Goal: Task Accomplishment & Management: Manage account settings

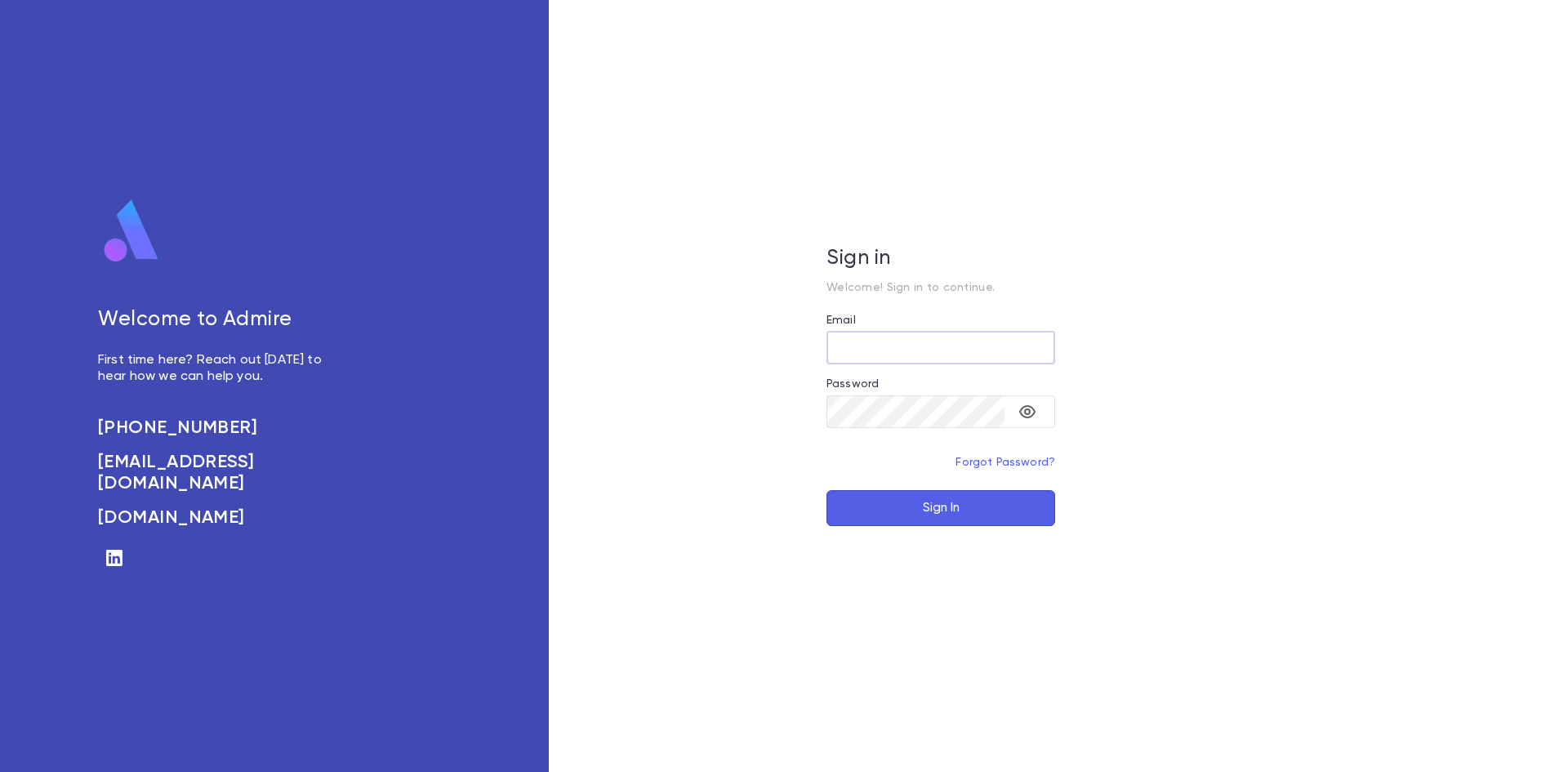
type input "**********"
click at [972, 519] on button "Sign In" at bounding box center [941, 508] width 228 height 36
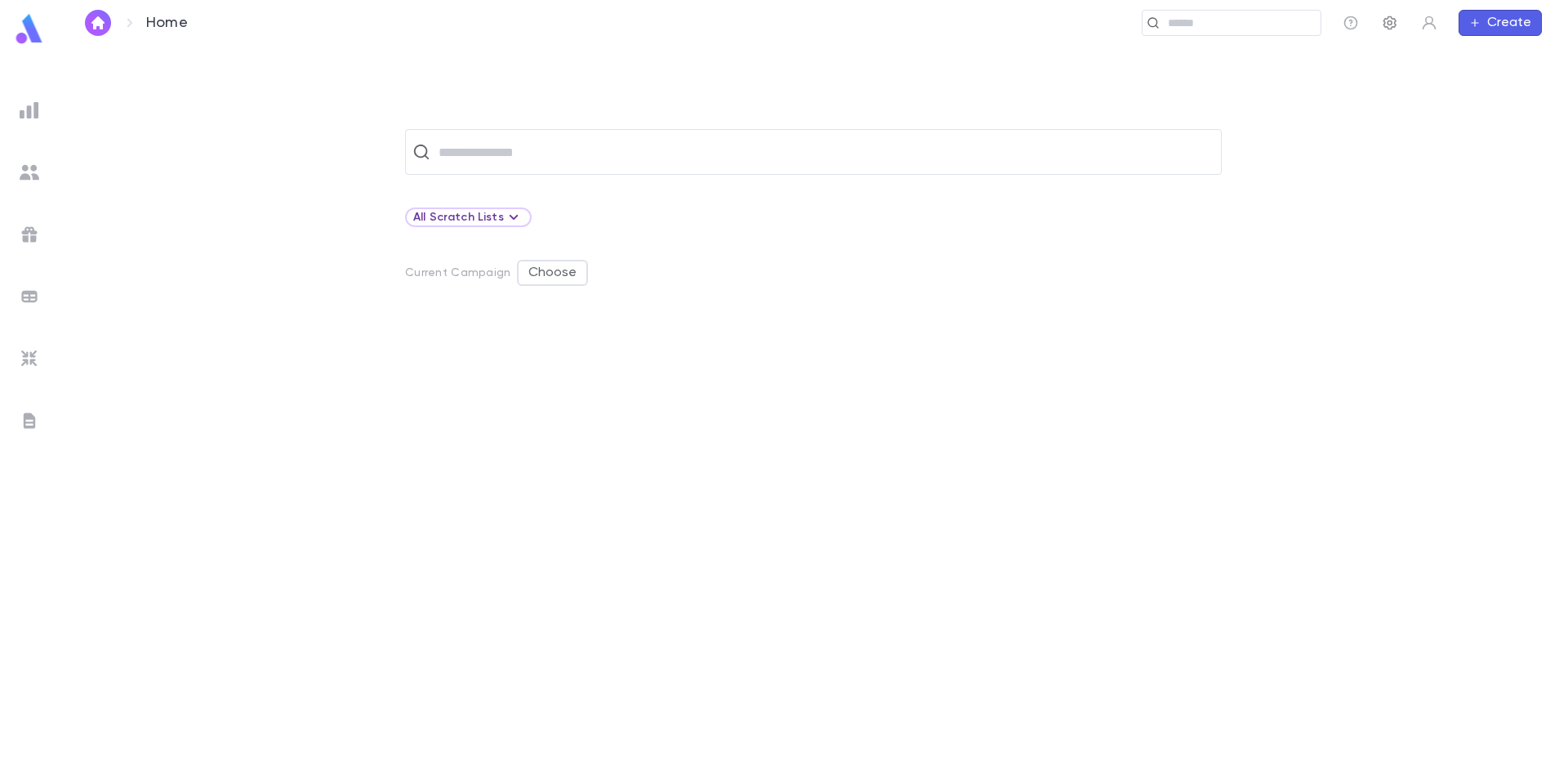
click at [1387, 26] on icon "button" at bounding box center [1389, 22] width 17 height 17
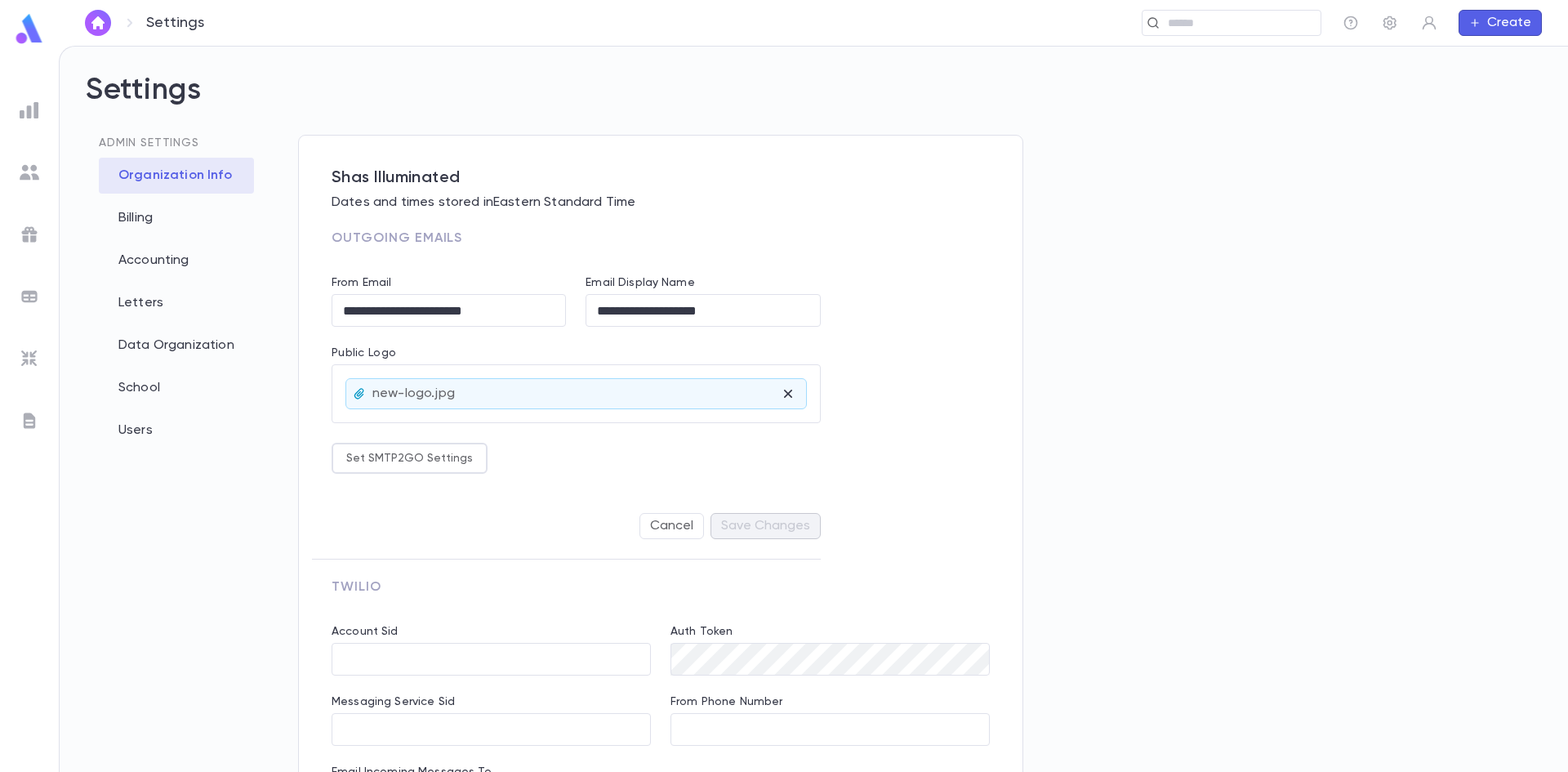
click at [35, 233] on img at bounding box center [29, 234] width 20 height 20
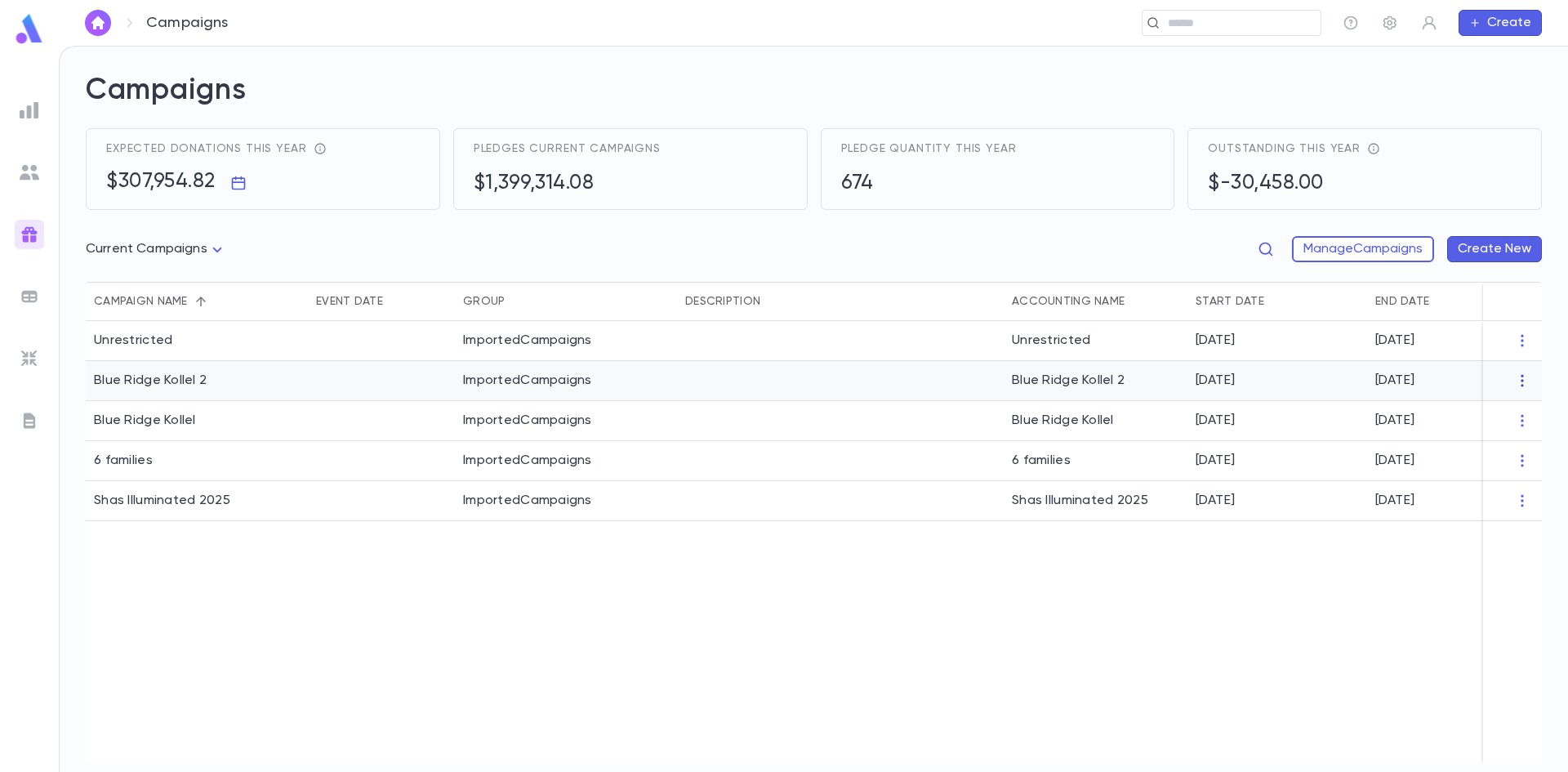
click at [1524, 384] on icon "button" at bounding box center [1522, 381] width 17 height 17
click at [1491, 448] on li "Delete" at bounding box center [1499, 460] width 118 height 26
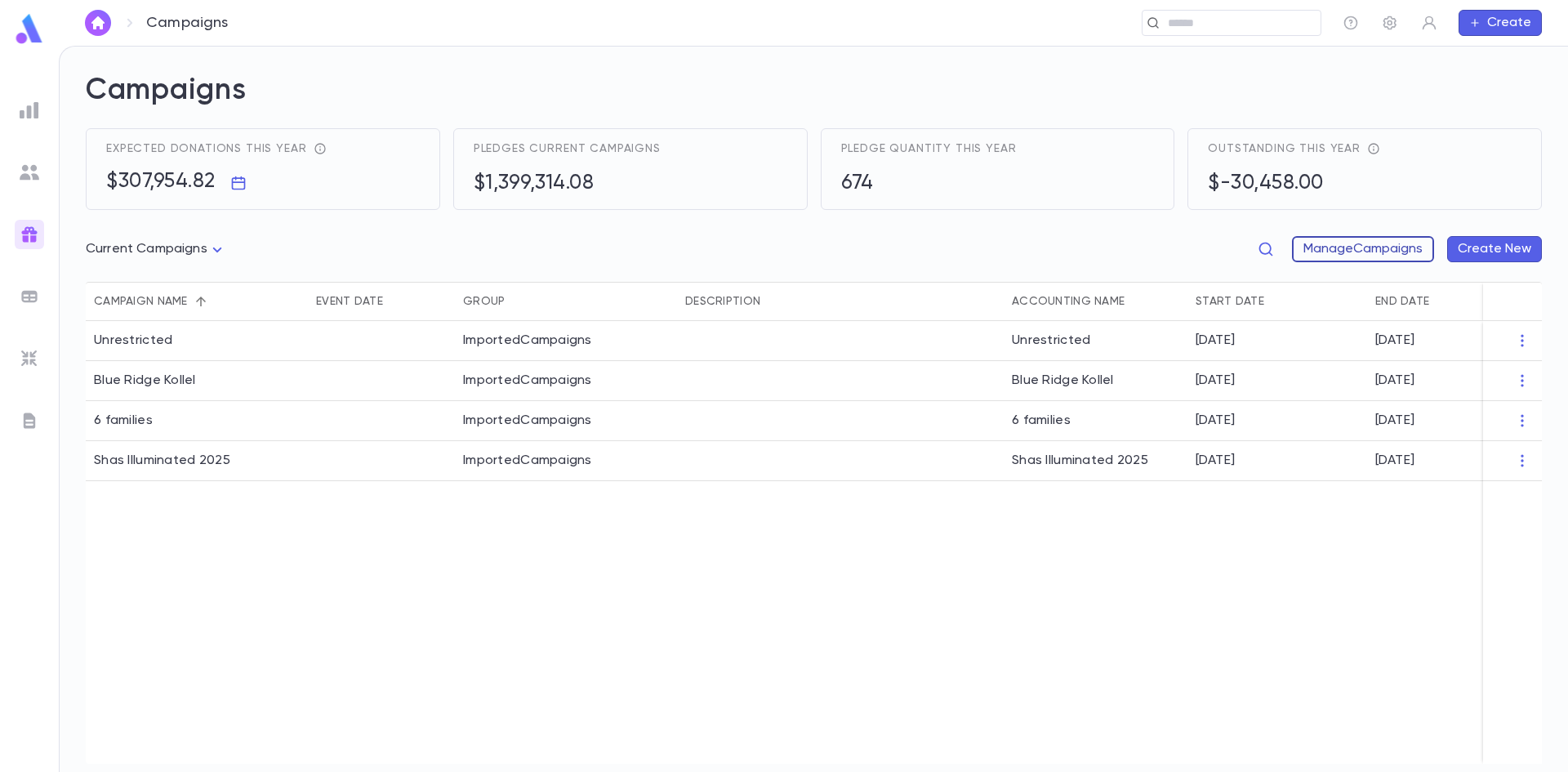
click at [1390, 251] on button "Manage Campaigns" at bounding box center [1363, 249] width 142 height 26
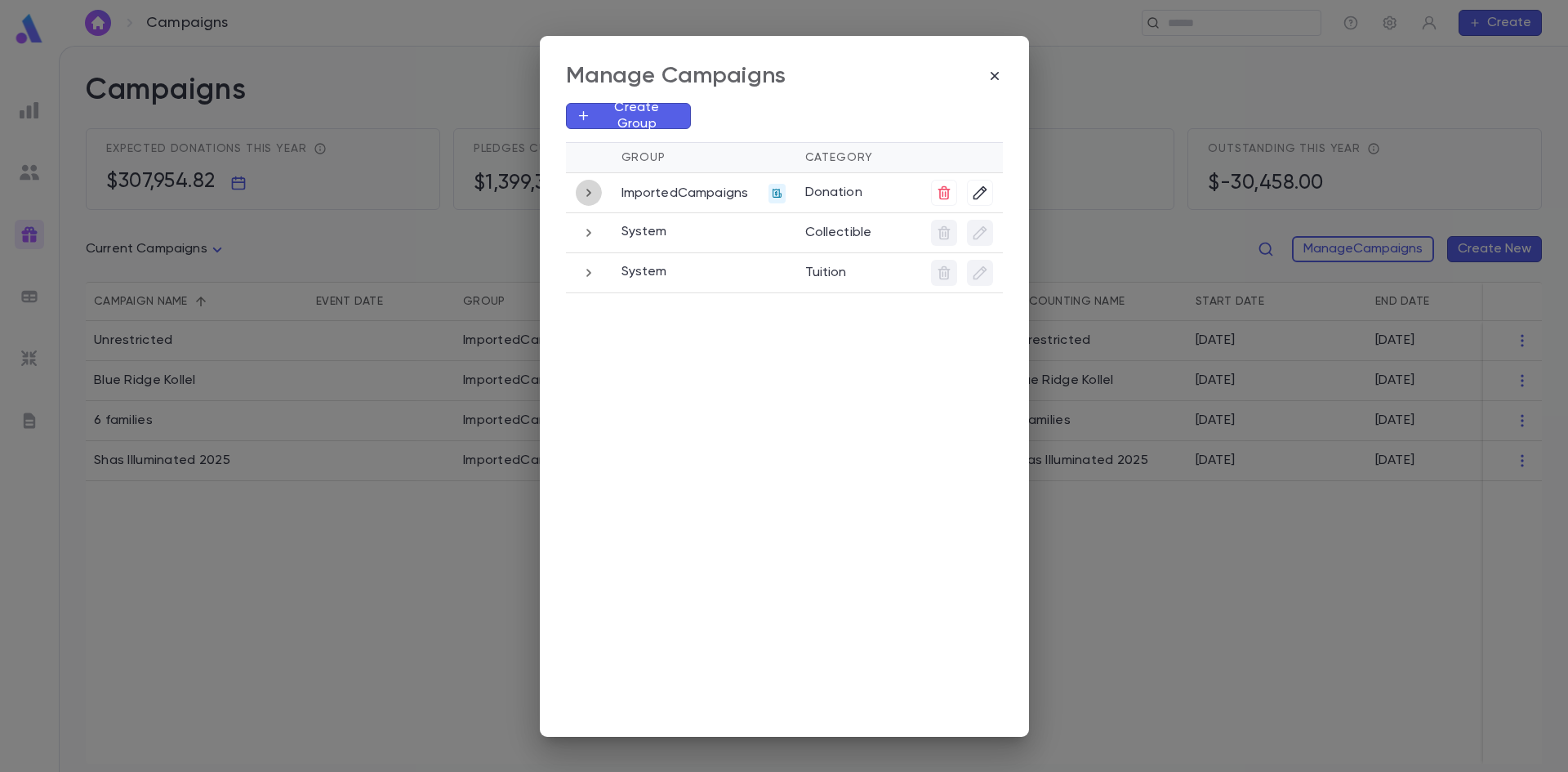
click at [592, 197] on icon "button" at bounding box center [588, 192] width 18 height 20
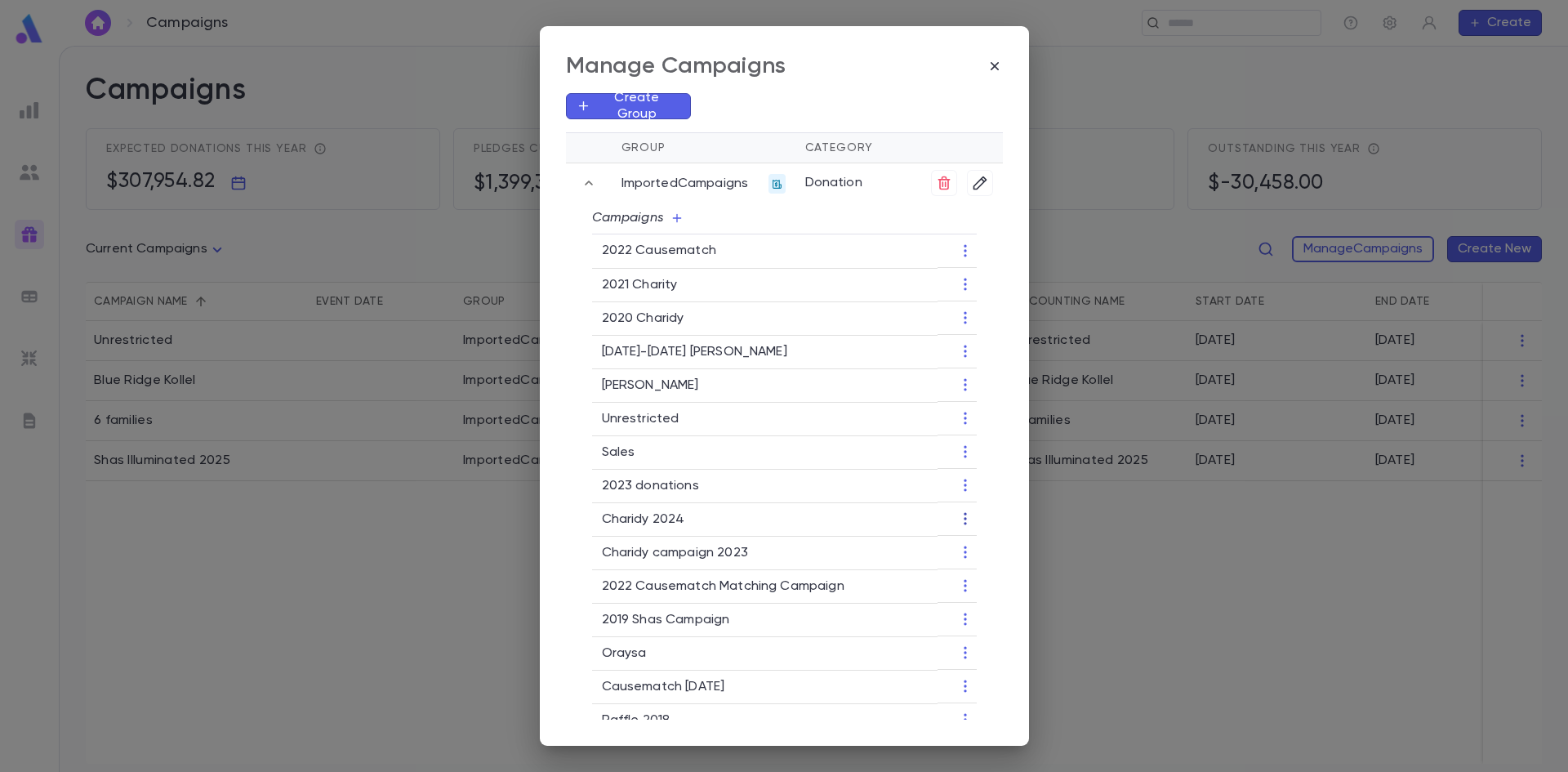
click at [964, 517] on icon "button" at bounding box center [965, 518] width 17 height 17
click at [1010, 601] on p "Delete" at bounding box center [992, 597] width 43 height 17
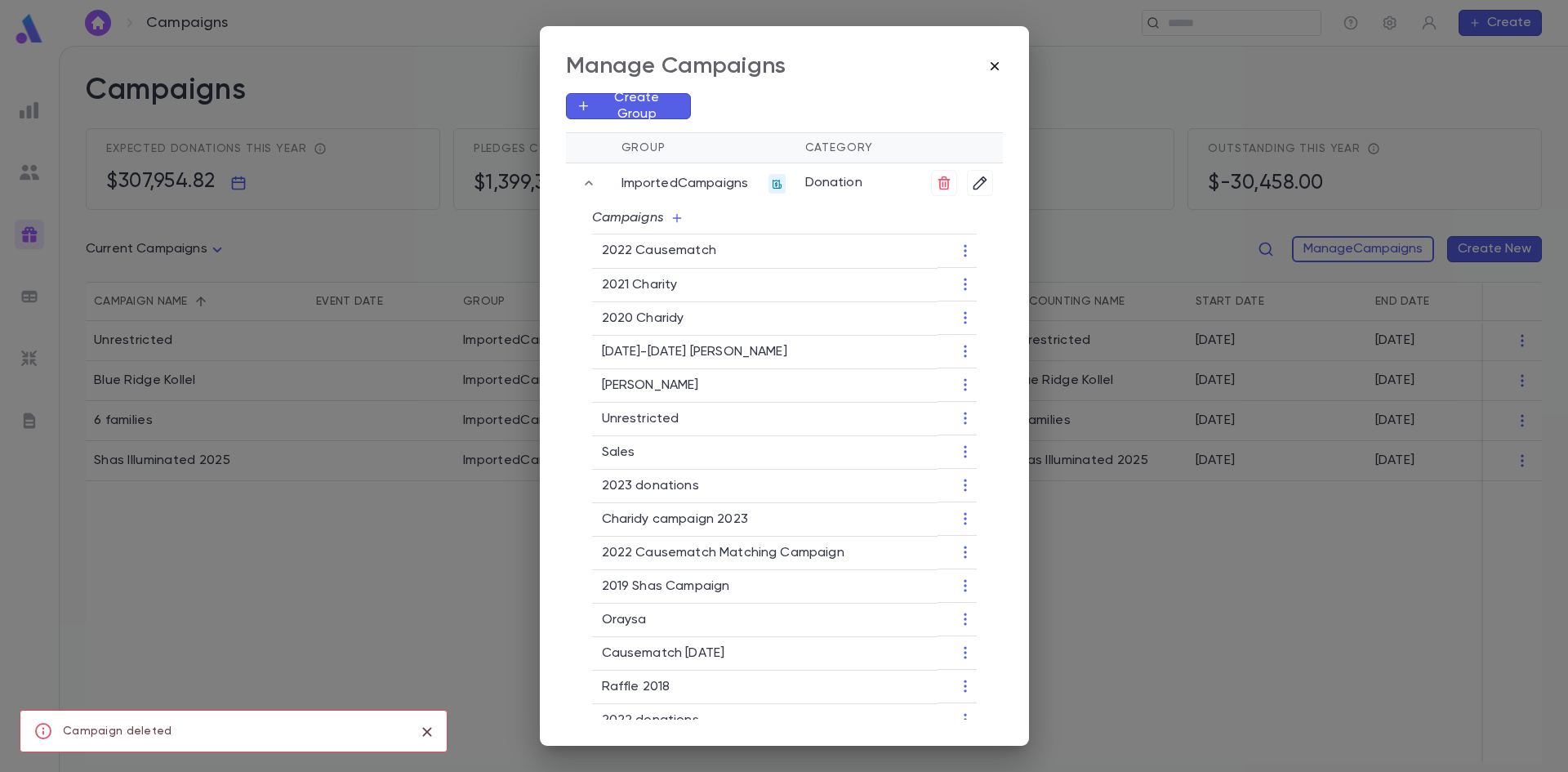
click at [995, 61] on icon "button" at bounding box center [994, 65] width 17 height 17
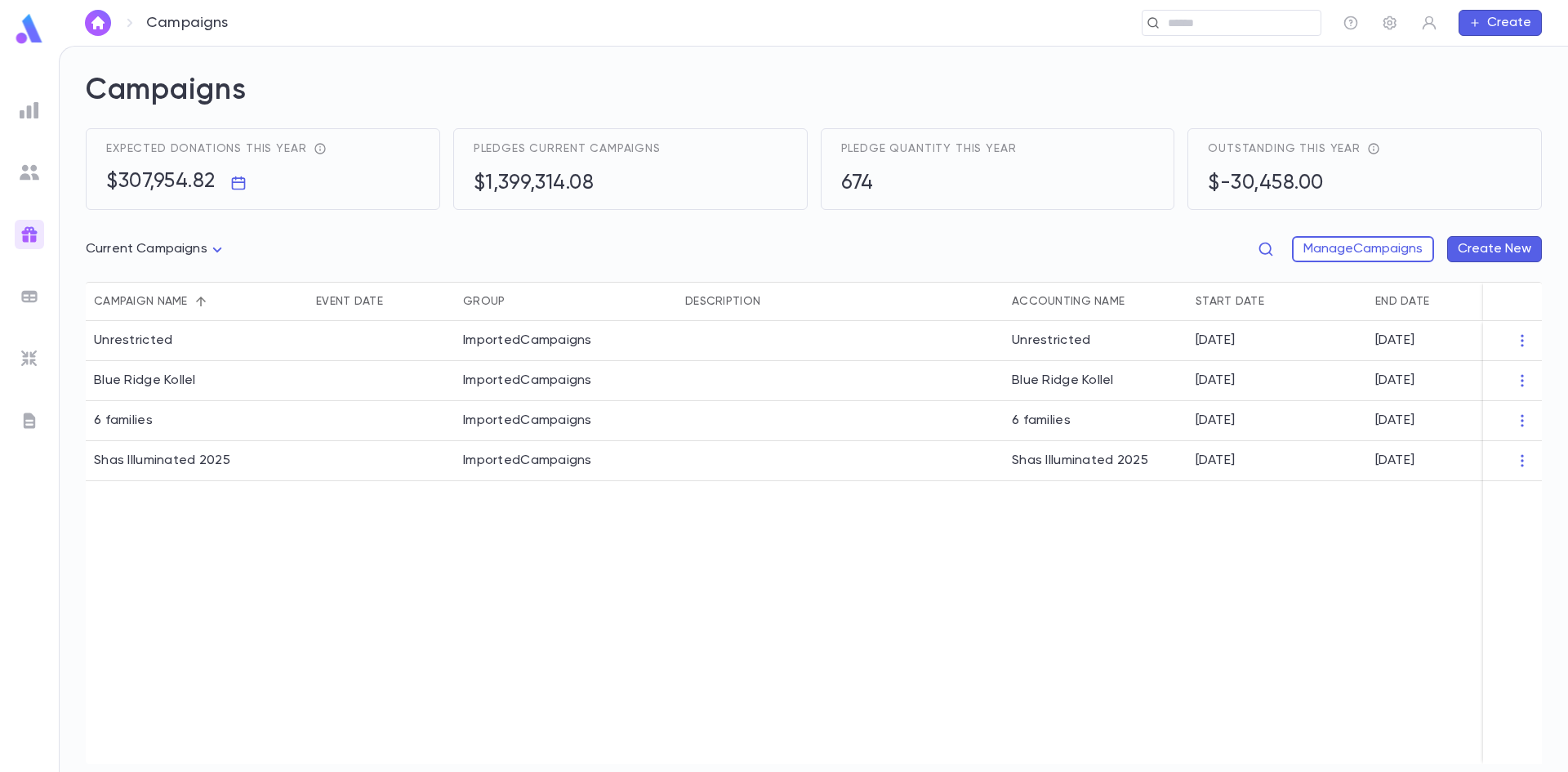
click at [878, 557] on div "Unrestricted ImportedCampaigns Unrestricted 12/11/2012 7/12/2026 Blue Ridge Kol…" at bounding box center [846, 543] width 1520 height 443
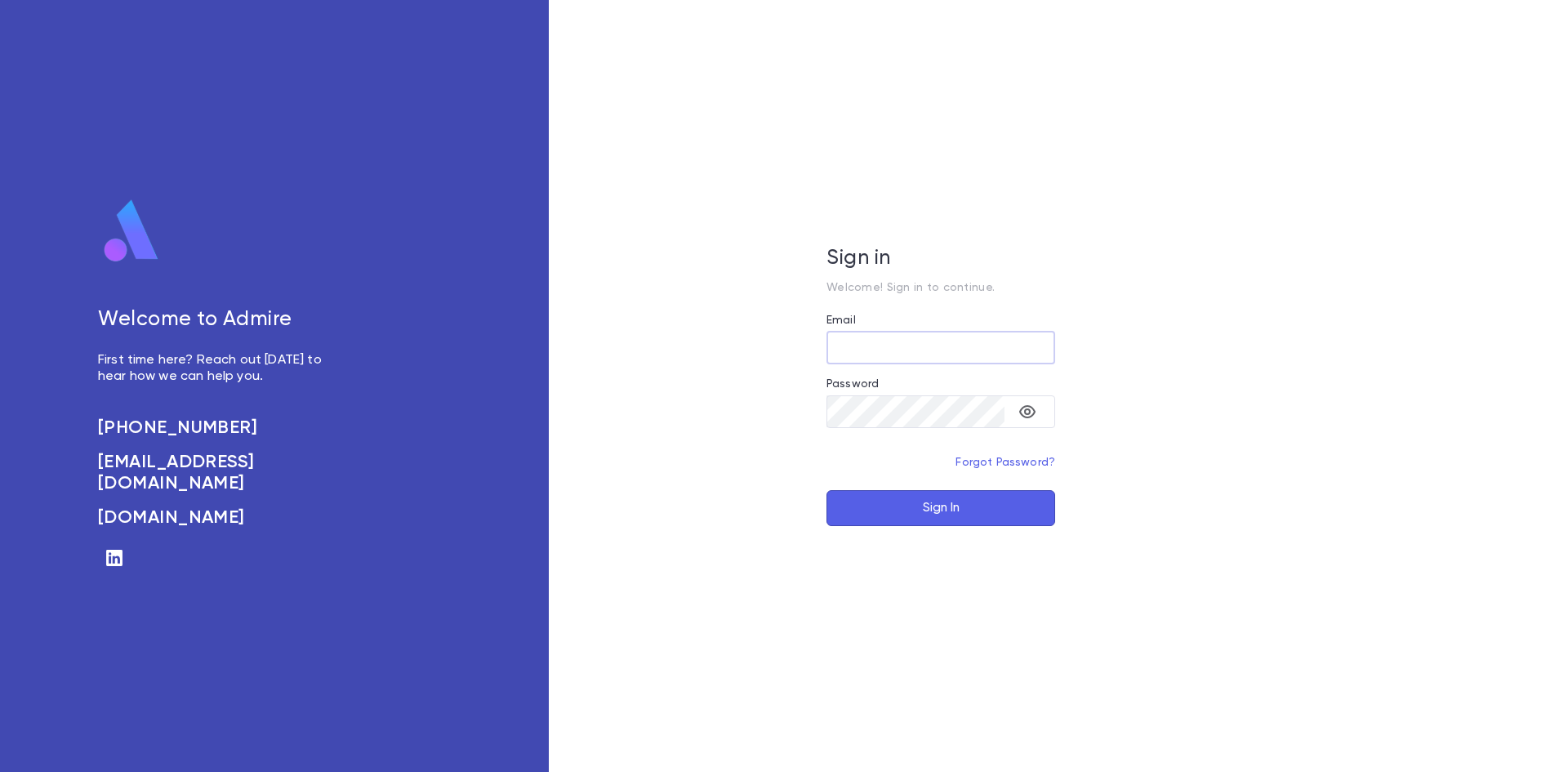
type input "**********"
click at [937, 510] on button "Sign In" at bounding box center [941, 508] width 228 height 36
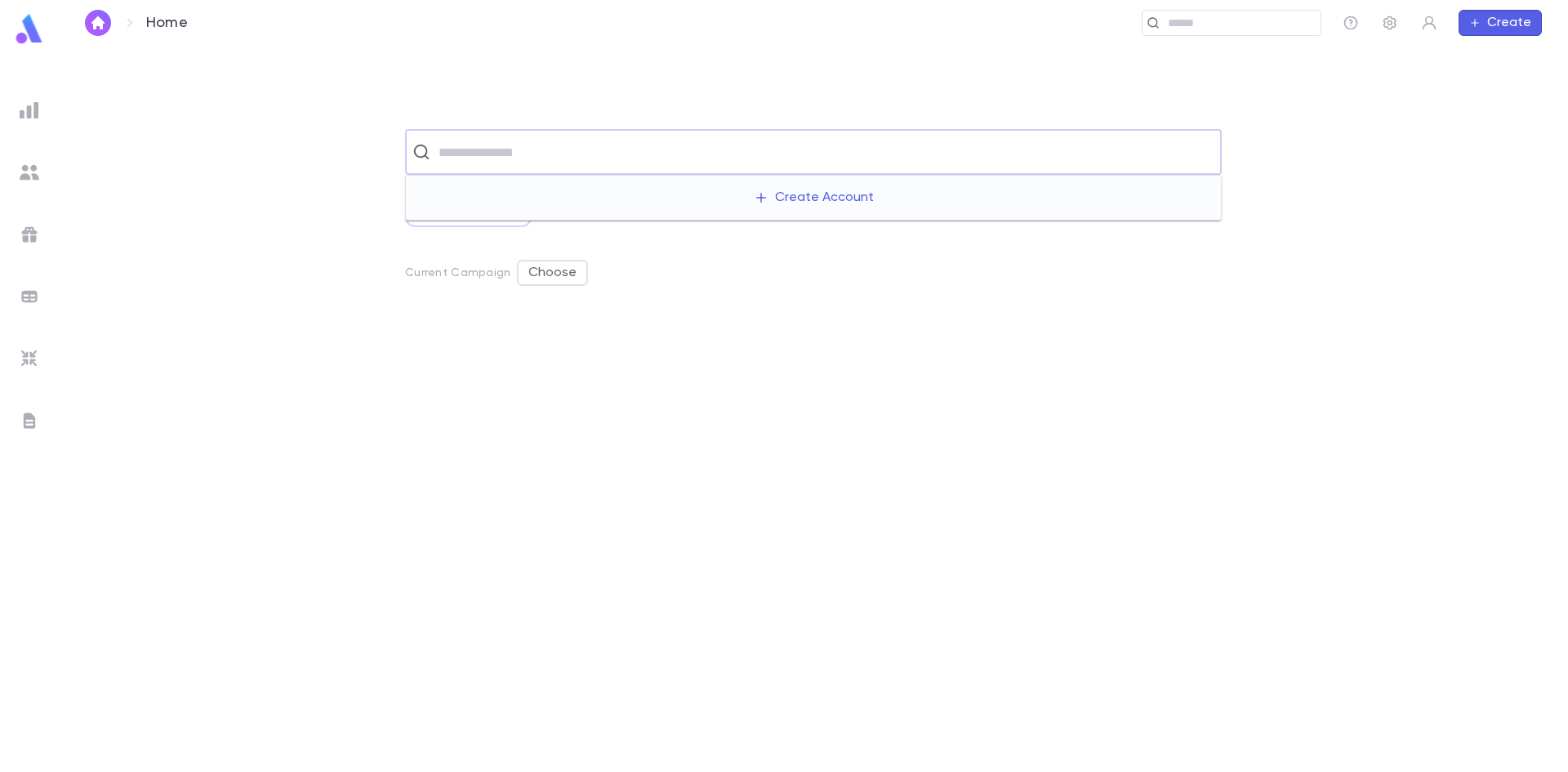
click at [697, 143] on input "text" at bounding box center [824, 152] width 781 height 31
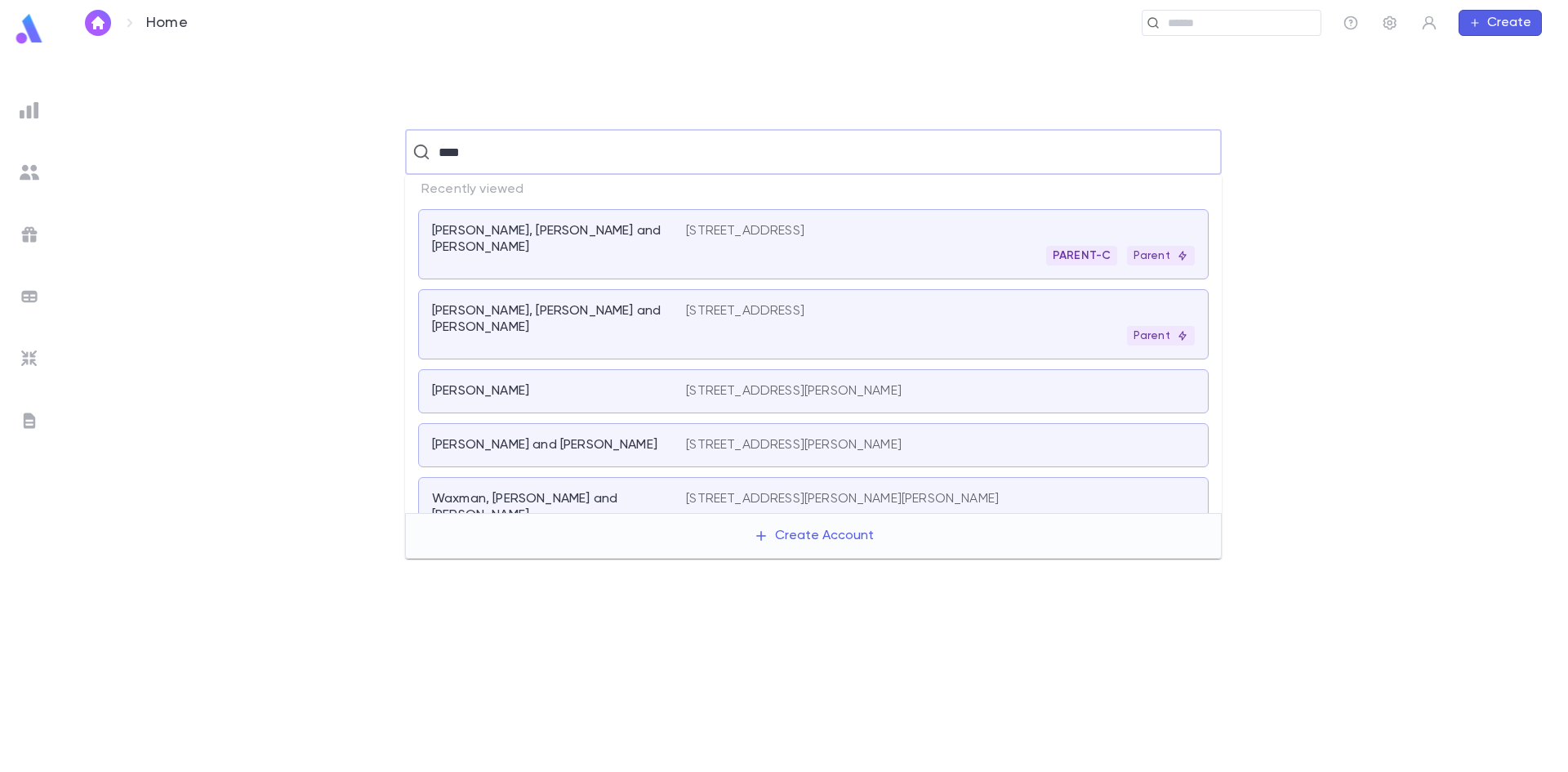
type input "*****"
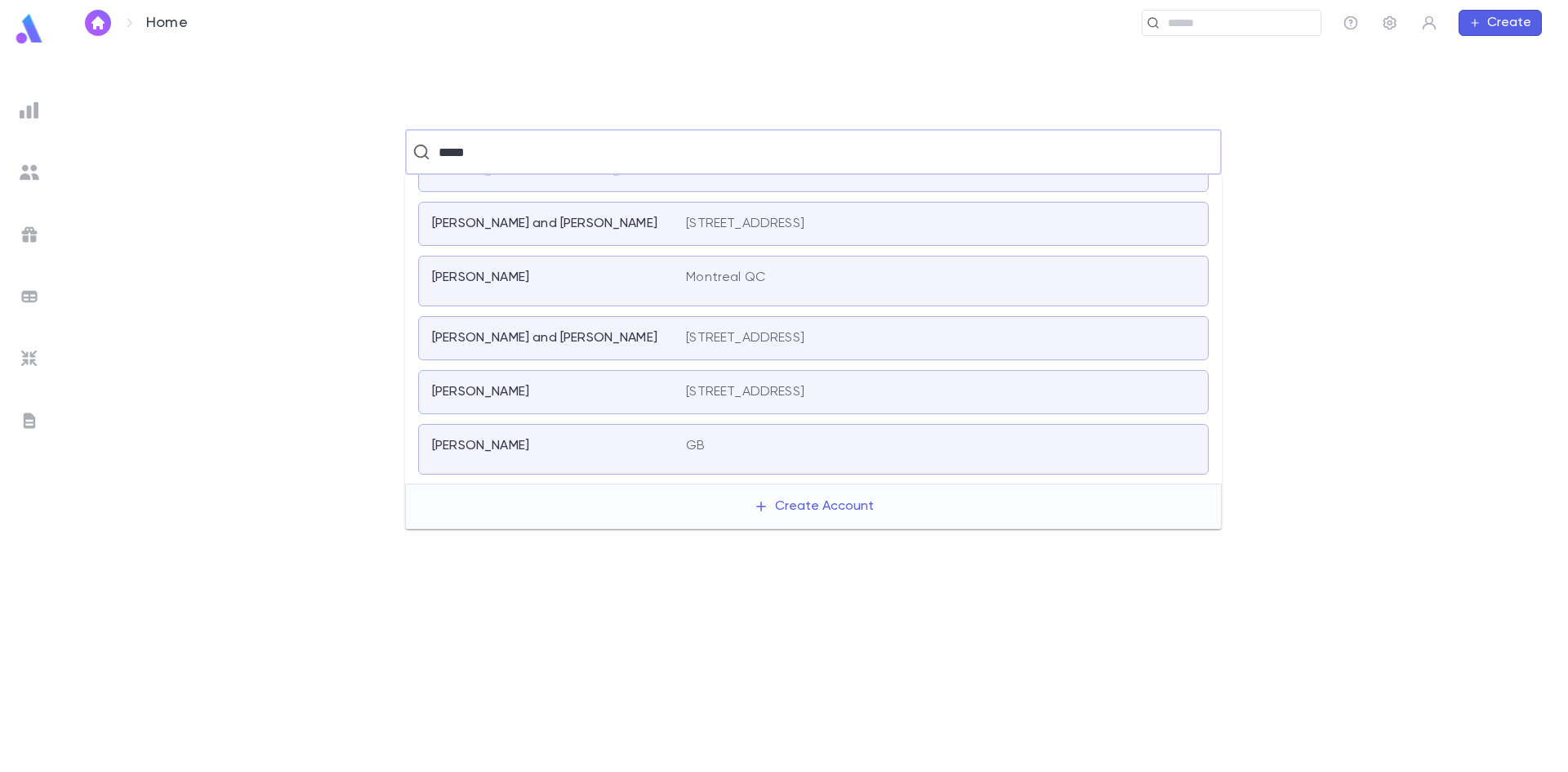
scroll to position [327, 0]
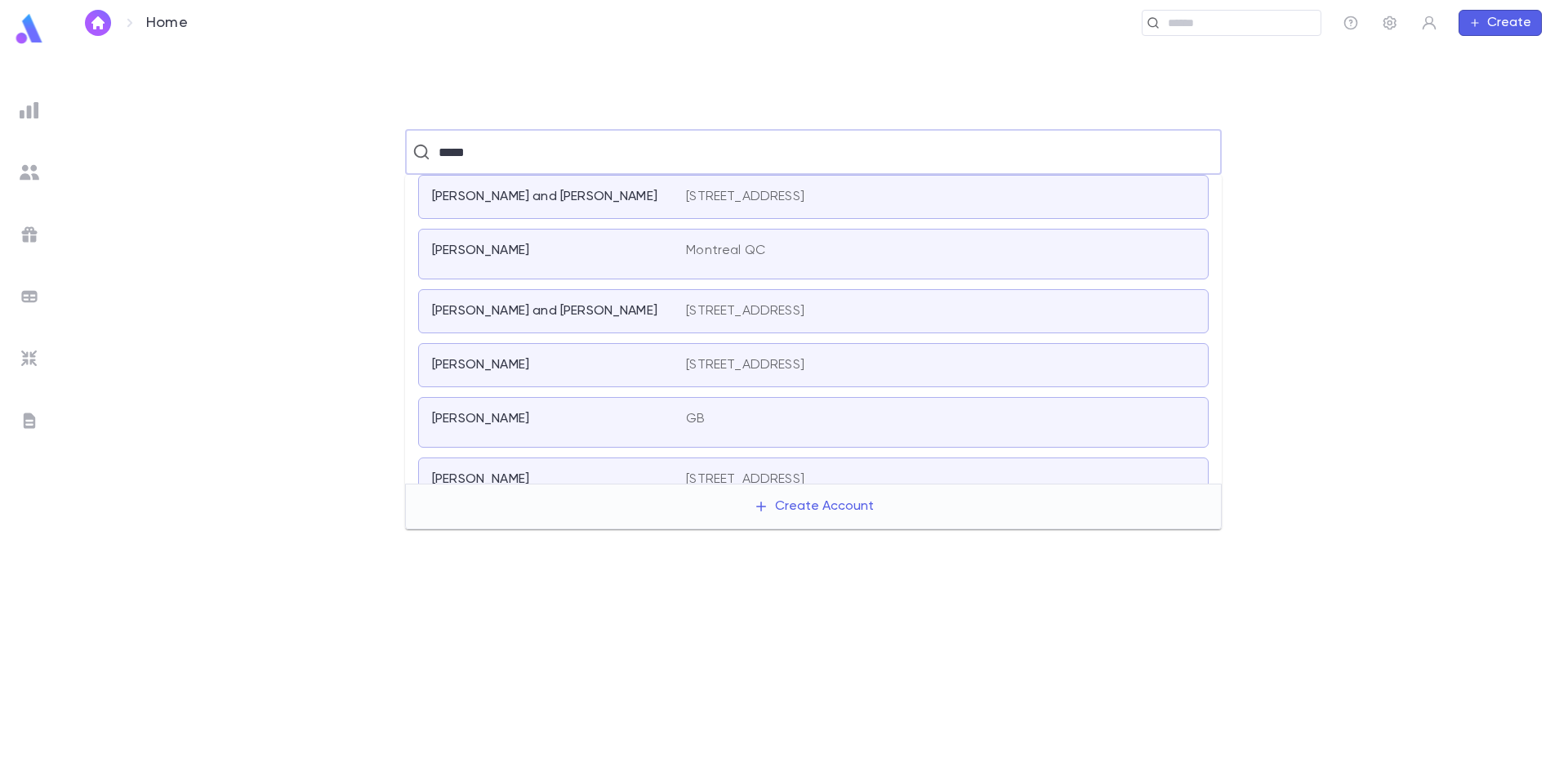
click at [640, 360] on div "Basch, Eli" at bounding box center [549, 365] width 234 height 17
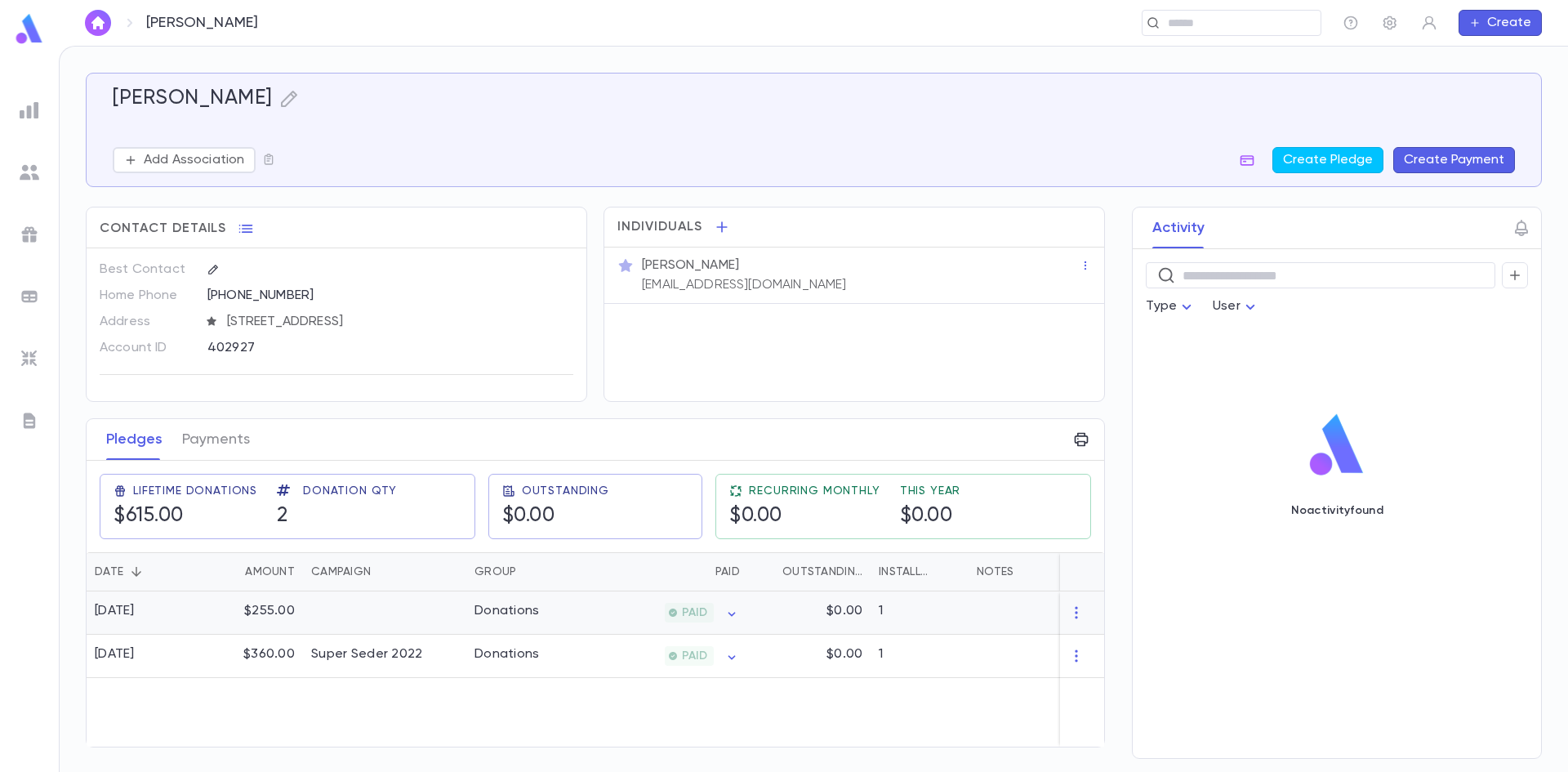
click at [377, 614] on div at bounding box center [384, 613] width 163 height 43
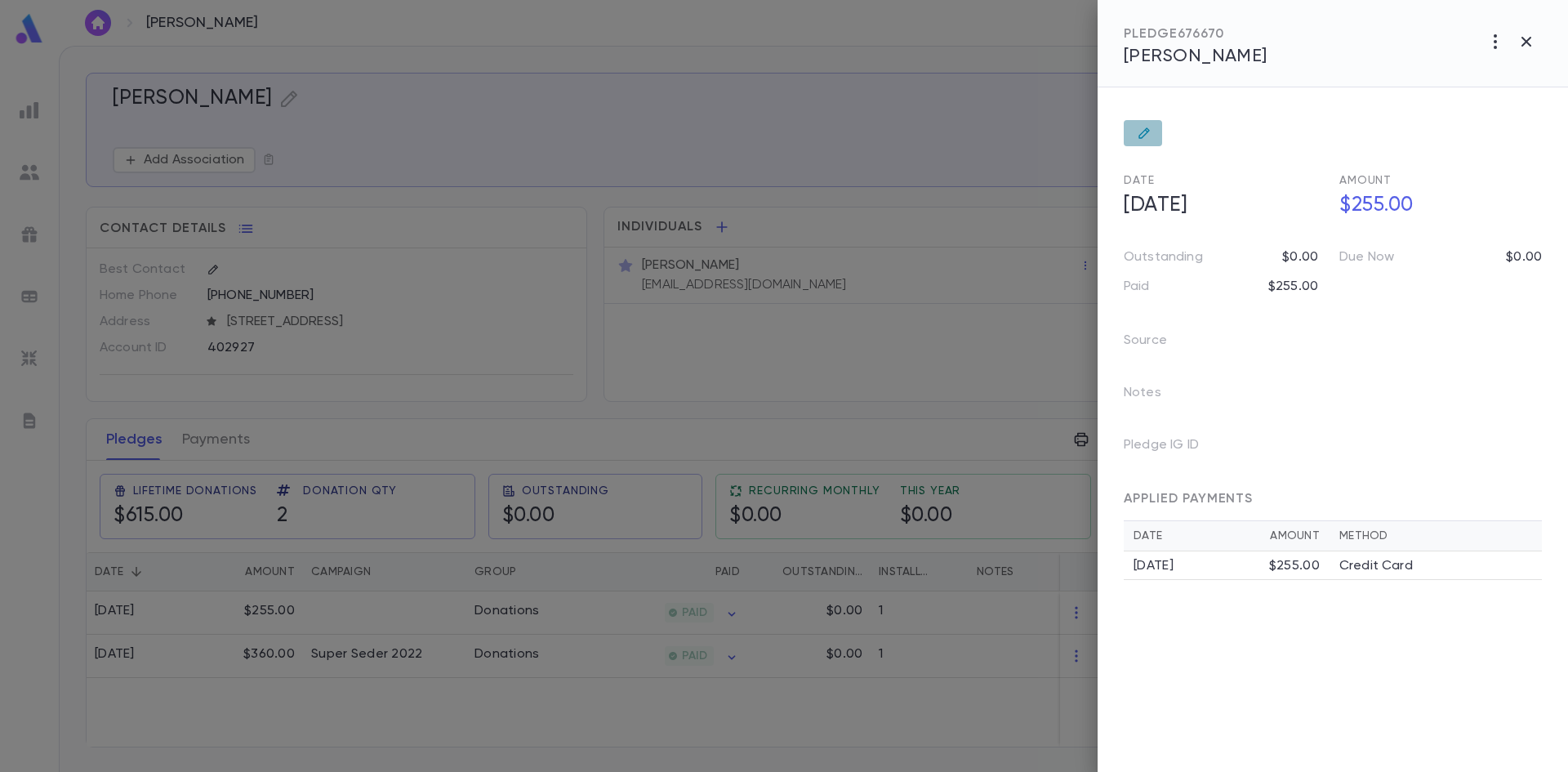
click at [1141, 132] on icon at bounding box center [1144, 133] width 13 height 13
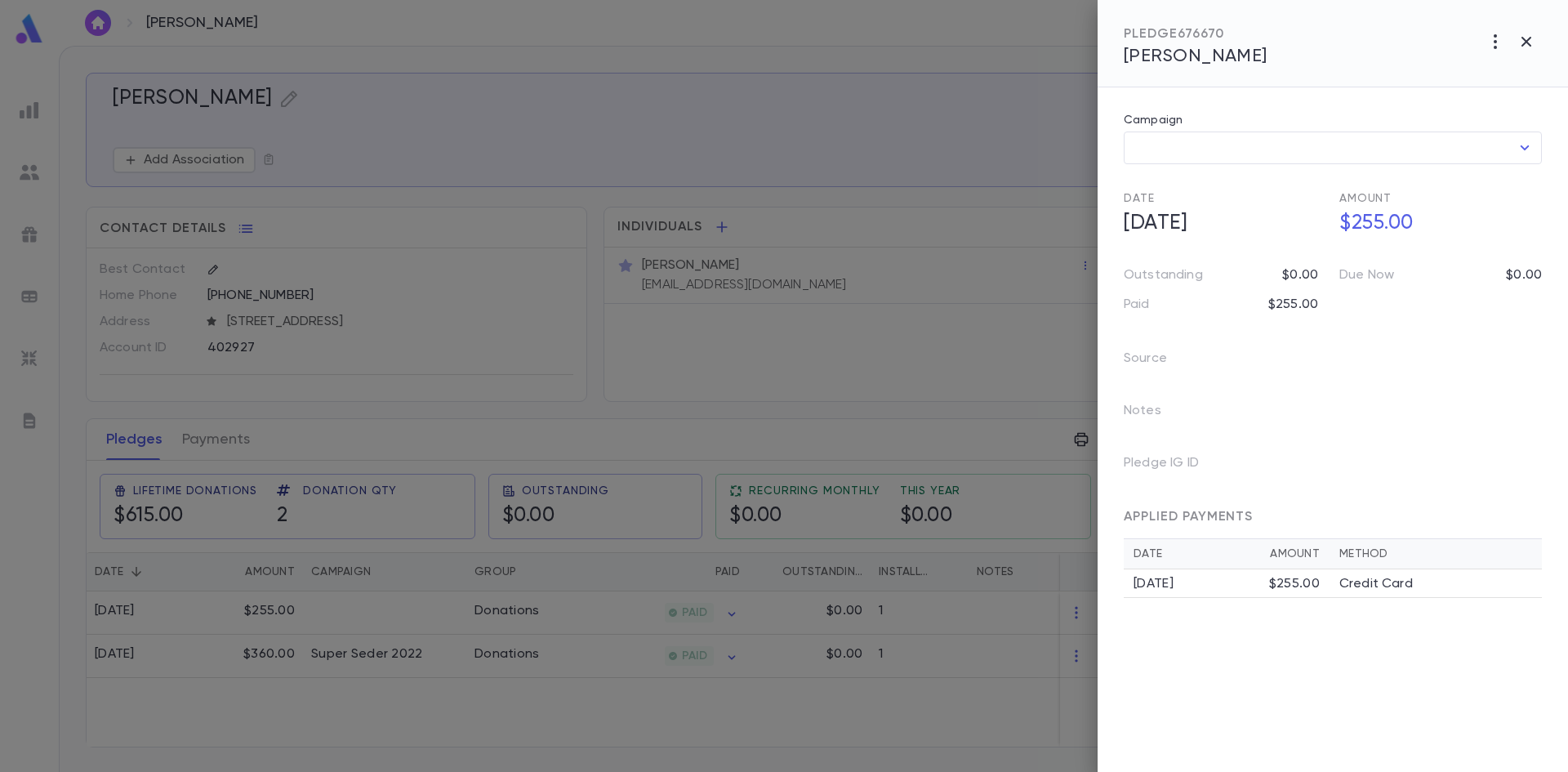
click at [886, 128] on div at bounding box center [784, 386] width 1568 height 772
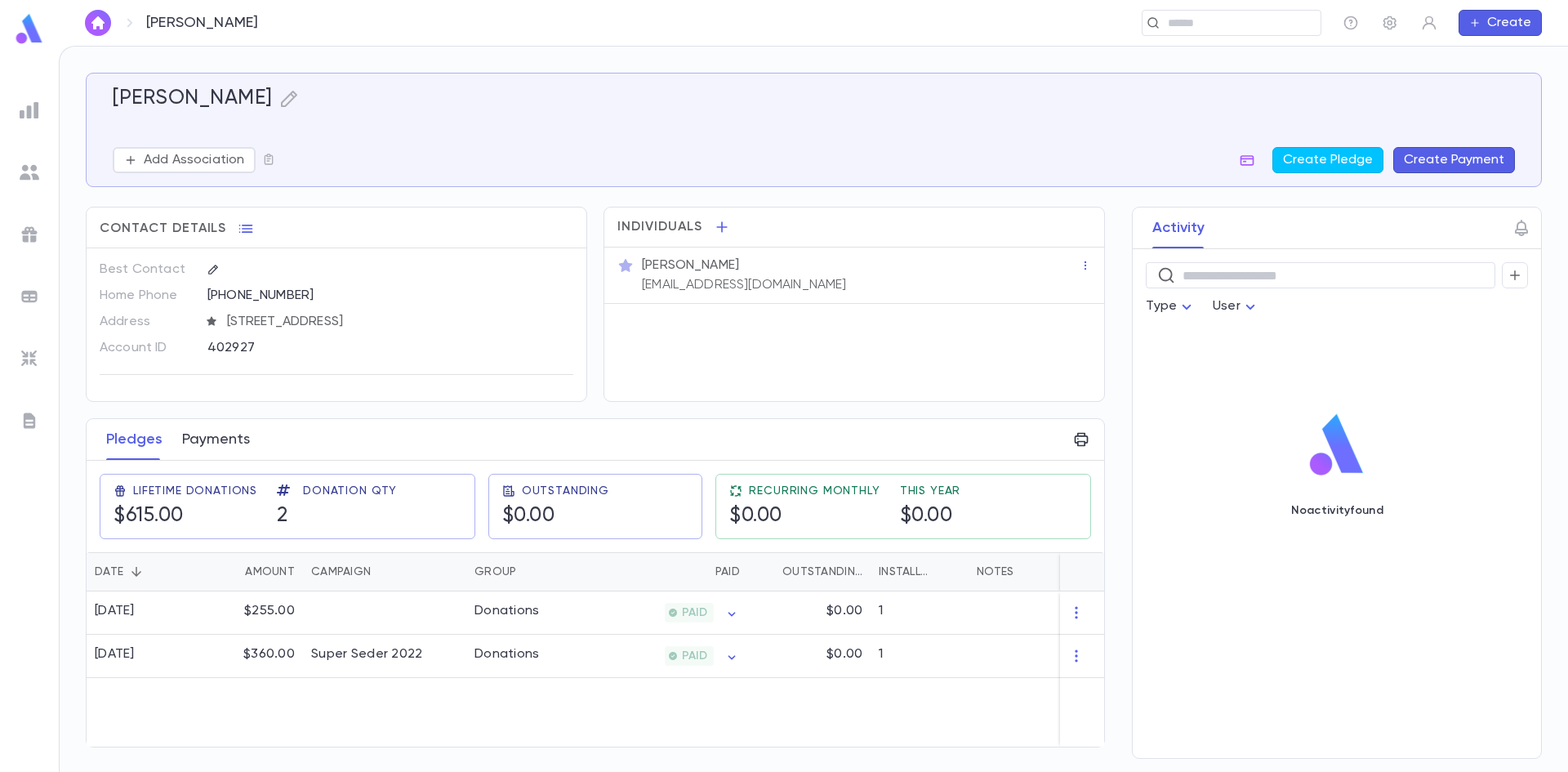
click at [243, 449] on button "Payments" at bounding box center [216, 439] width 67 height 41
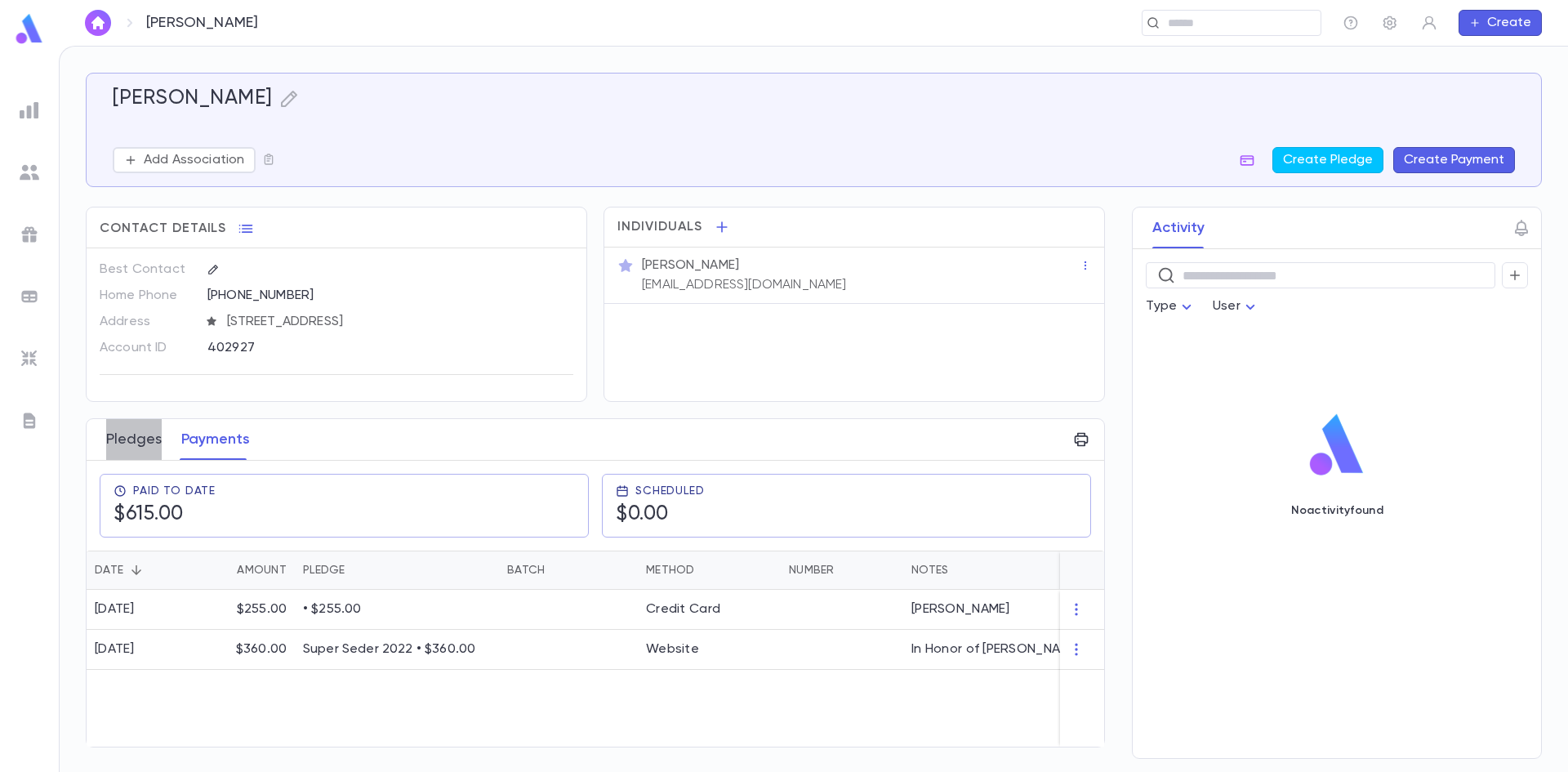
click at [128, 445] on button "Pledges" at bounding box center [134, 439] width 56 height 41
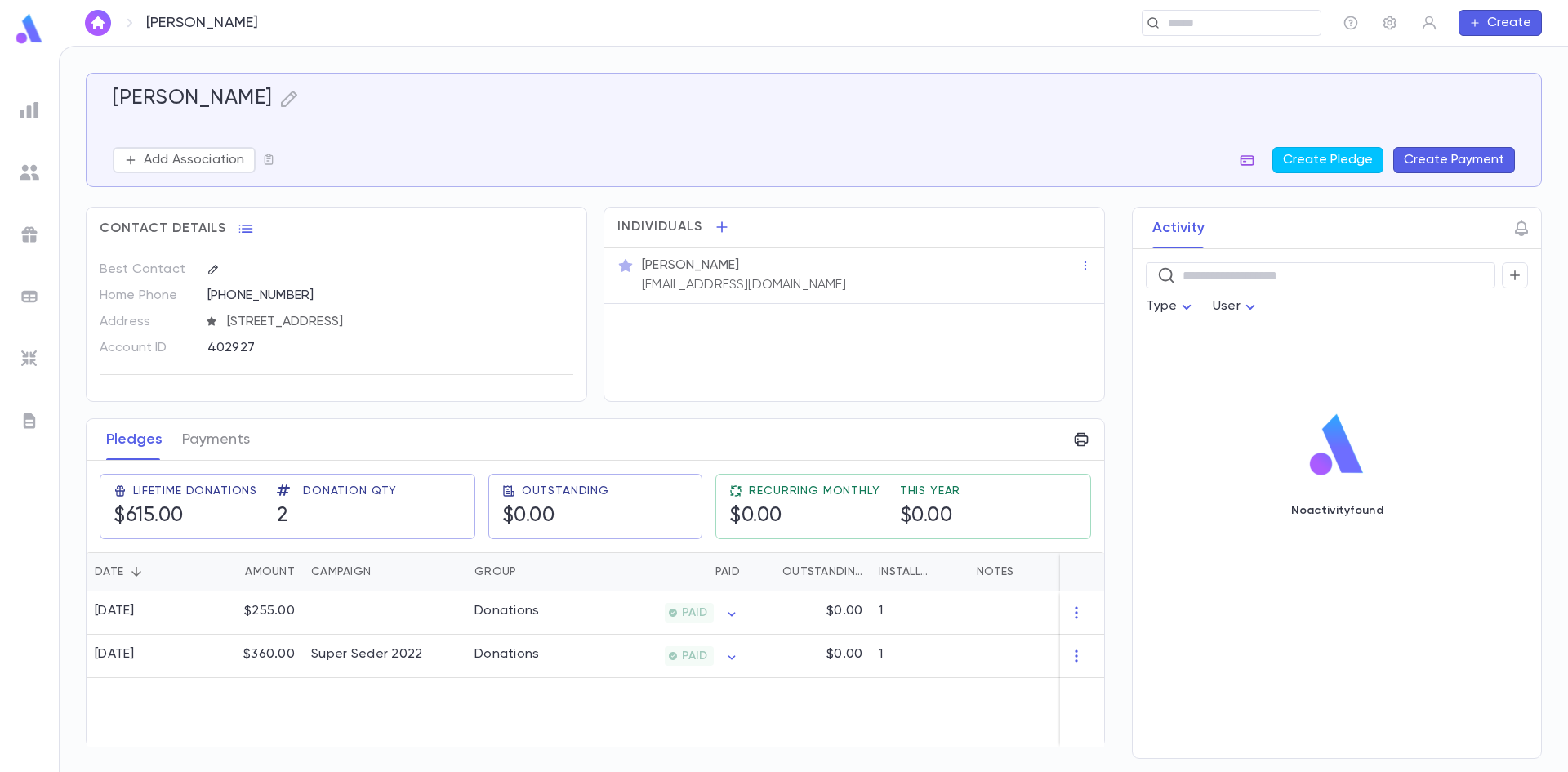
click at [1251, 159] on icon "button" at bounding box center [1247, 160] width 14 height 11
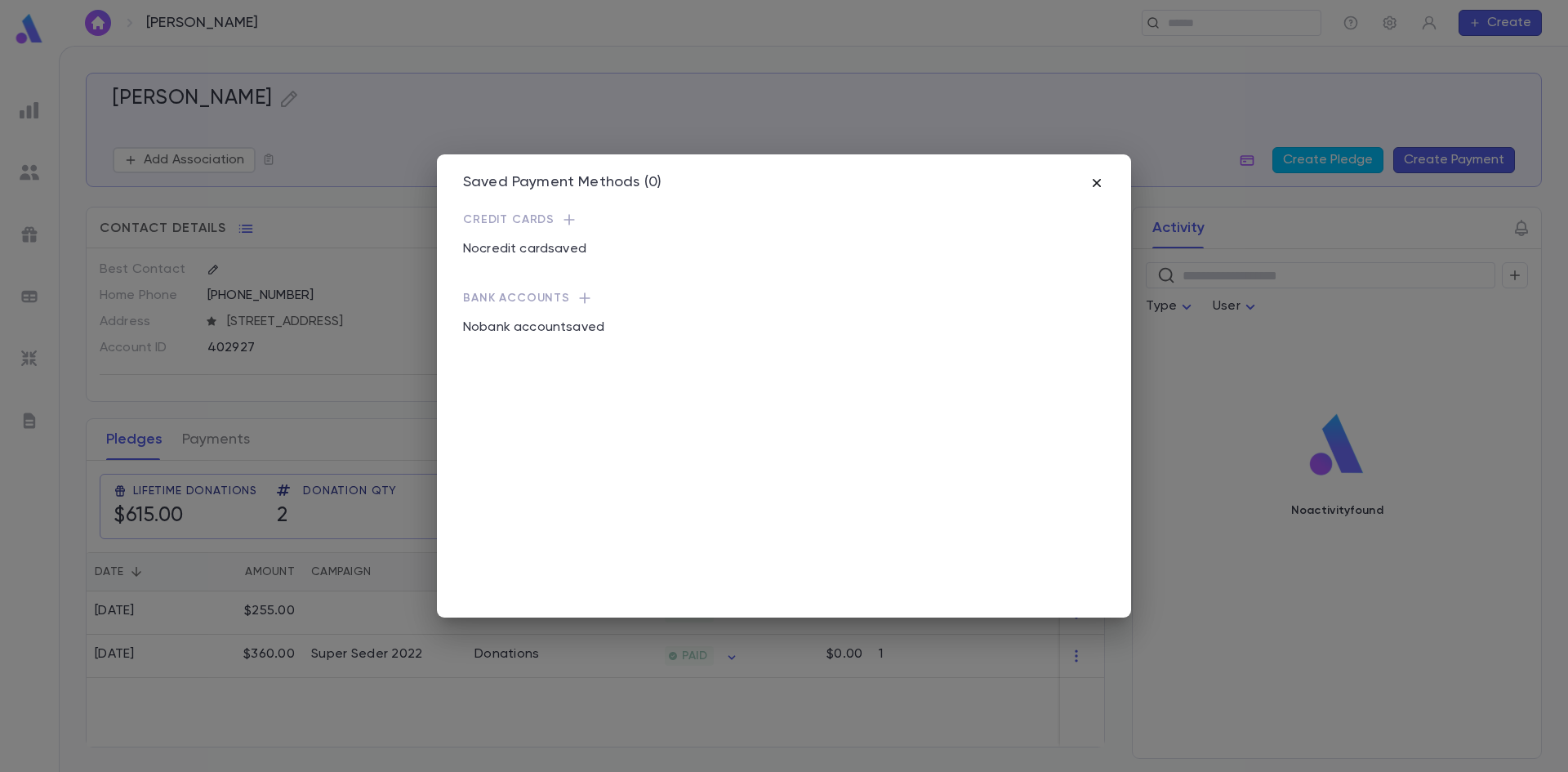
click at [1100, 183] on icon "button" at bounding box center [1097, 183] width 17 height 17
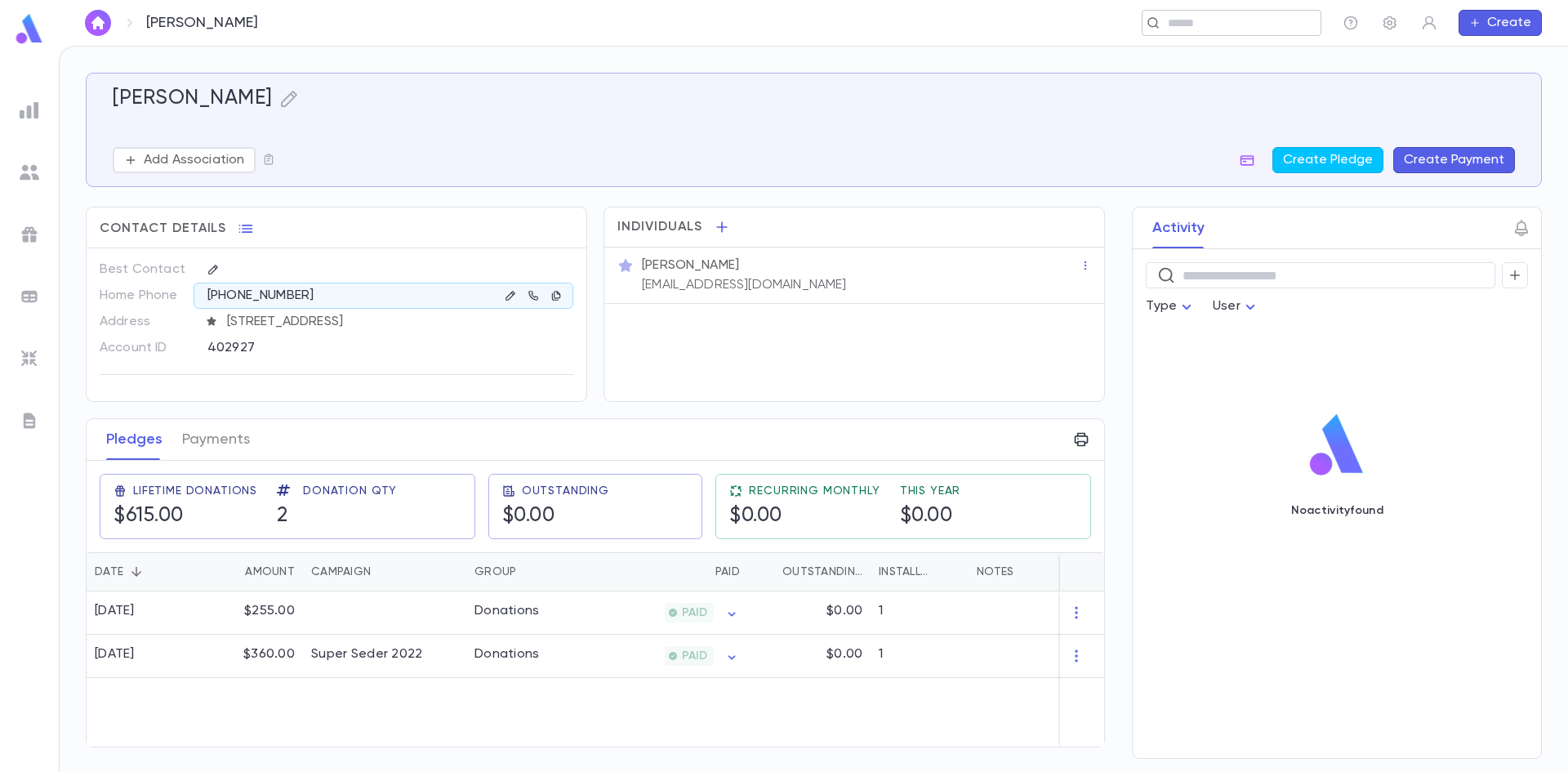
click at [1174, 27] on input "text" at bounding box center [1238, 23] width 151 height 16
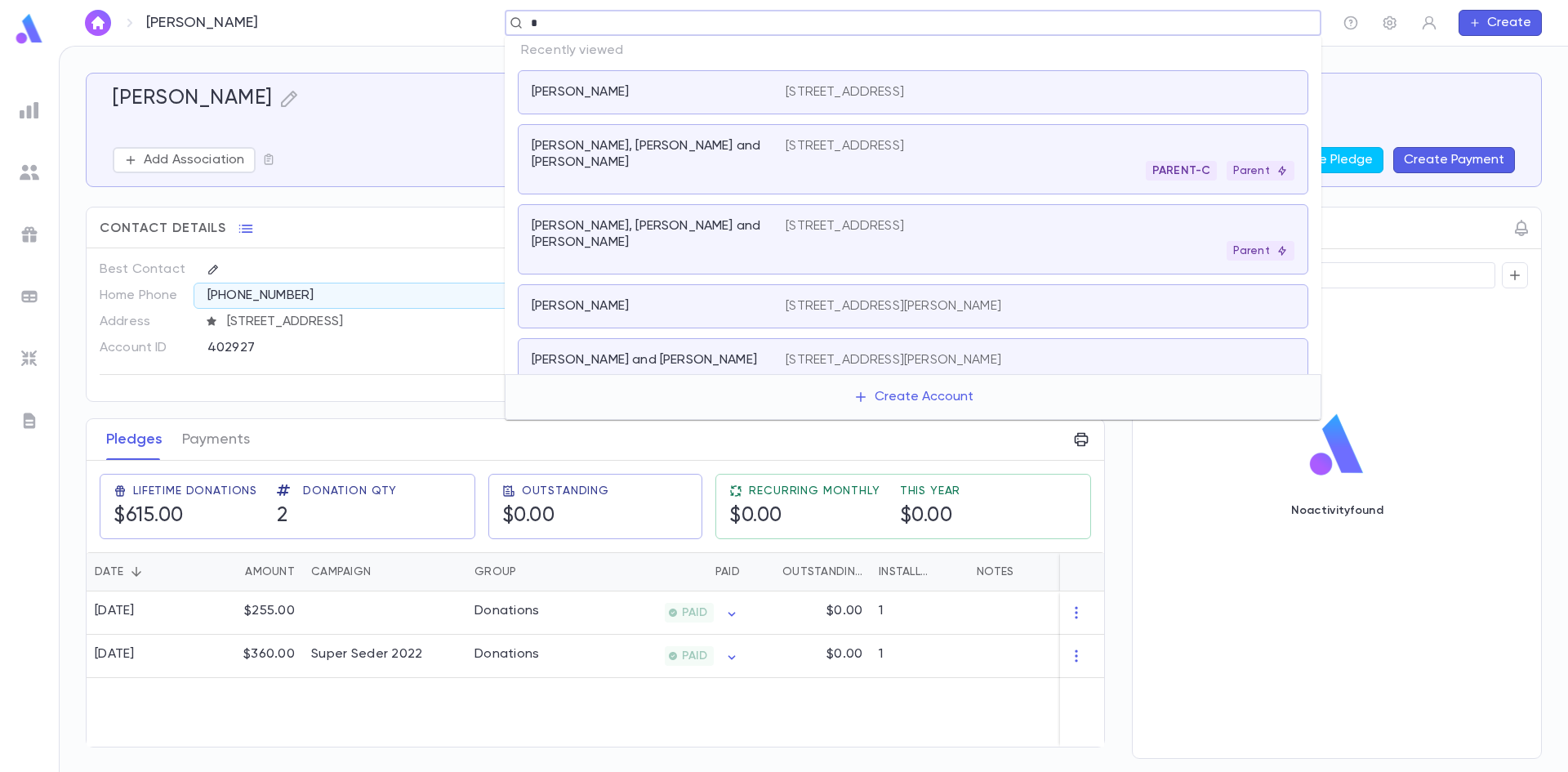
paste input "******"
type input "*******"
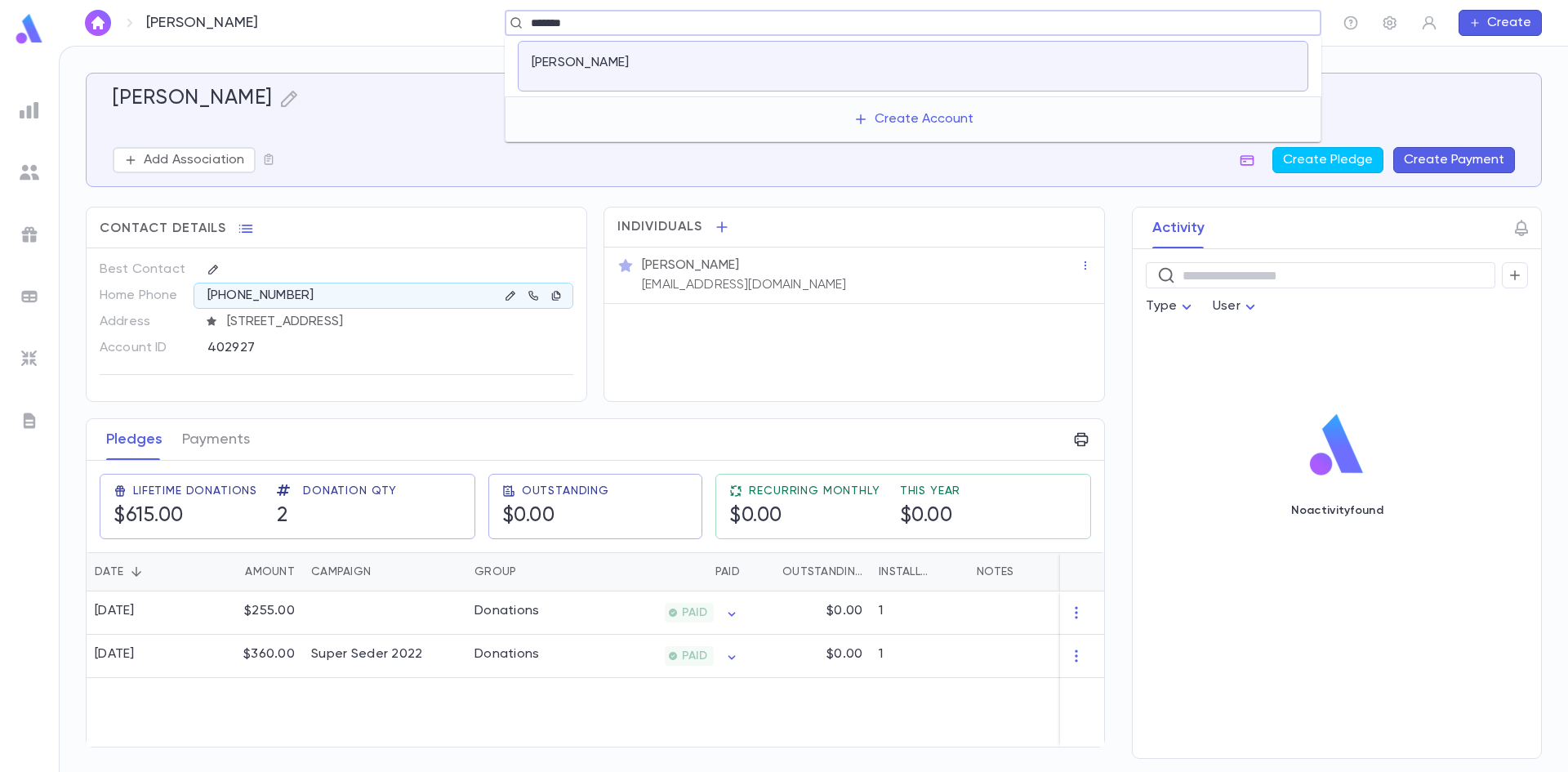
click at [765, 62] on div "Basch, Eli" at bounding box center [649, 62] width 234 height 17
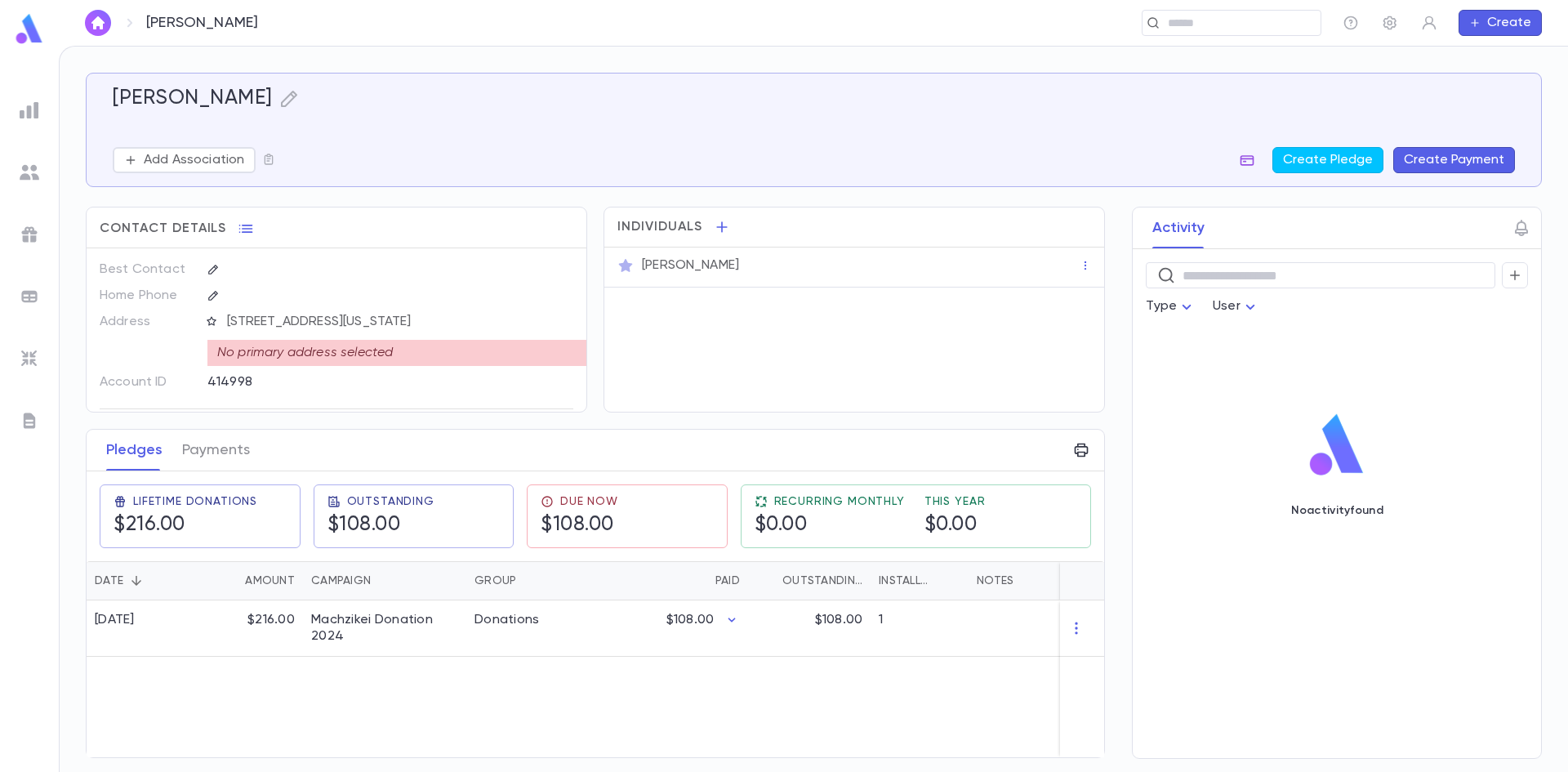
click at [1249, 161] on icon "button" at bounding box center [1247, 160] width 14 height 11
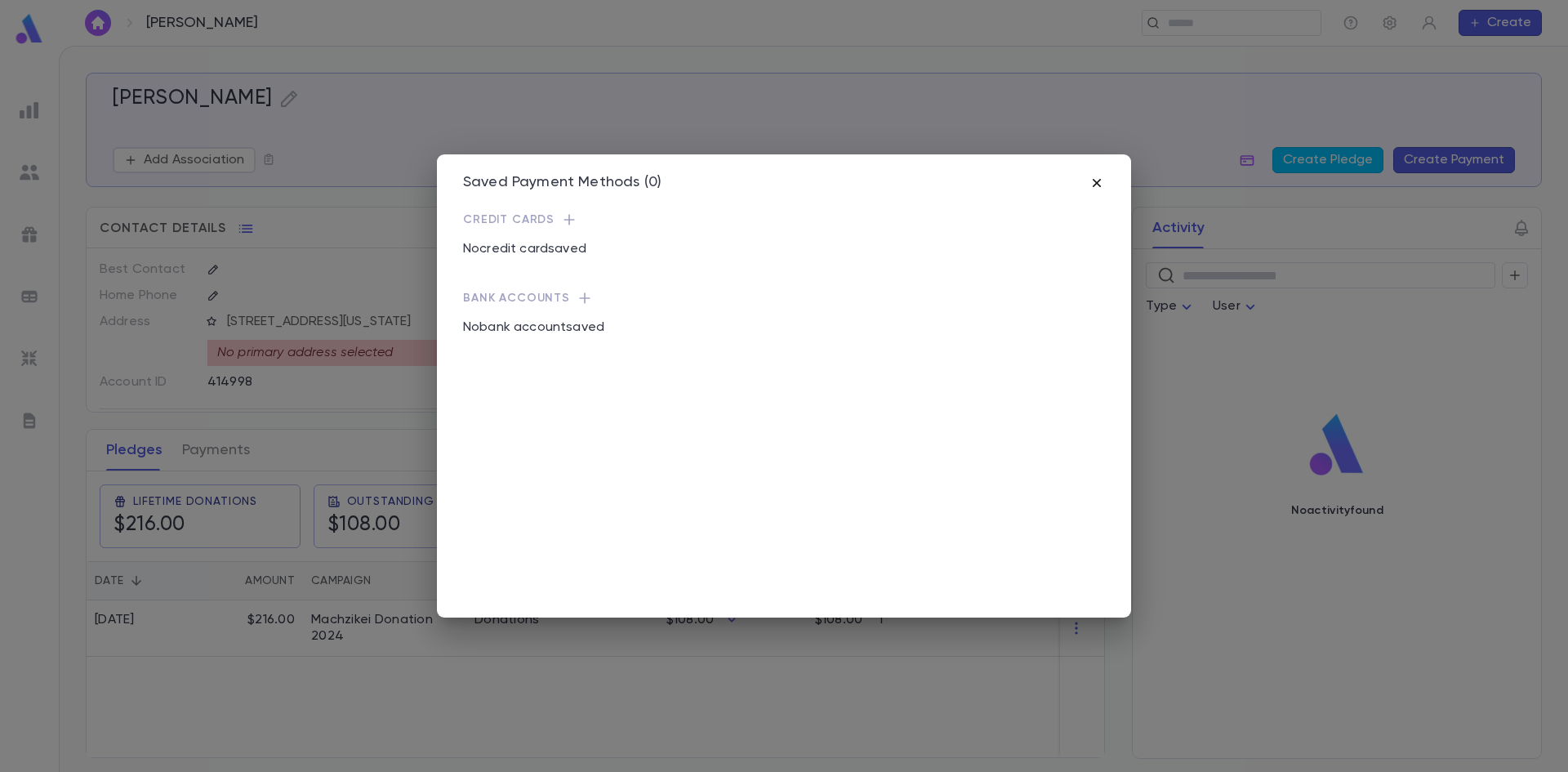
click at [1098, 183] on icon "button" at bounding box center [1097, 183] width 8 height 8
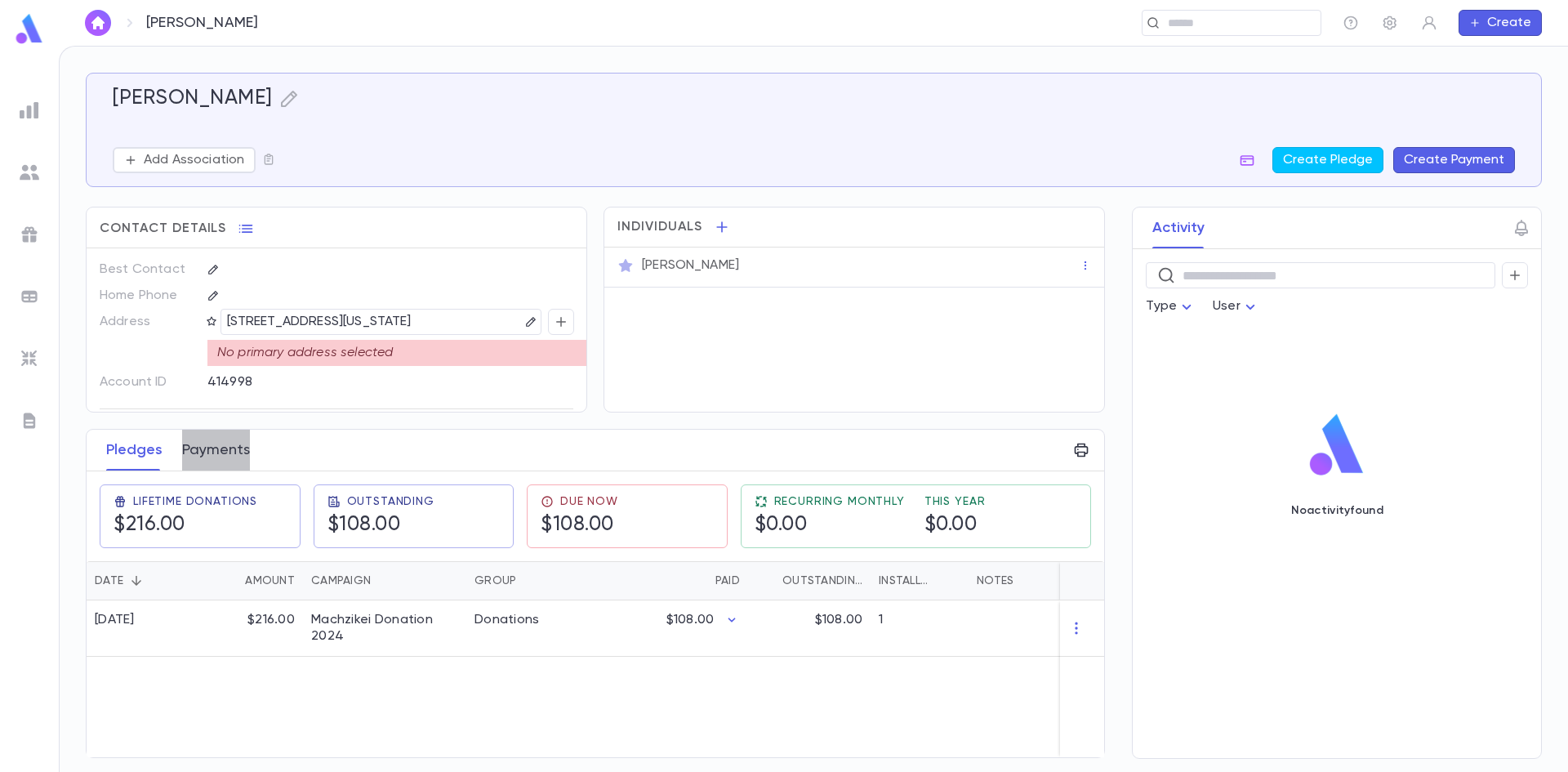
click at [194, 465] on button "Payments" at bounding box center [216, 450] width 67 height 41
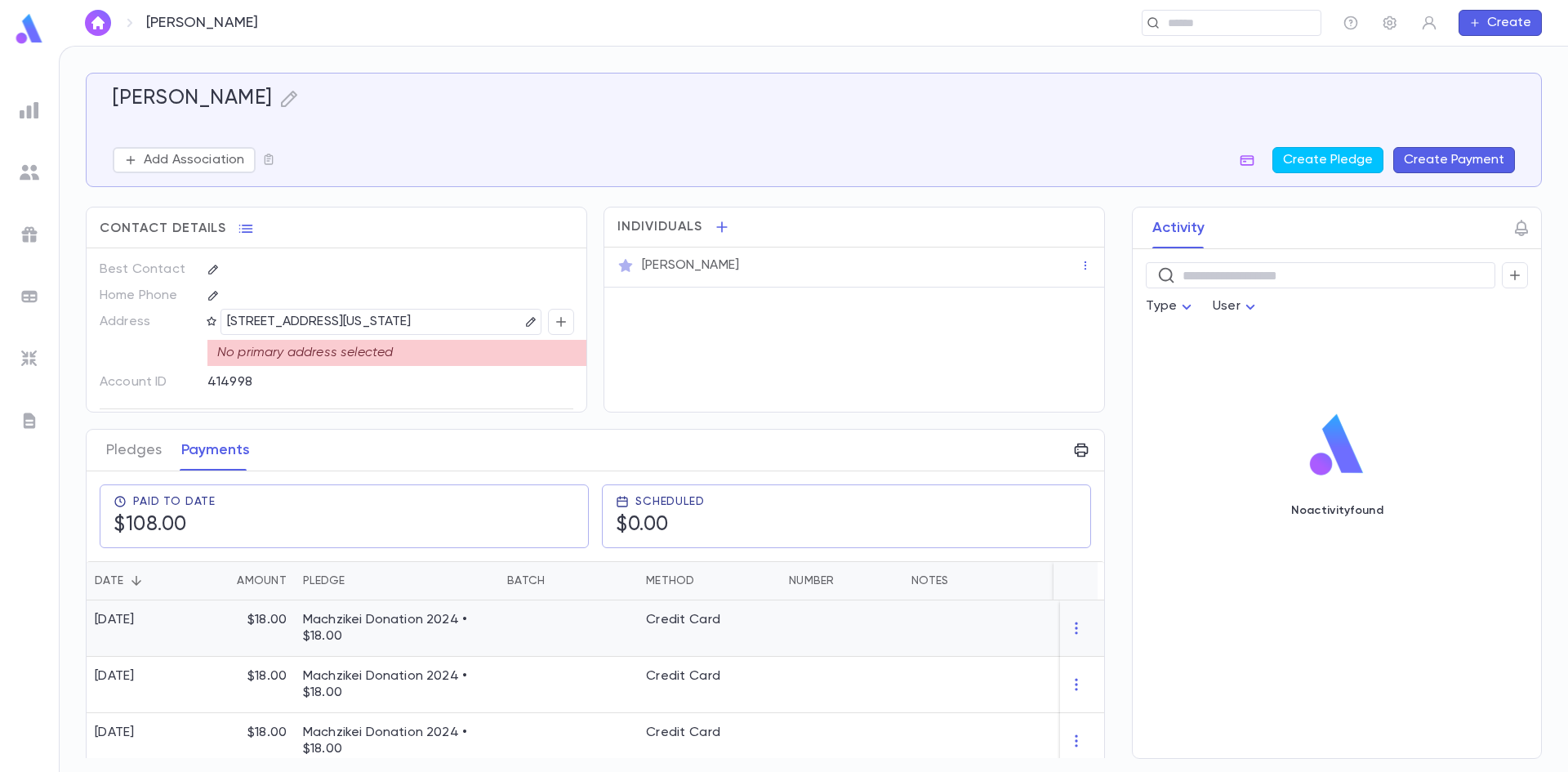
click at [553, 649] on div at bounding box center [568, 629] width 139 height 57
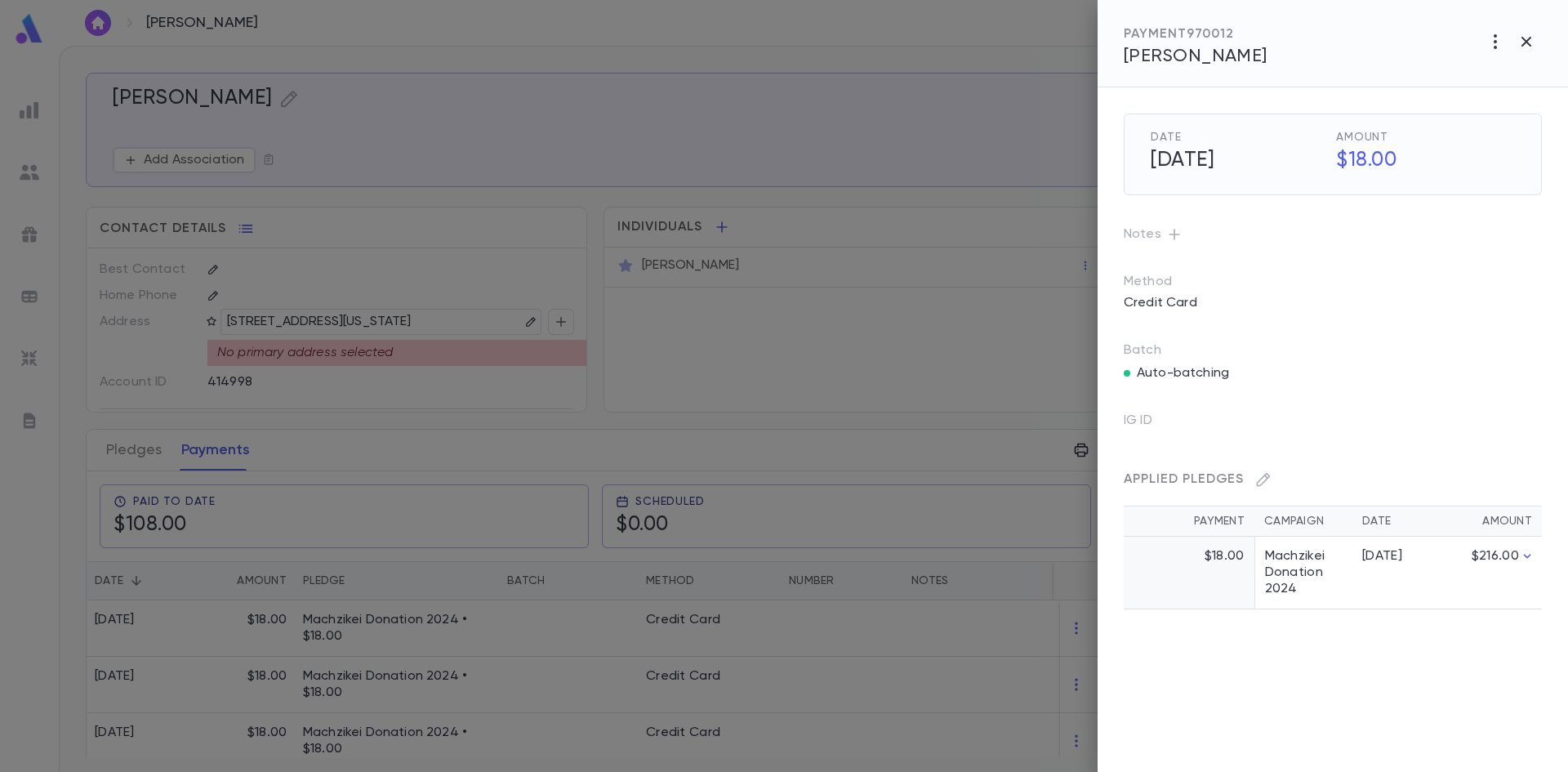
click at [851, 127] on div at bounding box center [784, 386] width 1568 height 772
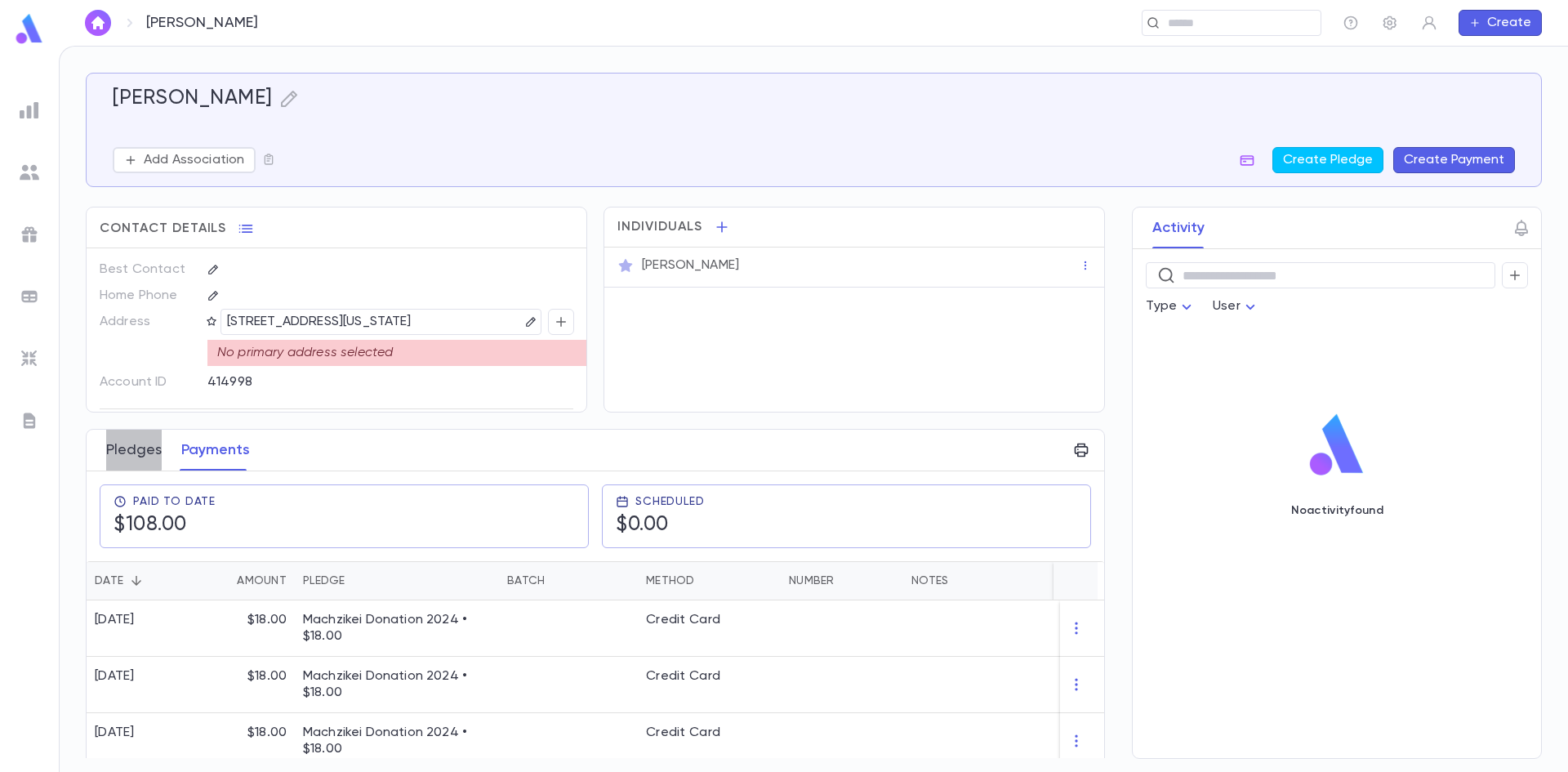
click at [109, 449] on button "Pledges" at bounding box center [134, 450] width 56 height 41
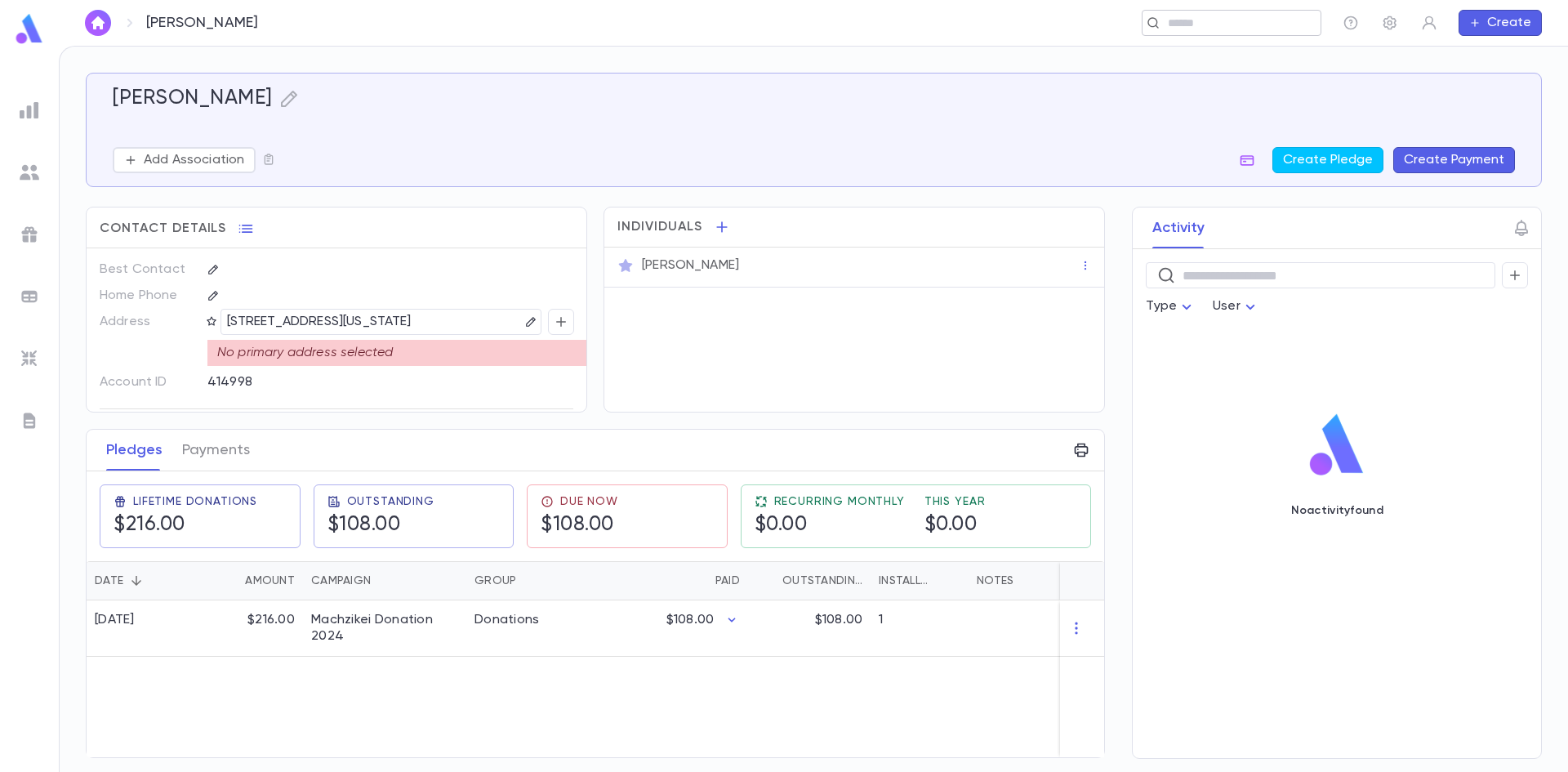
click at [1252, 20] on input "text" at bounding box center [1226, 23] width 127 height 16
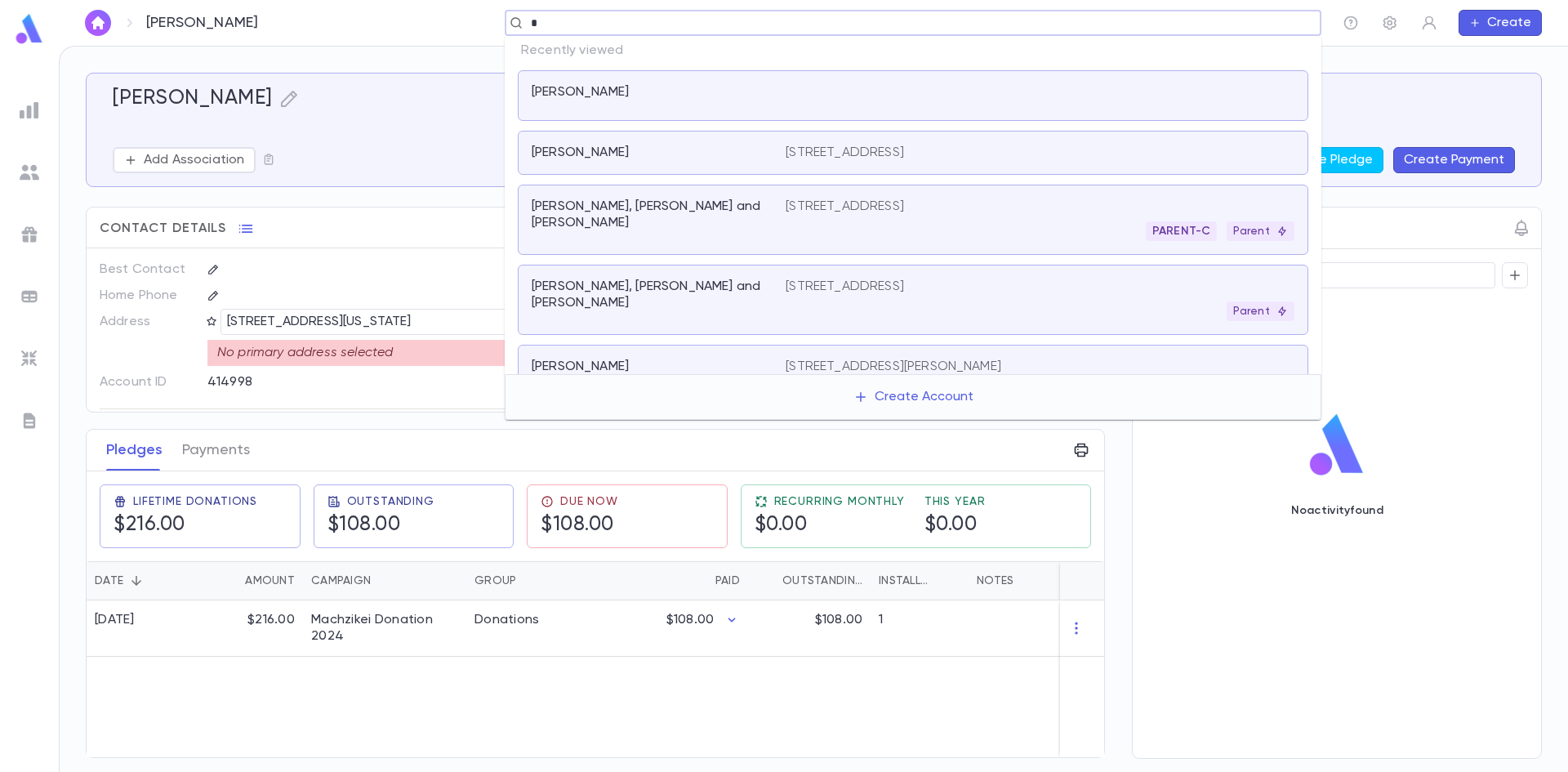
paste input "******"
type input "*******"
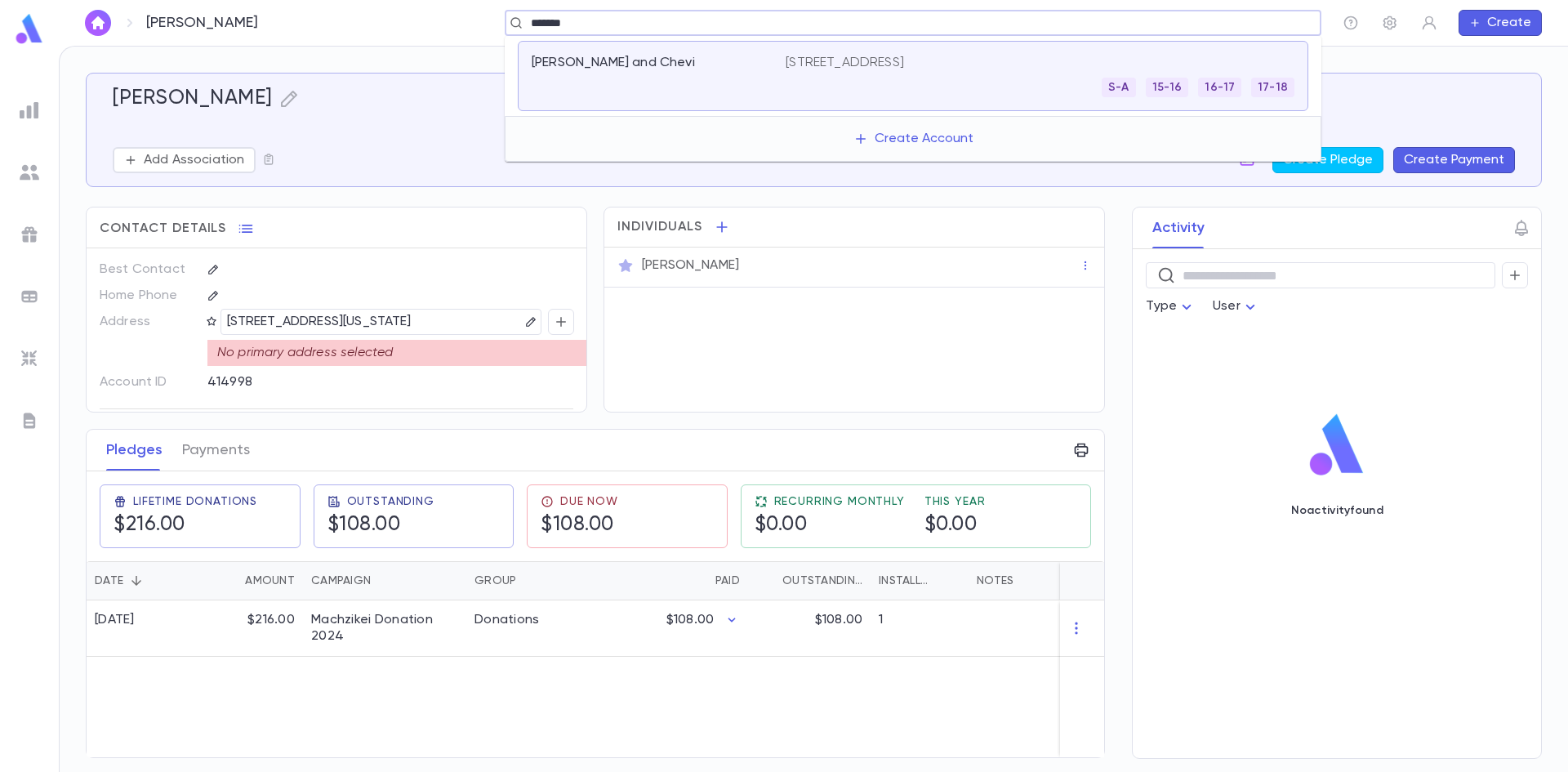
click at [742, 87] on div "Goldfeder, Arye and Chevi" at bounding box center [659, 76] width 254 height 43
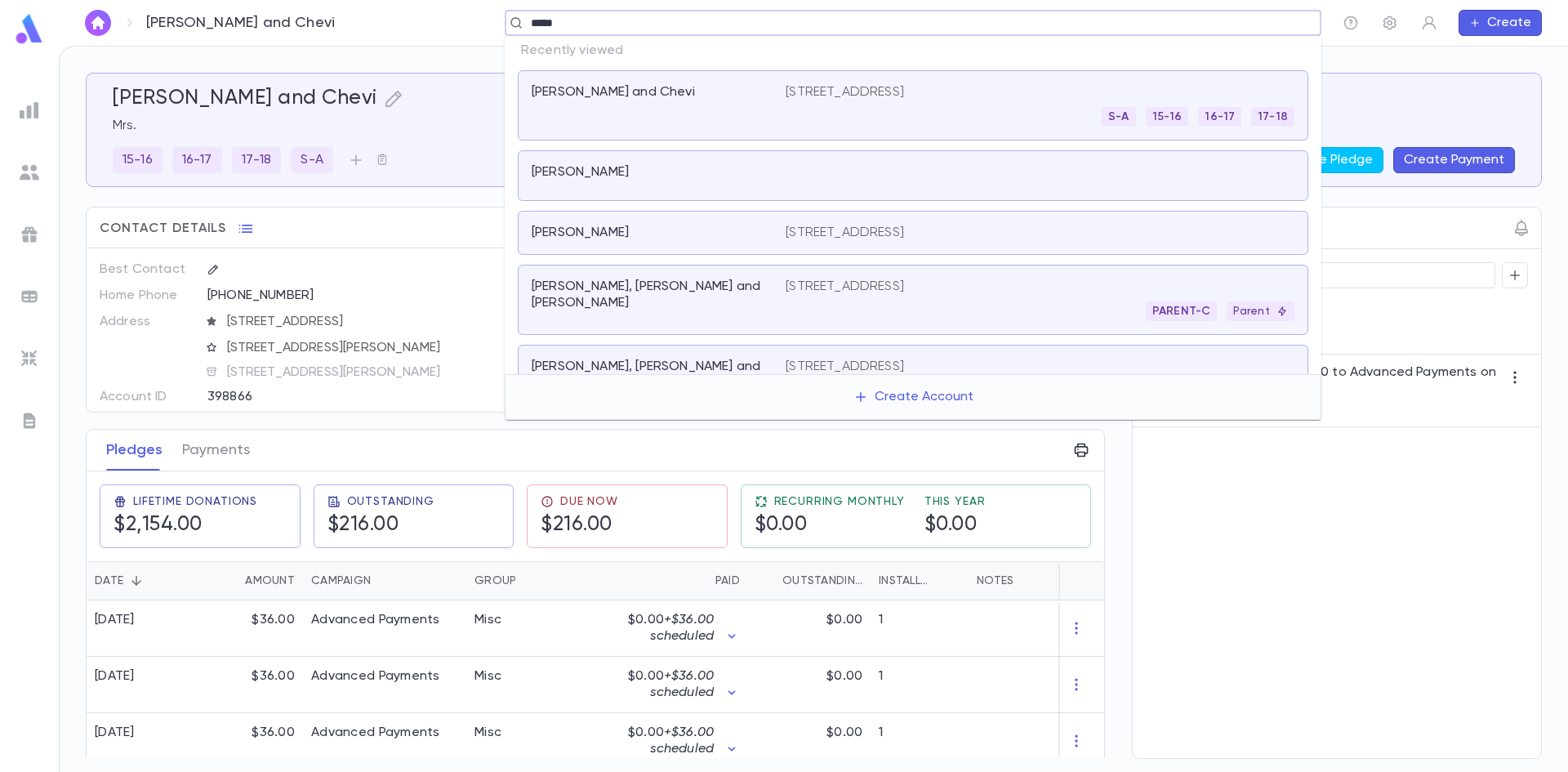
type input "******"
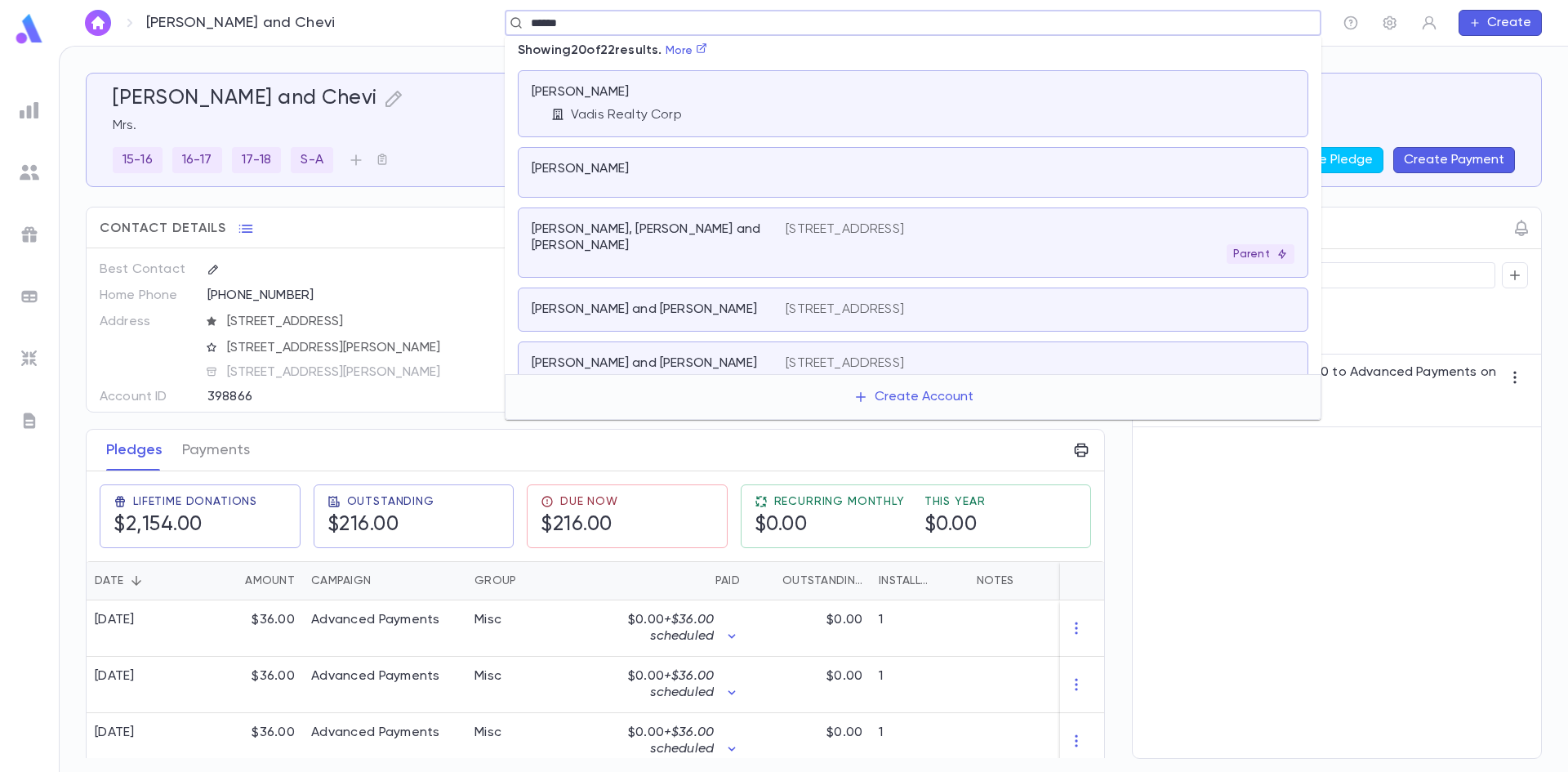
click at [740, 238] on div "Davies, Avi and Malky" at bounding box center [649, 237] width 234 height 32
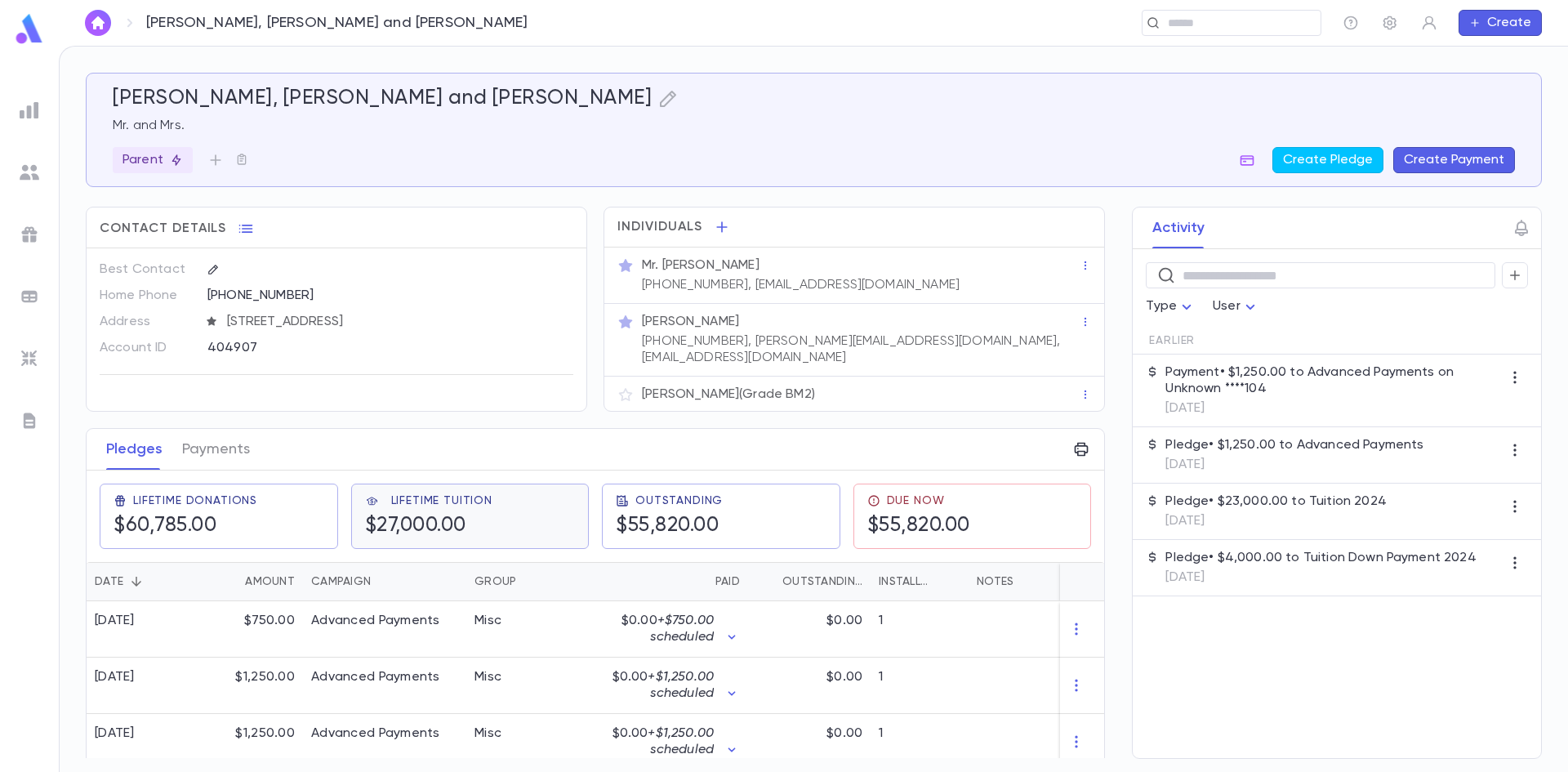
click at [506, 508] on div "Lifetime Tuition $27,000.00" at bounding box center [470, 515] width 211 height 44
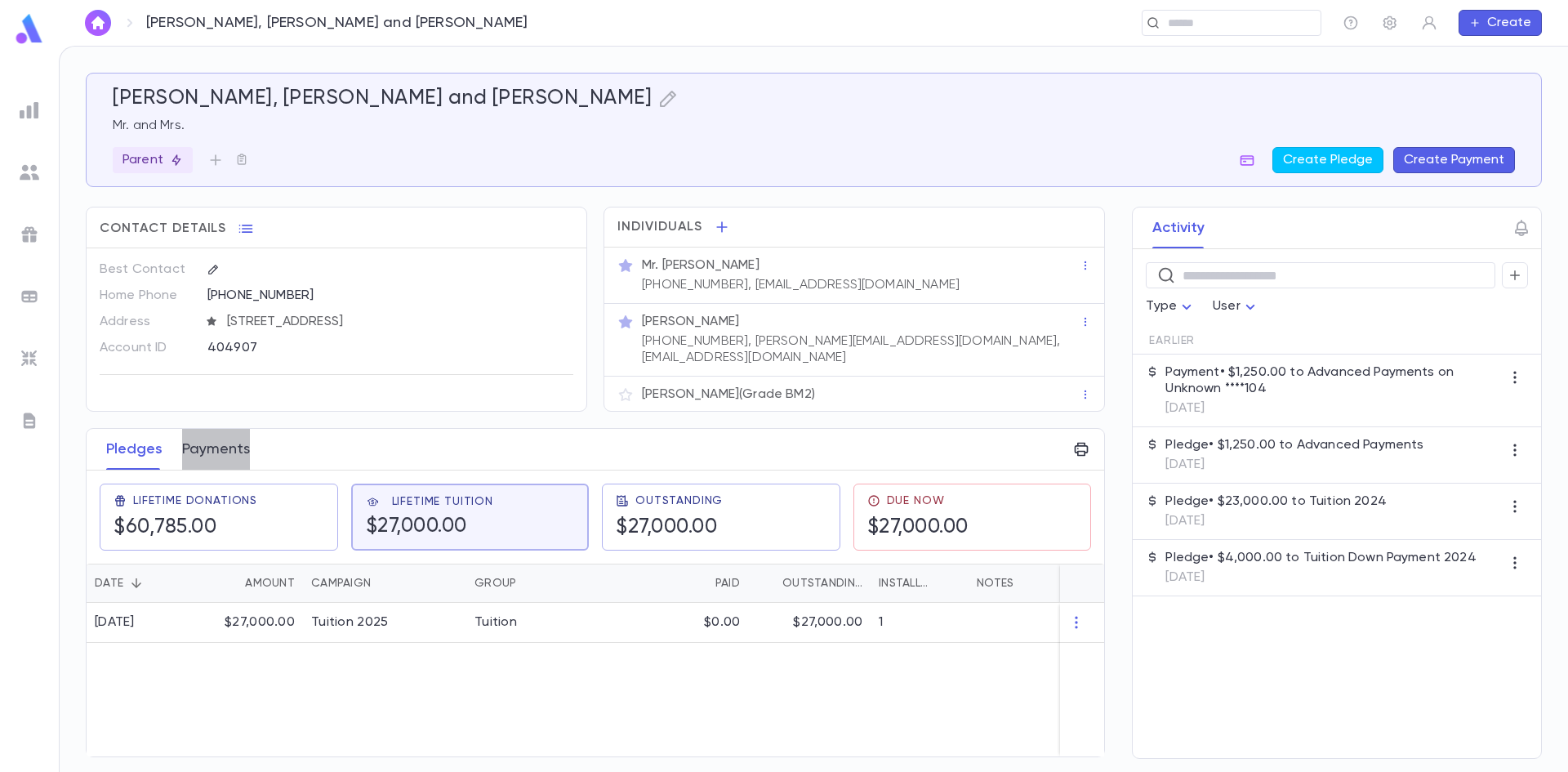
click at [229, 438] on button "Payments" at bounding box center [216, 449] width 67 height 41
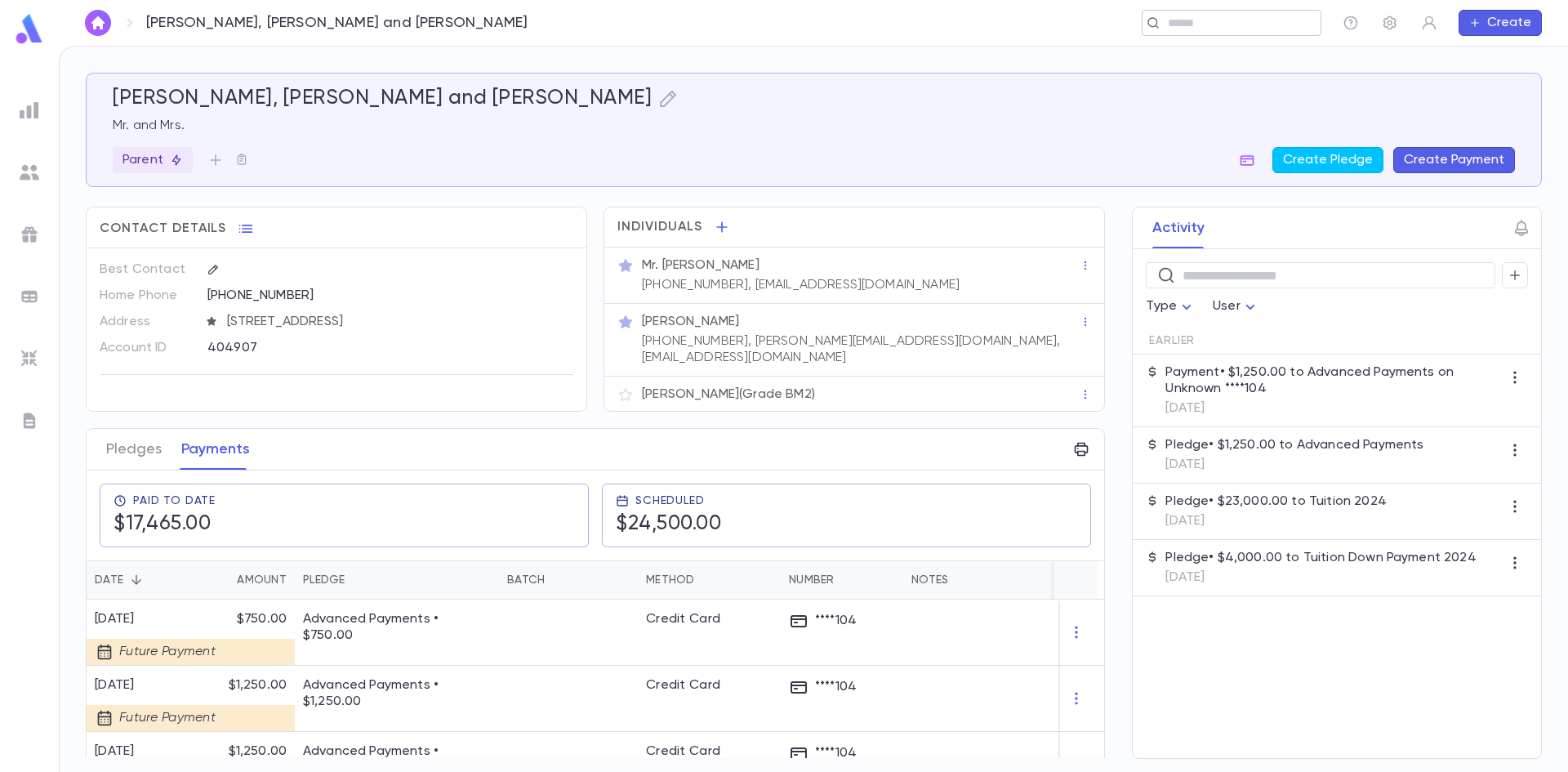
click at [1240, 20] on input "text" at bounding box center [1226, 23] width 127 height 16
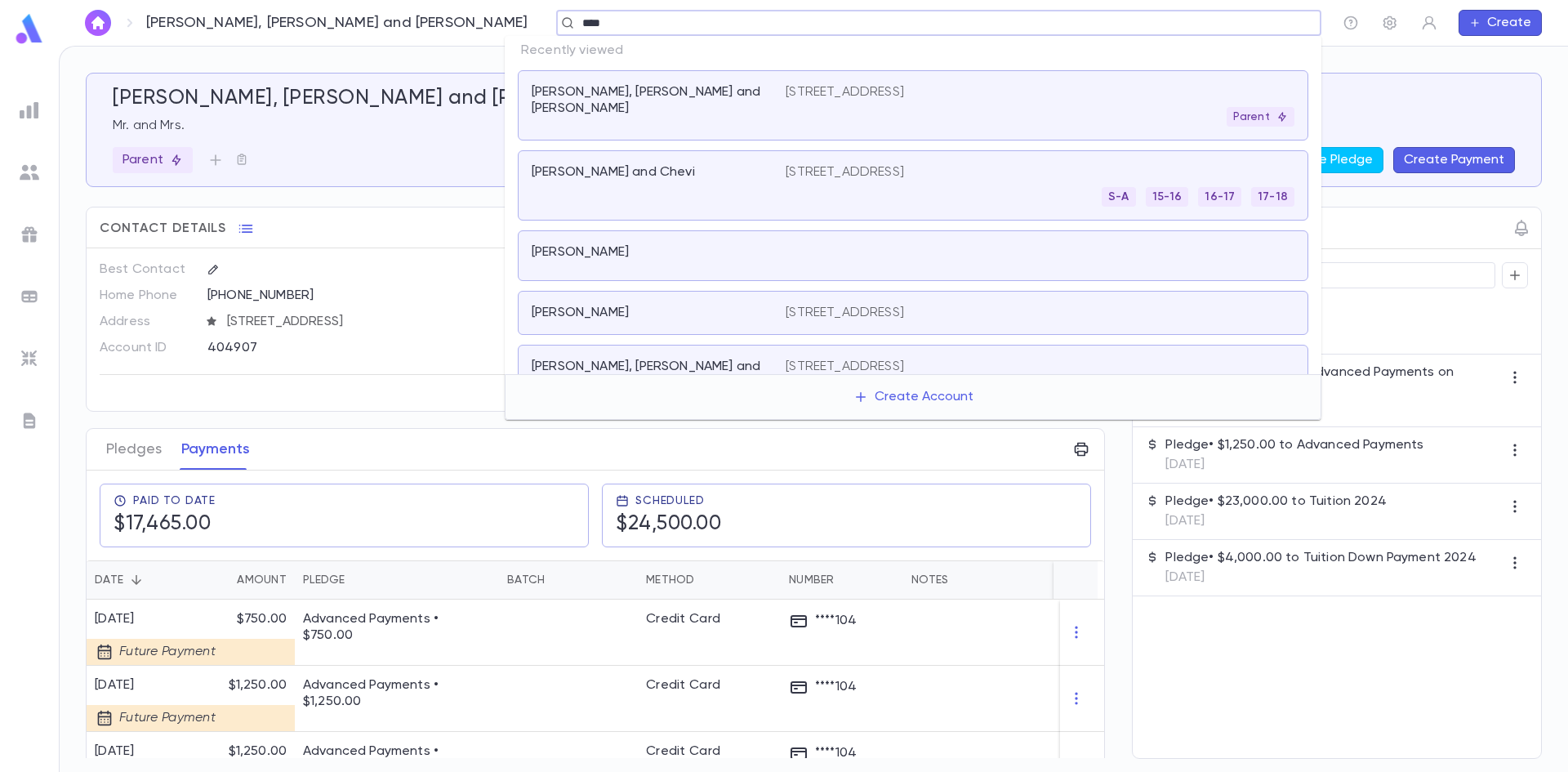
type input "*****"
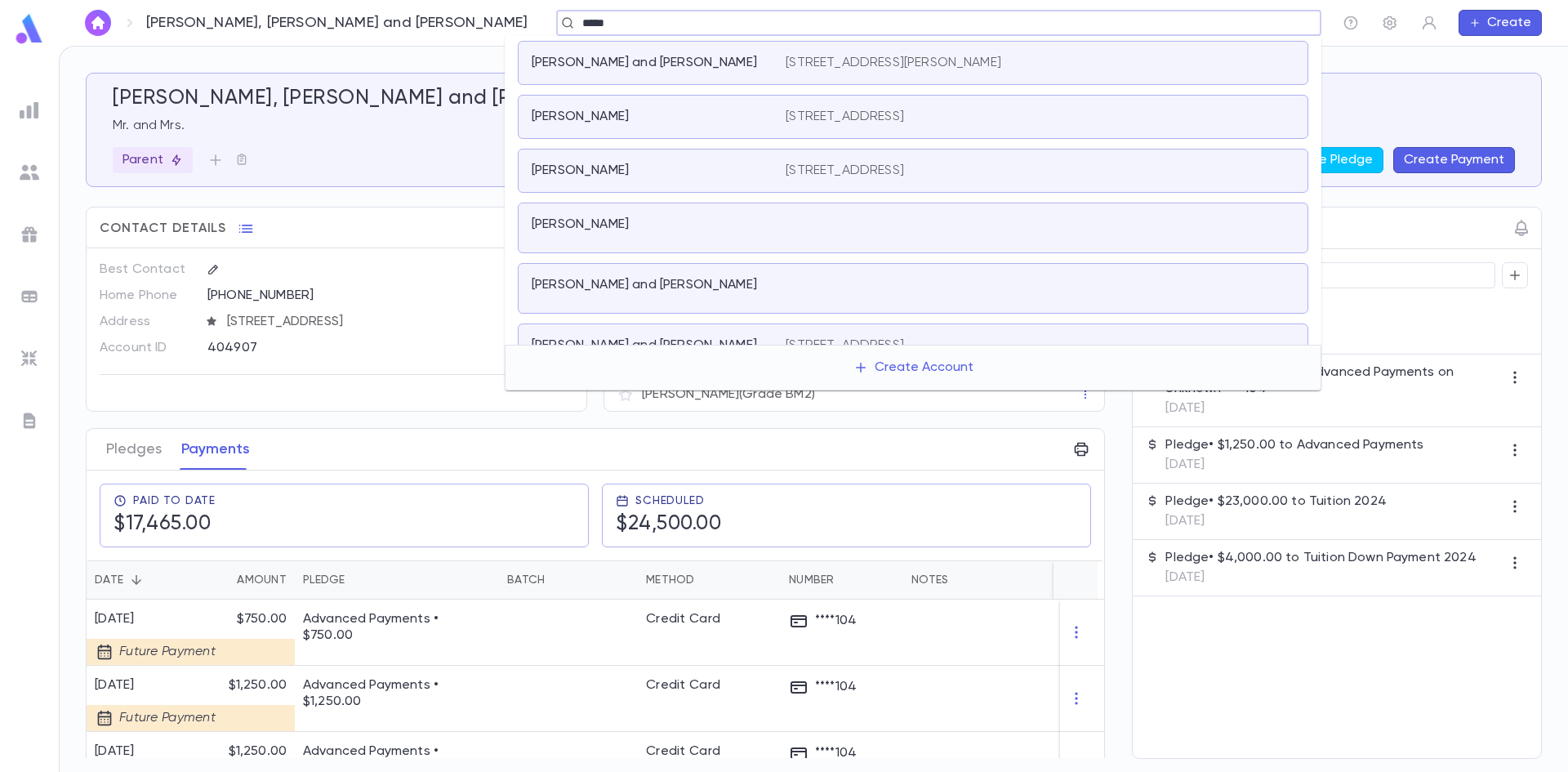
click at [623, 232] on div "Feder, Yisrael" at bounding box center [649, 224] width 234 height 17
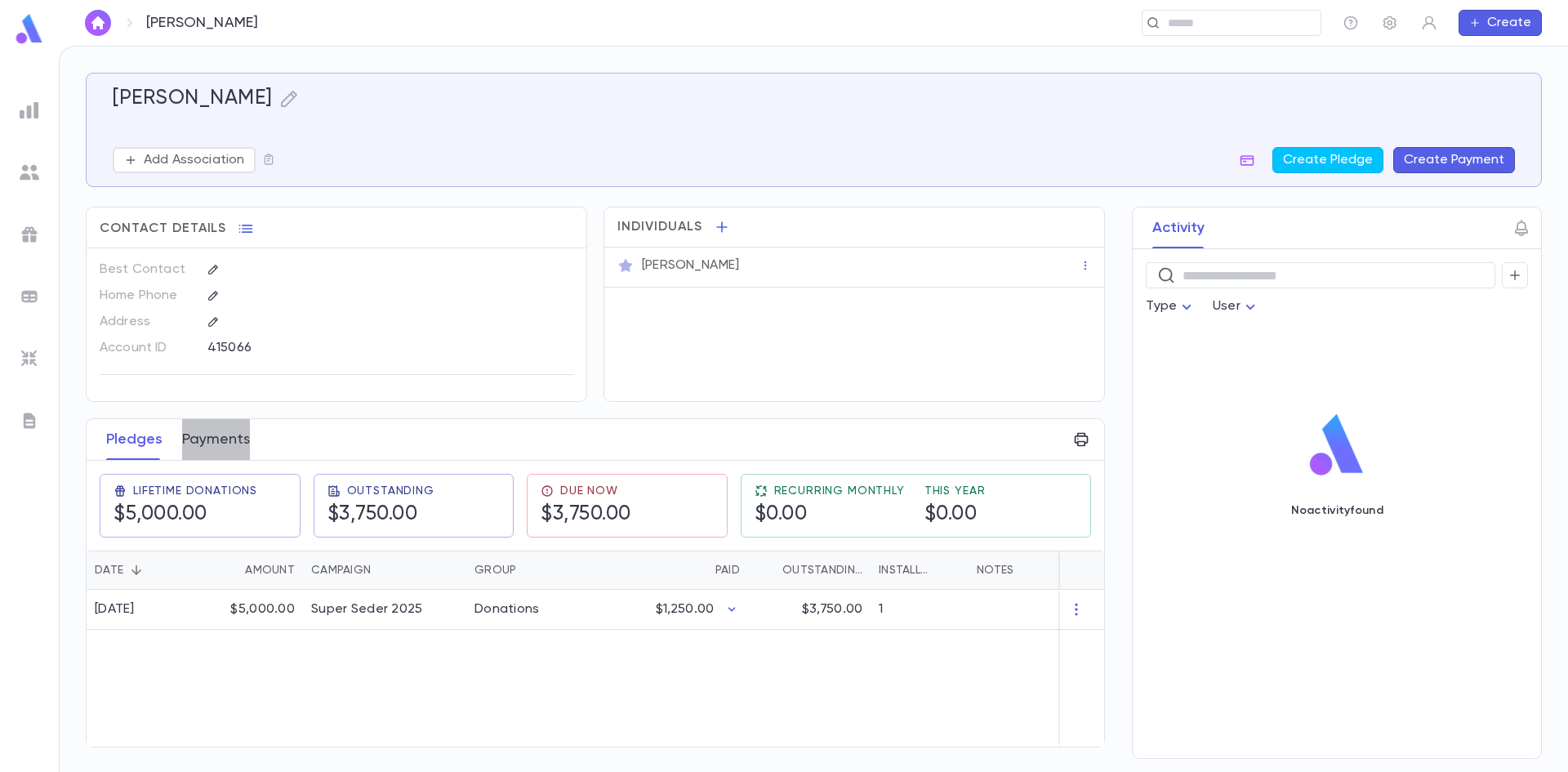
click at [218, 433] on button "Payments" at bounding box center [216, 439] width 67 height 41
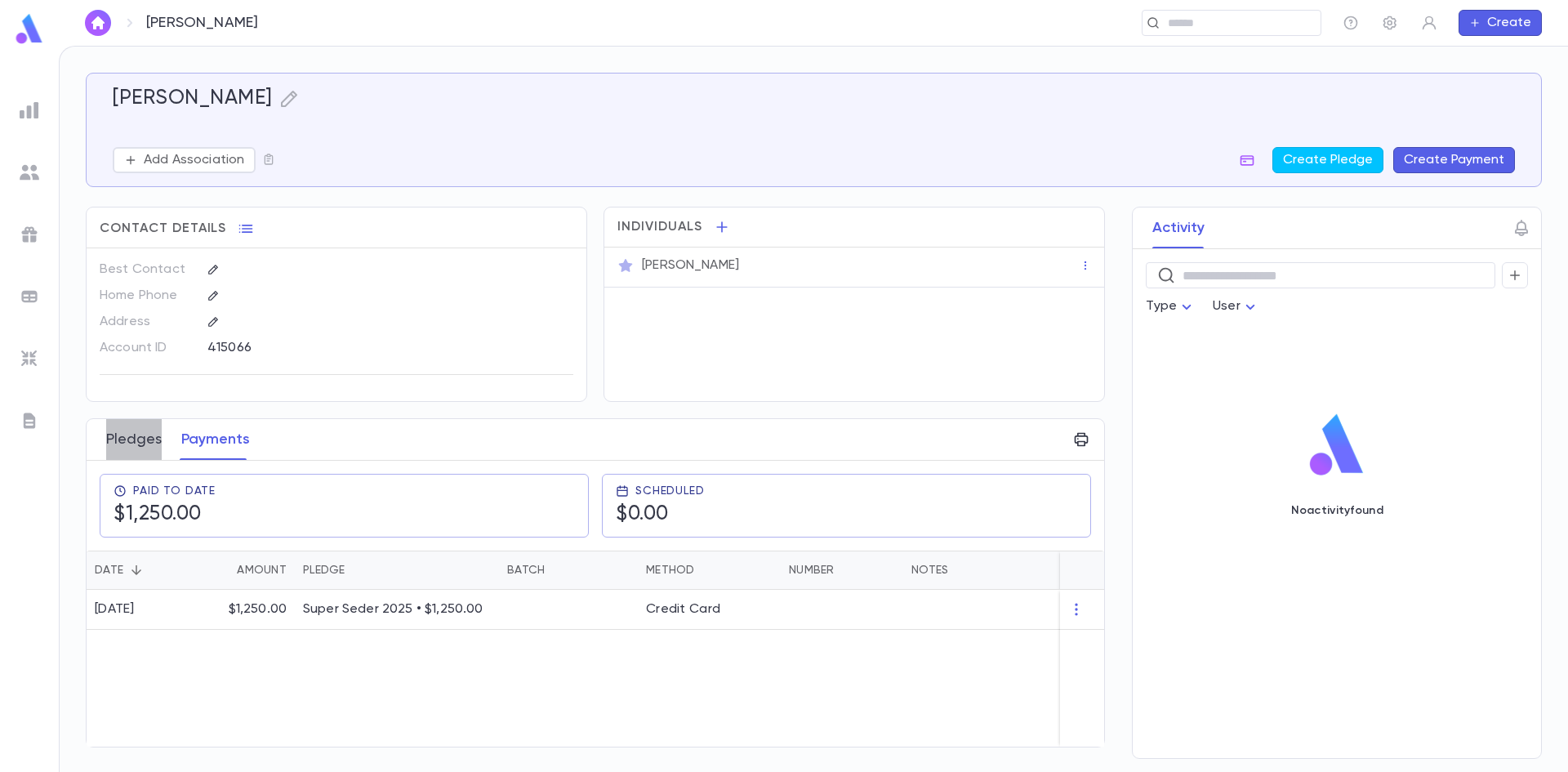
click at [157, 433] on button "Pledges" at bounding box center [134, 439] width 56 height 41
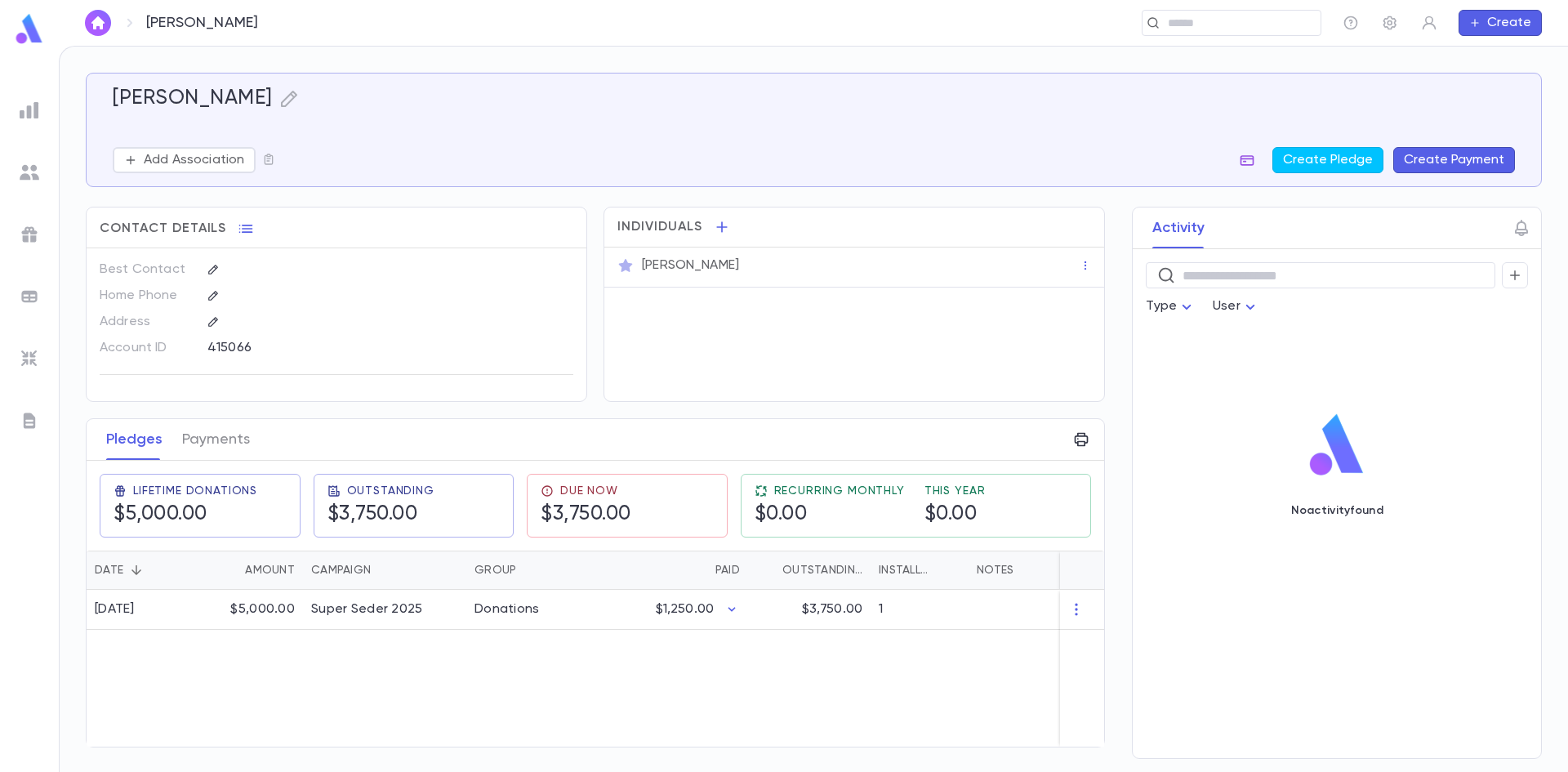
click at [1243, 168] on button "button" at bounding box center [1247, 160] width 26 height 26
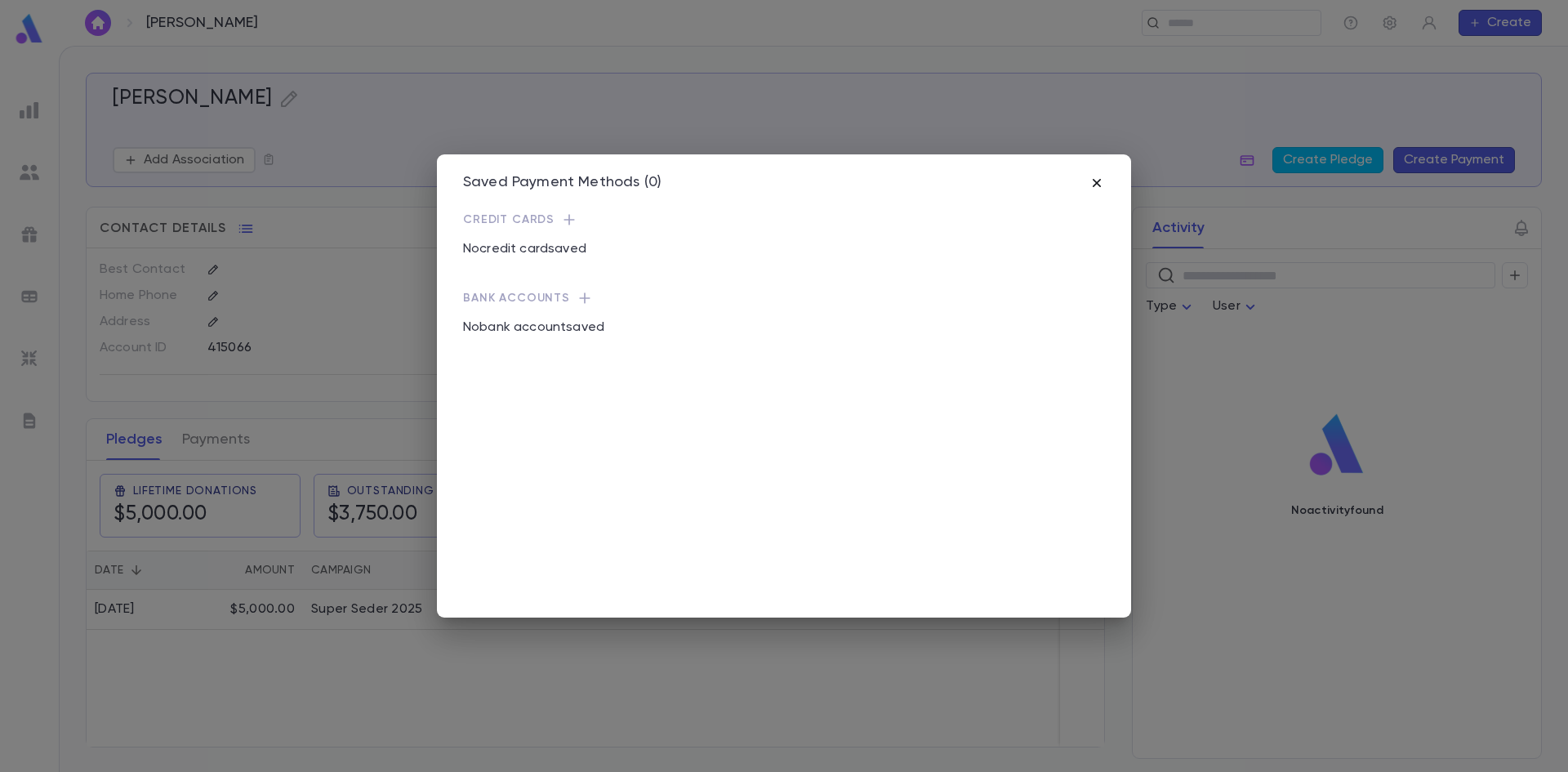
click at [1101, 187] on icon "button" at bounding box center [1097, 183] width 17 height 17
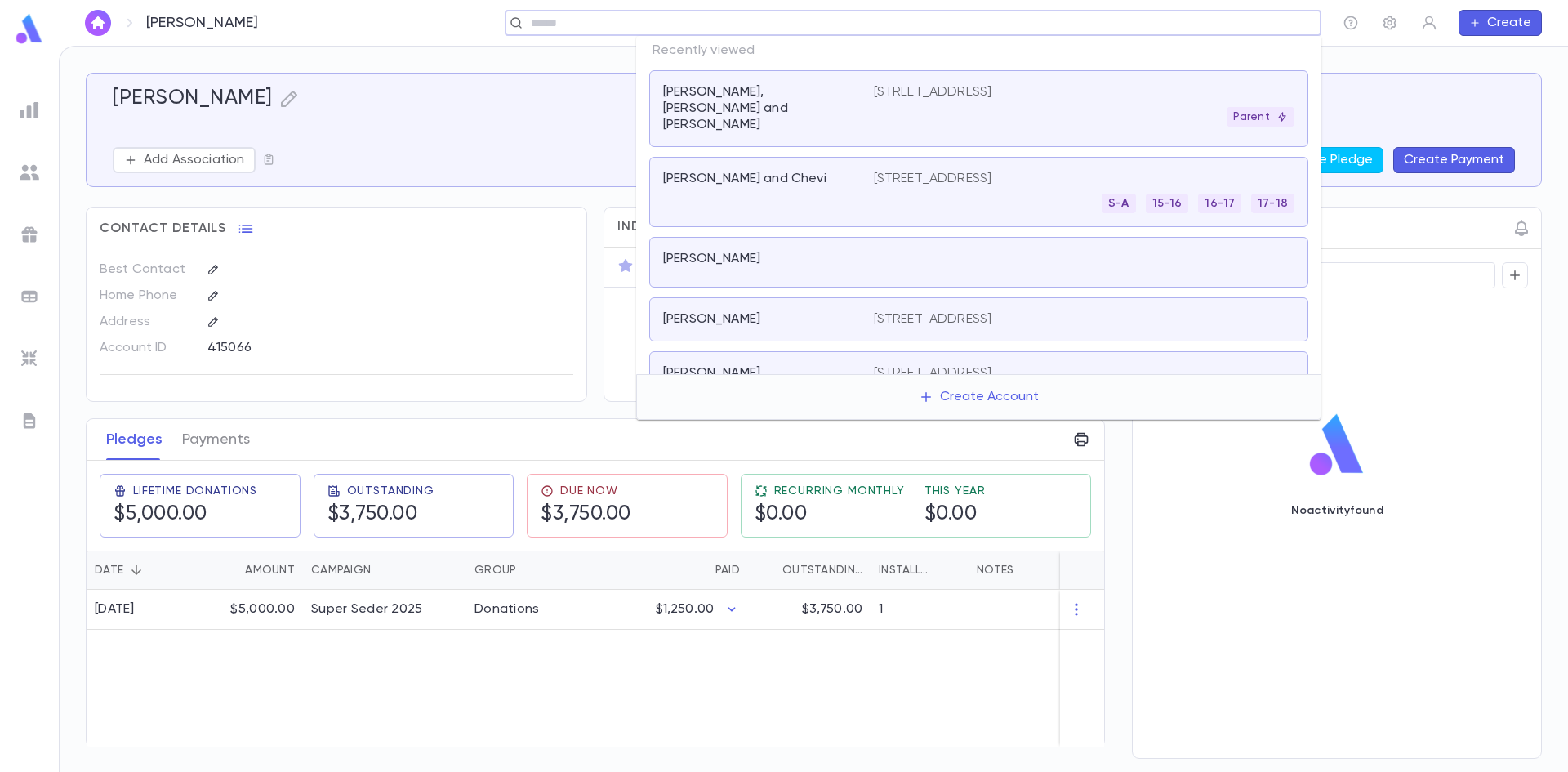
click at [1243, 25] on input "text" at bounding box center [907, 23] width 764 height 16
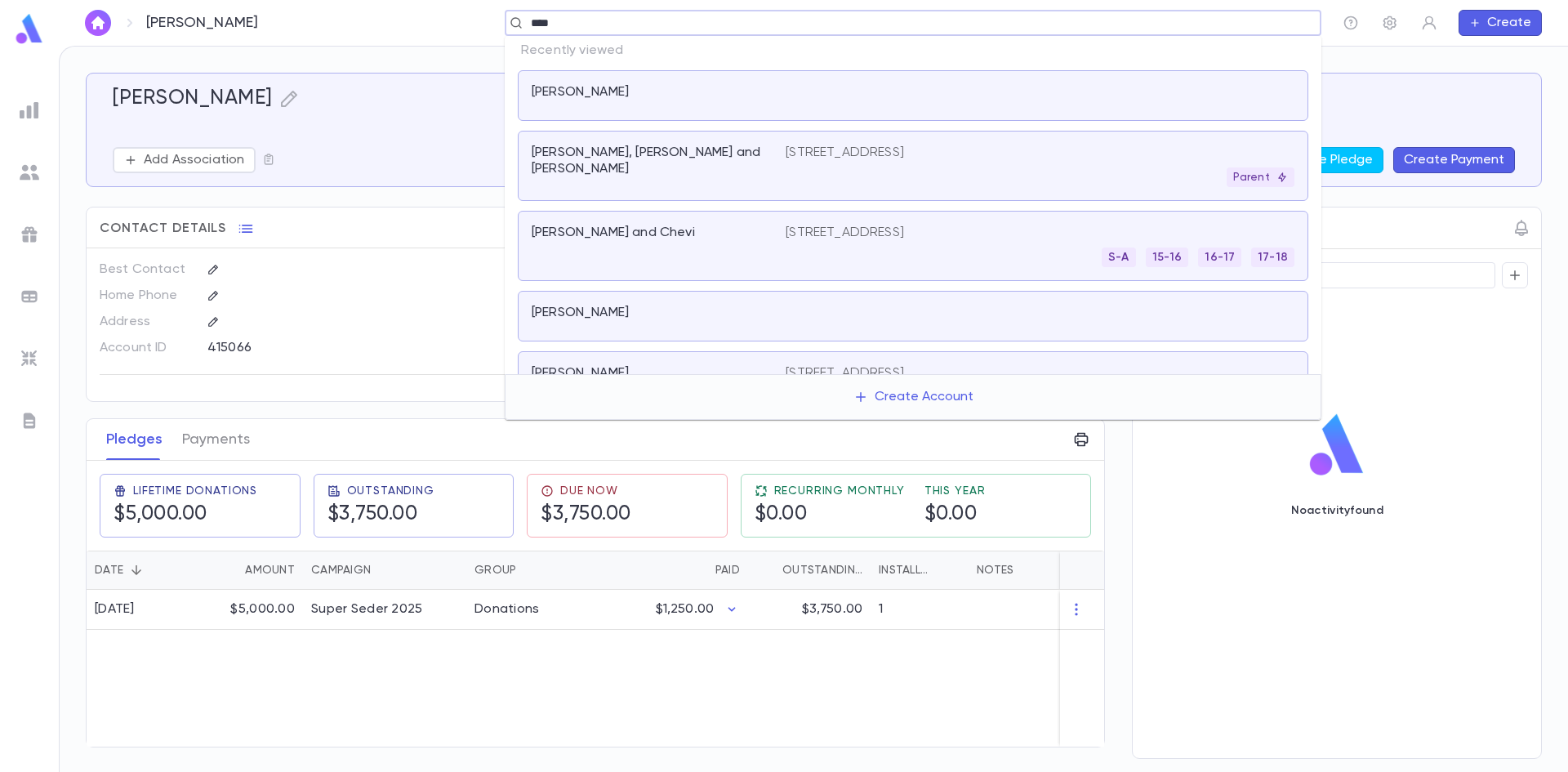
type input "*****"
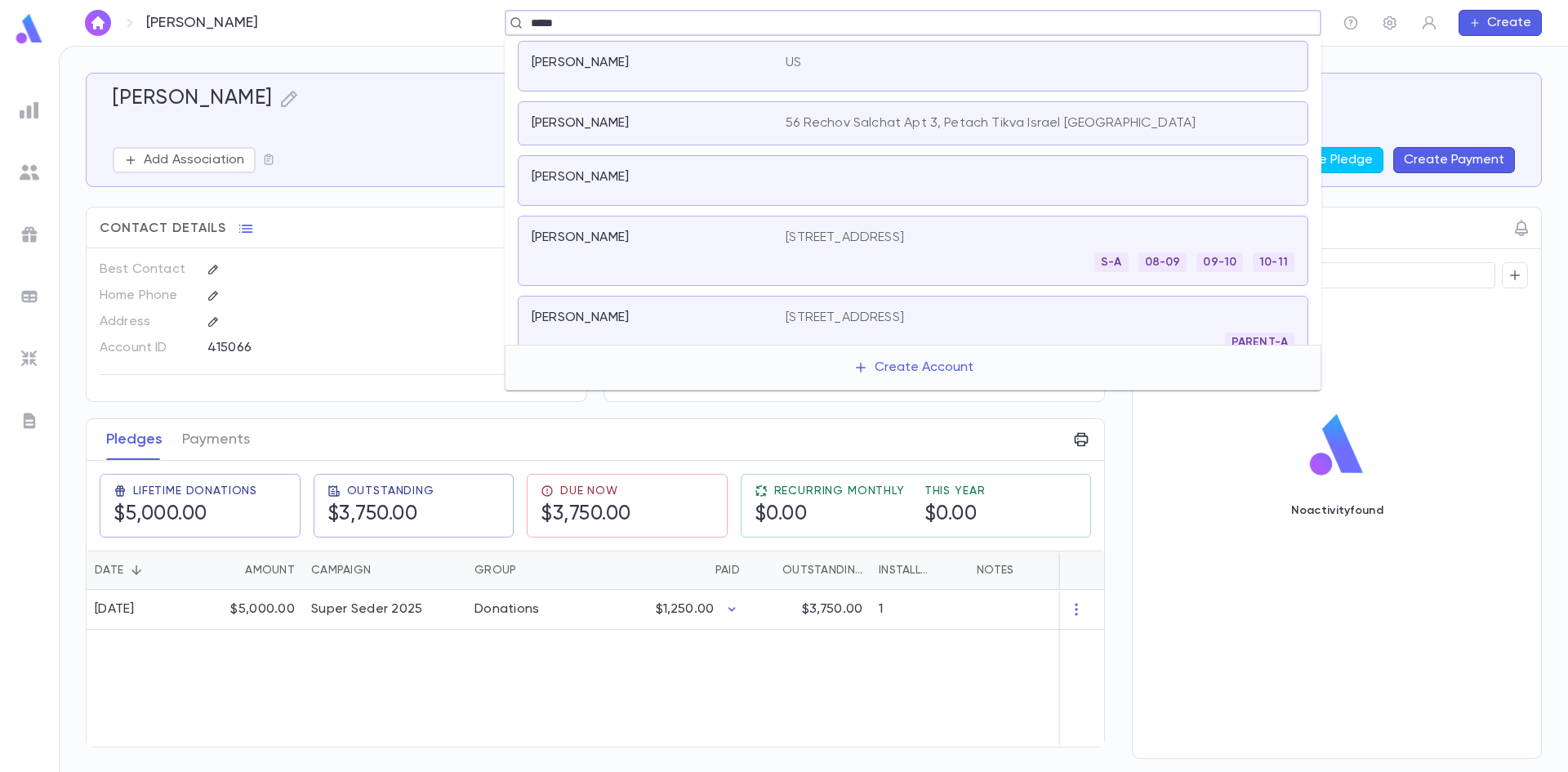
click at [657, 258] on div "Kashi, Nathaniel" at bounding box center [659, 251] width 254 height 43
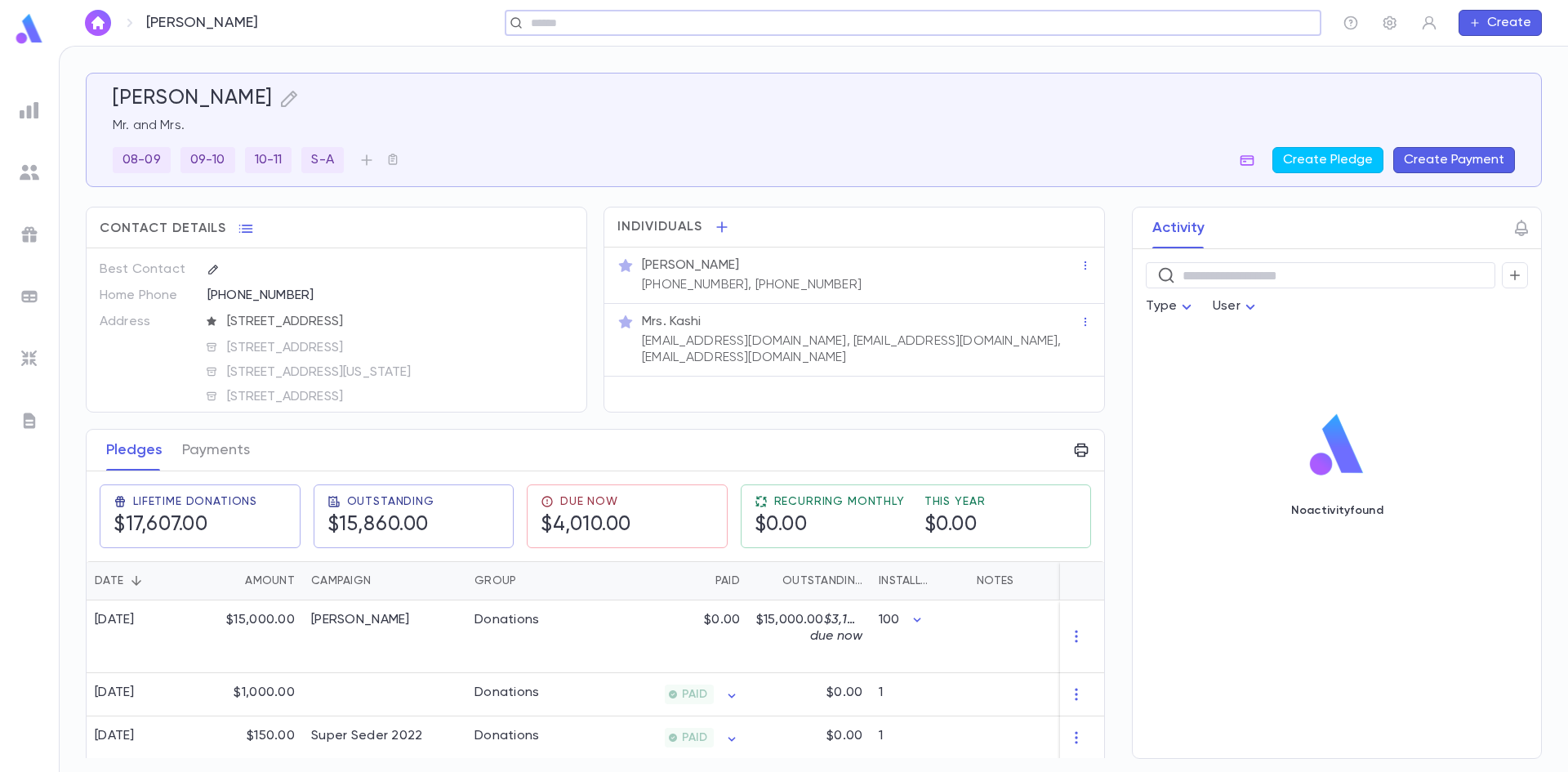
scroll to position [163, 0]
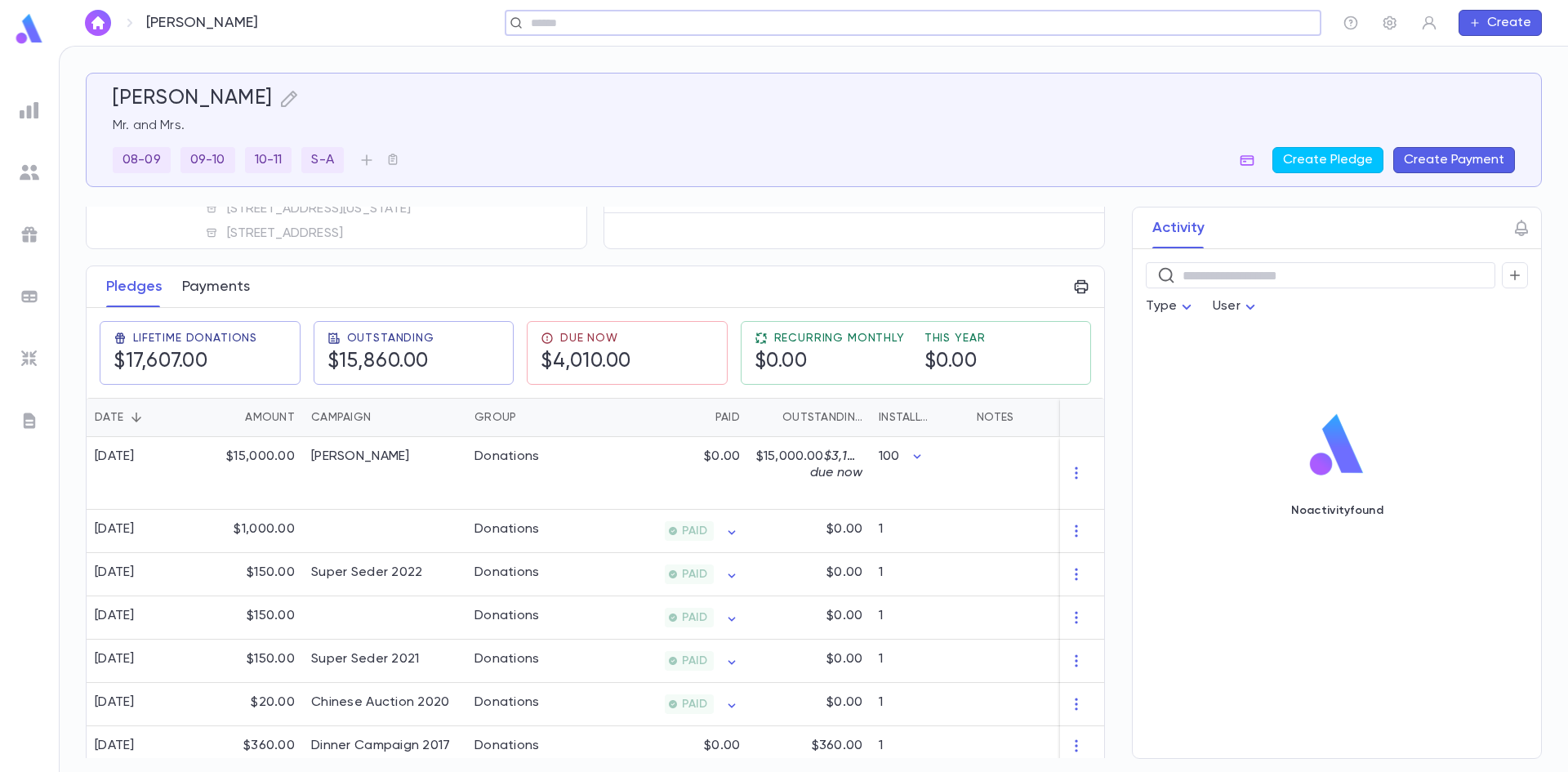
click at [223, 292] on button "Payments" at bounding box center [216, 287] width 67 height 41
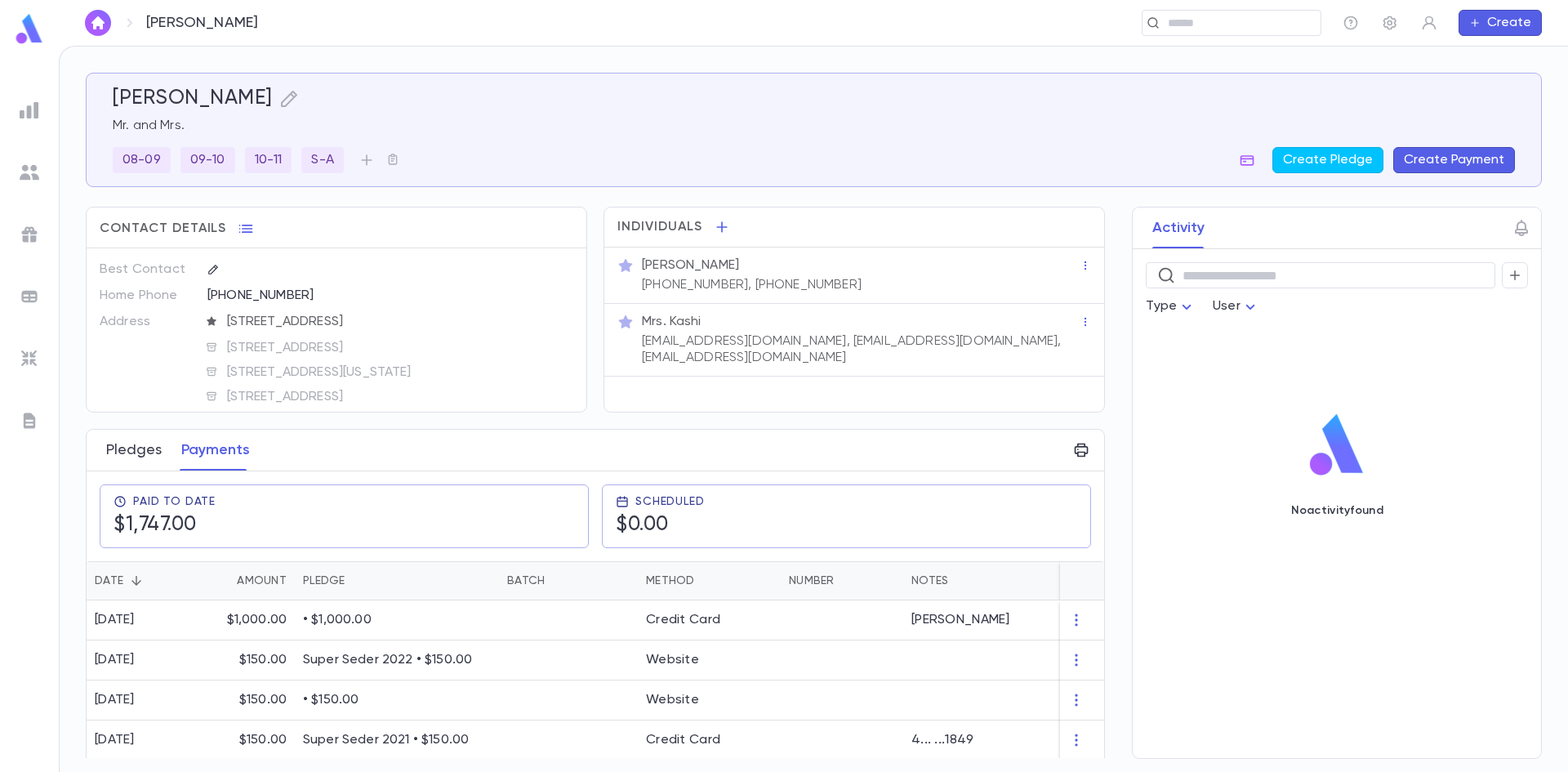
click at [128, 455] on button "Pledges" at bounding box center [134, 450] width 56 height 41
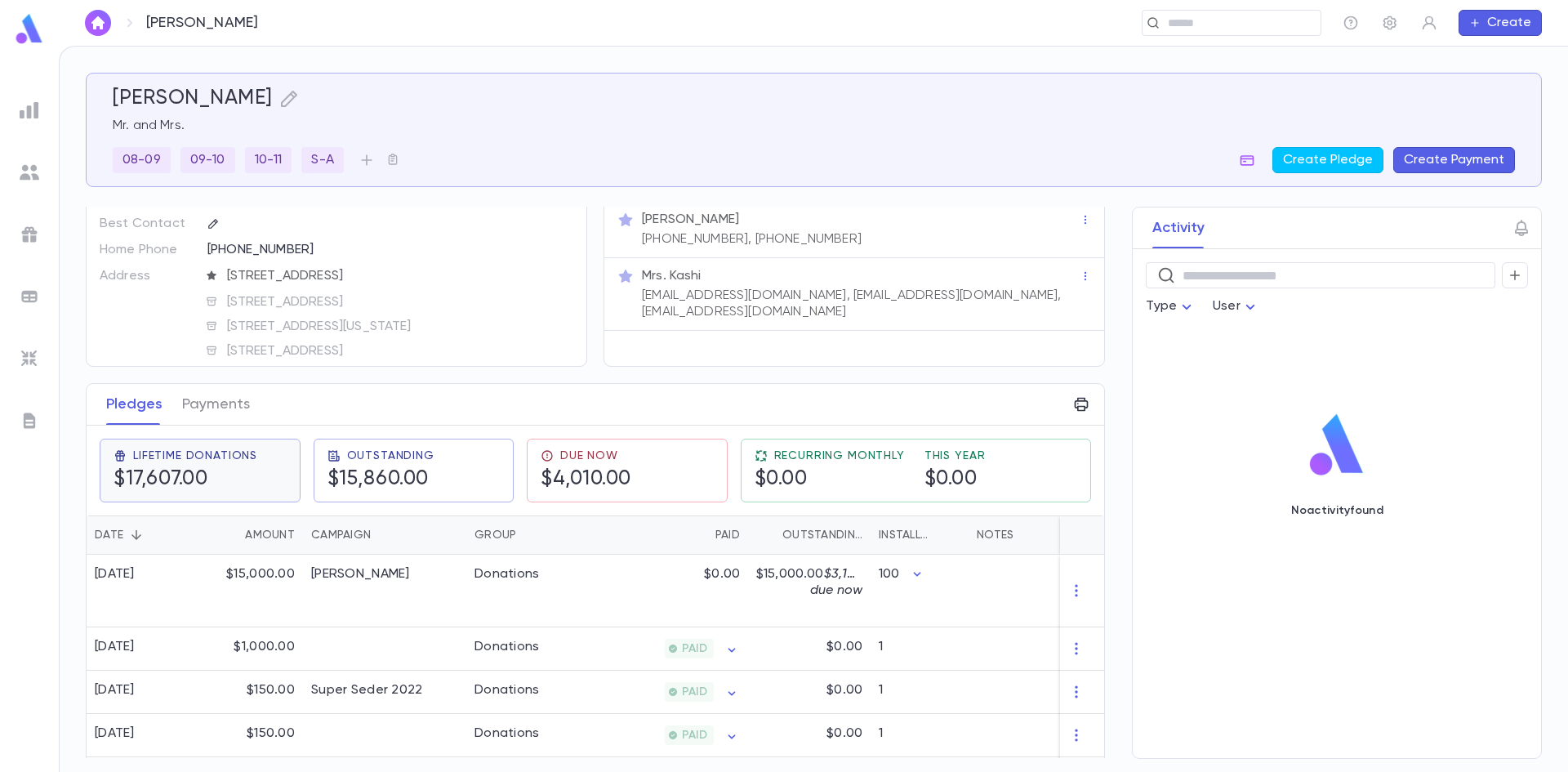
scroll to position [163, 0]
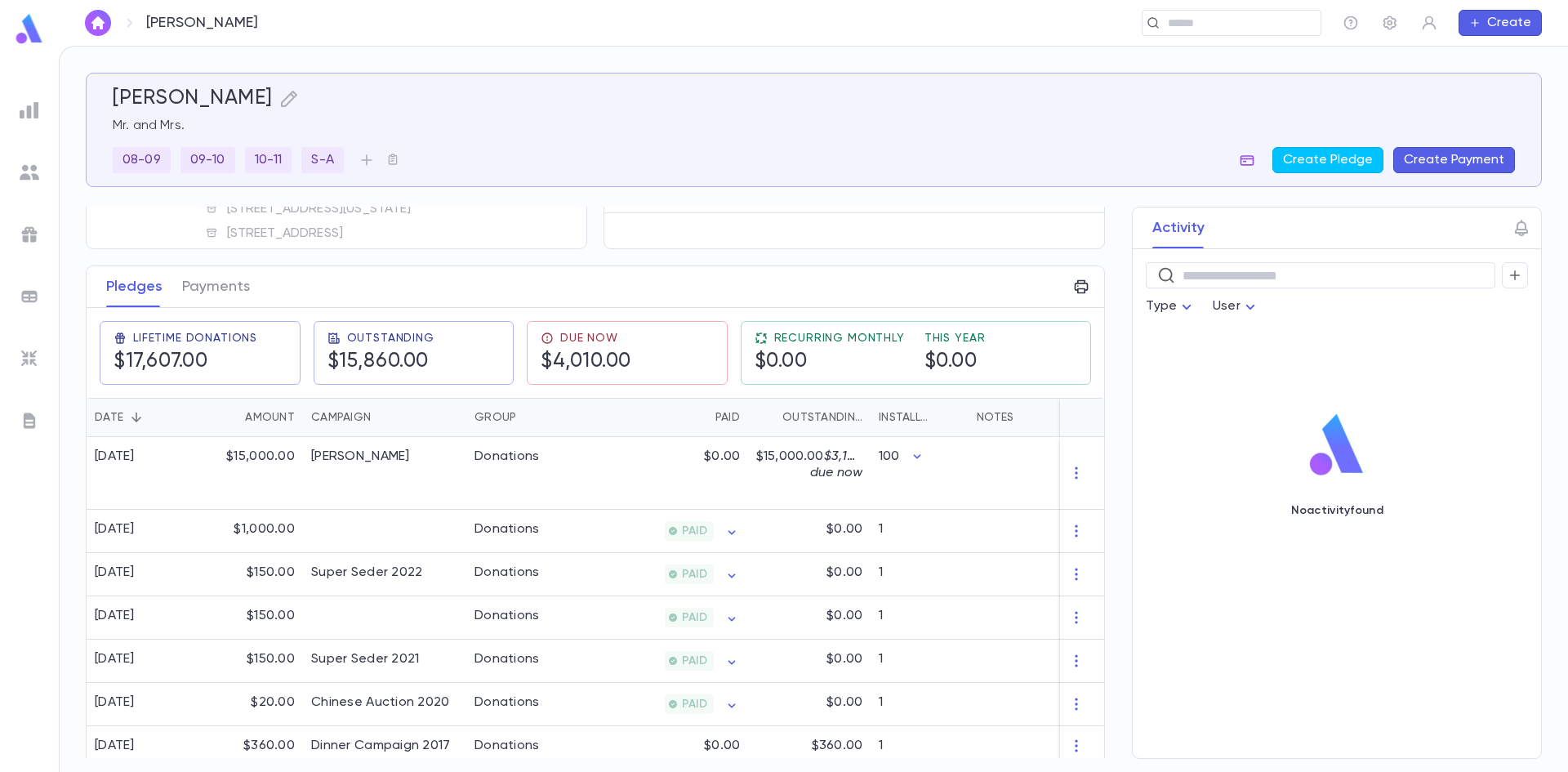
click at [1244, 158] on button "button" at bounding box center [1247, 160] width 26 height 26
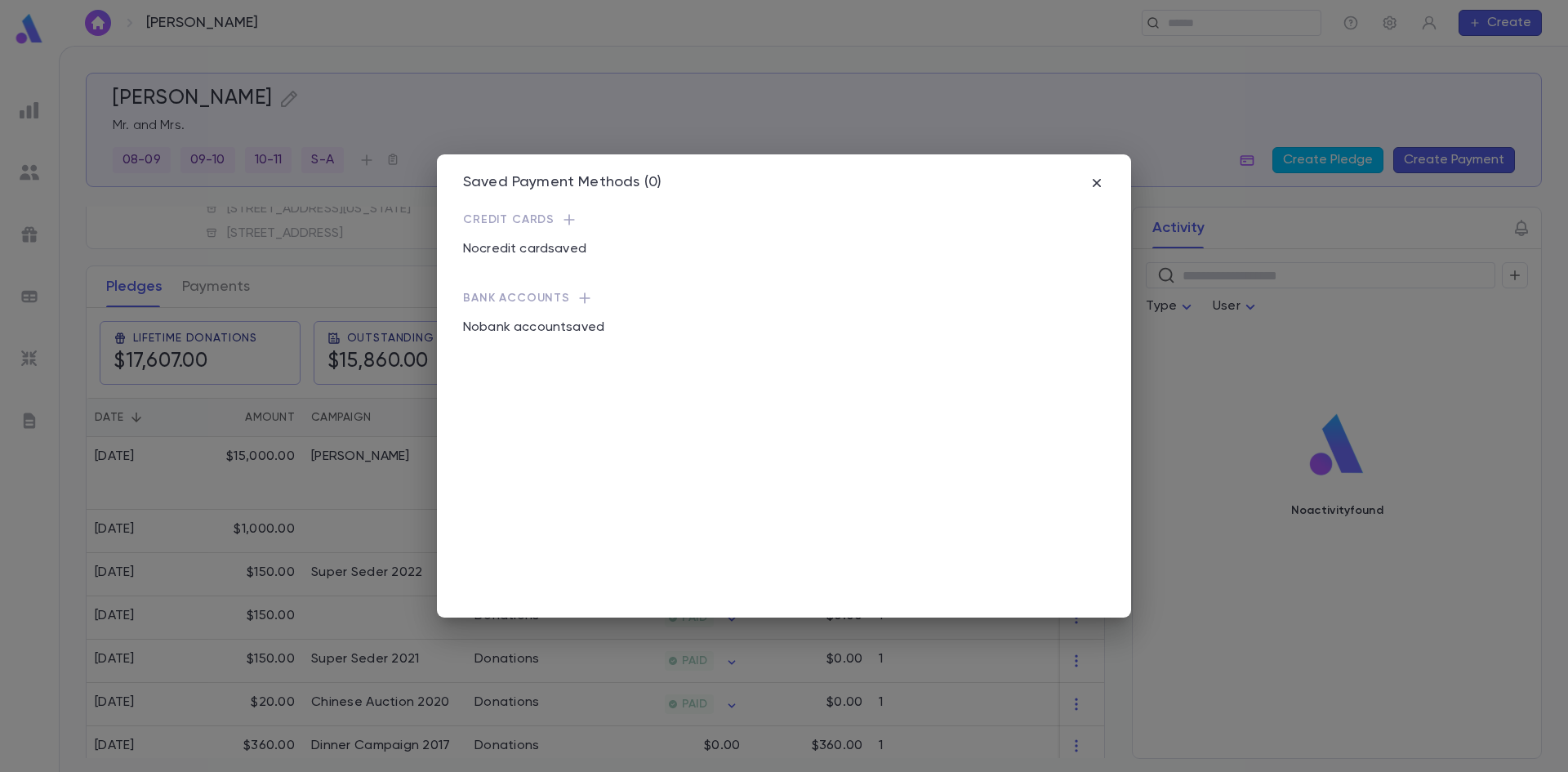
click at [1107, 180] on div "Saved Payment Methods (0) Credit Cards No credit card saved Bank Accounts No ba…" at bounding box center [784, 386] width 694 height 464
click at [1100, 180] on icon "button" at bounding box center [1097, 183] width 8 height 8
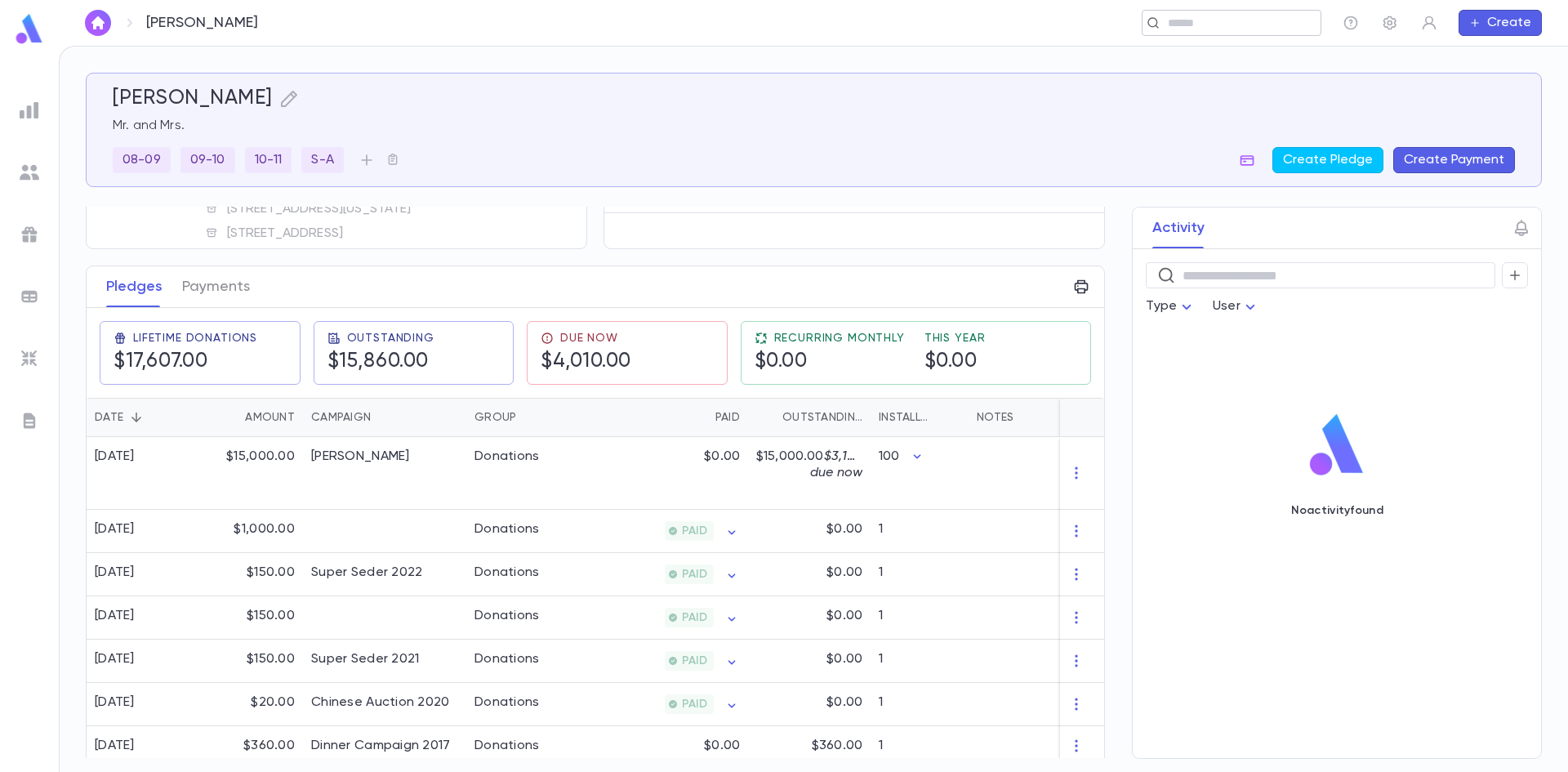
click at [1222, 32] on div "​" at bounding box center [1231, 22] width 180 height 26
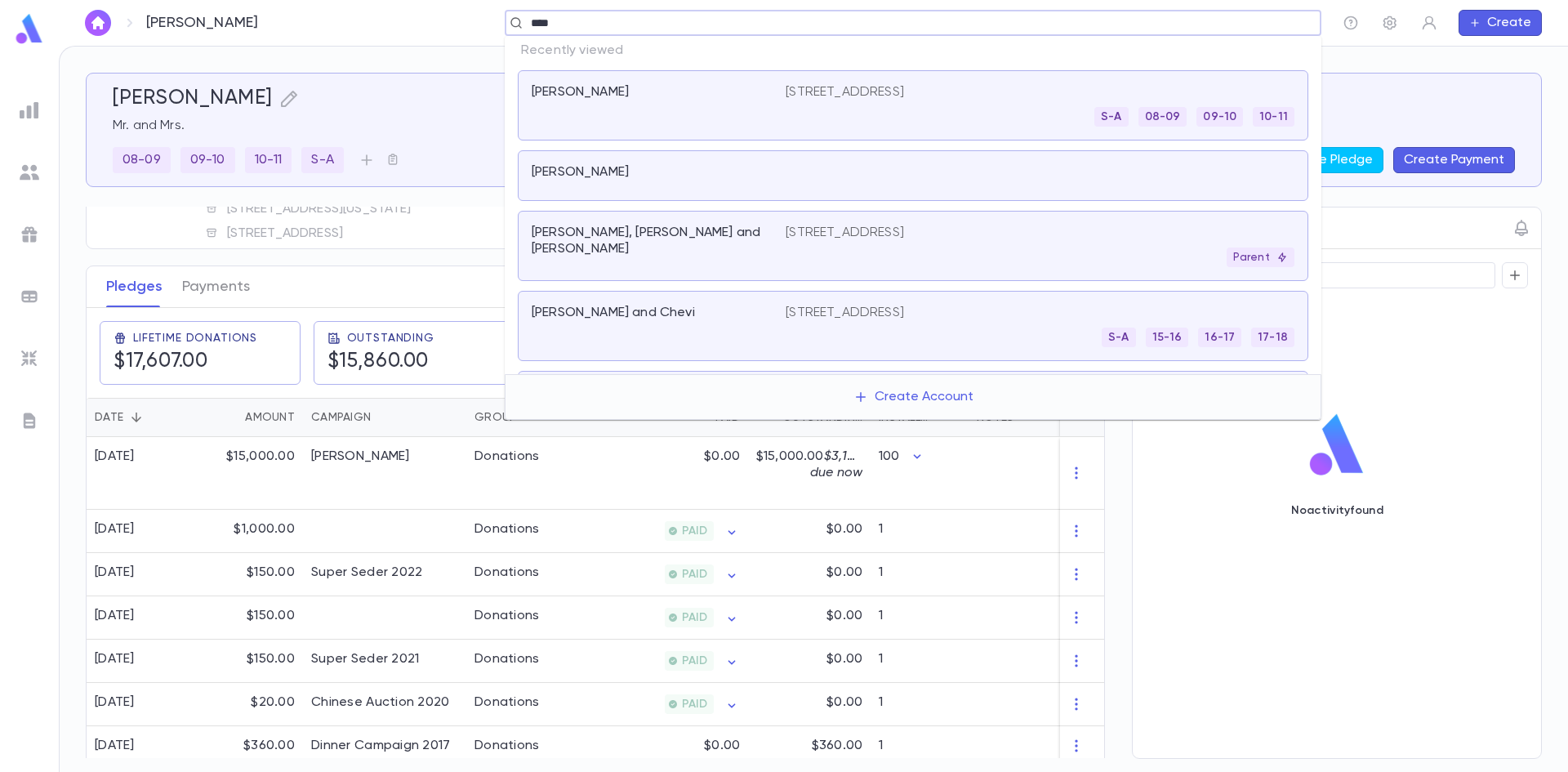
type input "*****"
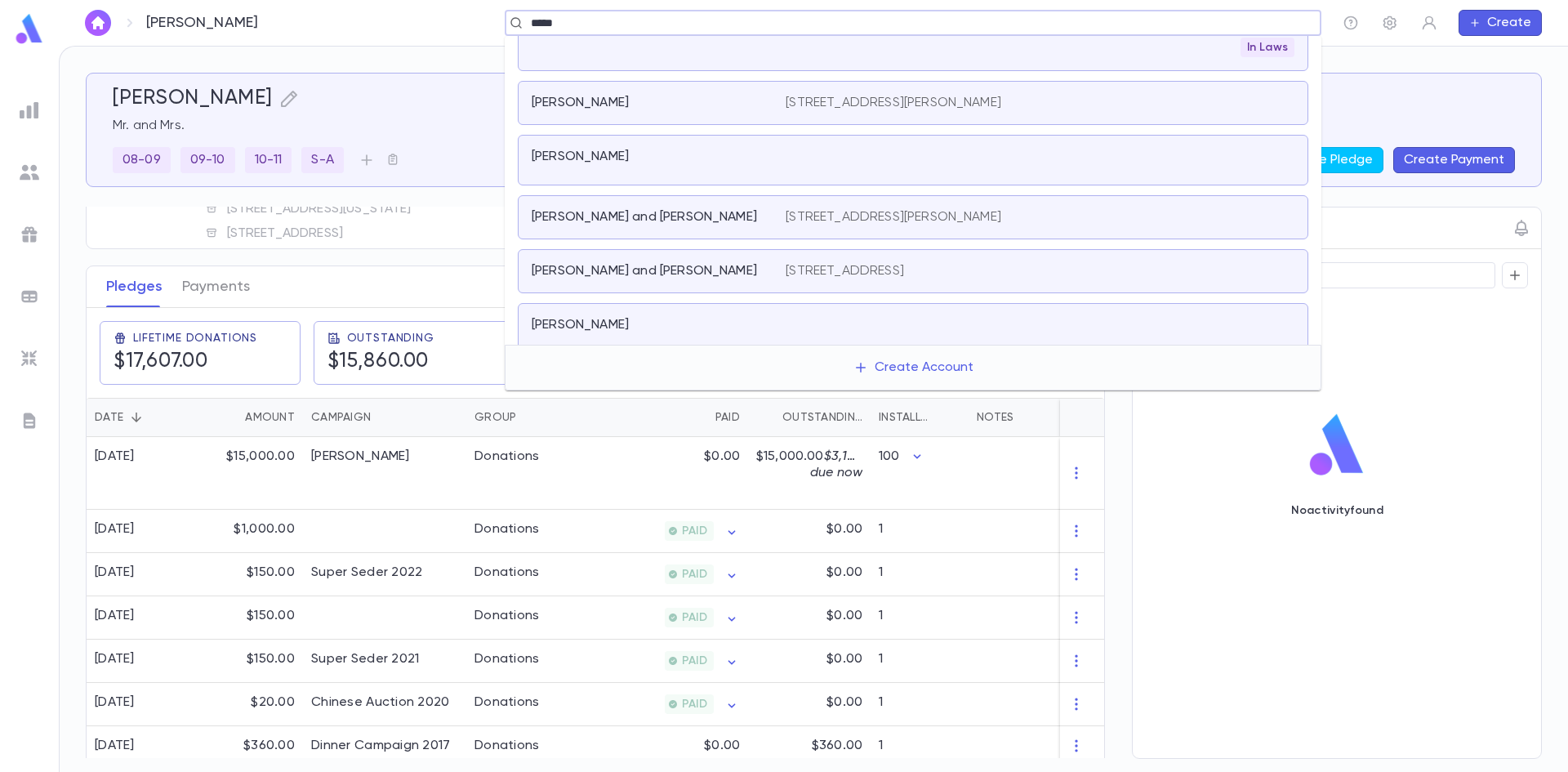
scroll to position [245, 0]
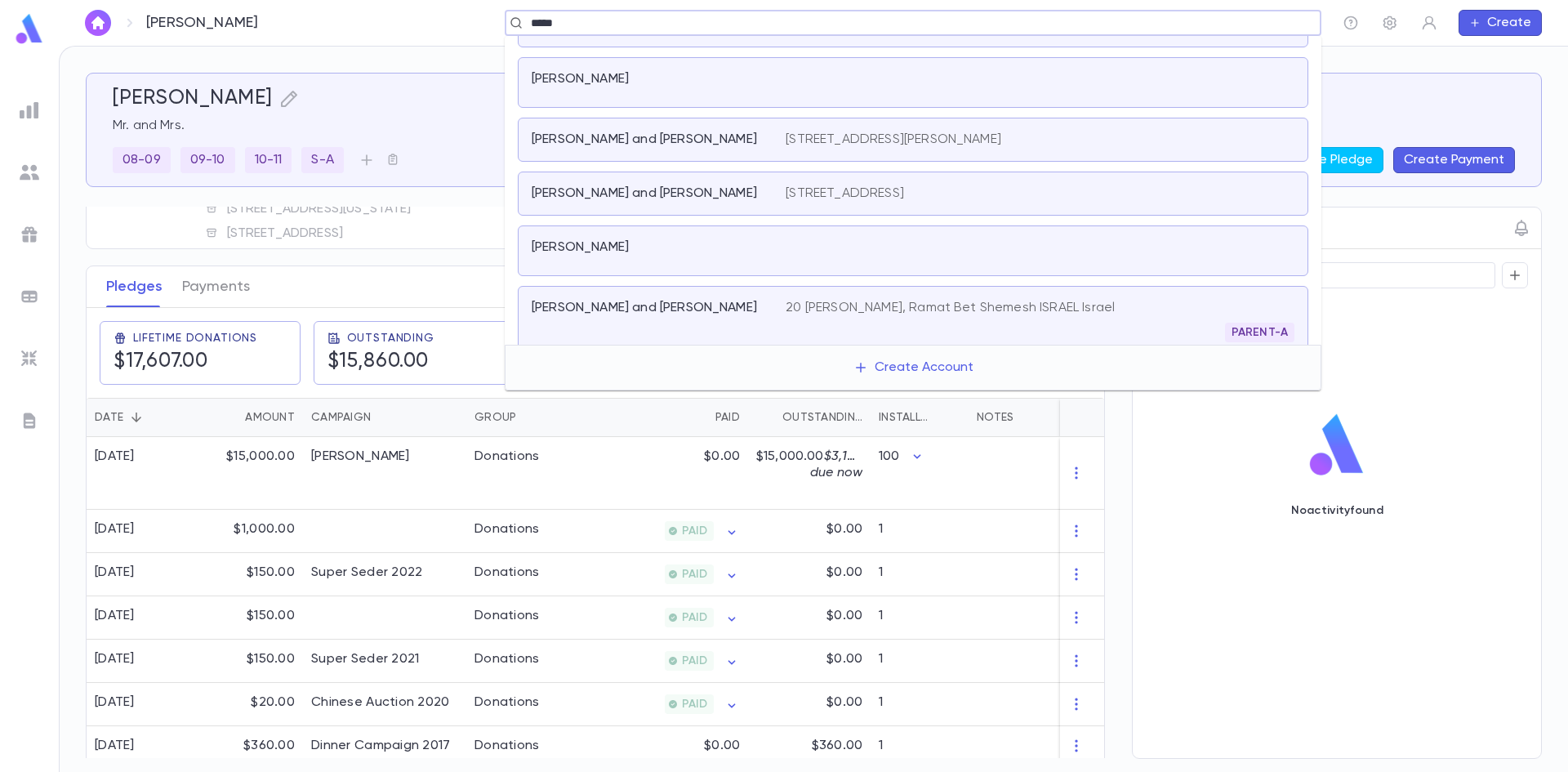
click at [654, 233] on div "Mintz, Meyer" at bounding box center [913, 251] width 790 height 51
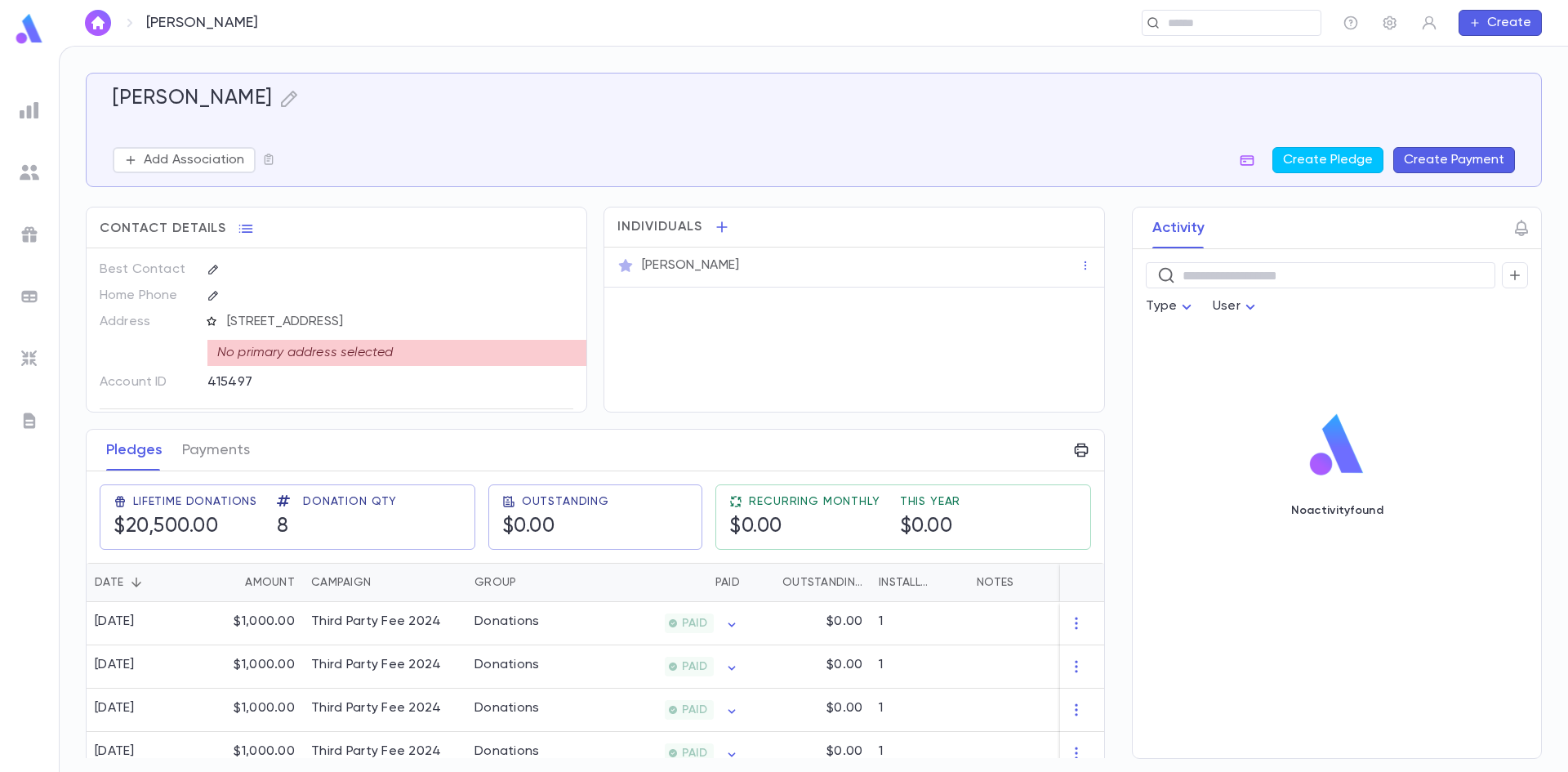
click at [214, 318] on icon "button" at bounding box center [212, 321] width 12 height 12
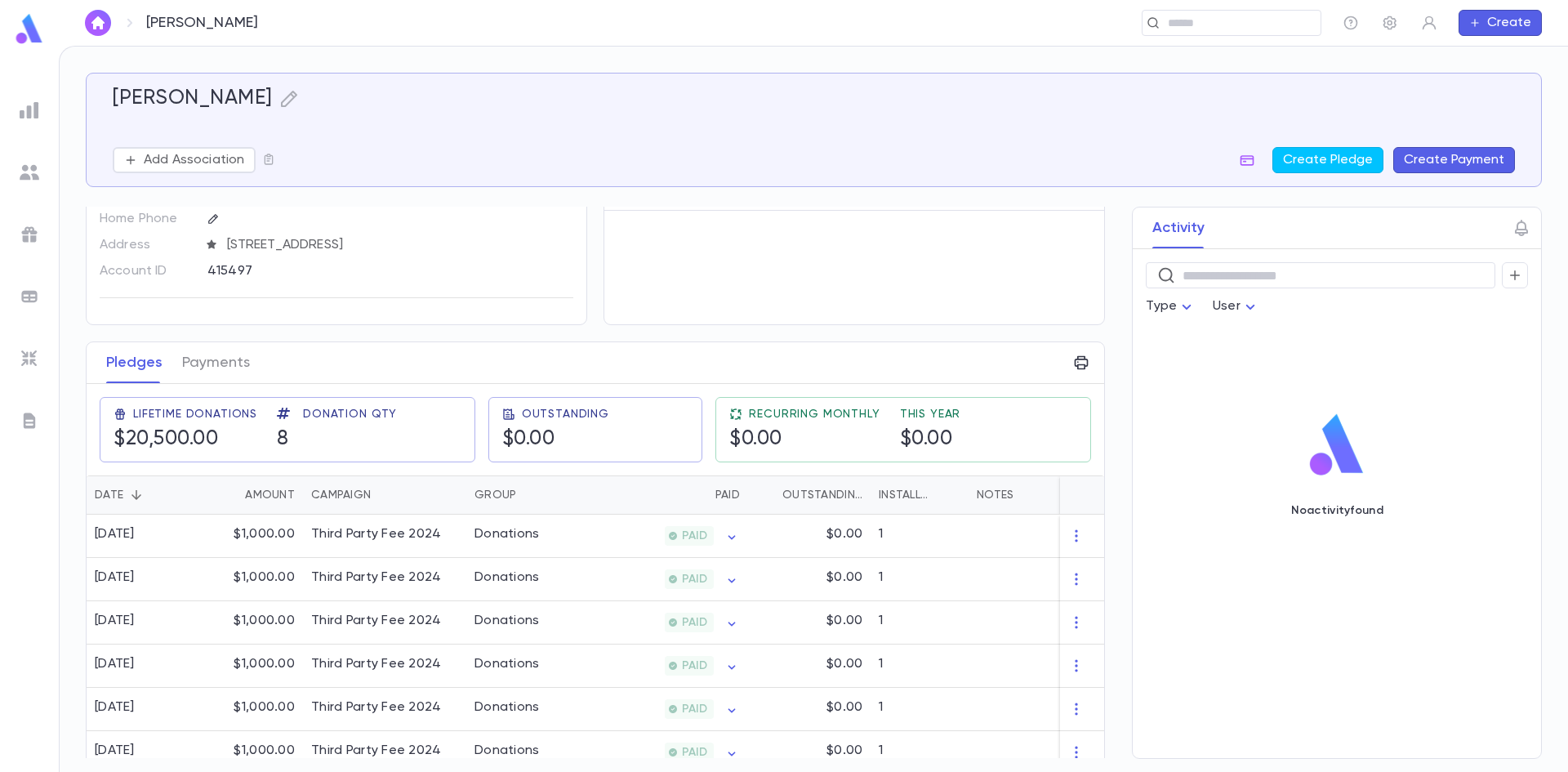
scroll to position [163, 0]
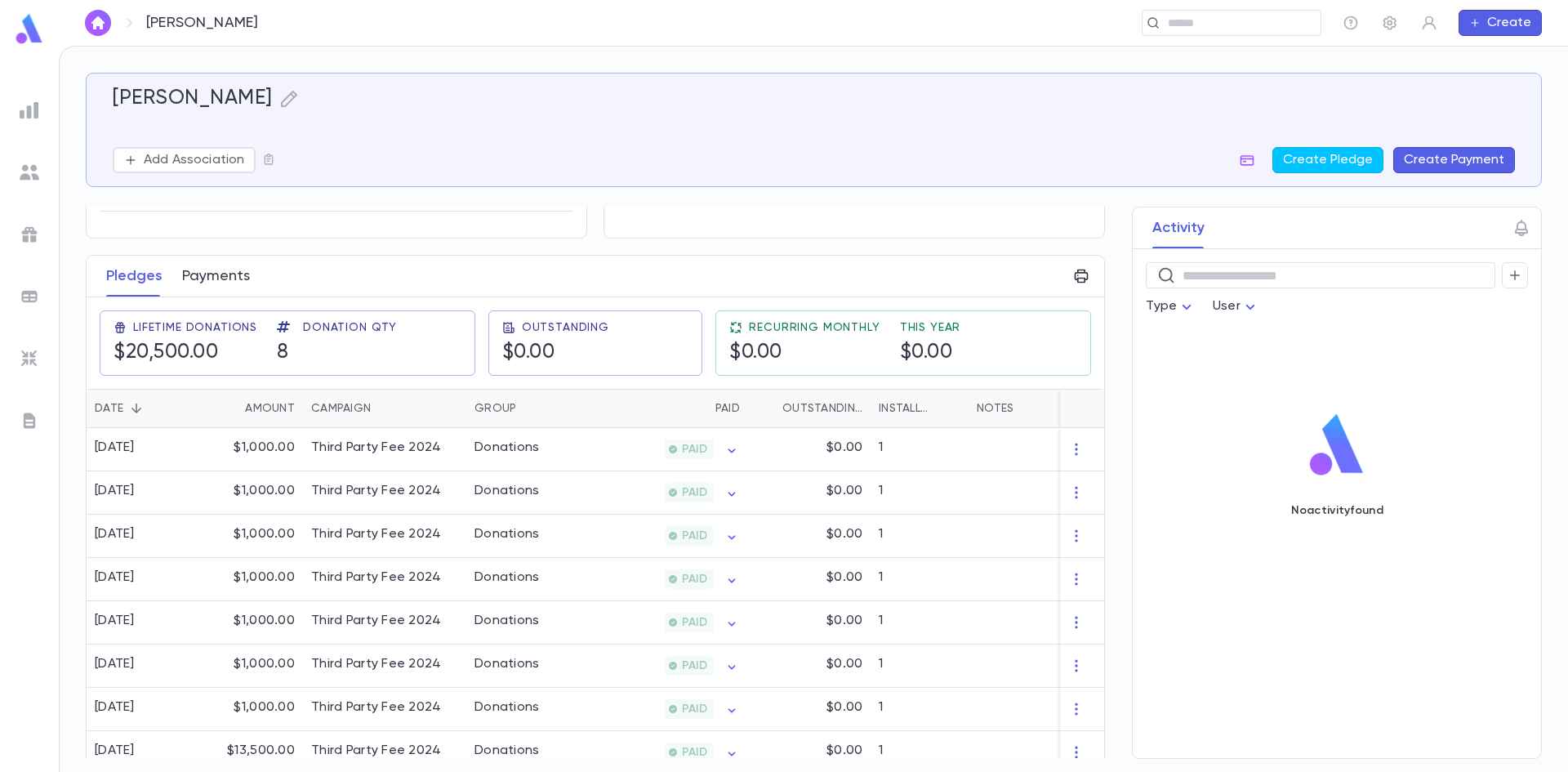
click at [223, 291] on button "Payments" at bounding box center [216, 276] width 67 height 41
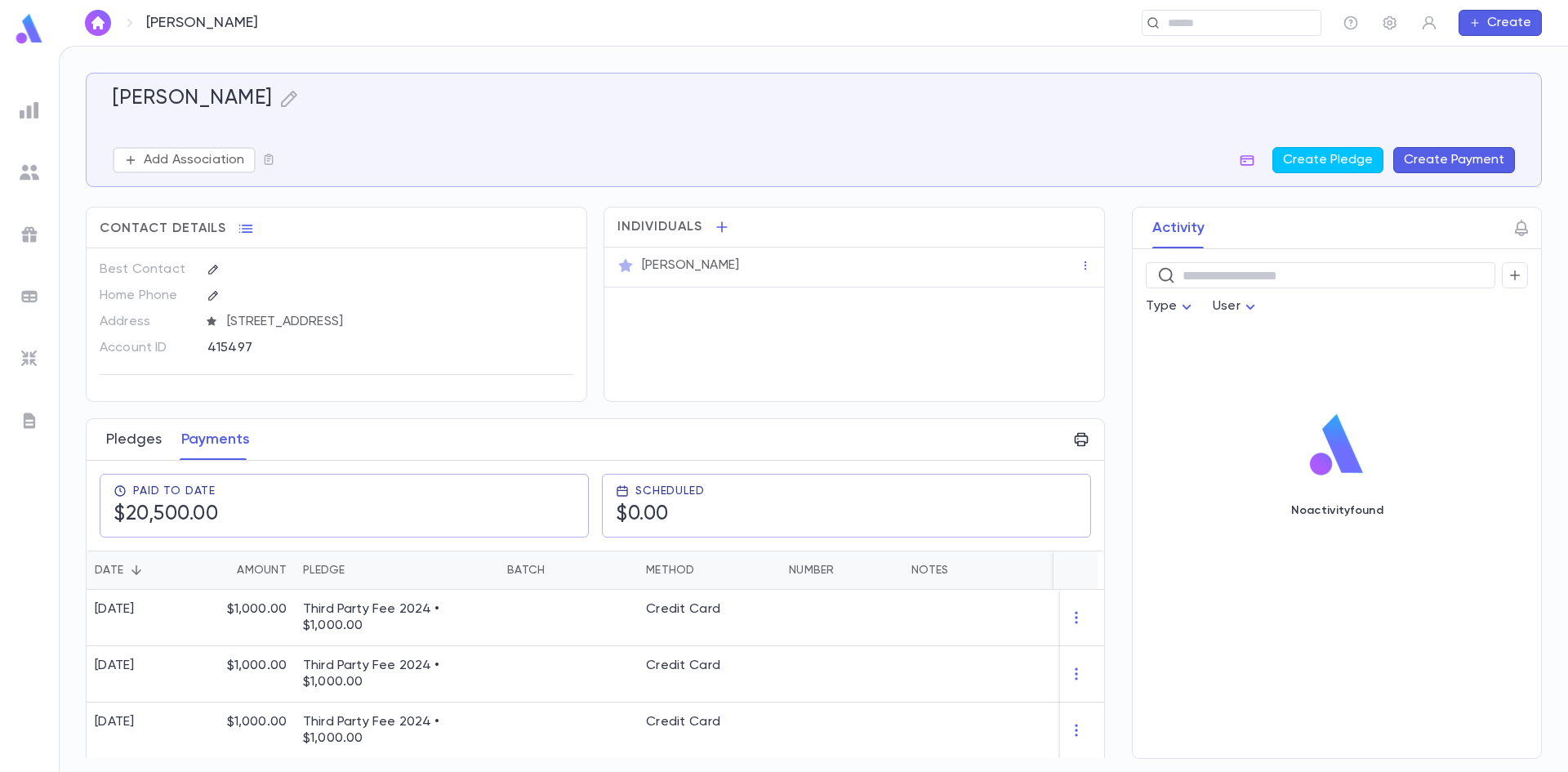
click at [140, 442] on button "Pledges" at bounding box center [134, 439] width 56 height 41
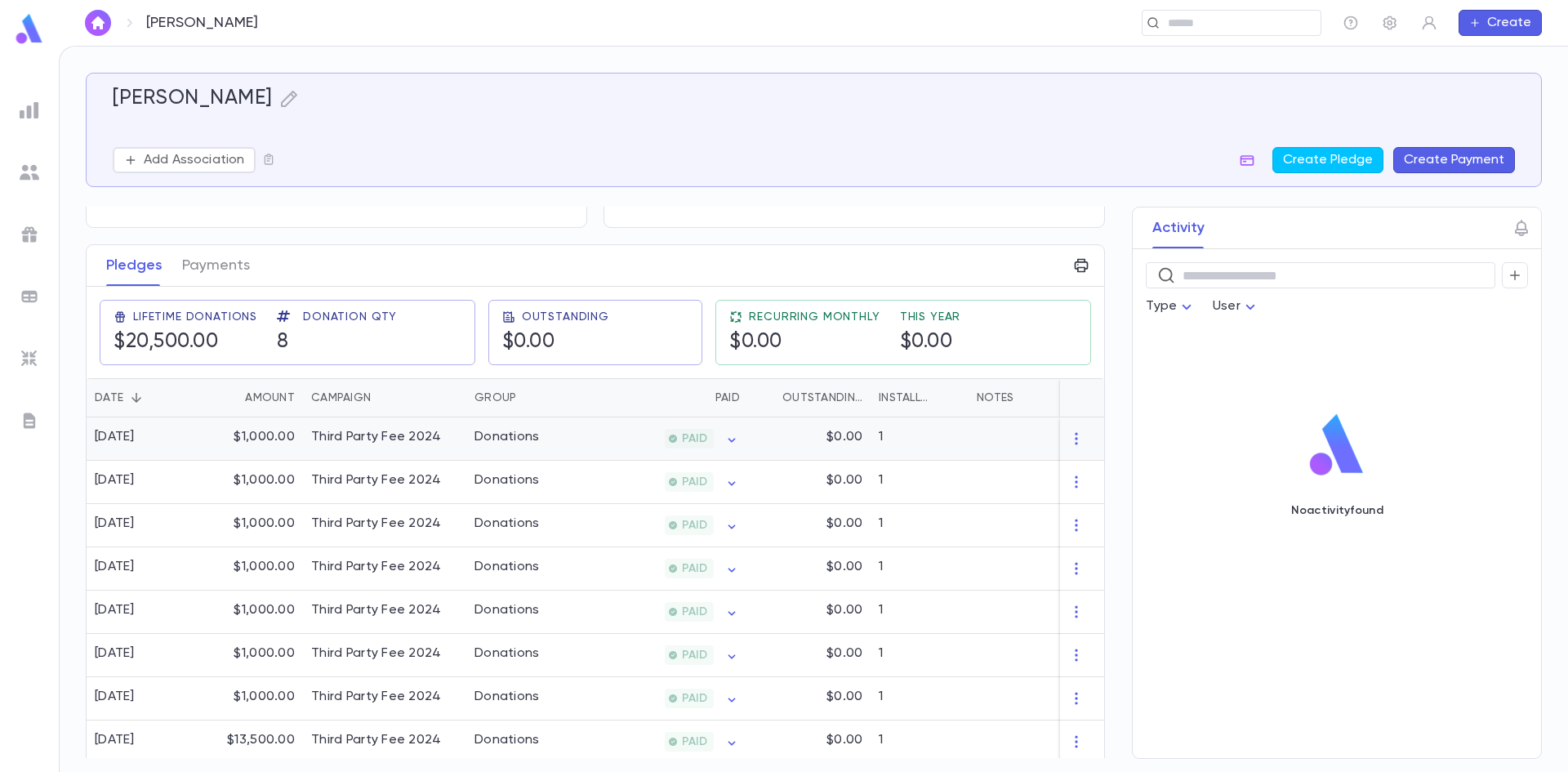
scroll to position [187, 0]
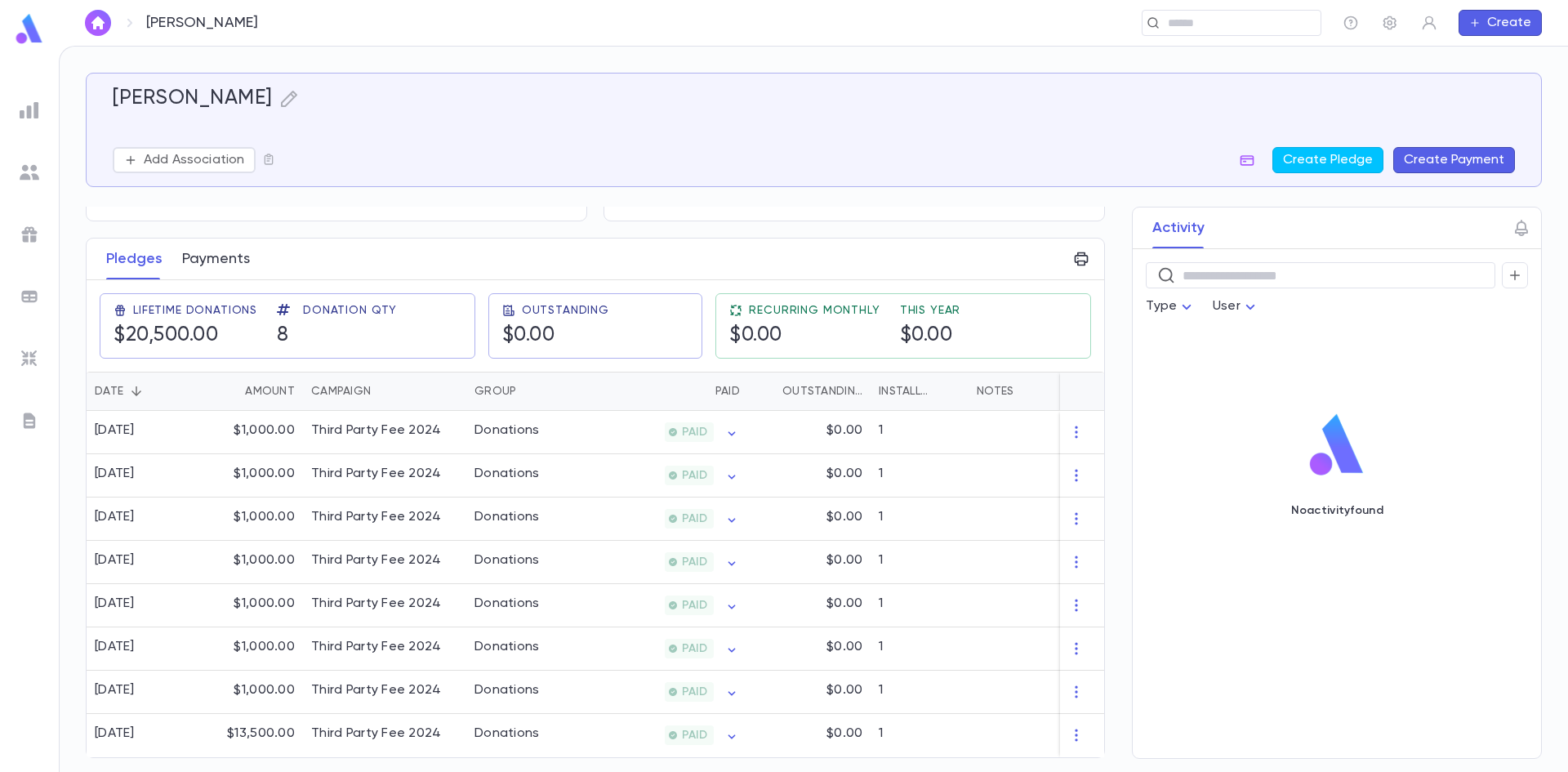
click at [203, 264] on button "Payments" at bounding box center [216, 259] width 67 height 41
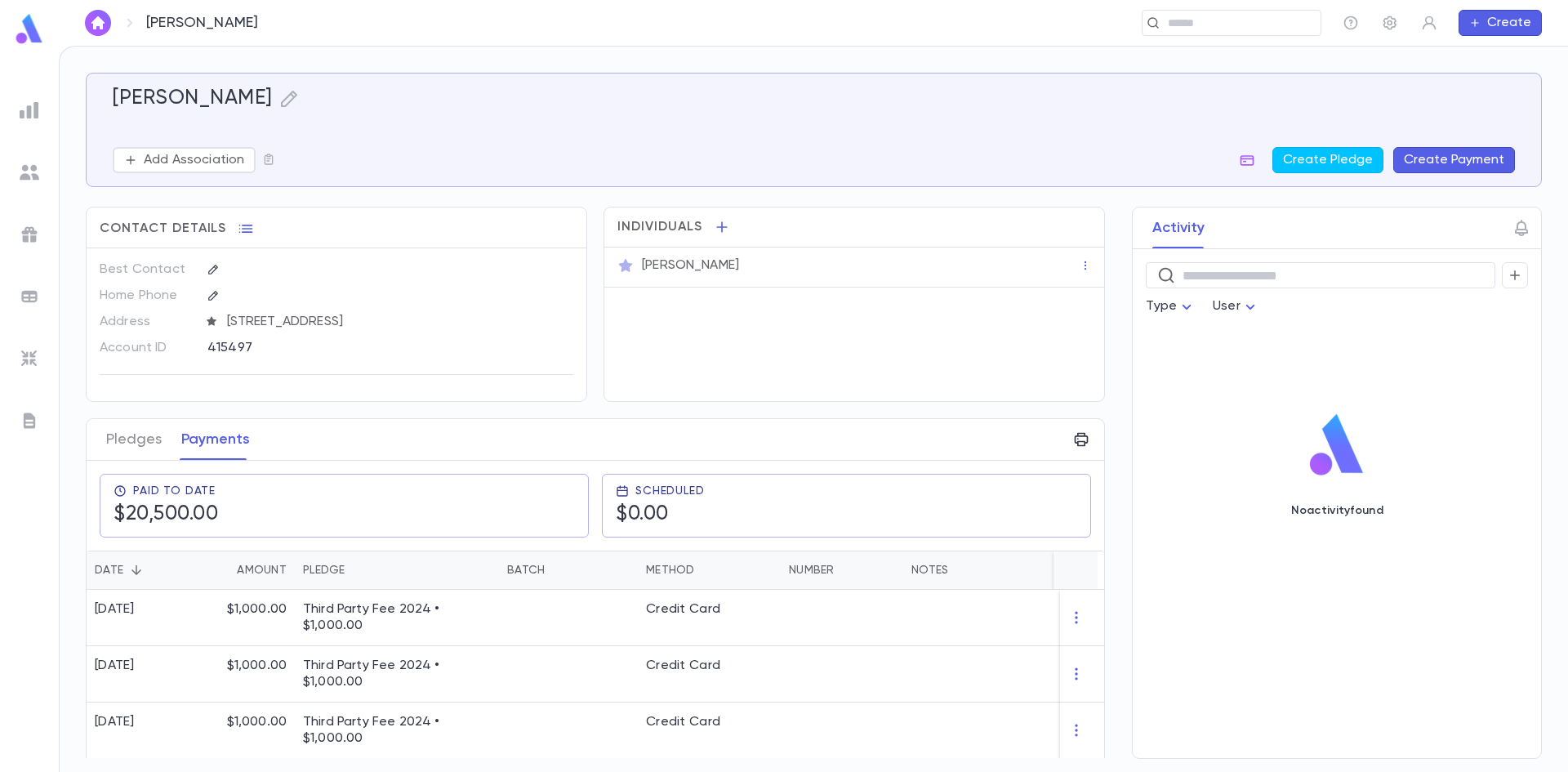
scroll to position [290, 0]
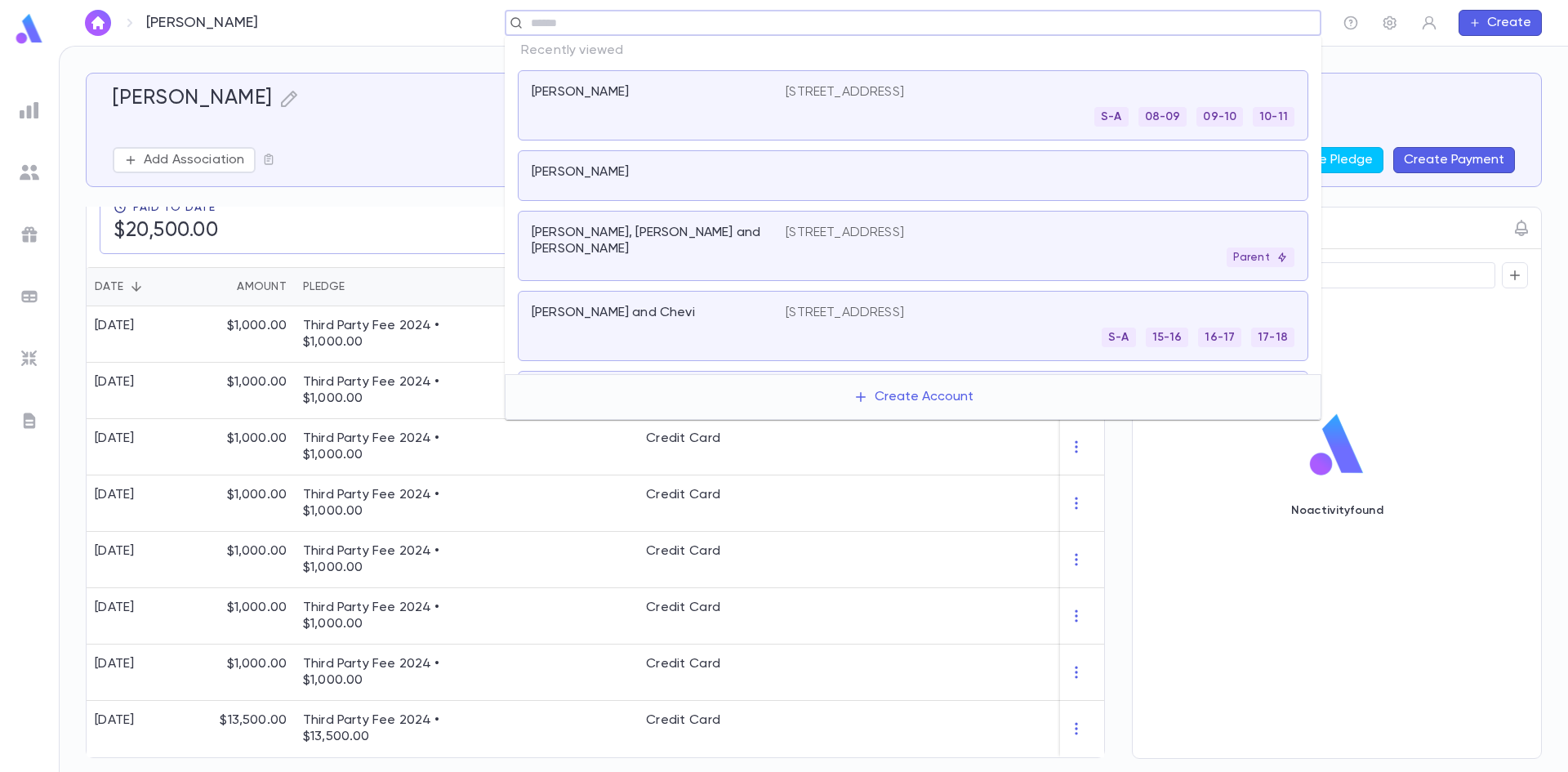
click at [1220, 28] on input "text" at bounding box center [907, 23] width 764 height 16
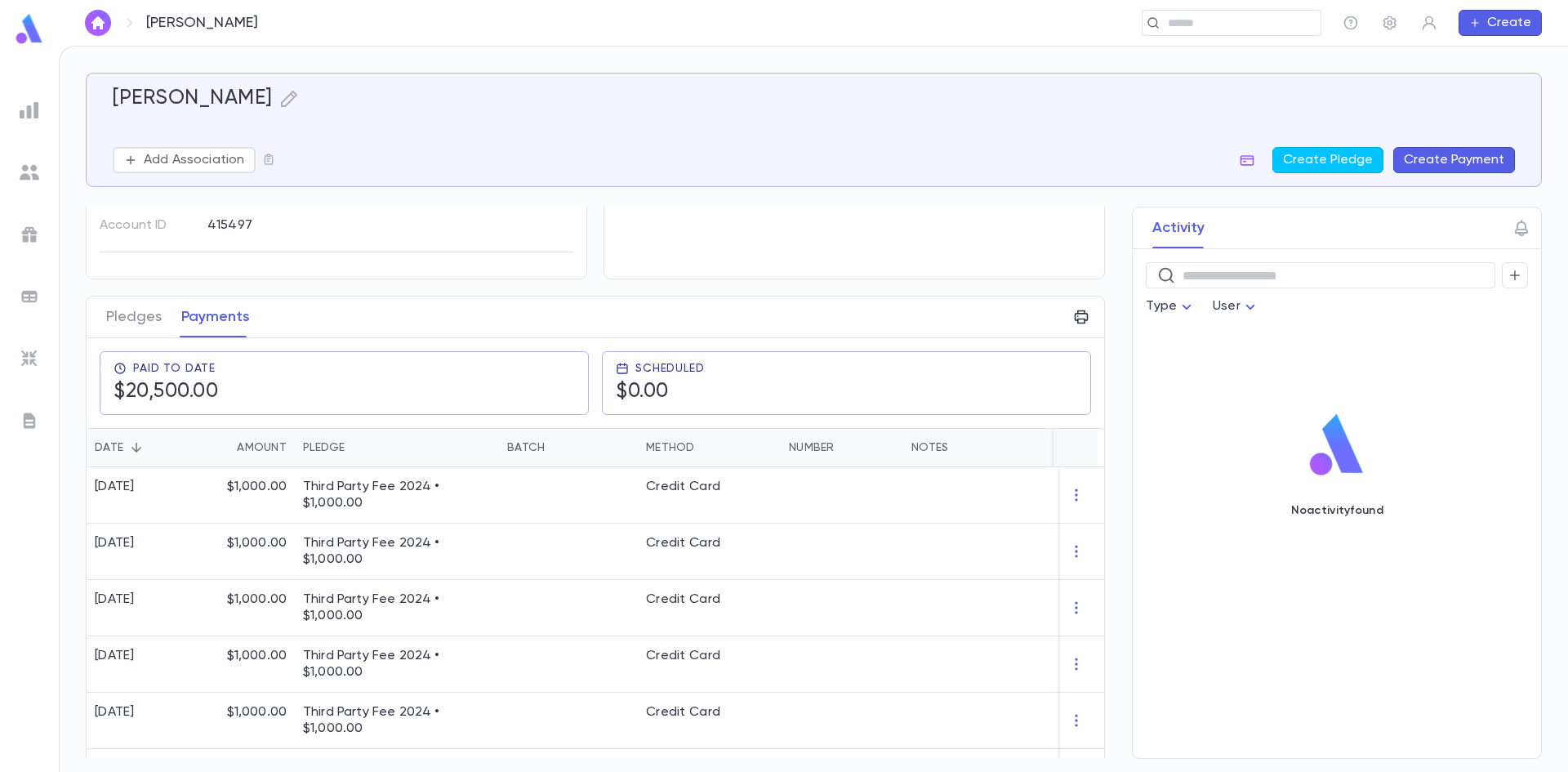
scroll to position [0, 0]
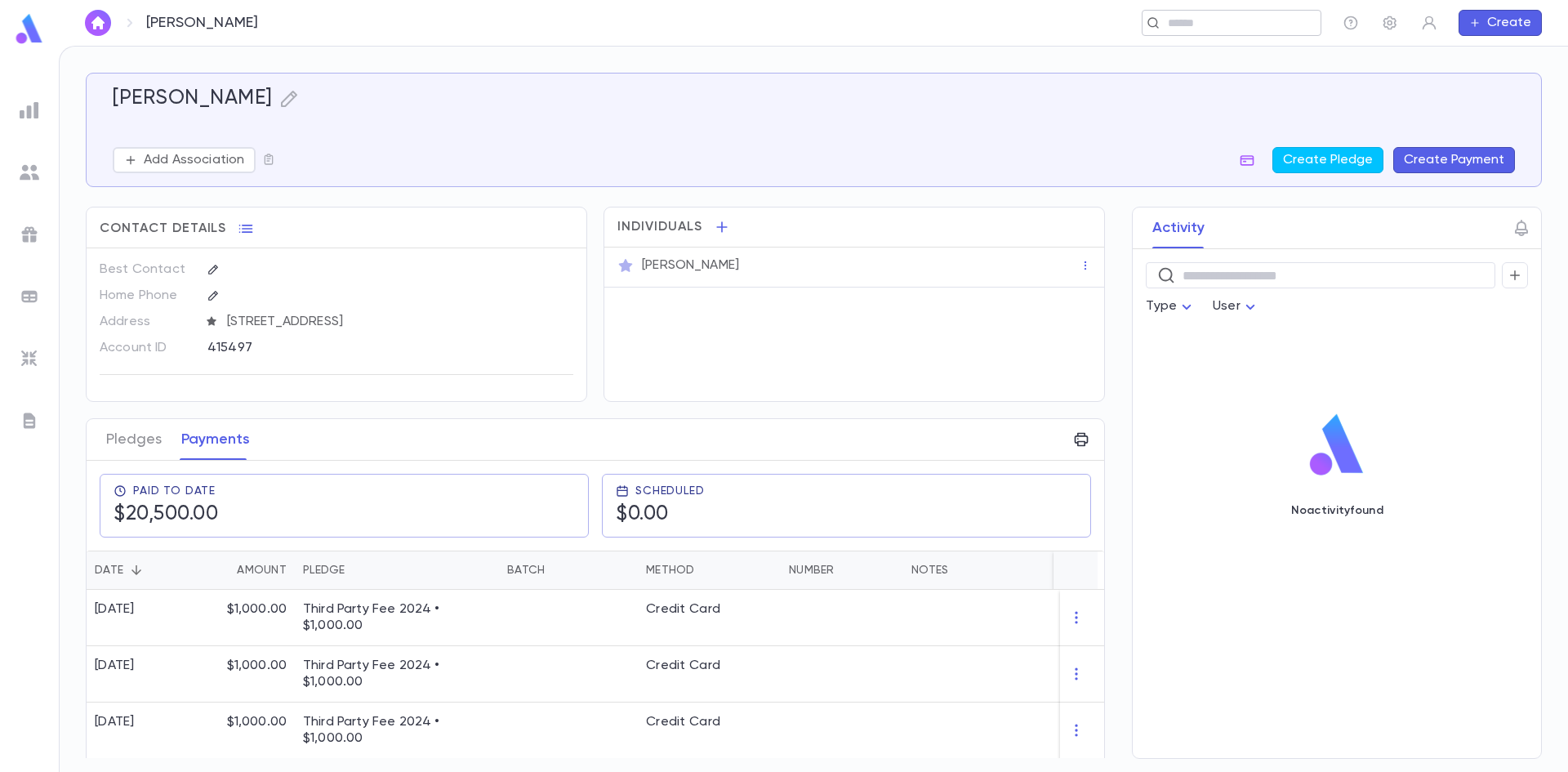
click at [1224, 32] on div "​" at bounding box center [1231, 22] width 180 height 26
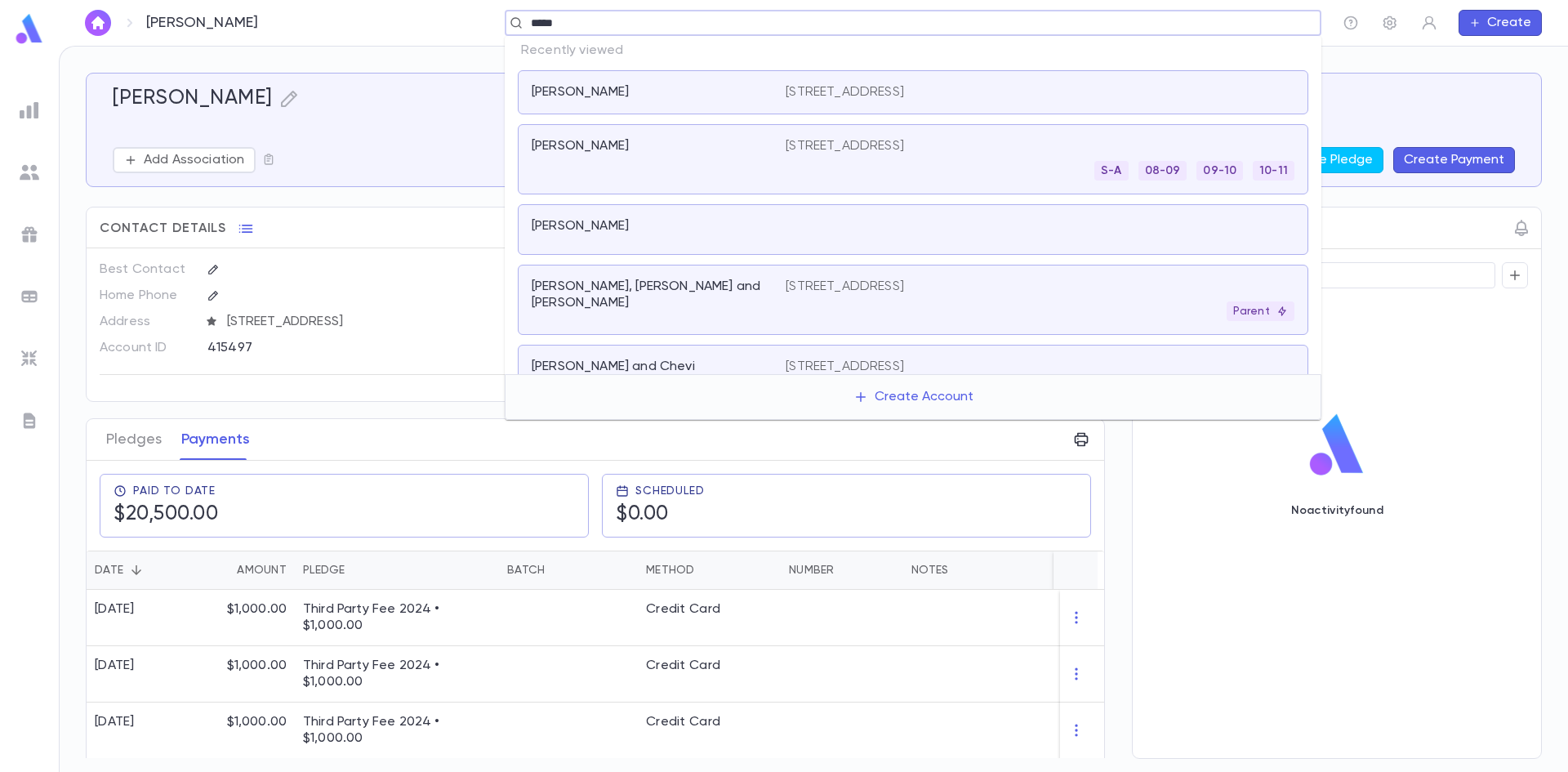
type input "******"
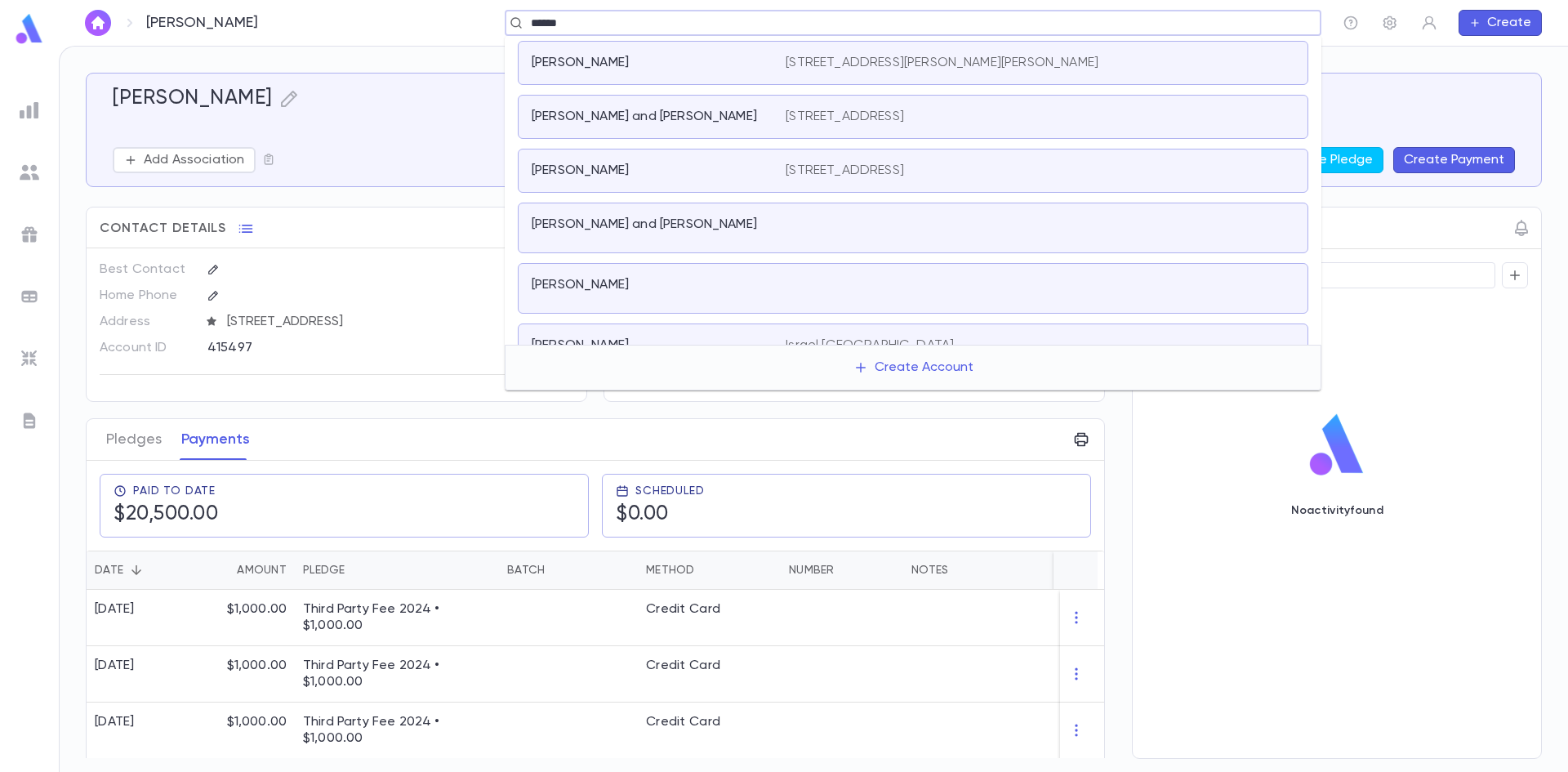
click at [745, 221] on p "Sasson, Sam Nissim and Samantha" at bounding box center [644, 224] width 225 height 17
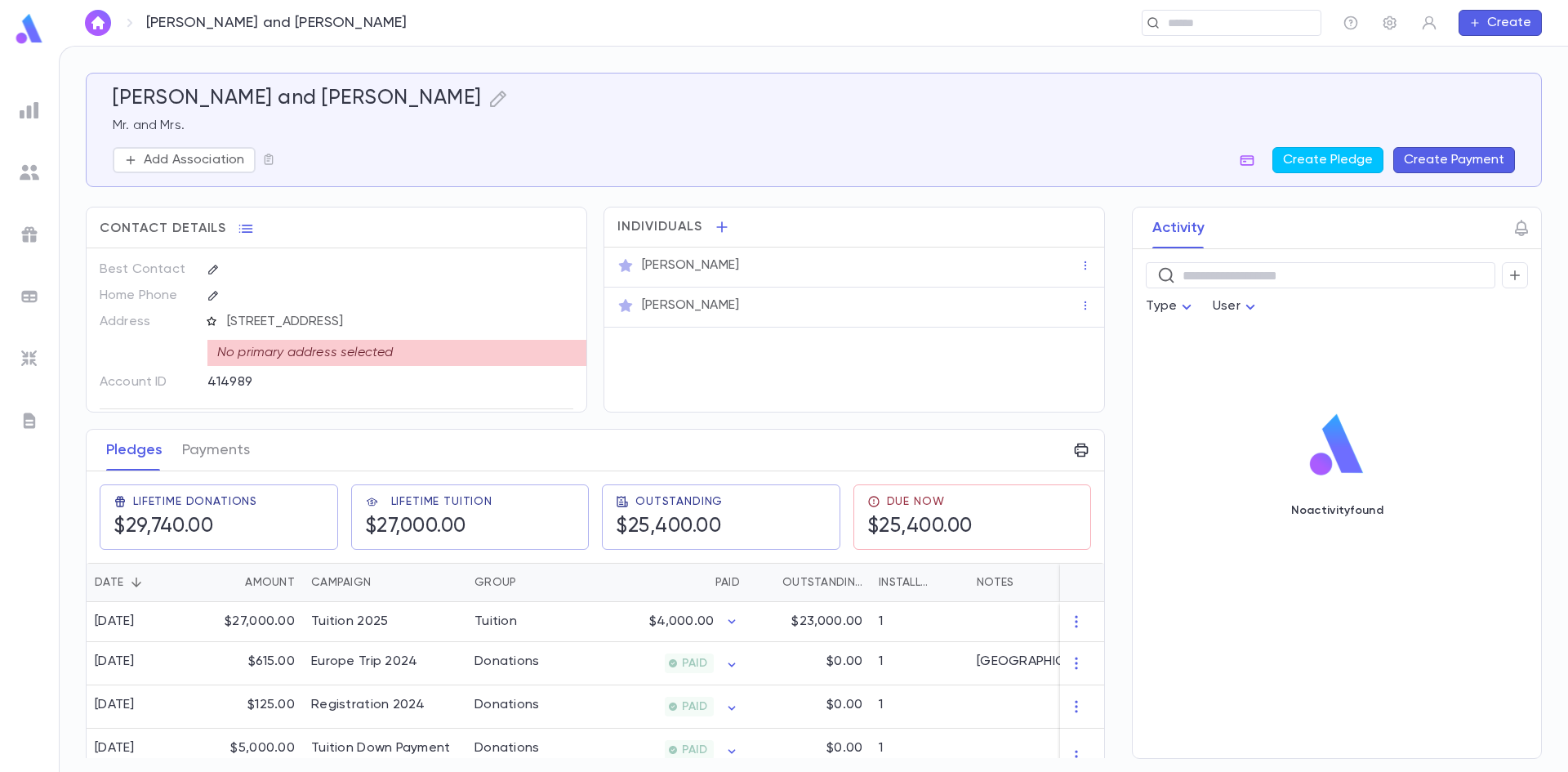
click at [210, 318] on icon "button" at bounding box center [212, 321] width 12 height 12
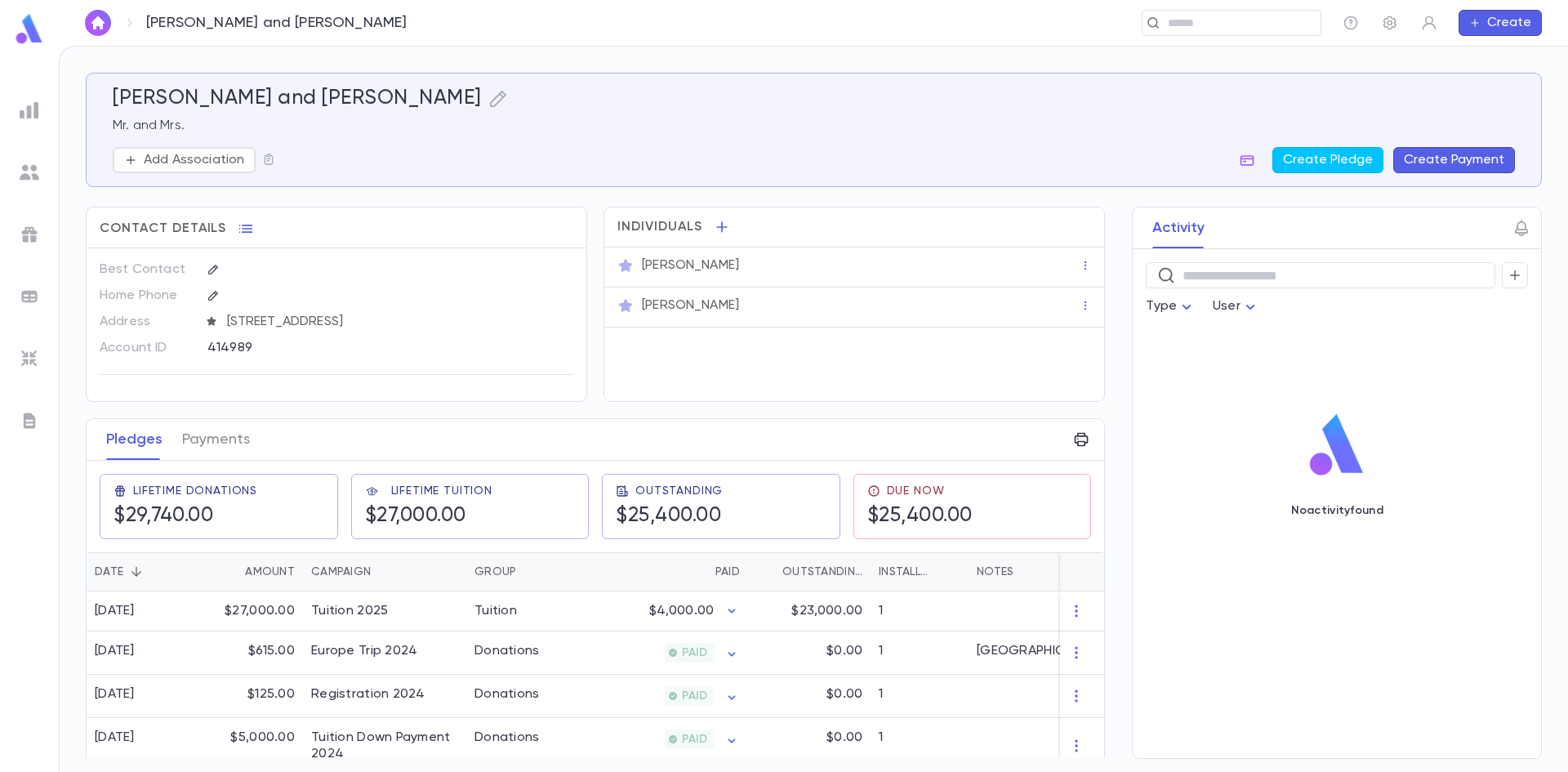
scroll to position [63, 0]
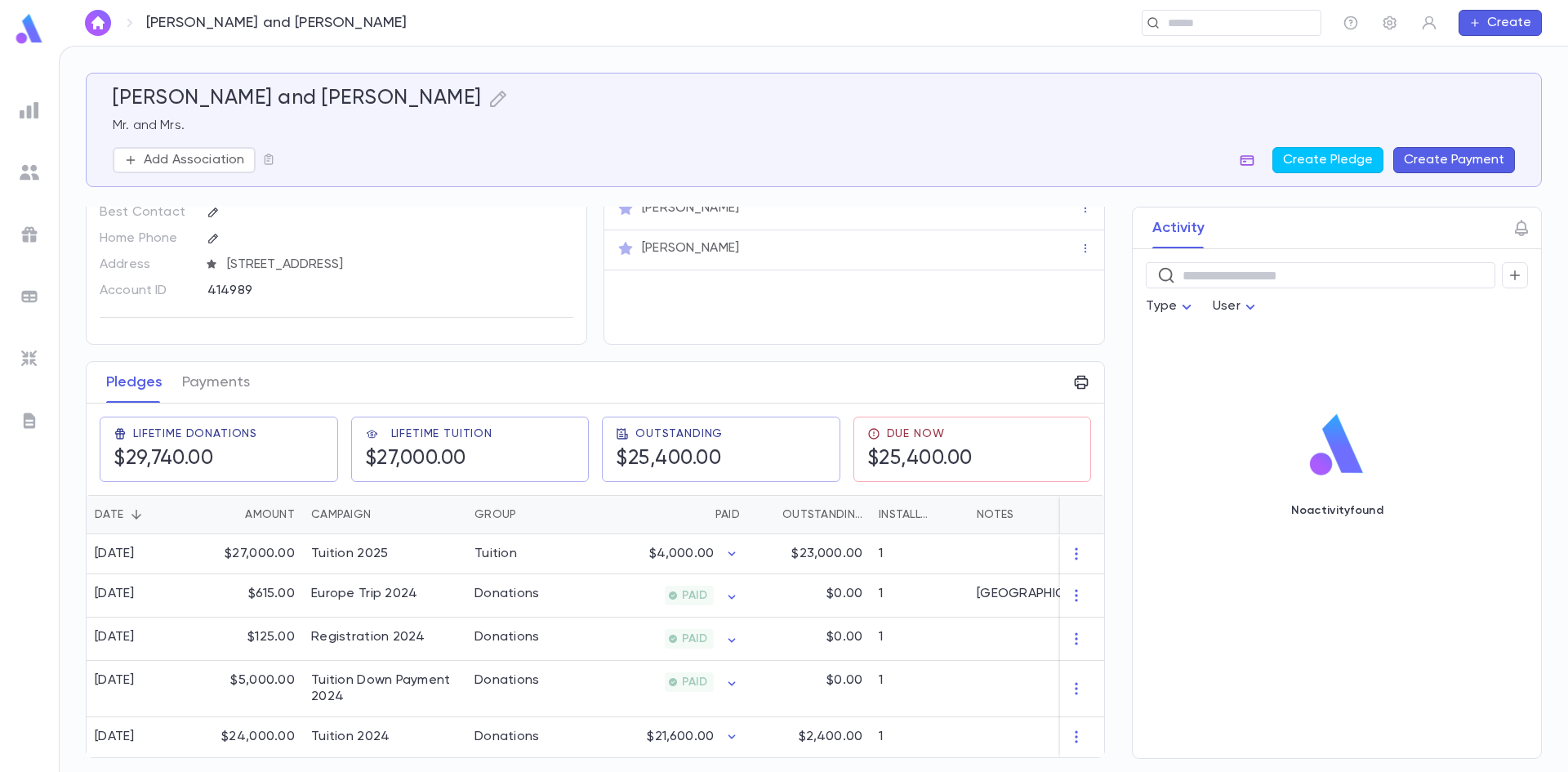
click at [1247, 161] on icon "button" at bounding box center [1247, 160] width 17 height 17
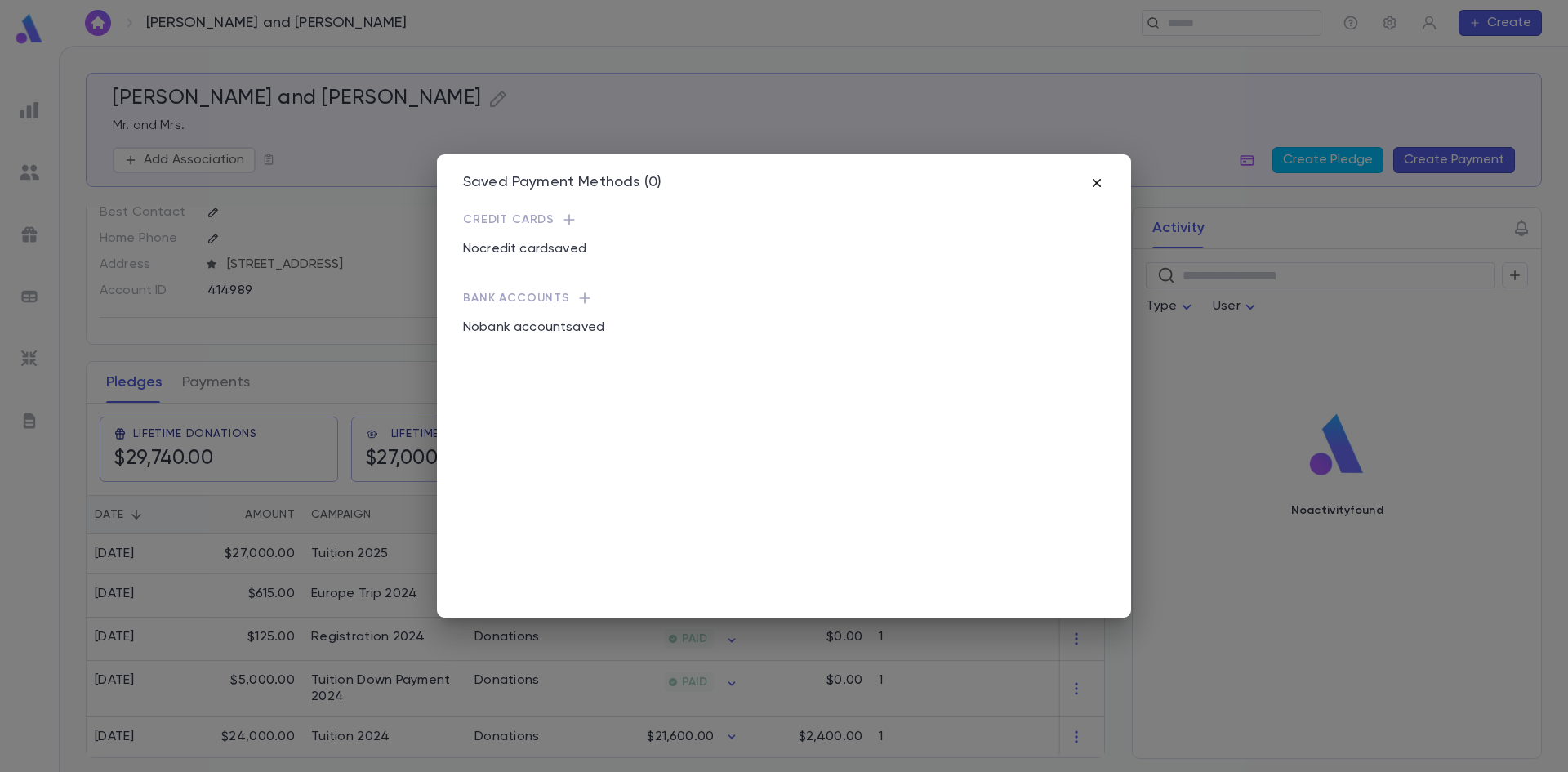
click at [1098, 183] on icon "button" at bounding box center [1097, 183] width 8 height 8
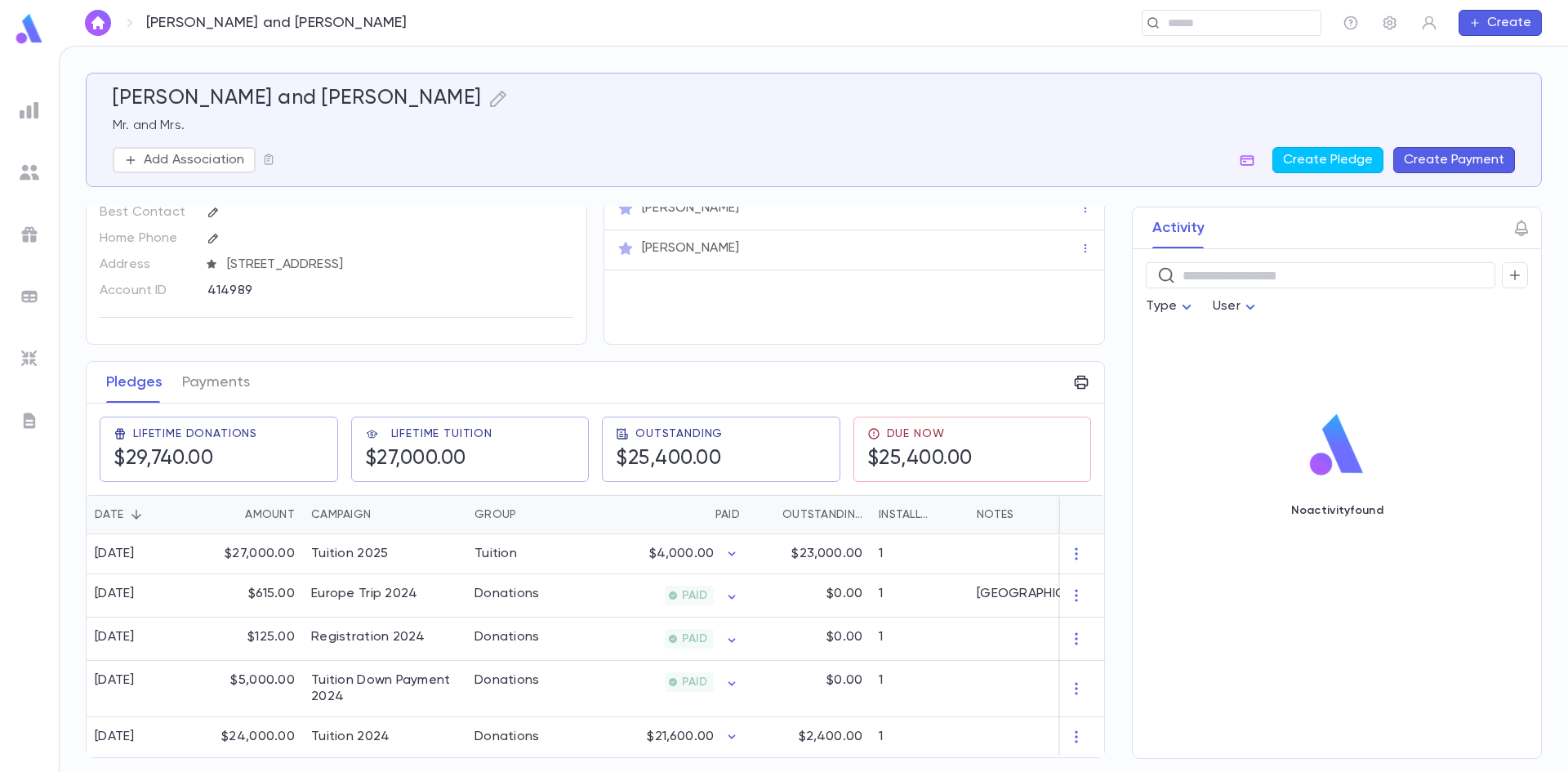
click at [207, 361] on div "Pledges Payments Lifetime Donations $29,740.00 Lifetime Tuition $27,000.00 Outs…" at bounding box center [595, 559] width 1020 height 397
click at [212, 370] on button "Payments" at bounding box center [216, 383] width 67 height 41
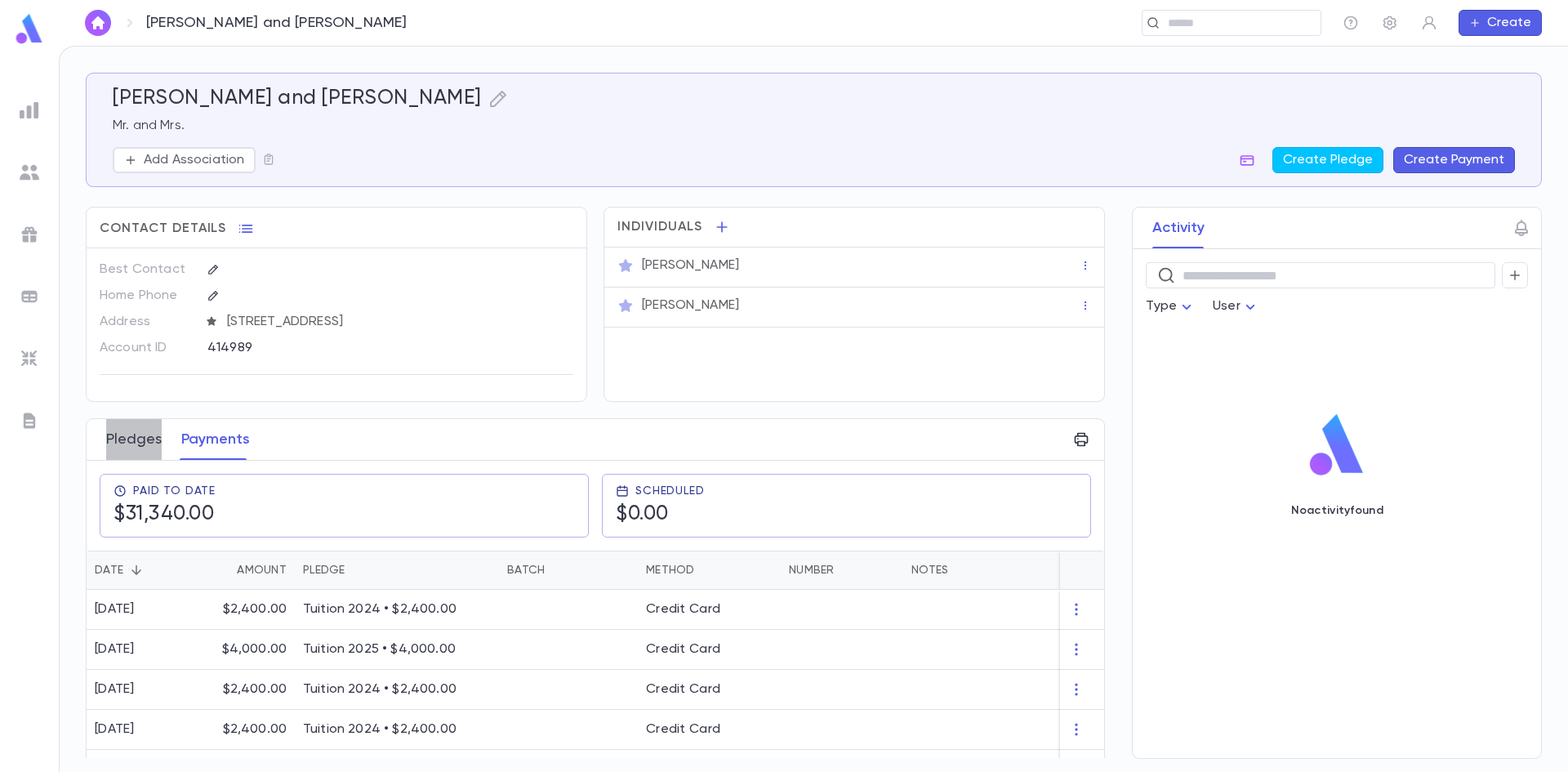
click at [128, 437] on button "Pledges" at bounding box center [134, 439] width 56 height 41
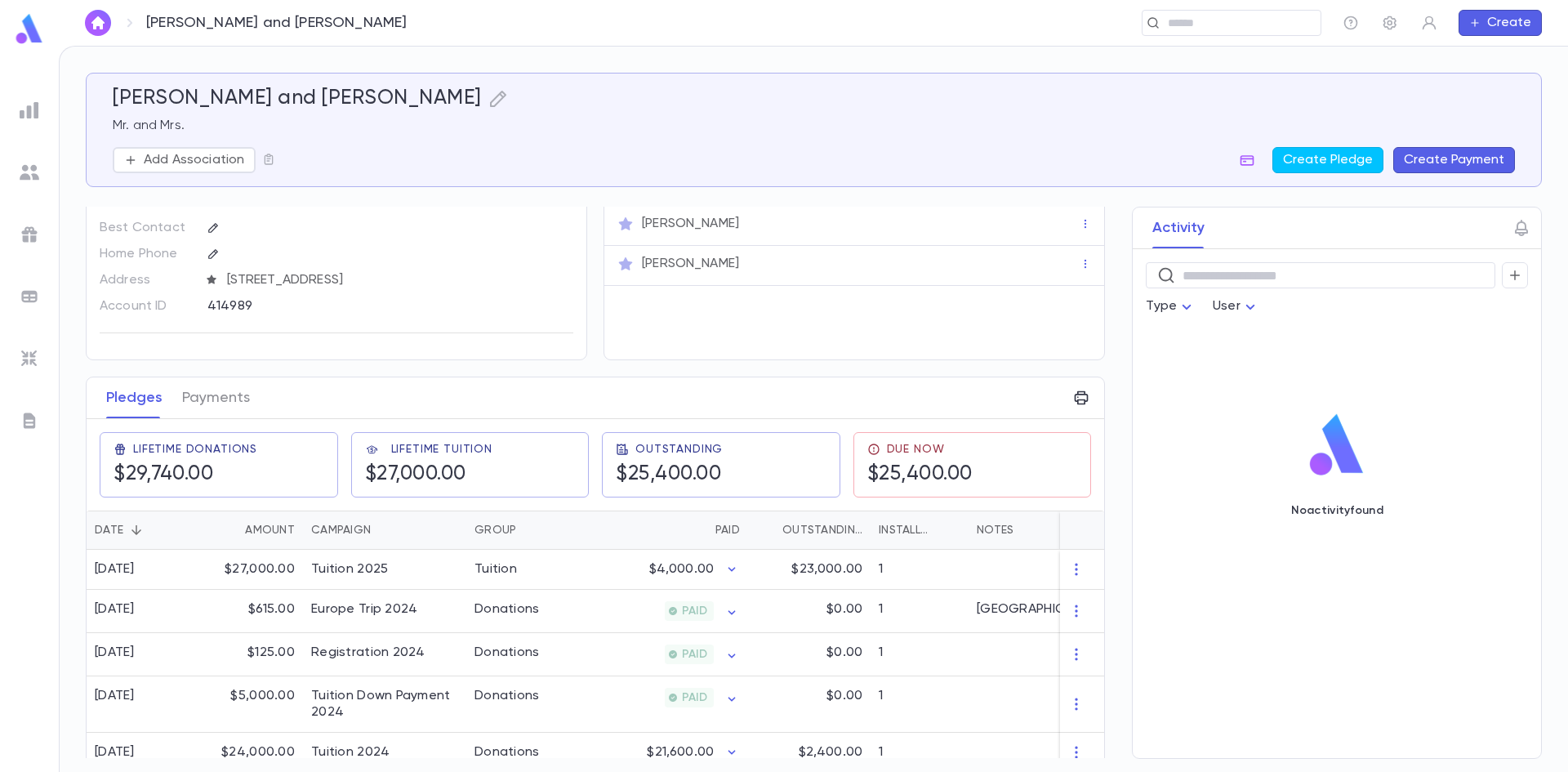
scroll to position [63, 0]
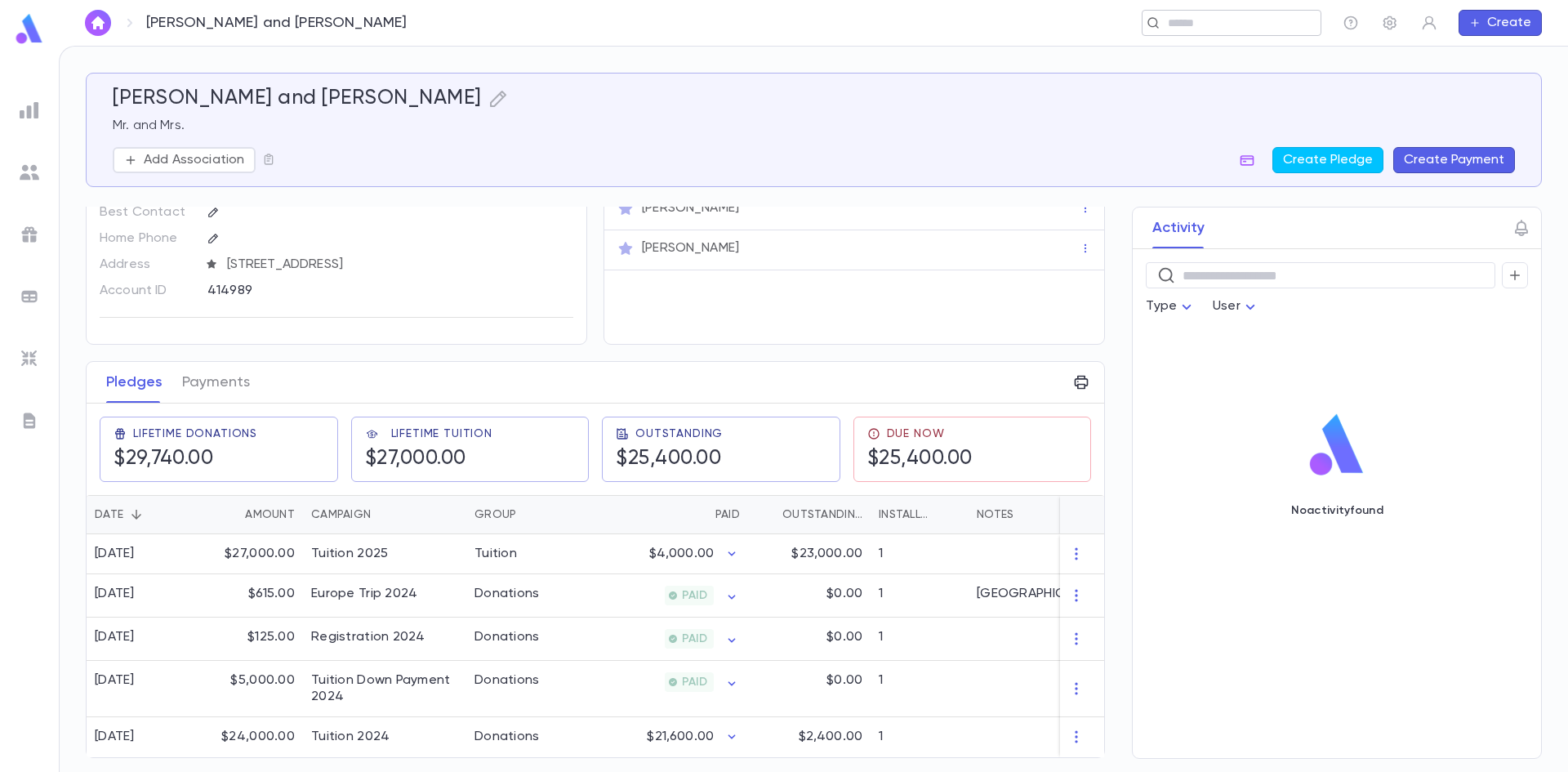
click at [1170, 12] on div "​" at bounding box center [1231, 22] width 180 height 26
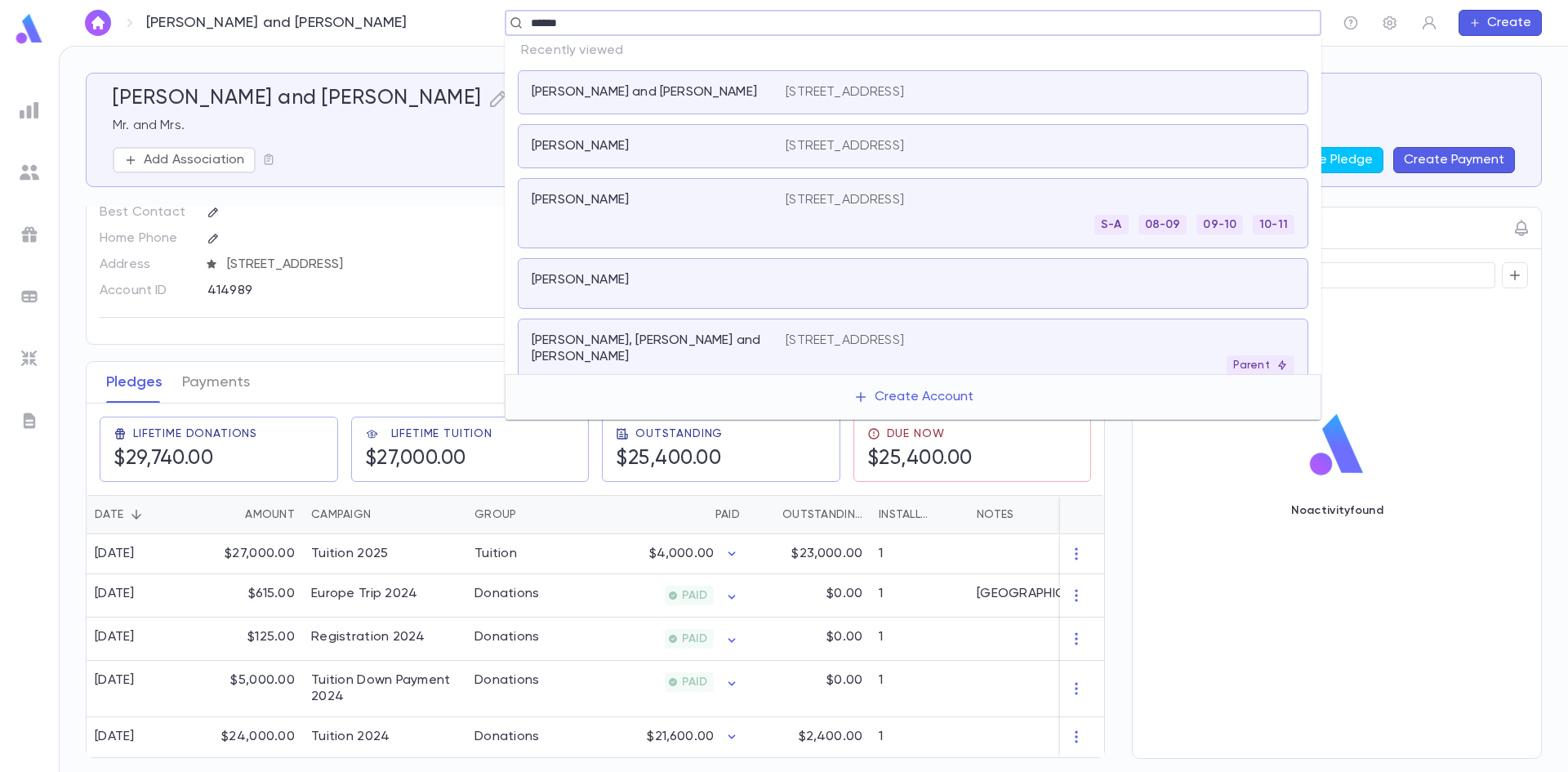
type input "*******"
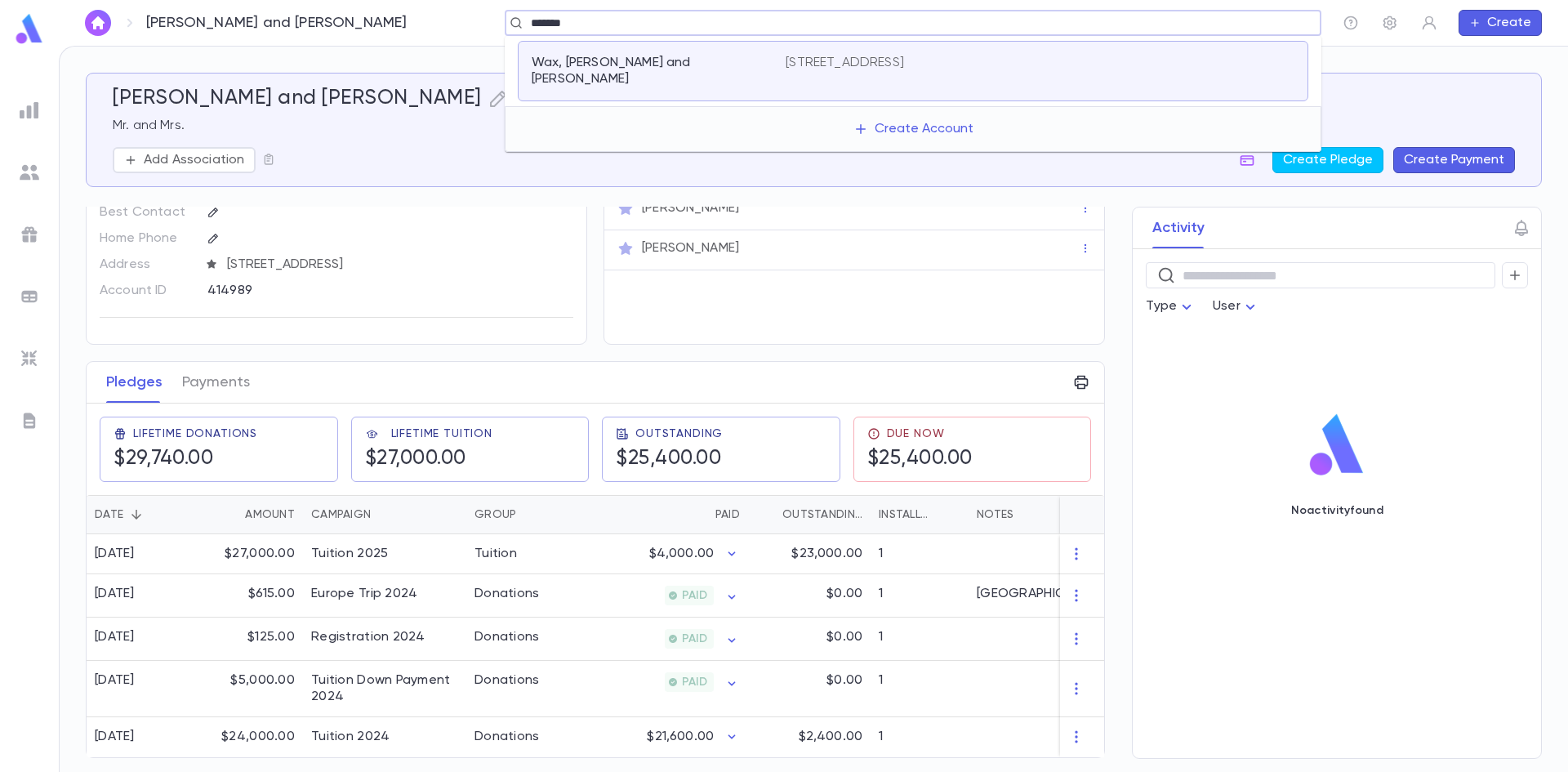
click at [846, 82] on div "Wax, Eli and Sara 1551 Laguna Lane, Lakewood NJ 8701" at bounding box center [913, 71] width 790 height 61
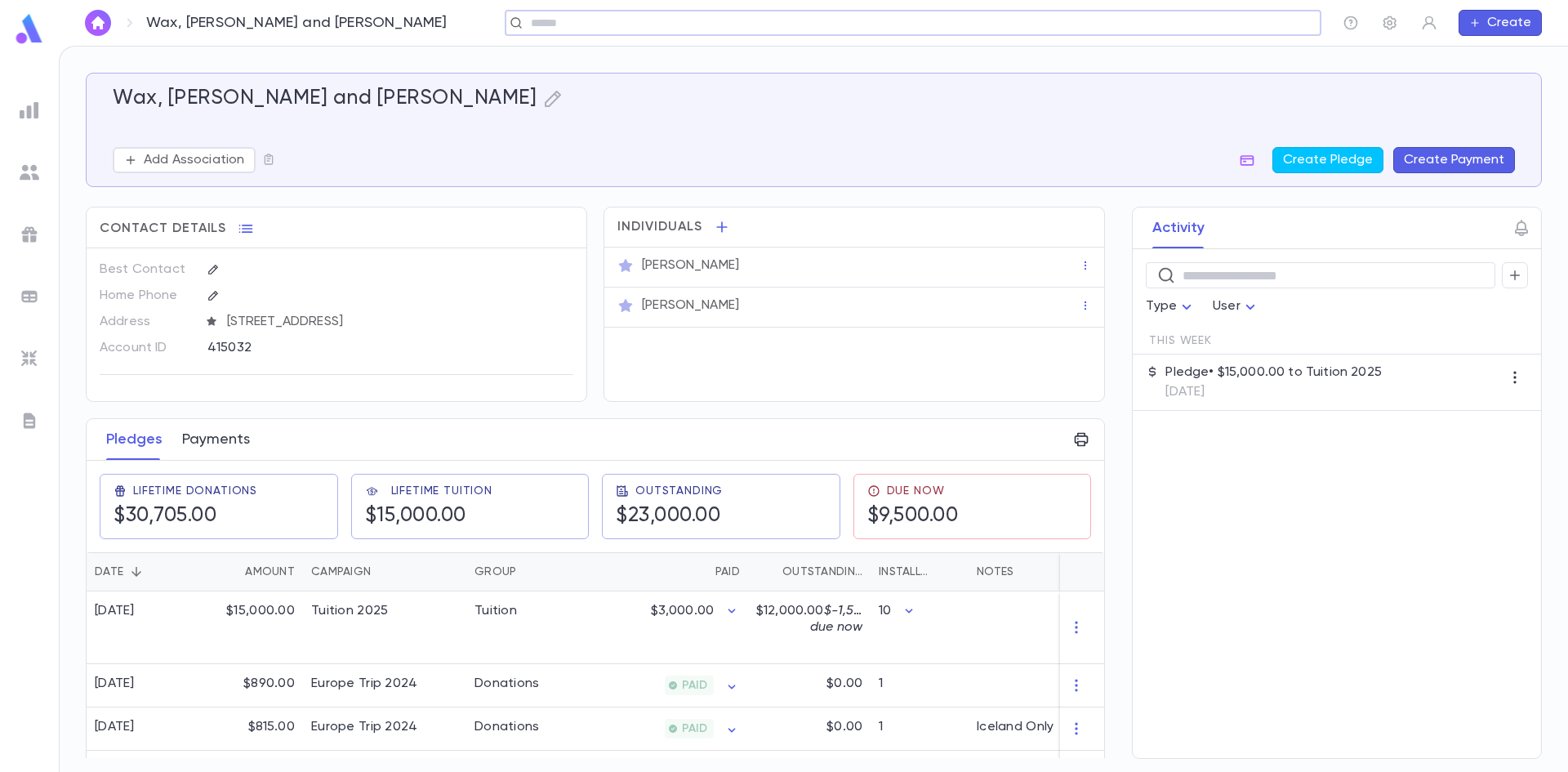
click at [184, 438] on button "Payments" at bounding box center [216, 439] width 67 height 41
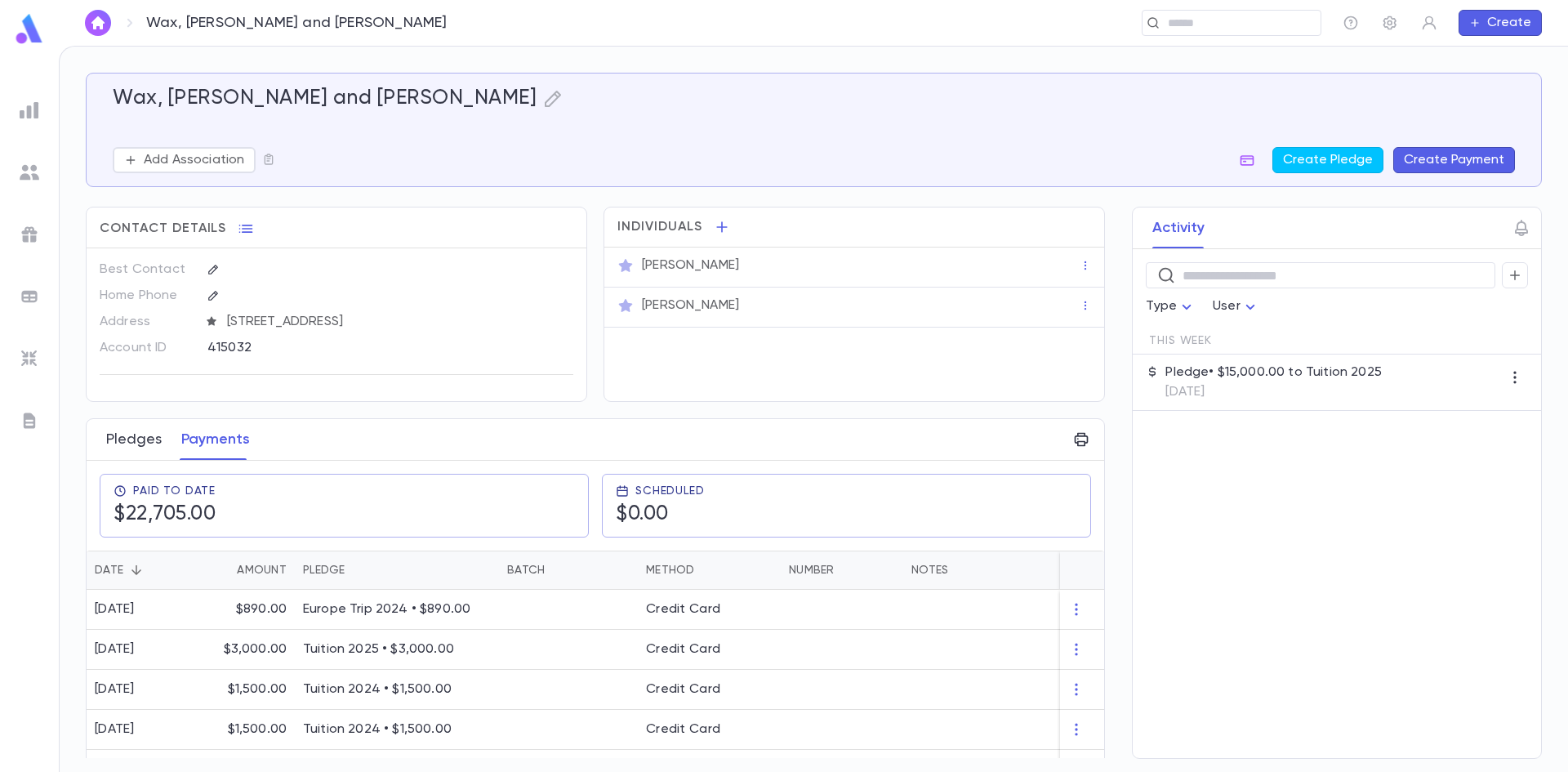
click at [142, 443] on button "Pledges" at bounding box center [134, 439] width 56 height 41
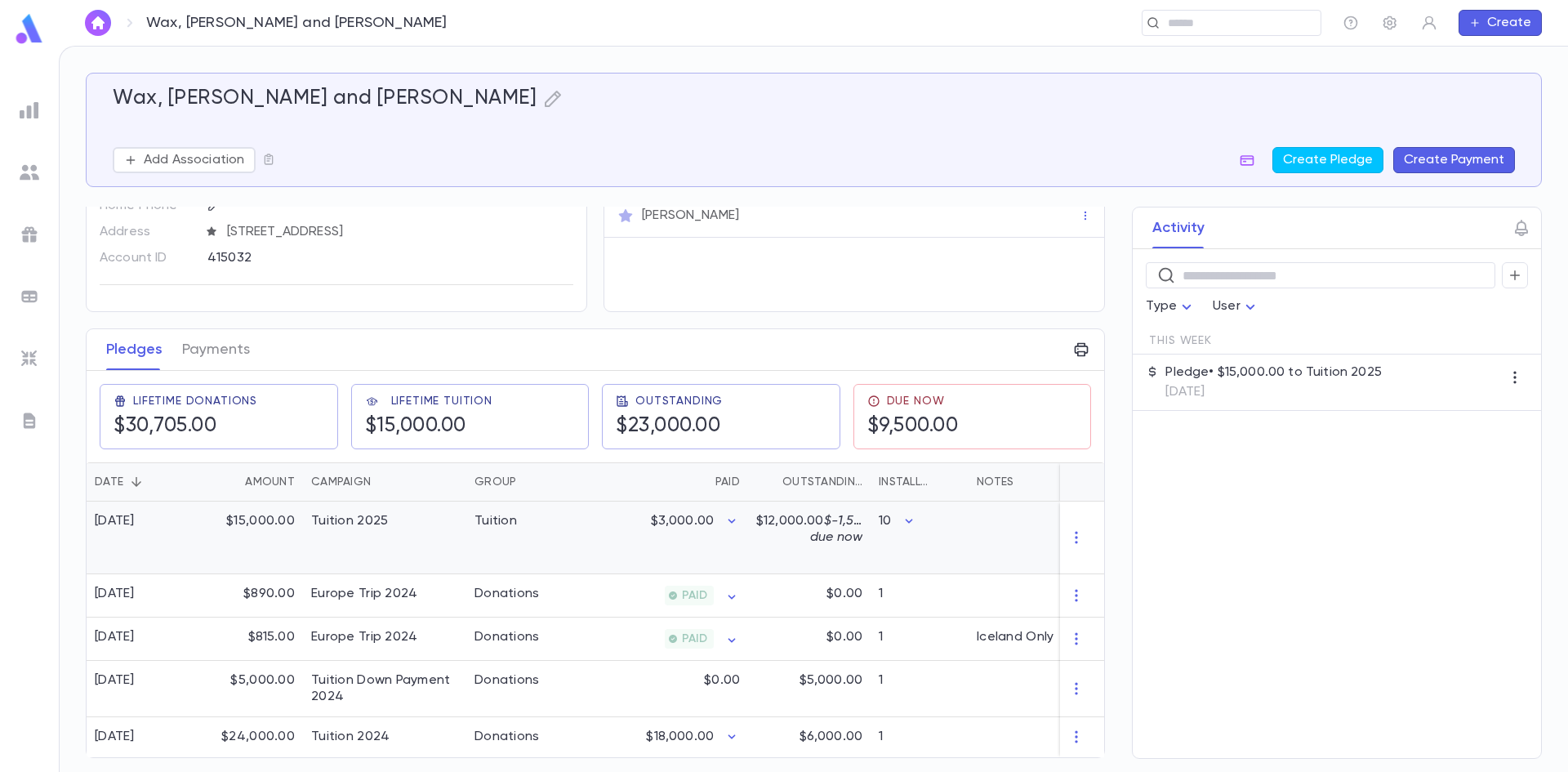
scroll to position [97, 0]
click at [842, 534] on span "$-1,500.00 due now" at bounding box center [850, 529] width 80 height 29
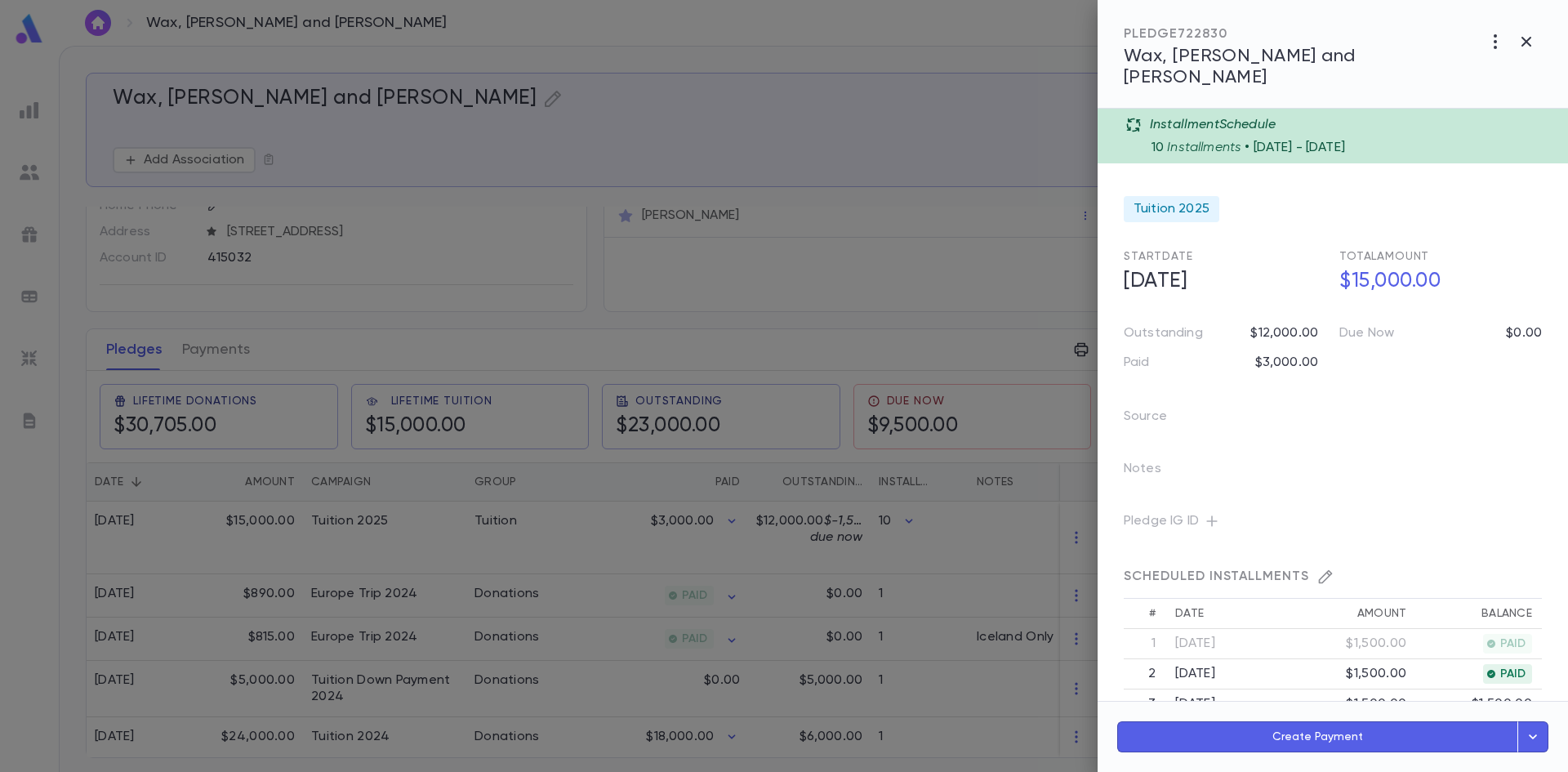
scroll to position [351, 0]
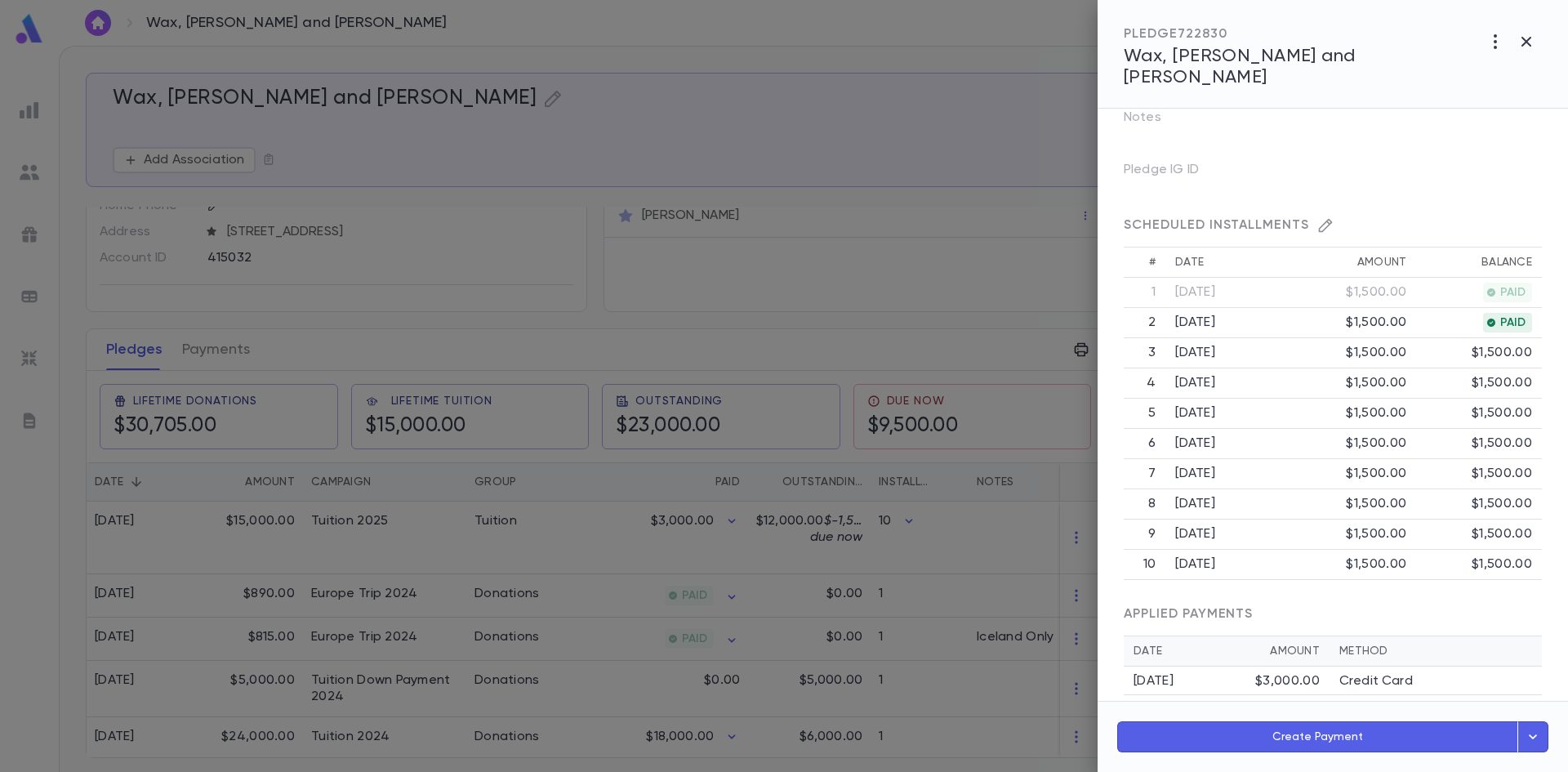
click at [824, 21] on div at bounding box center [784, 386] width 1568 height 772
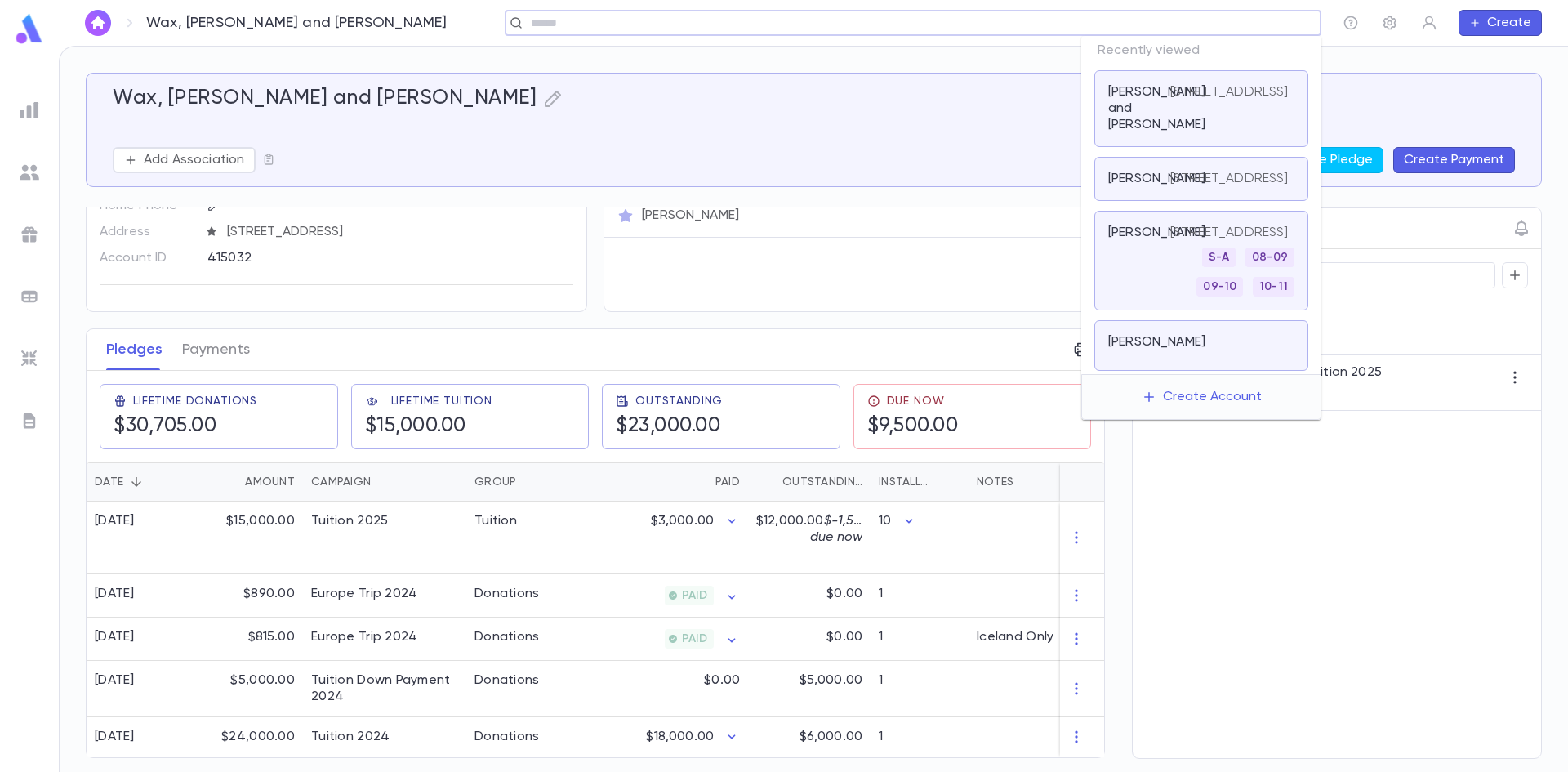
click at [1240, 22] on input "text" at bounding box center [907, 23] width 764 height 16
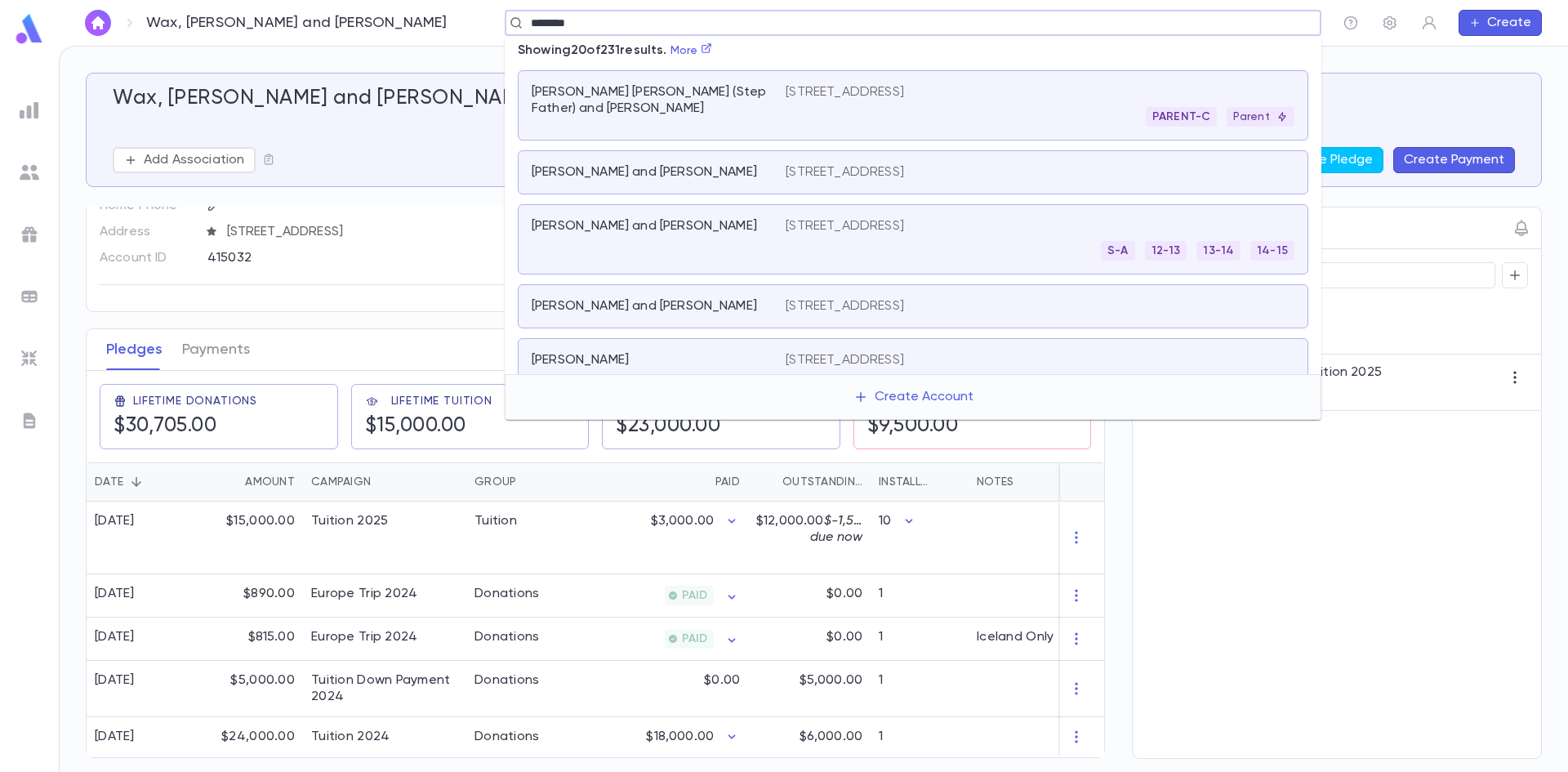
type input "********"
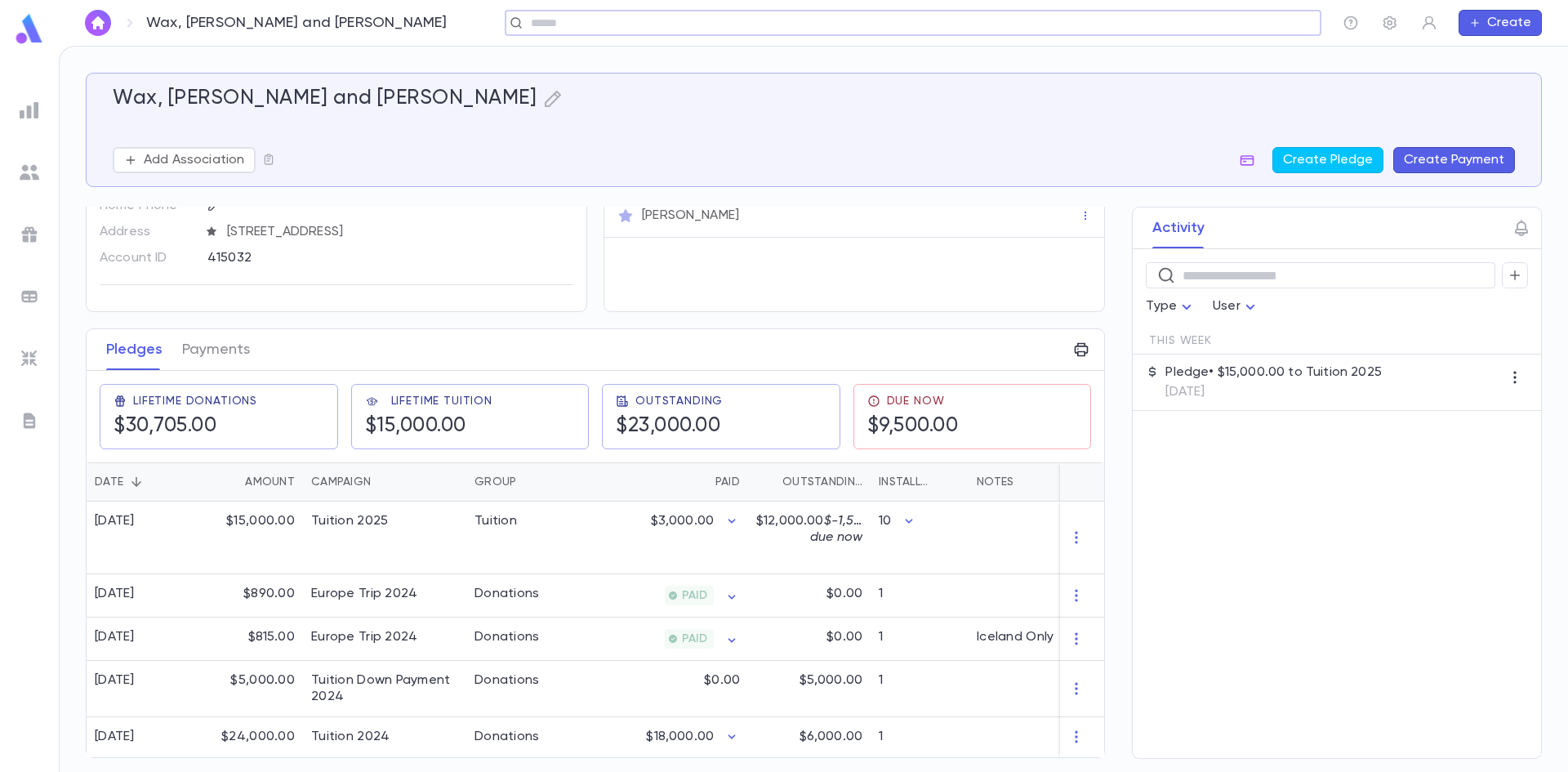
click at [1223, 22] on input "text" at bounding box center [907, 23] width 764 height 16
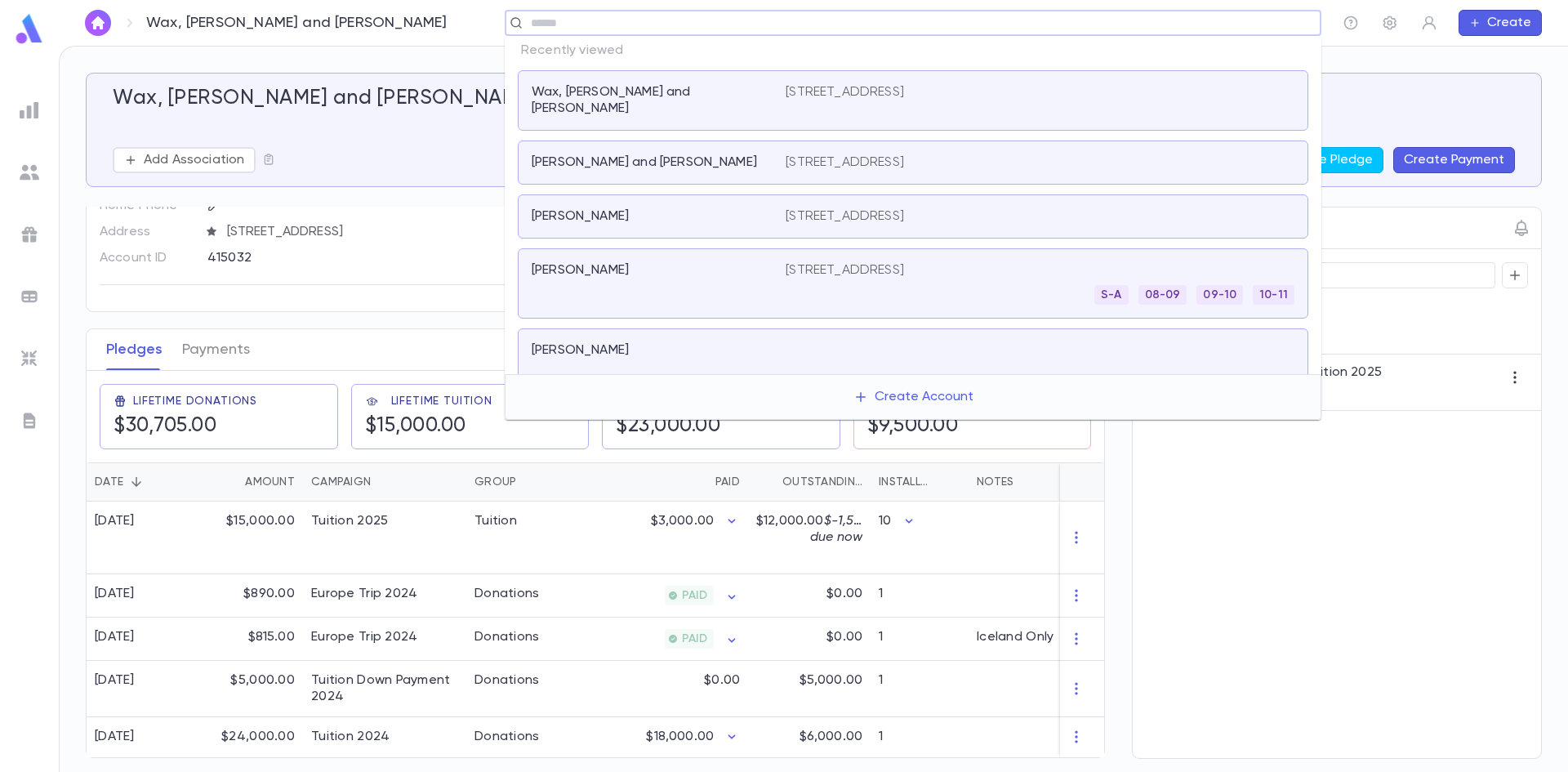
paste input "**********"
type input "**********"
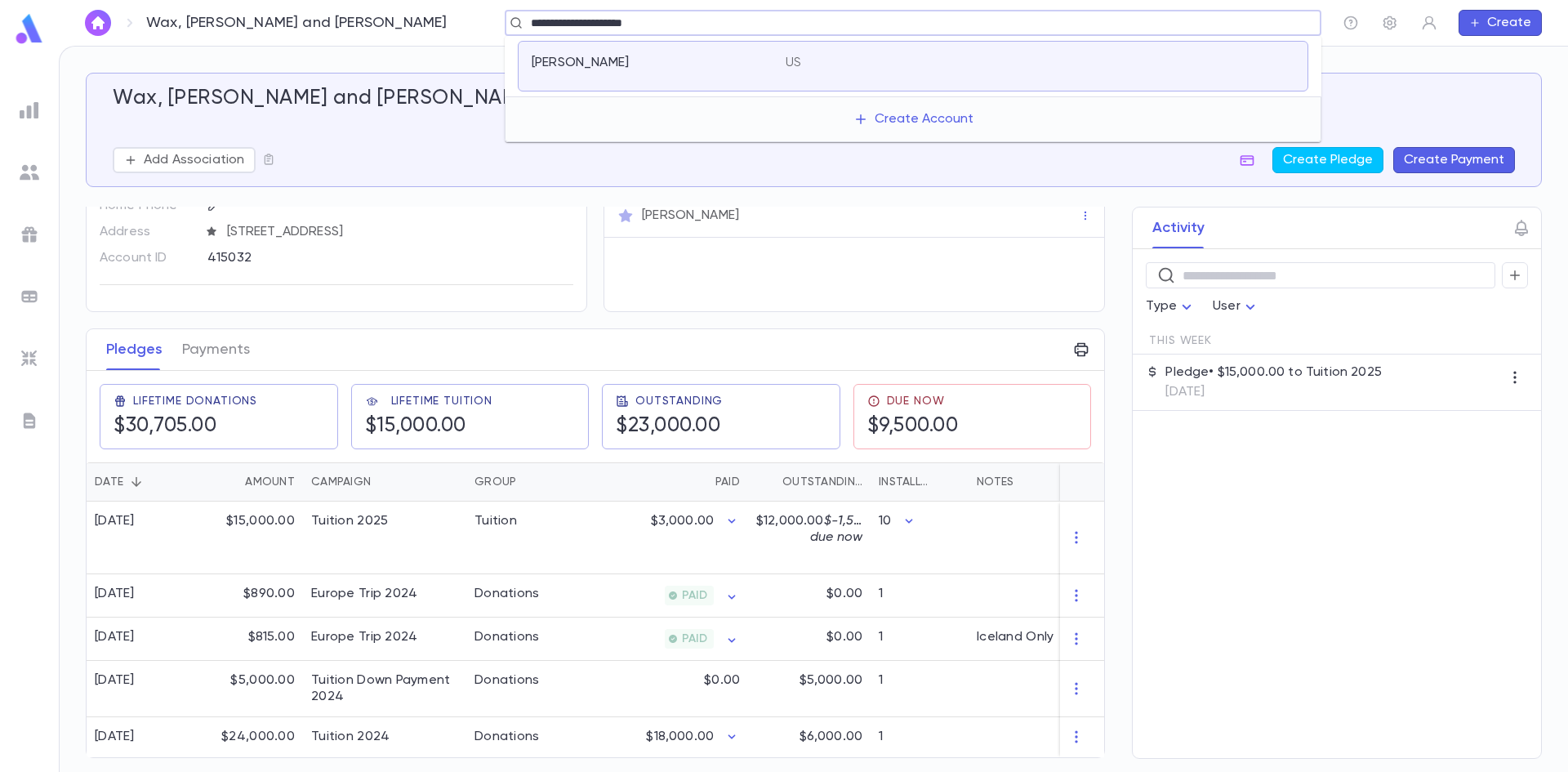
click at [744, 61] on div "Friedman, Yossi" at bounding box center [649, 62] width 234 height 17
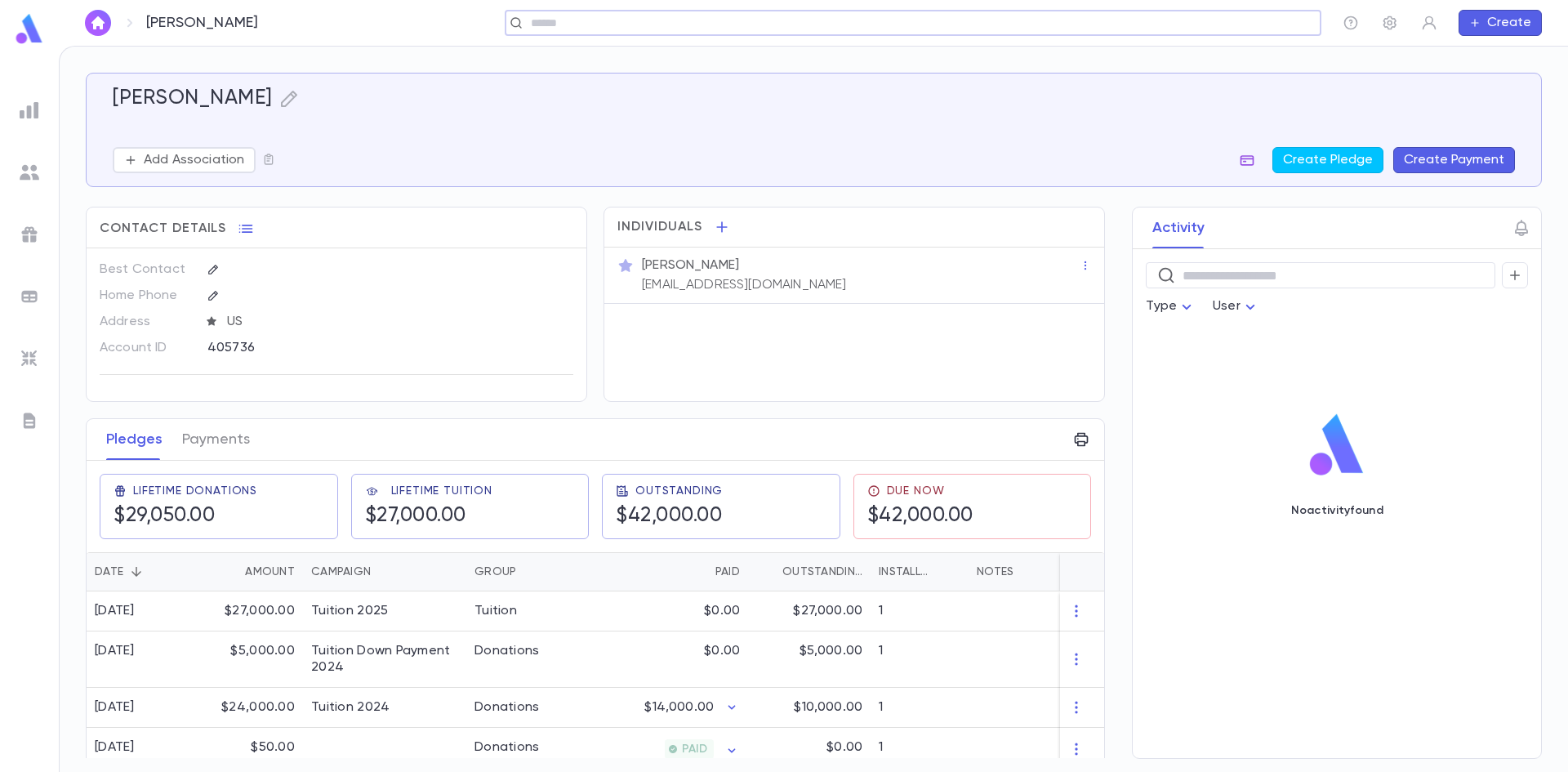
click at [1250, 168] on button "button" at bounding box center [1247, 160] width 26 height 26
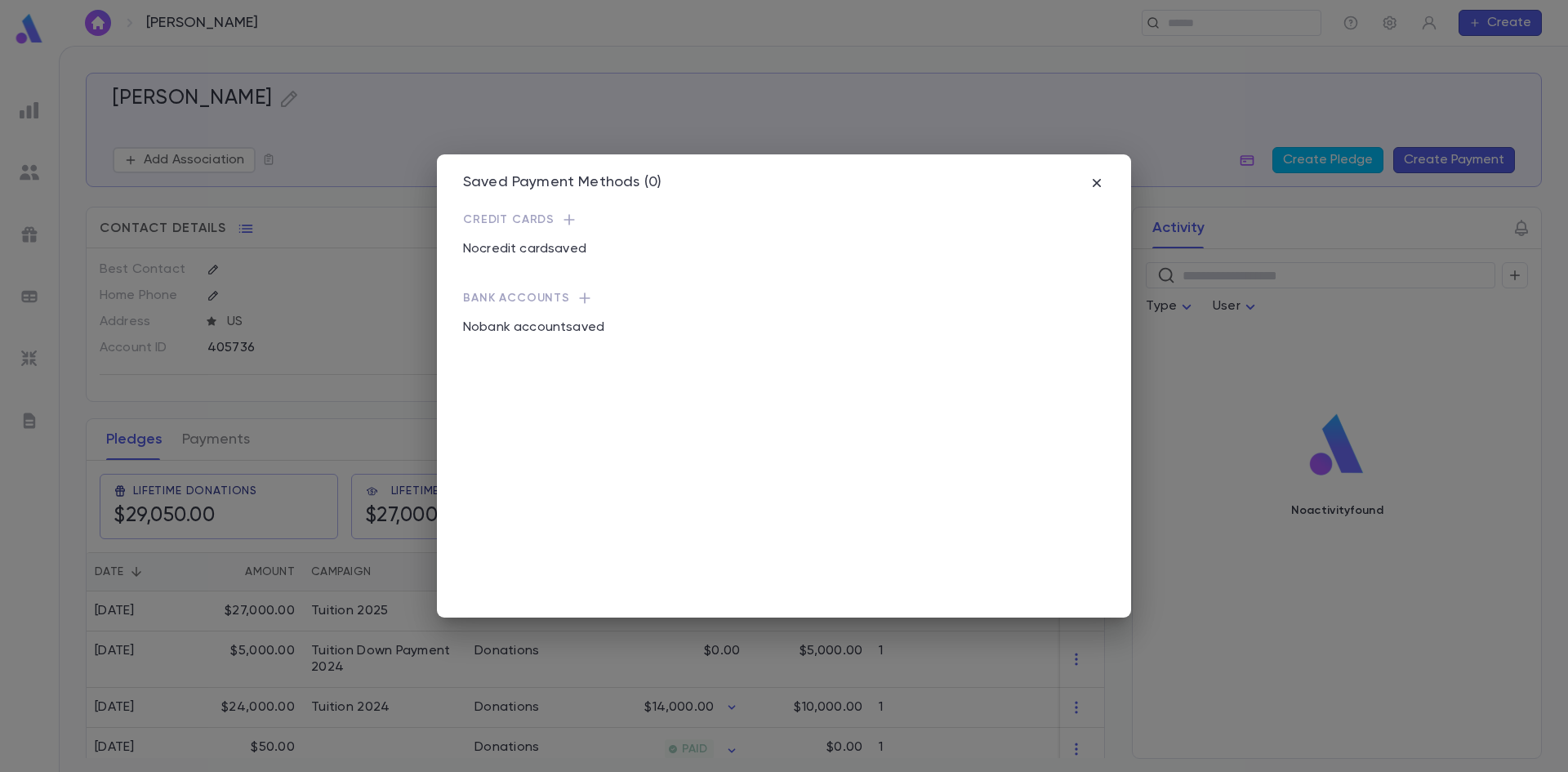
click at [1090, 193] on div "Saved Payment Methods (0)" at bounding box center [784, 192] width 642 height 38
click at [1095, 187] on icon "button" at bounding box center [1097, 183] width 17 height 17
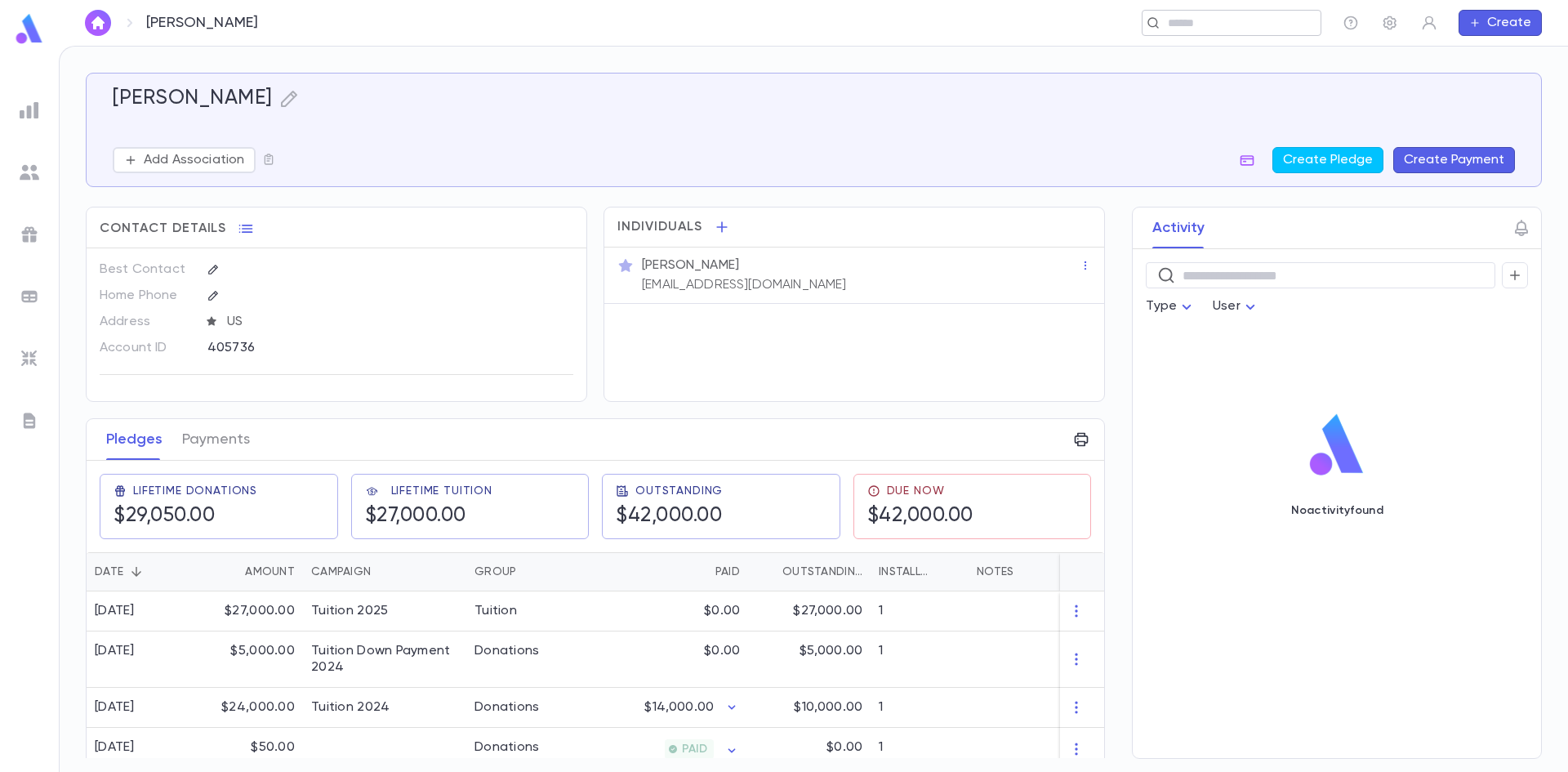
click at [1188, 24] on input "text" at bounding box center [1226, 23] width 127 height 16
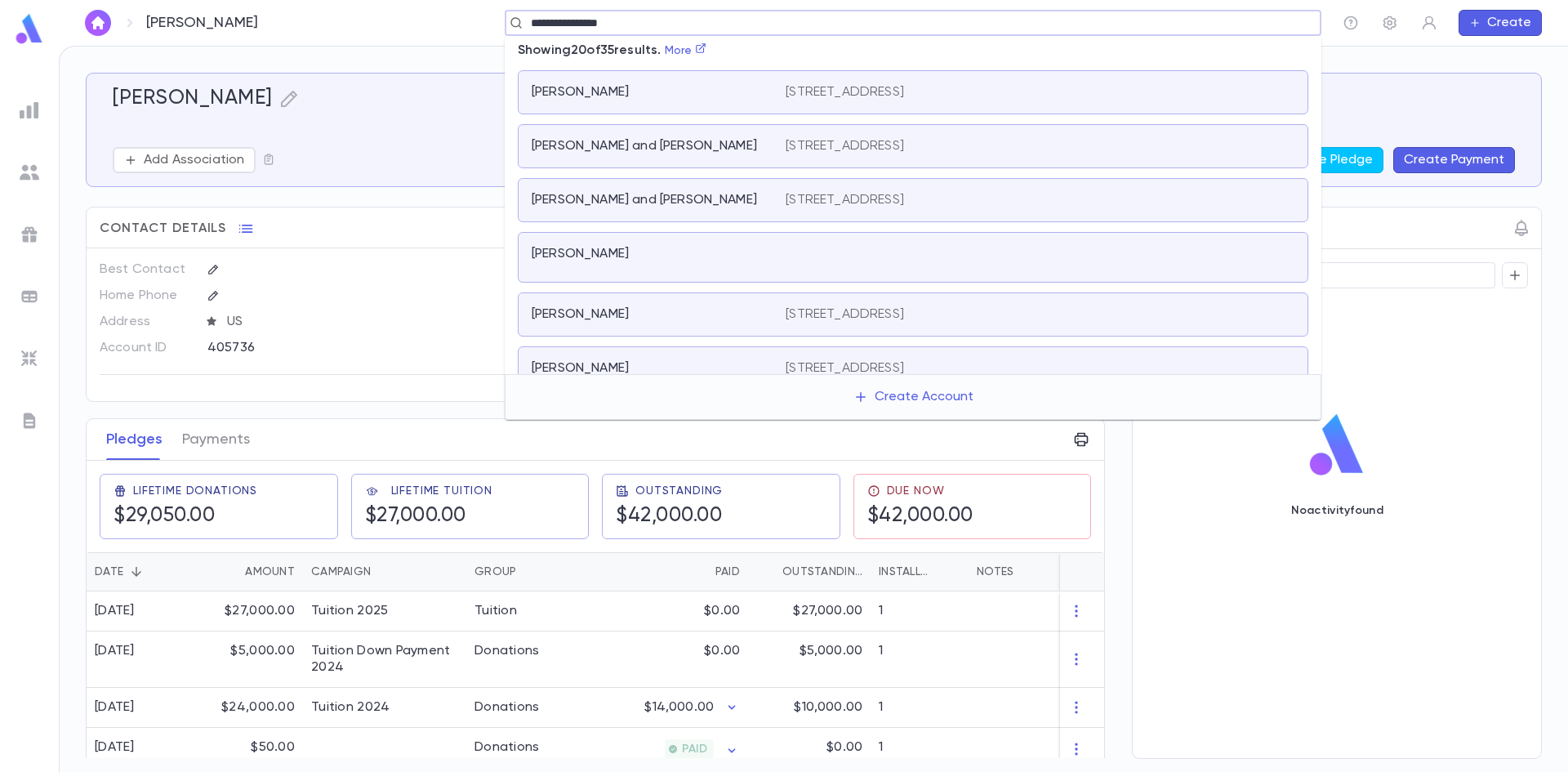
type input "**********"
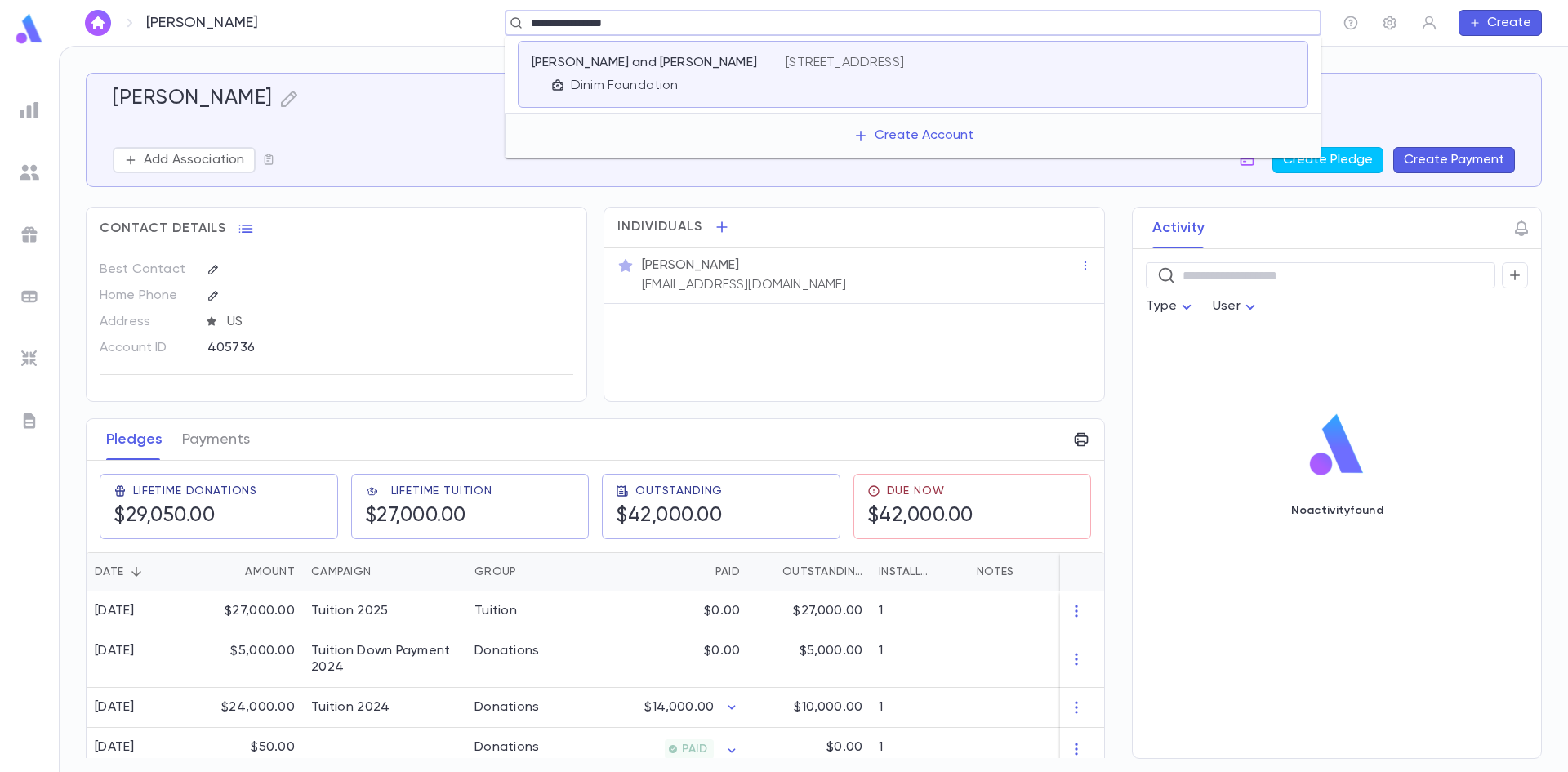
click at [672, 79] on p "Dinim Foundation" at bounding box center [624, 86] width 107 height 17
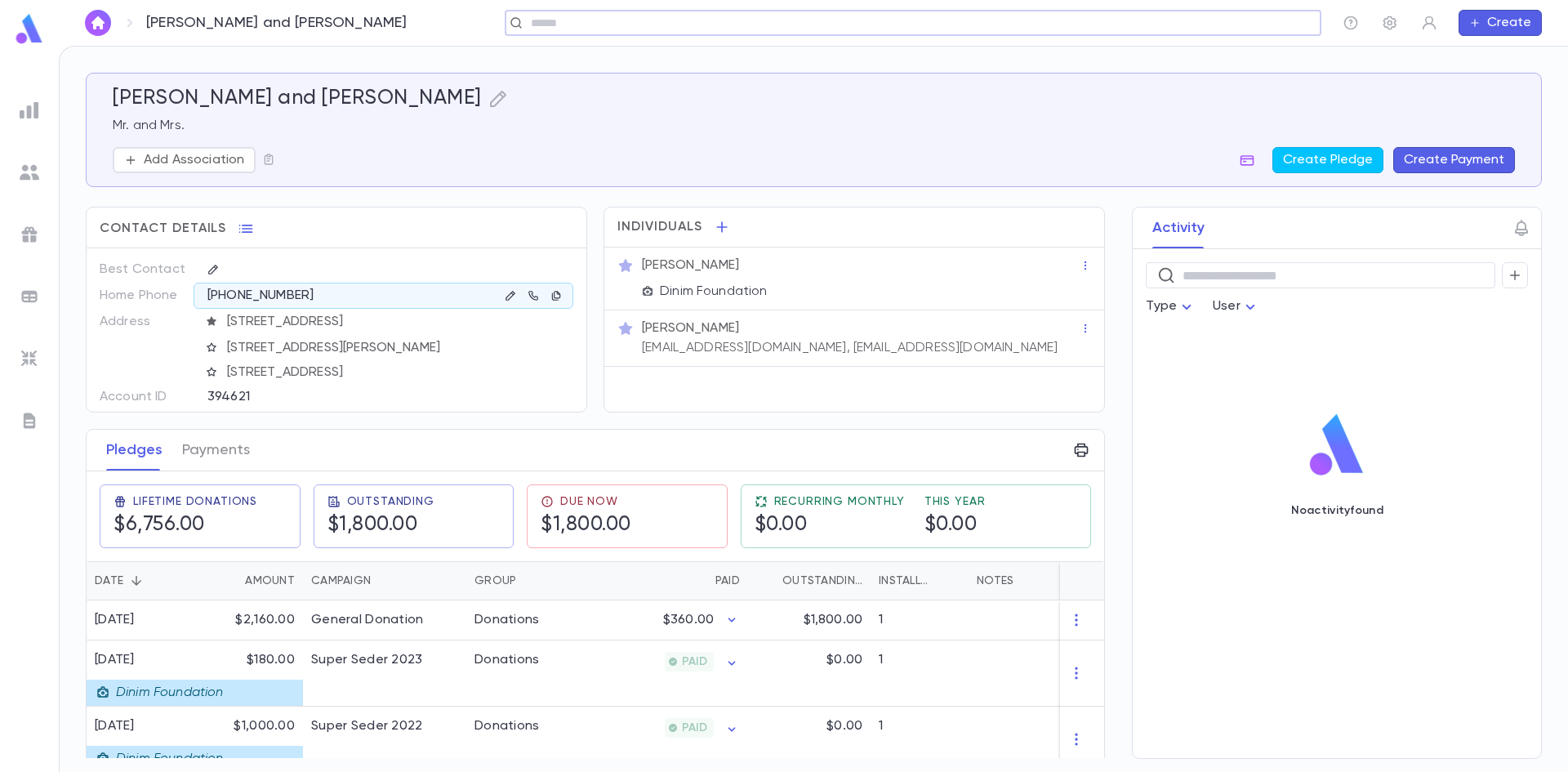
click at [522, 21] on icon at bounding box center [515, 22] width 13 height 13
type input "**********"
click at [1185, 30] on input "text" at bounding box center [1226, 23] width 127 height 16
type input "**********"
click at [828, 70] on p "456 West Broadway, Cedarhurst NY 11516" at bounding box center [844, 62] width 118 height 17
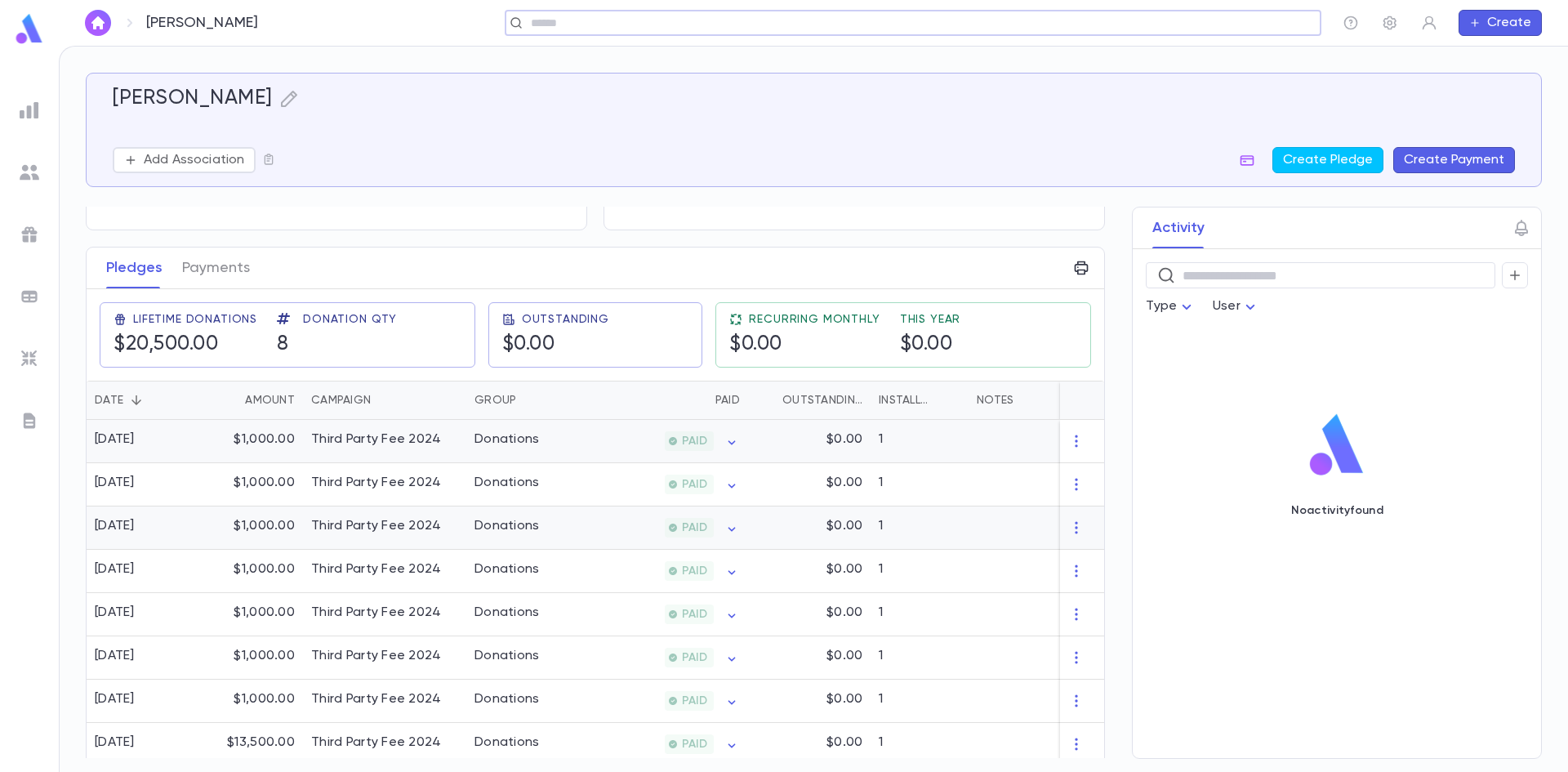
scroll to position [187, 0]
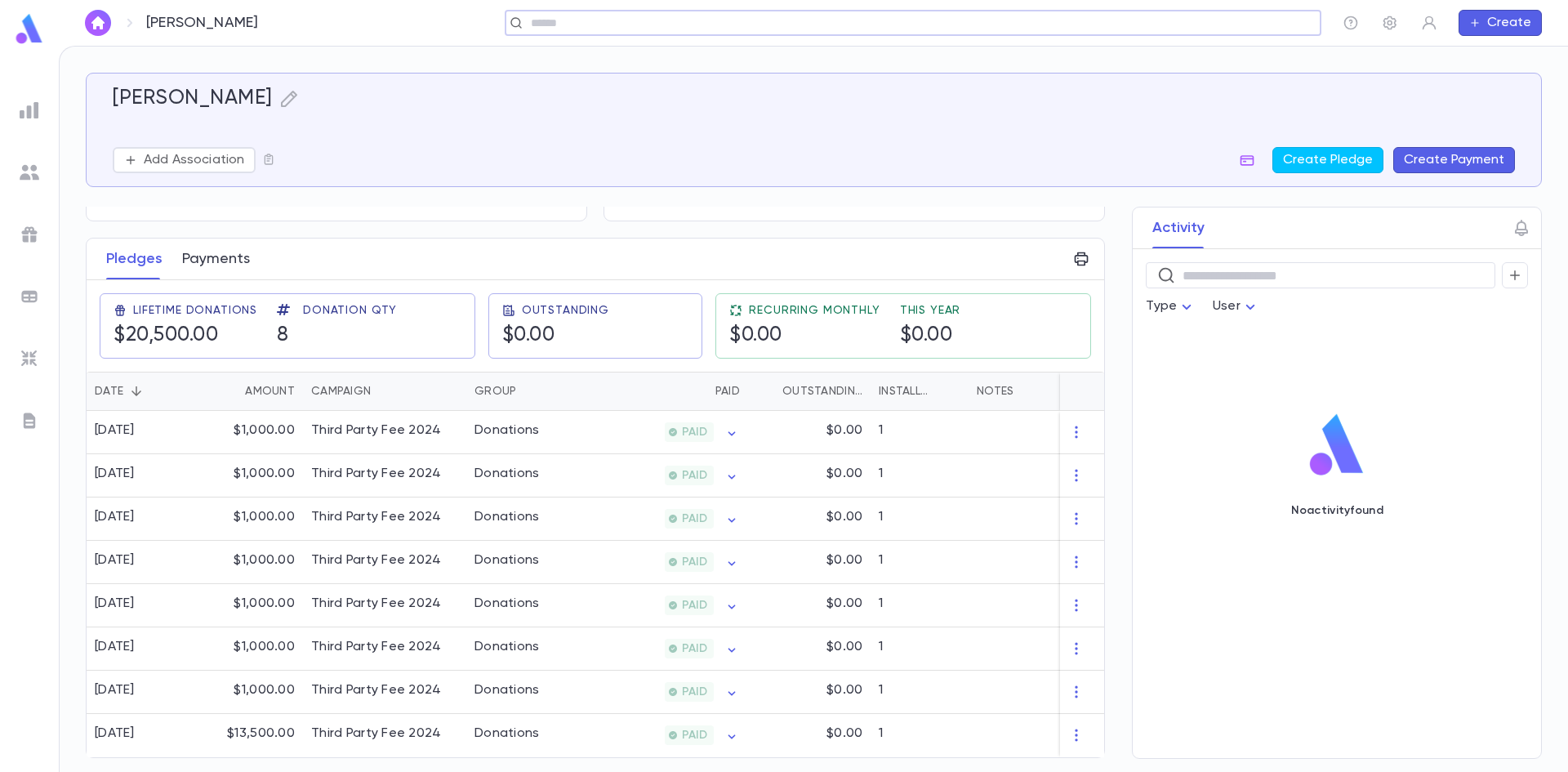
click at [243, 241] on button "Payments" at bounding box center [216, 259] width 67 height 41
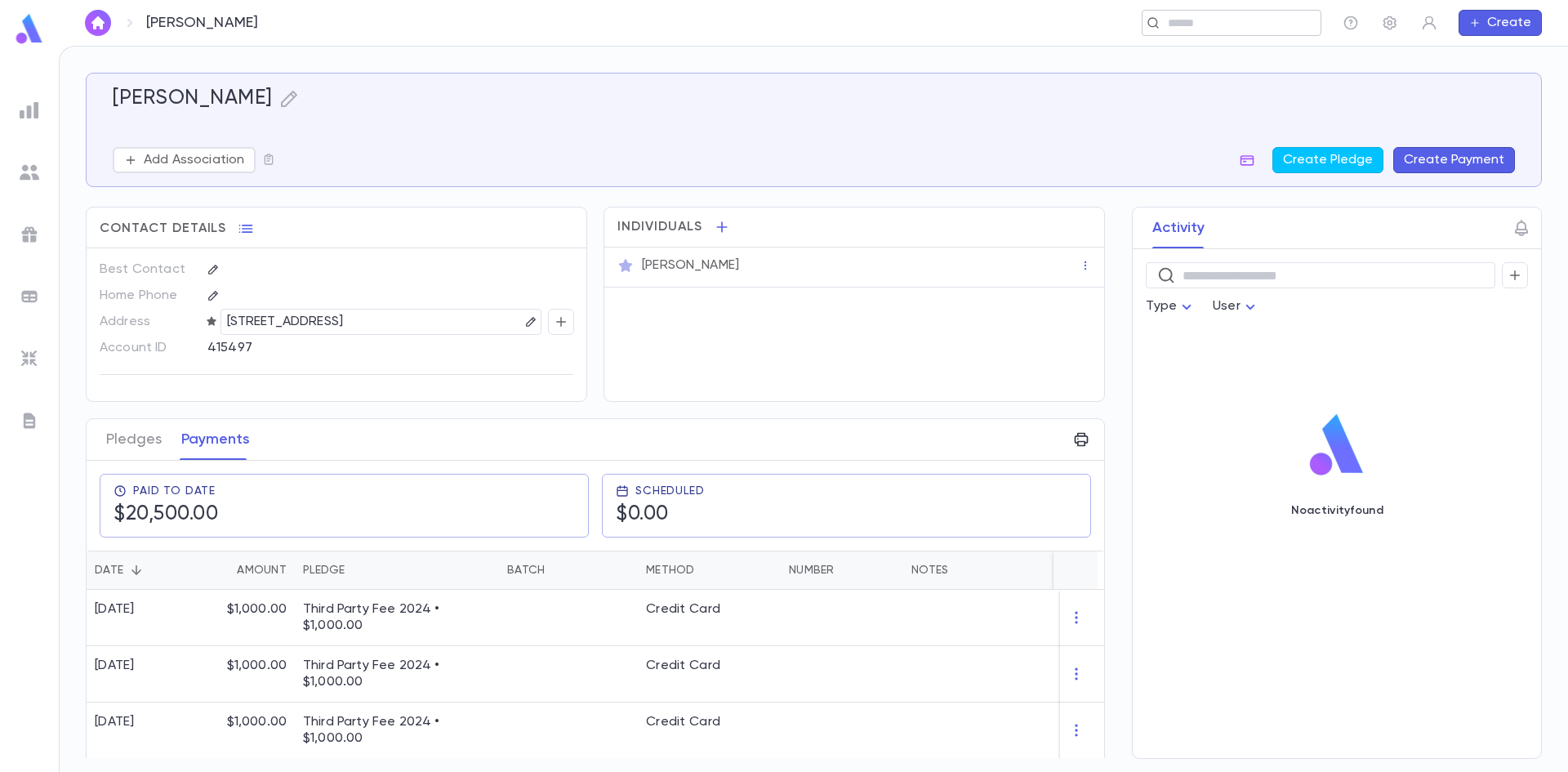
click at [1180, 32] on div "​" at bounding box center [1231, 22] width 180 height 26
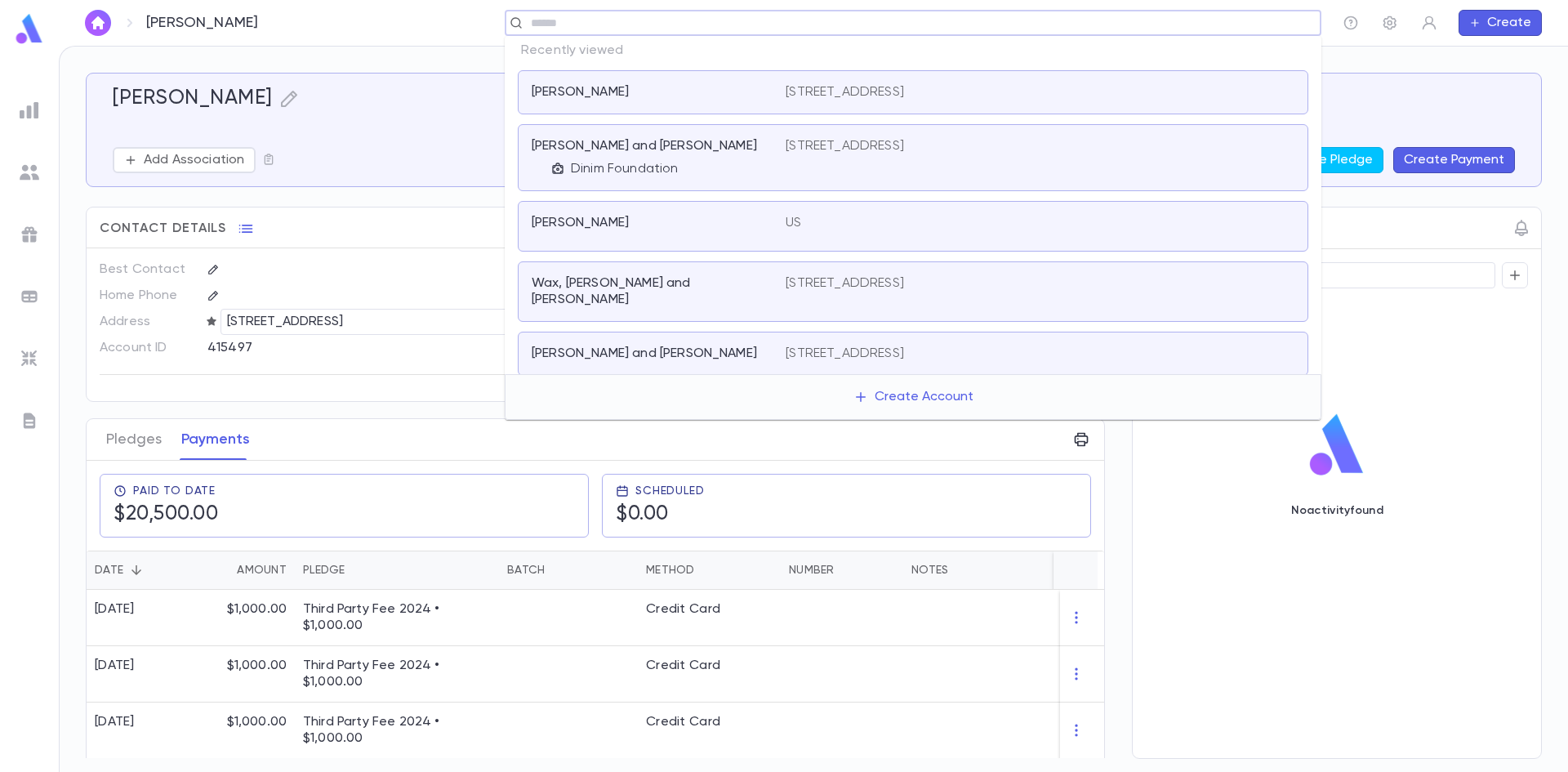
click at [768, 24] on input "text" at bounding box center [907, 23] width 764 height 16
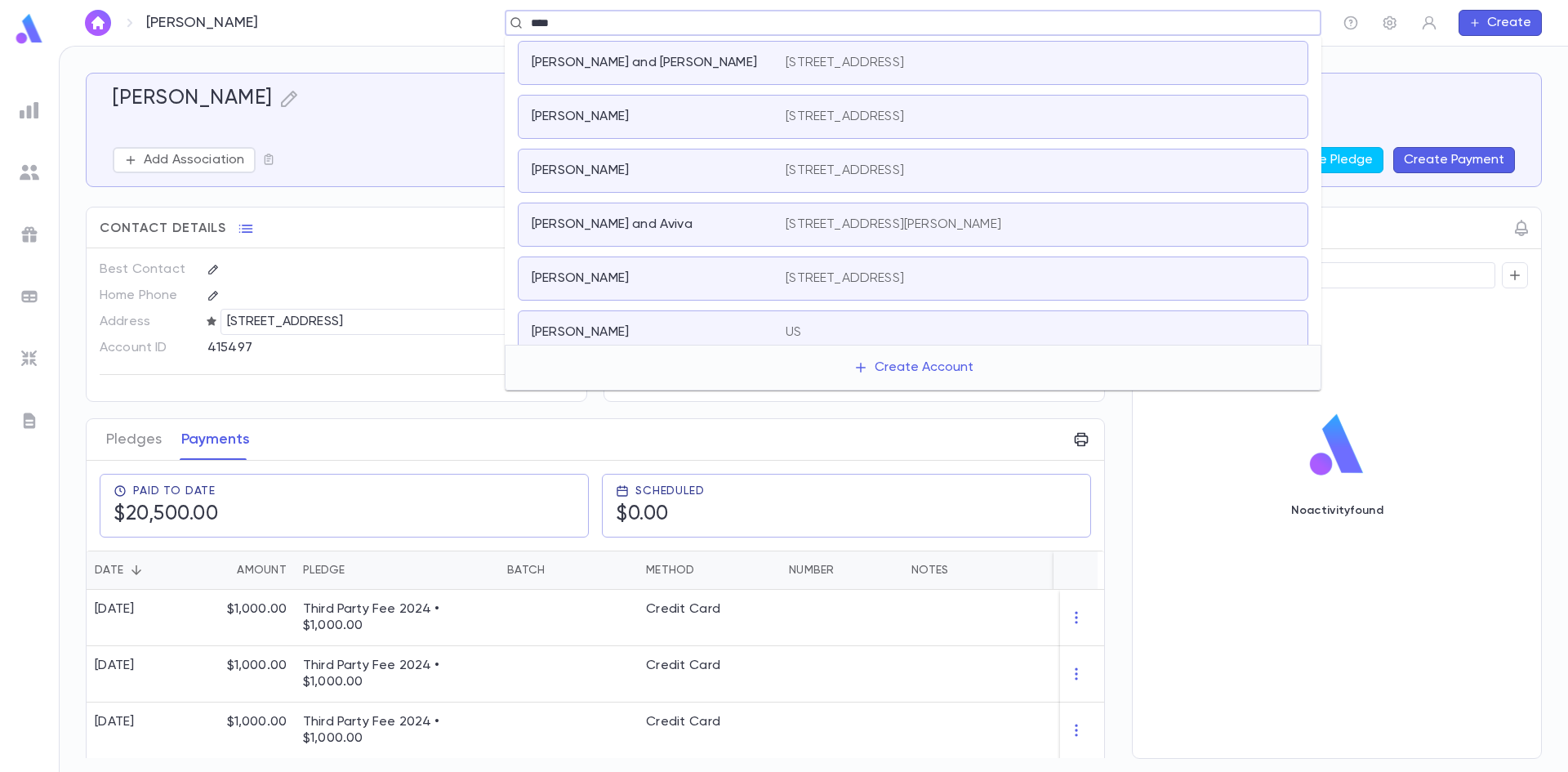
type input "*****"
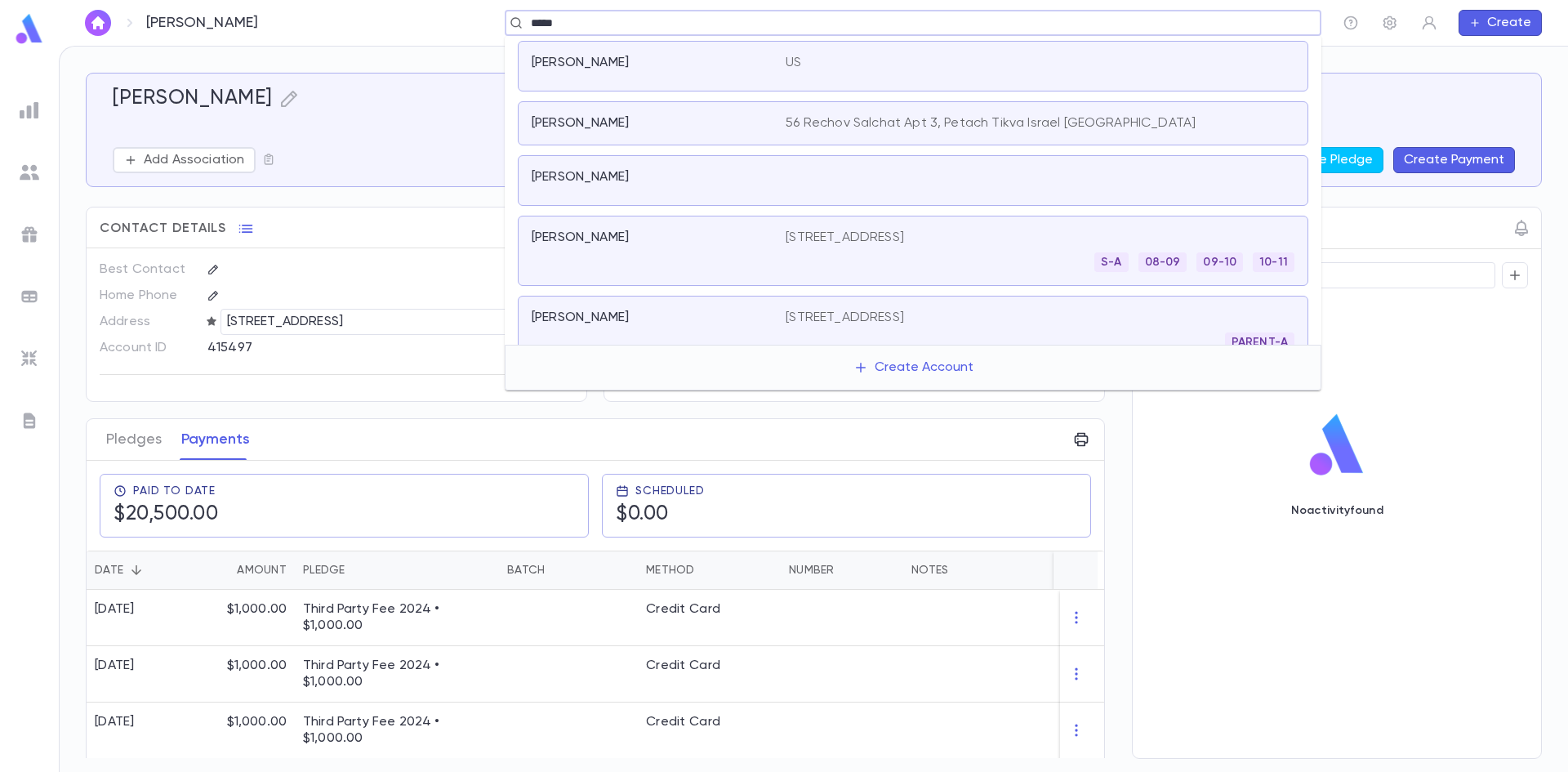
click at [669, 246] on div "Kashi, Nathaniel" at bounding box center [659, 251] width 254 height 43
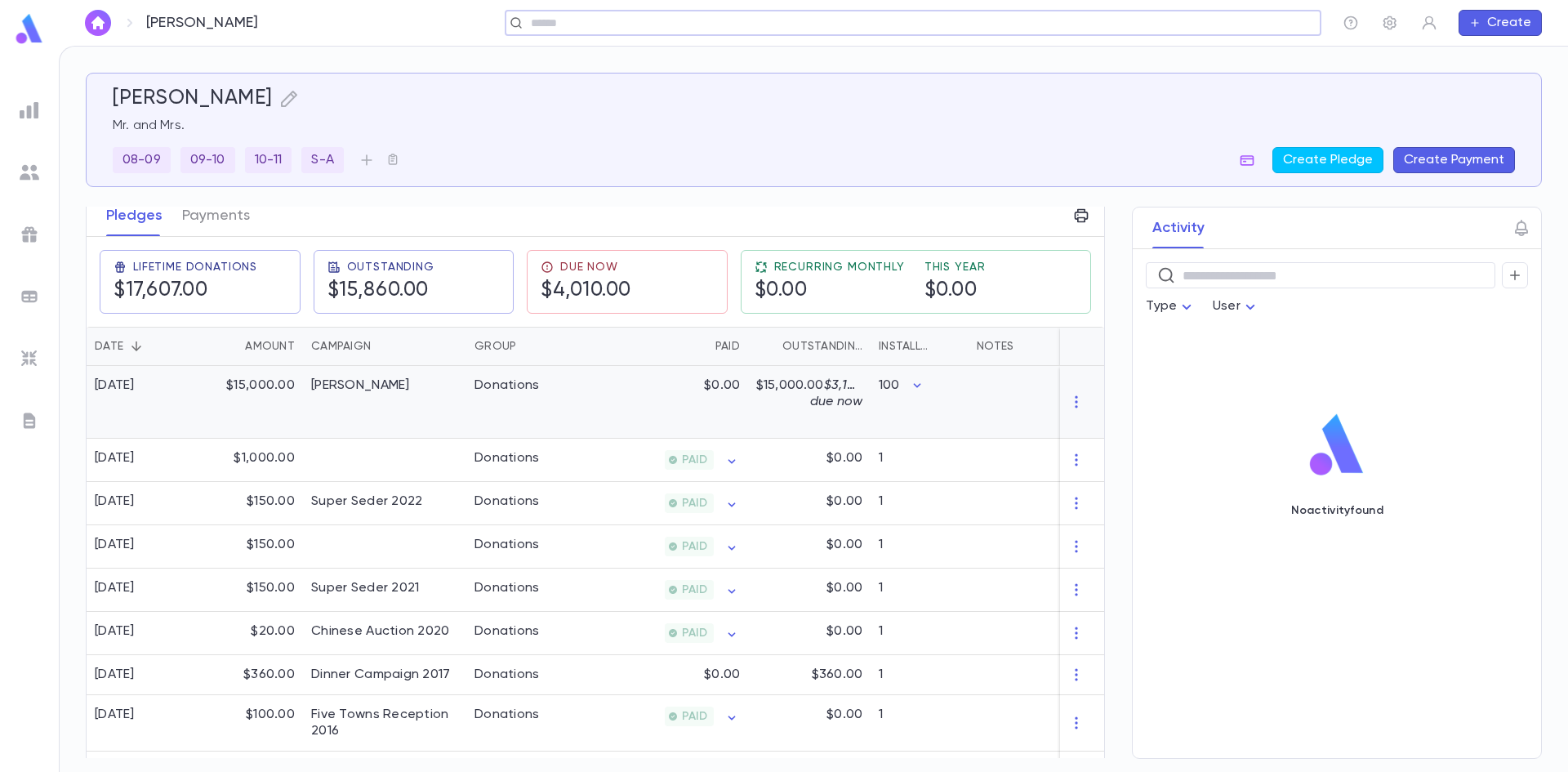
scroll to position [245, 0]
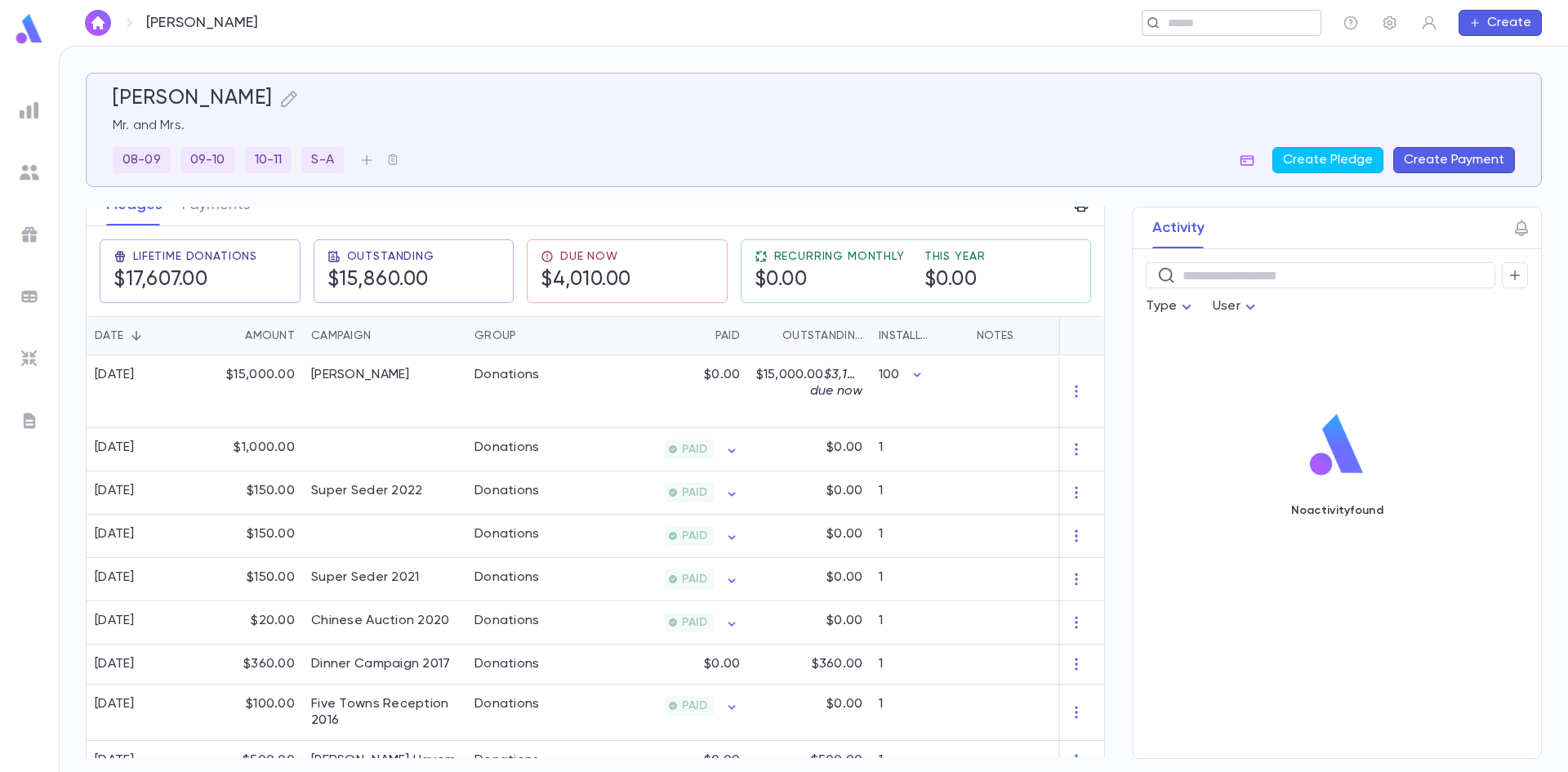
click at [1195, 23] on input "text" at bounding box center [1226, 23] width 127 height 16
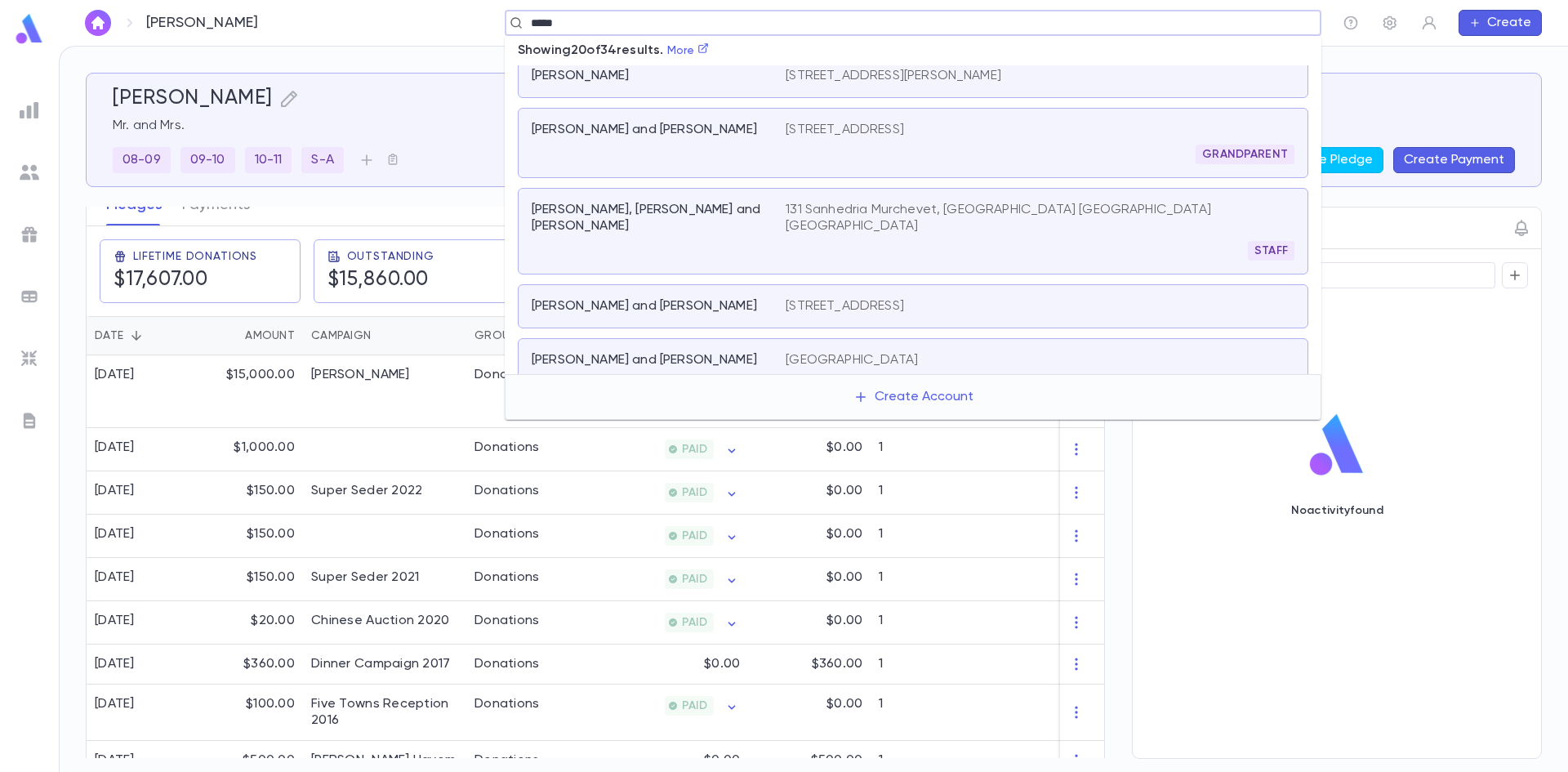
scroll to position [0, 0]
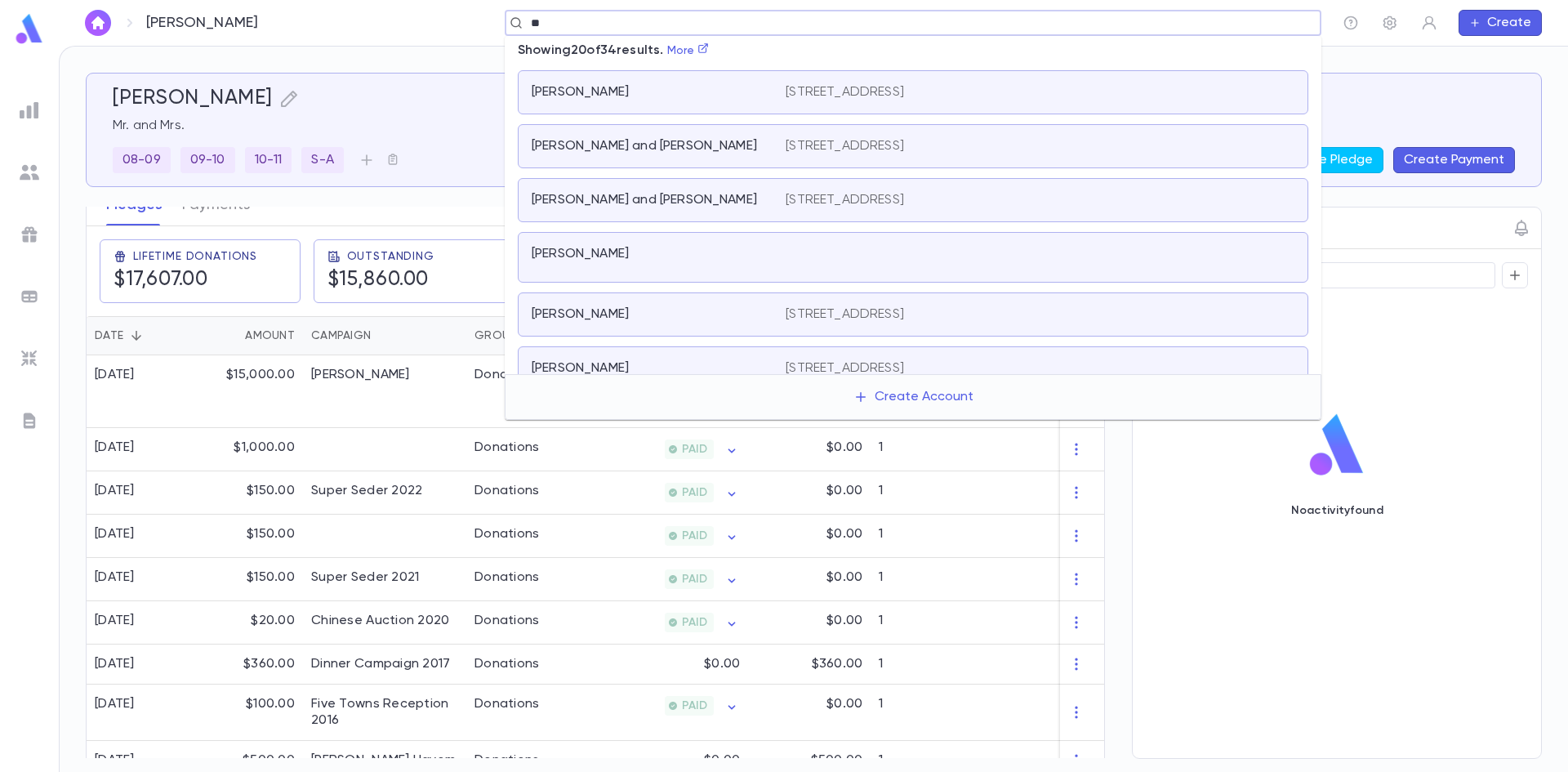
type input "*"
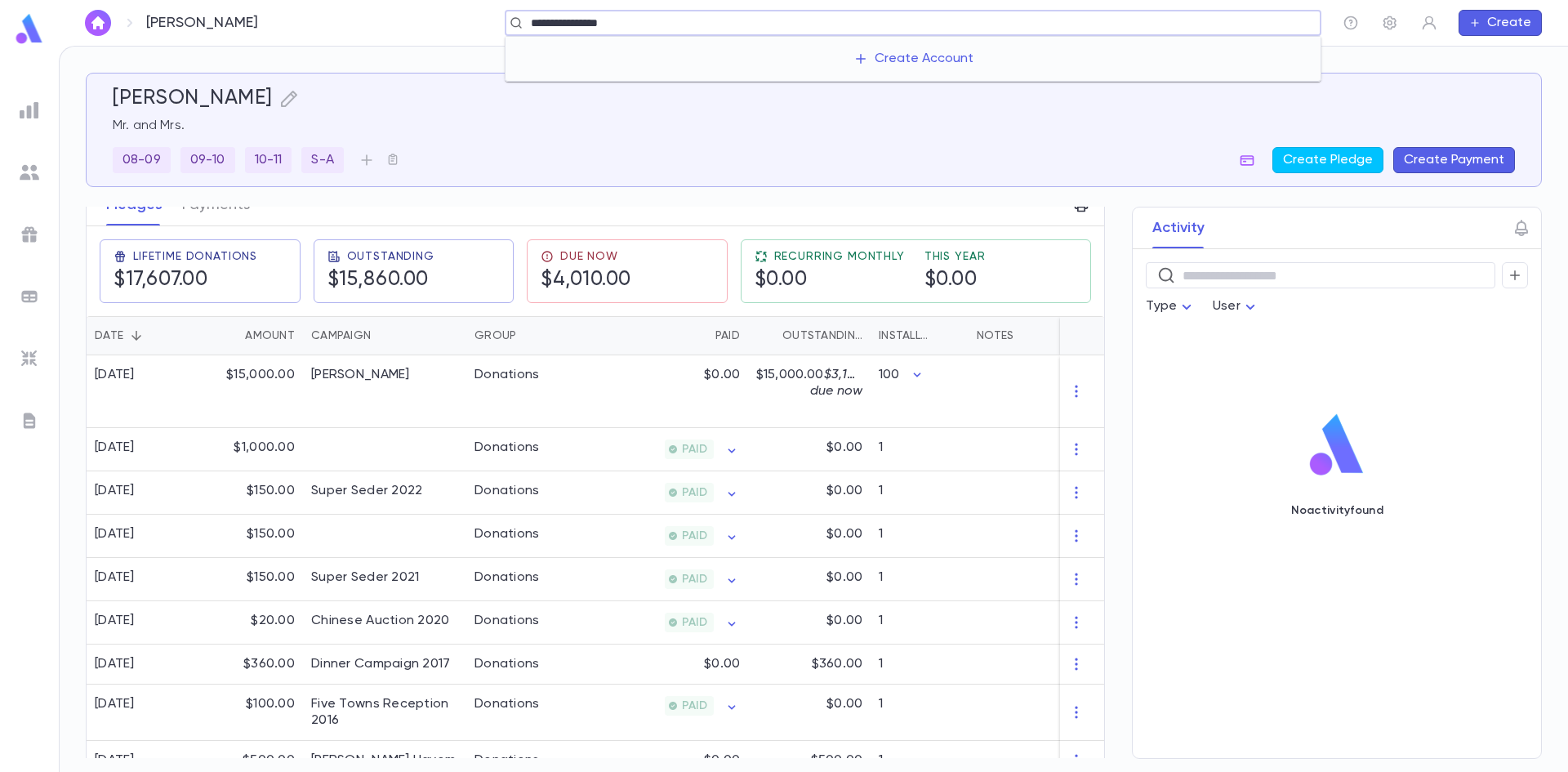
type input "**********"
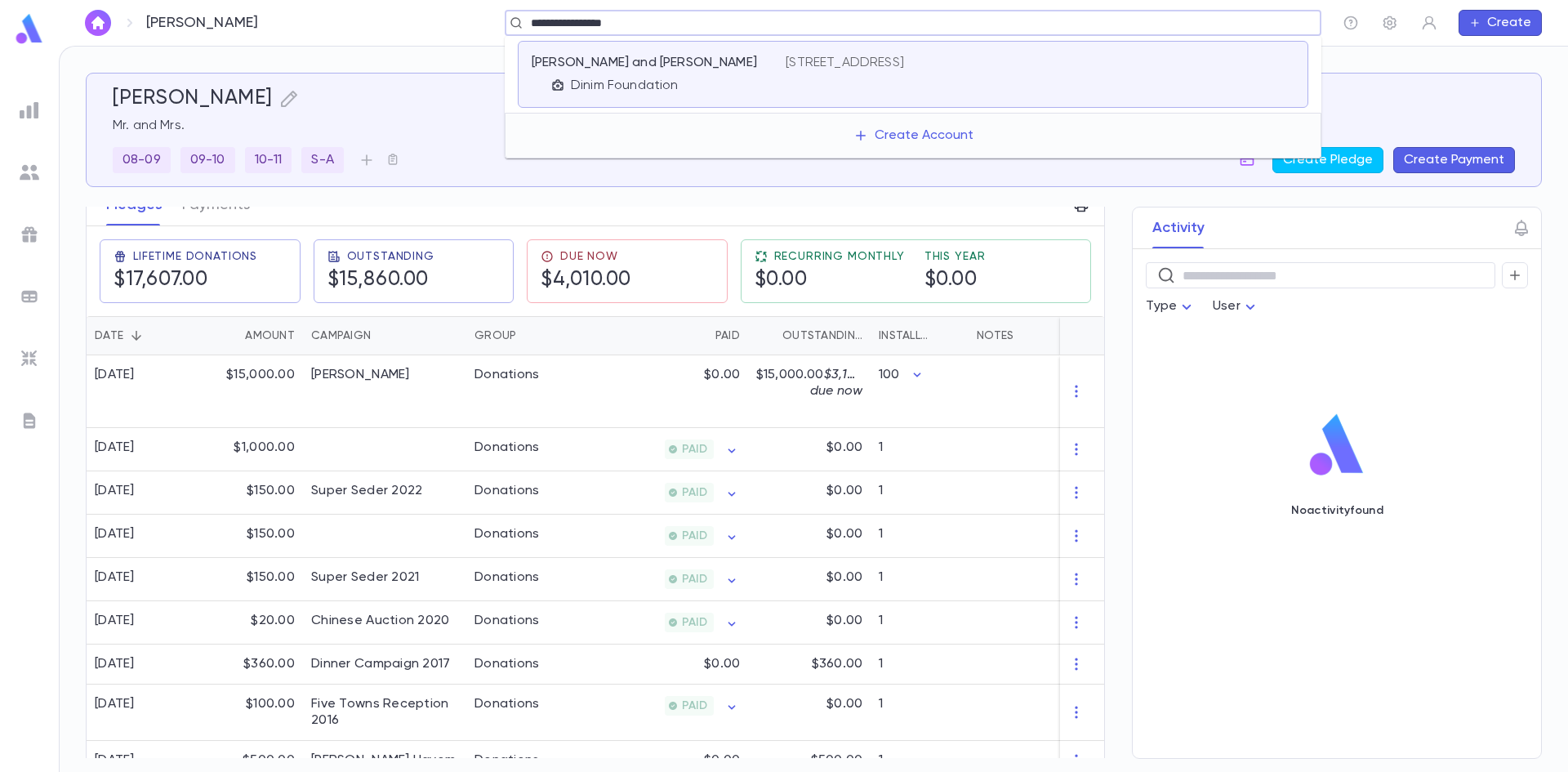
click at [947, 93] on div "61 Remsen Av, Monsey NY 10952" at bounding box center [1039, 74] width 508 height 39
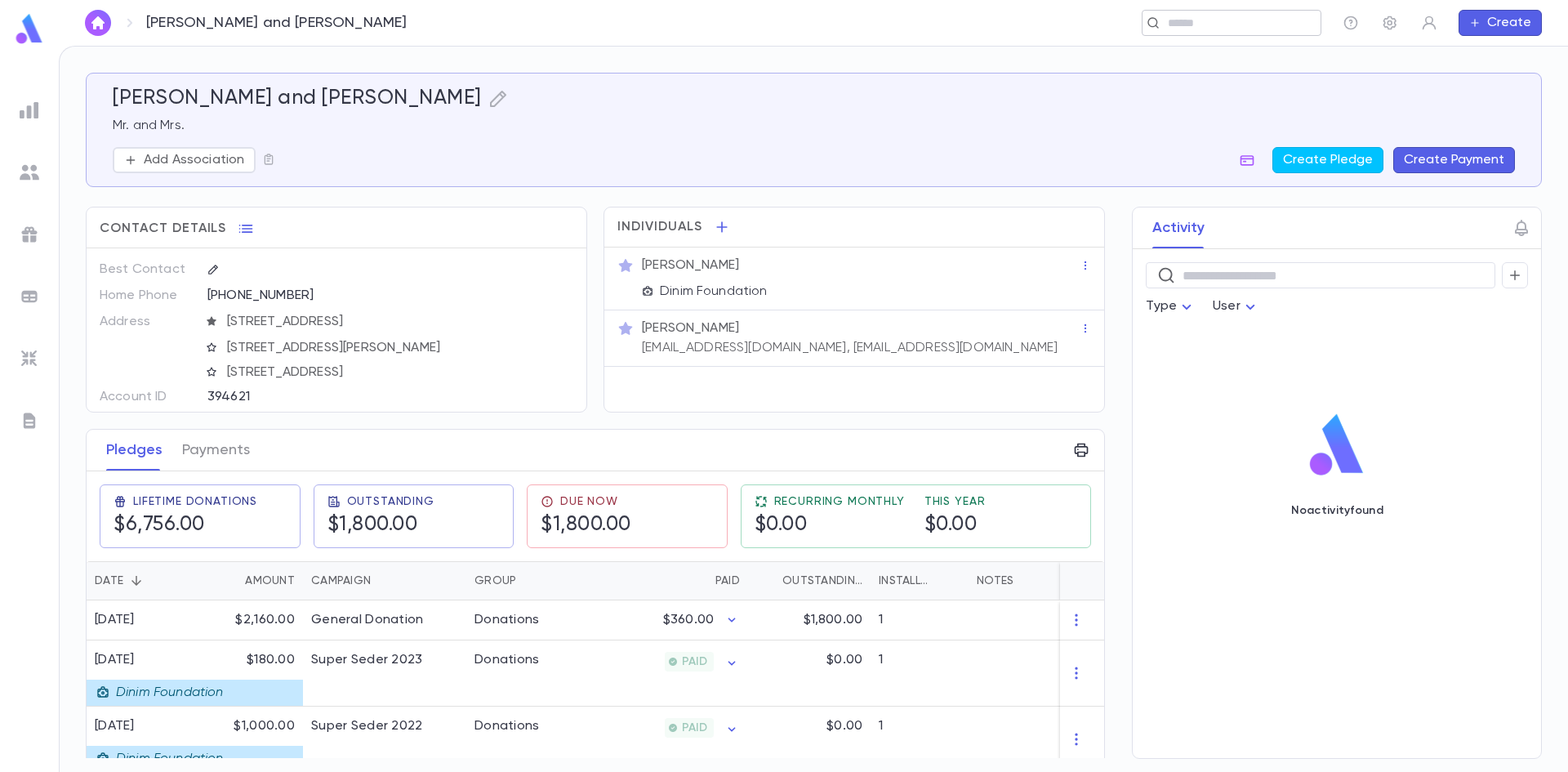
click at [1201, 19] on input "text" at bounding box center [1226, 23] width 127 height 16
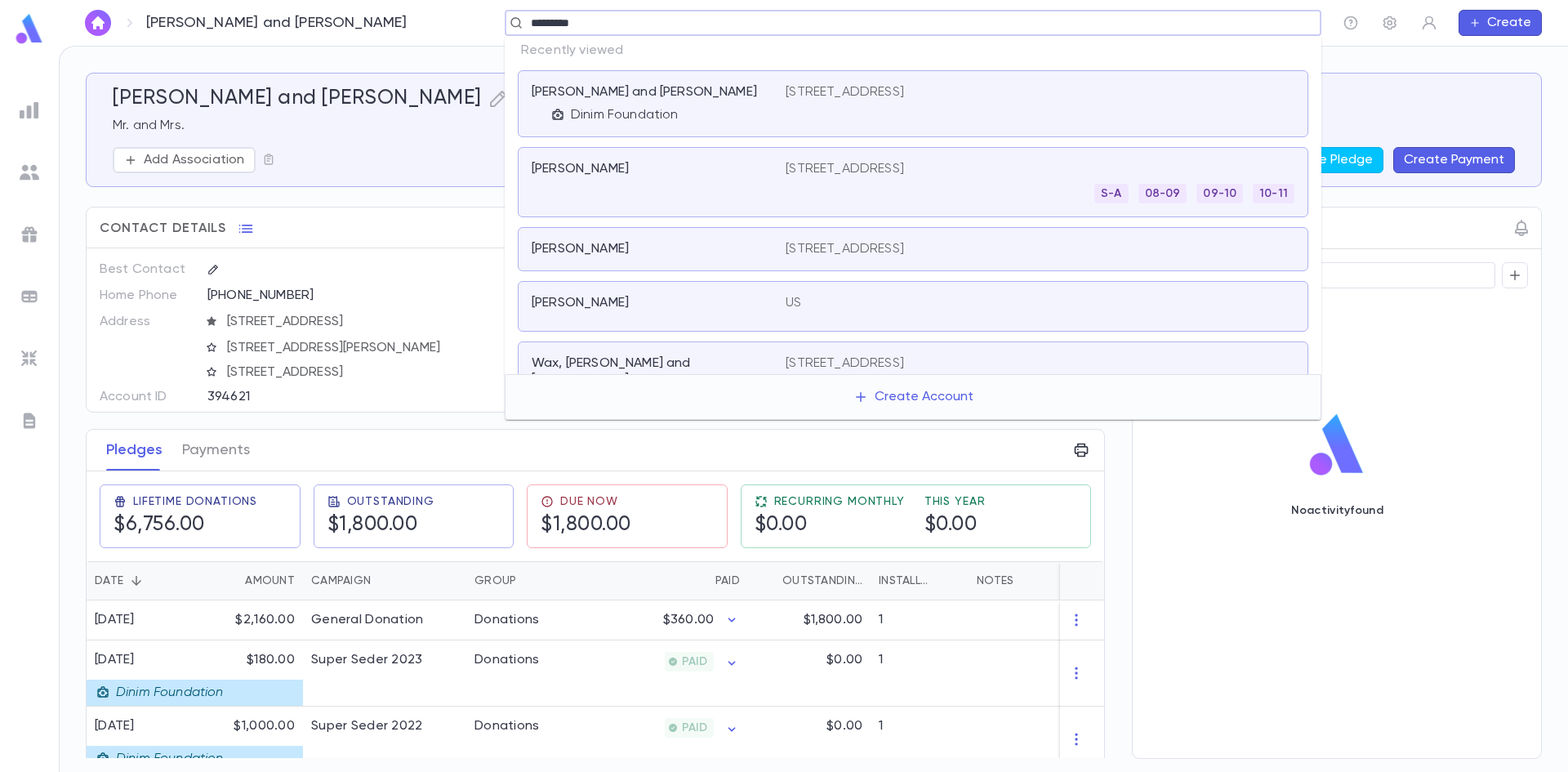
type input "**********"
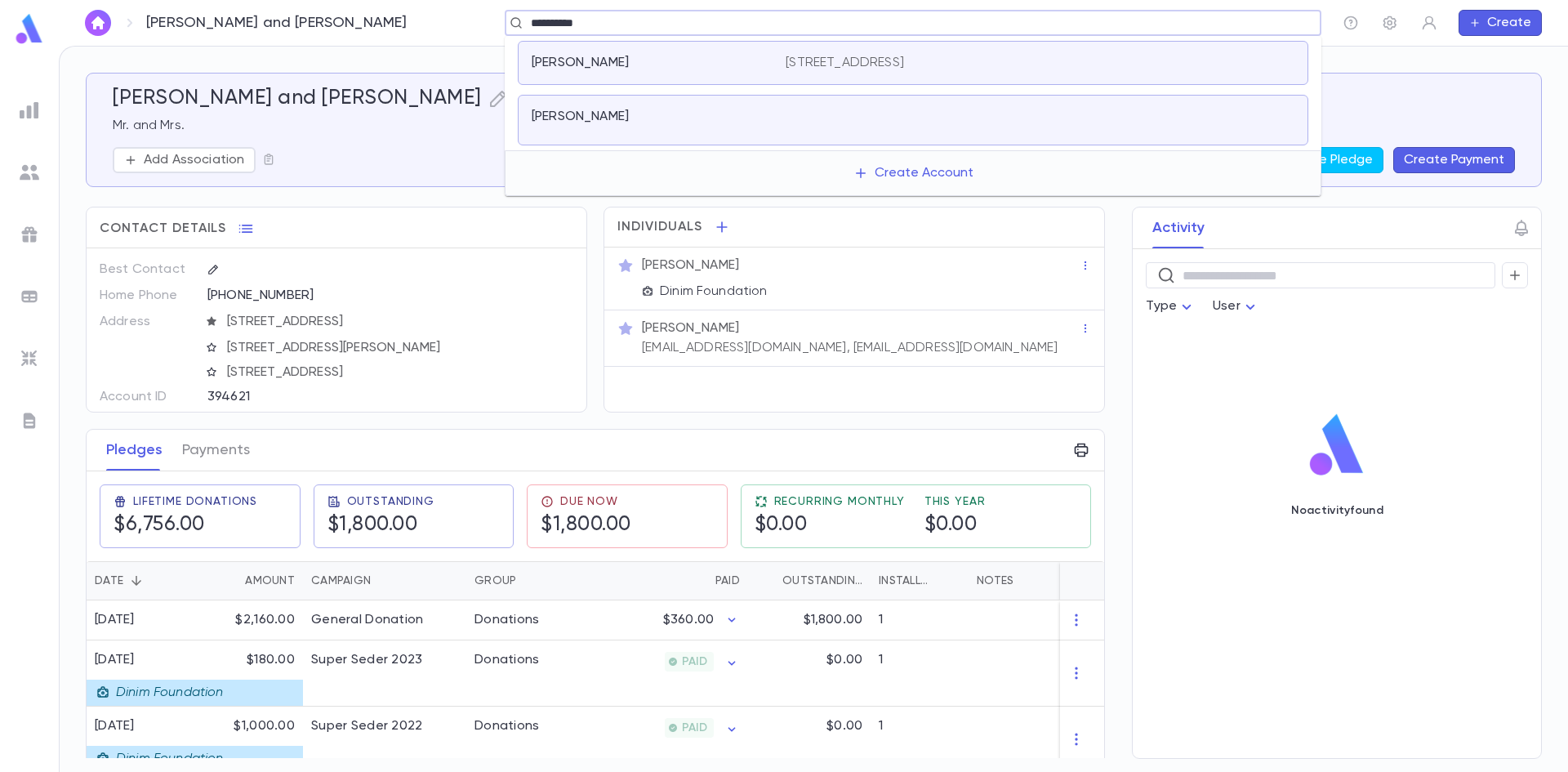
click at [706, 124] on div "Basch, Eli" at bounding box center [649, 116] width 234 height 17
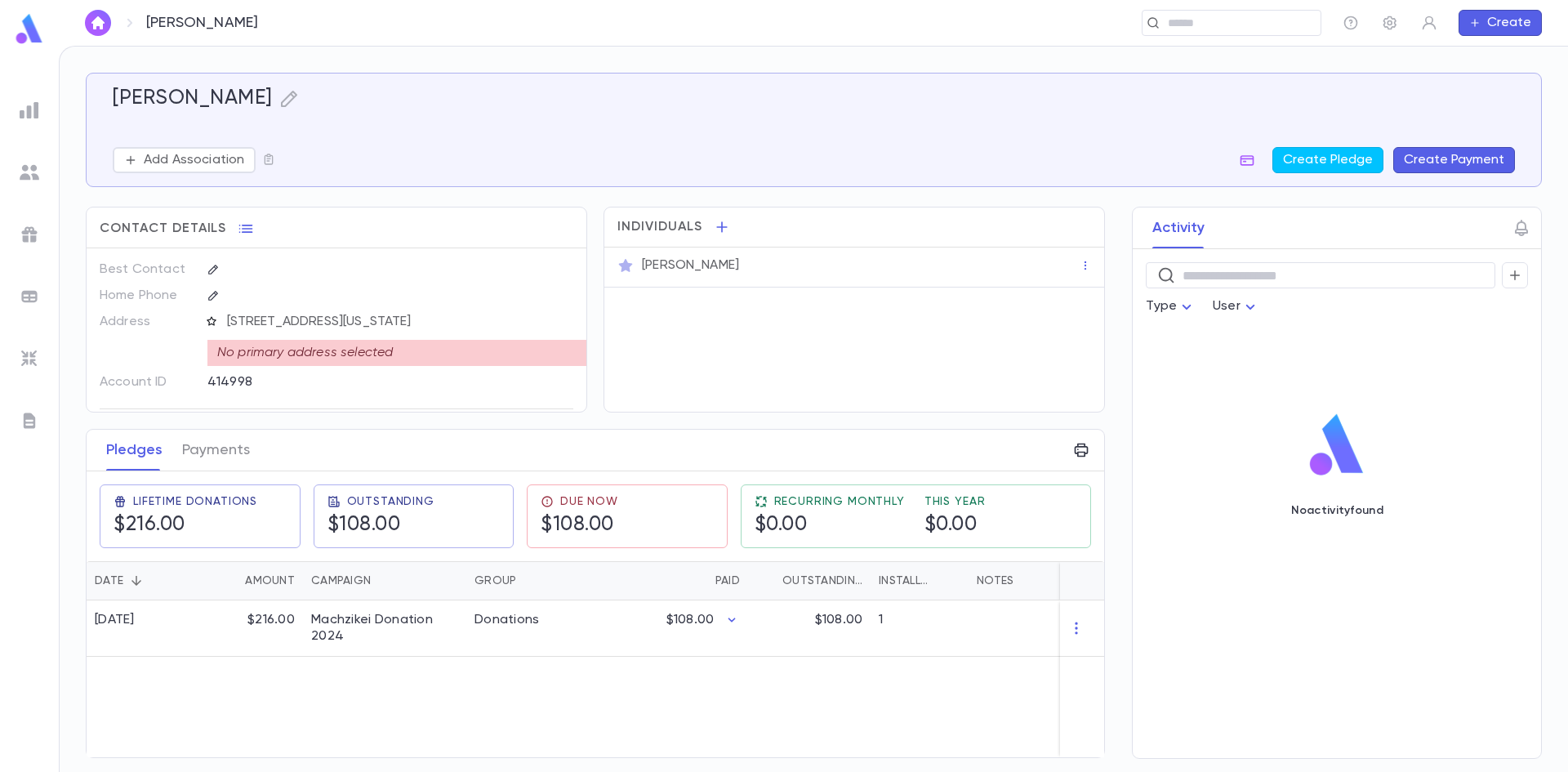
click at [211, 319] on icon "button" at bounding box center [212, 321] width 12 height 12
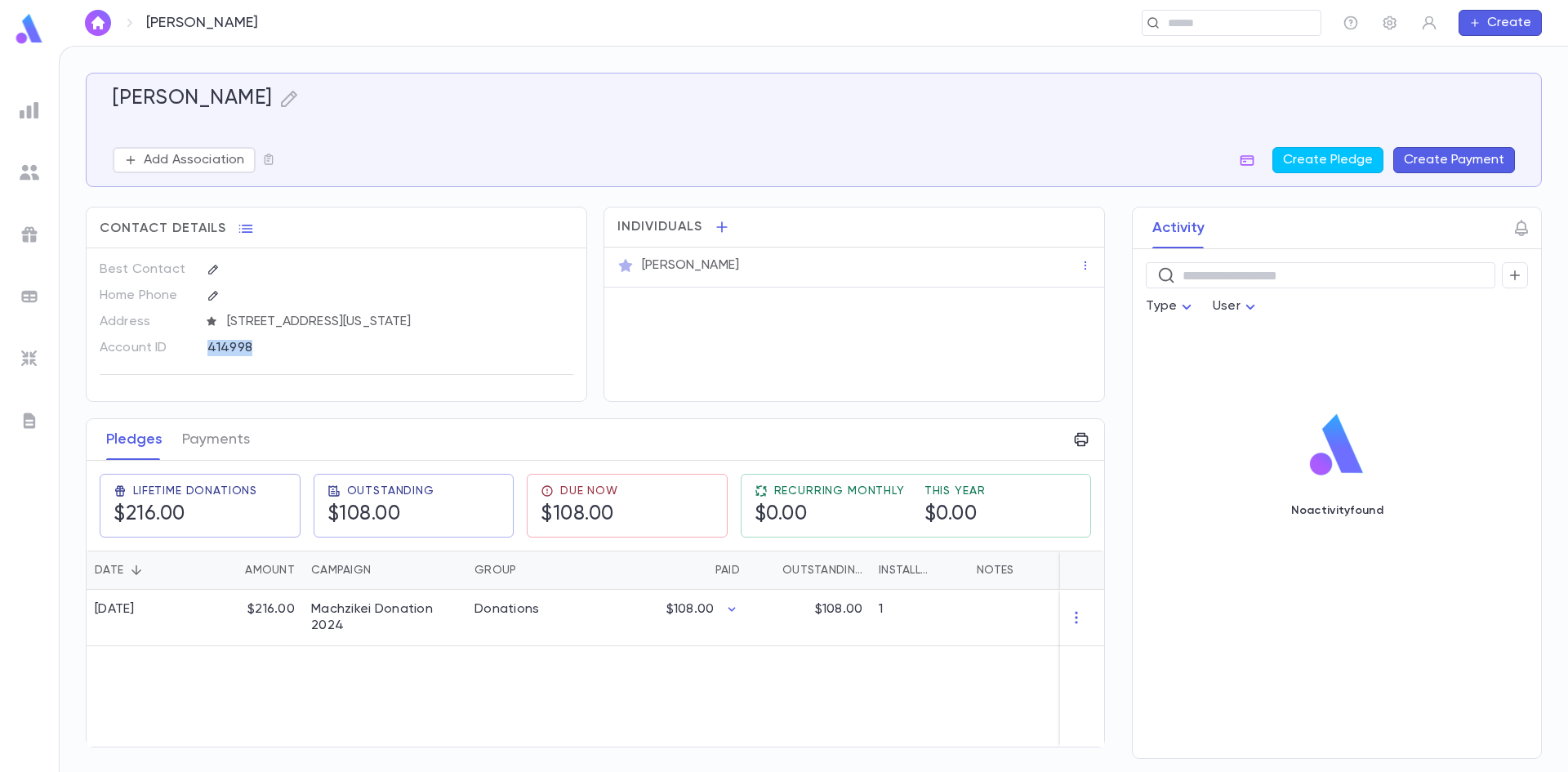
drag, startPoint x: 261, startPoint y: 344, endPoint x: 207, endPoint y: 353, distance: 54.7
click at [207, 353] on div "414998" at bounding box center [382, 346] width 380 height 24
copy div "414998"
click at [1197, 33] on div "​" at bounding box center [1231, 22] width 180 height 26
type input "**********"
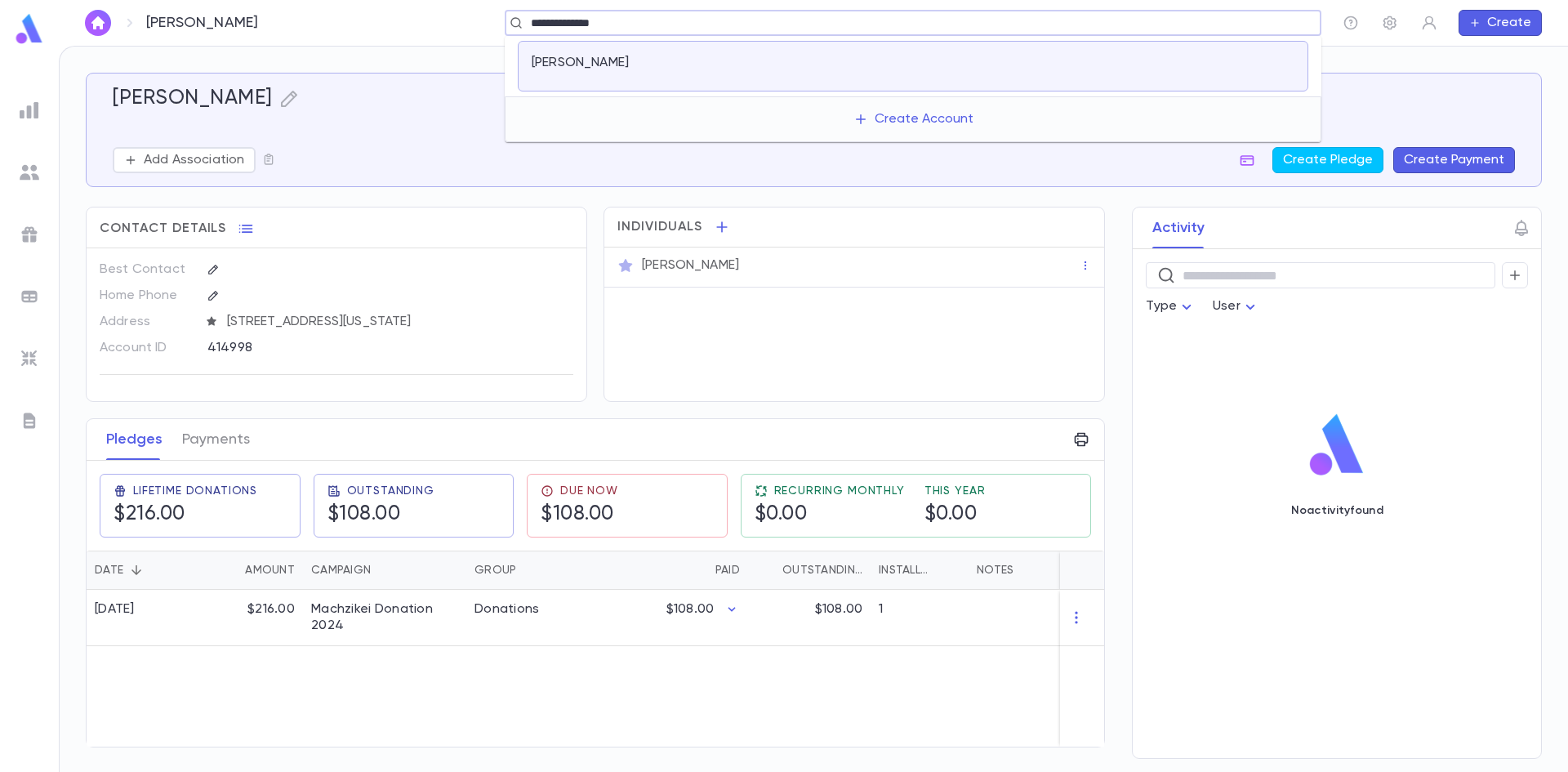
click at [655, 50] on div "Feder, Yisrael" at bounding box center [913, 66] width 790 height 51
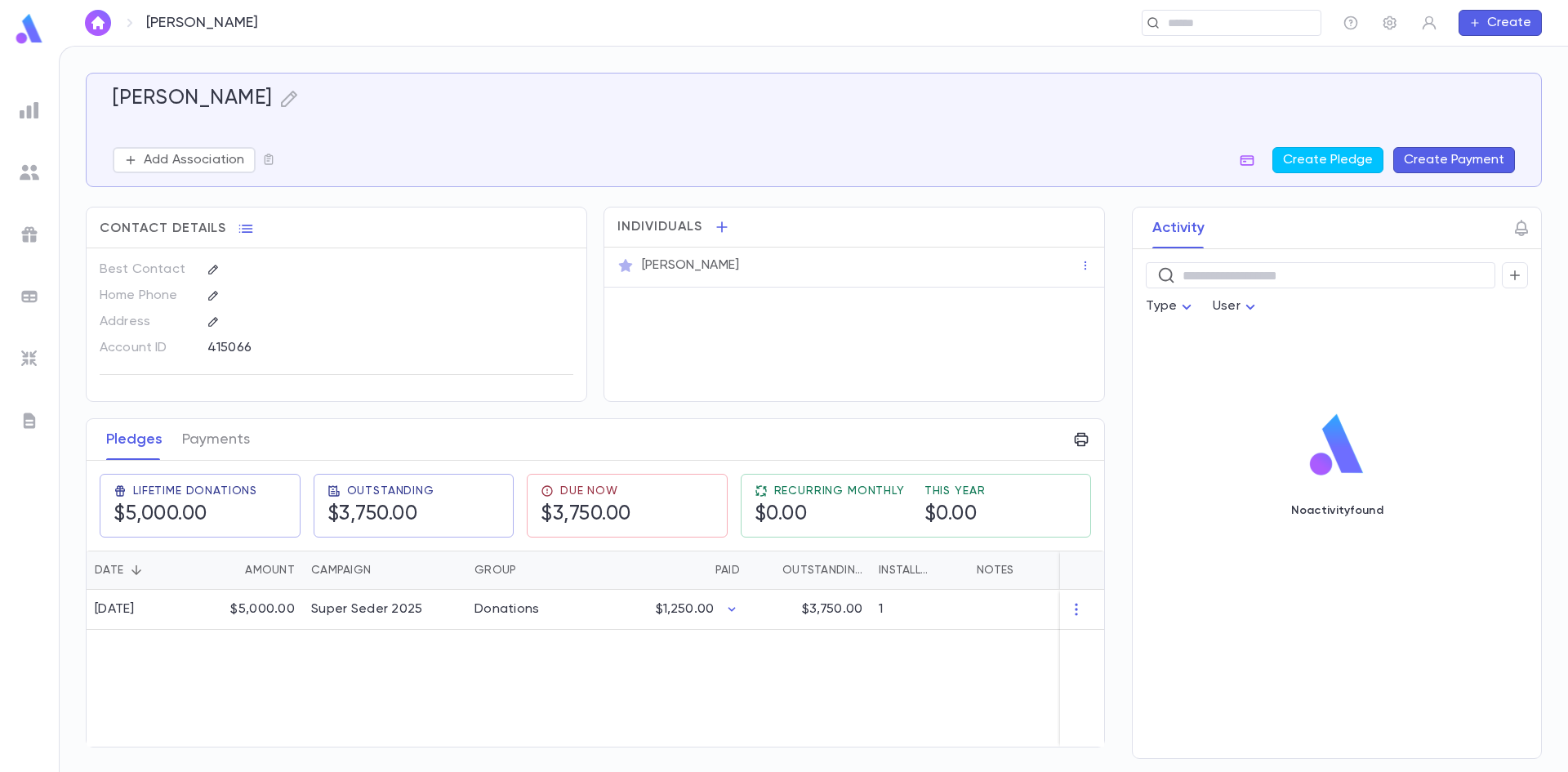
click at [232, 352] on div "415066" at bounding box center [350, 346] width 285 height 24
copy div "415066"
click at [1243, 6] on div "Feder, Yisrael ​ Create" at bounding box center [813, 22] width 1509 height 46
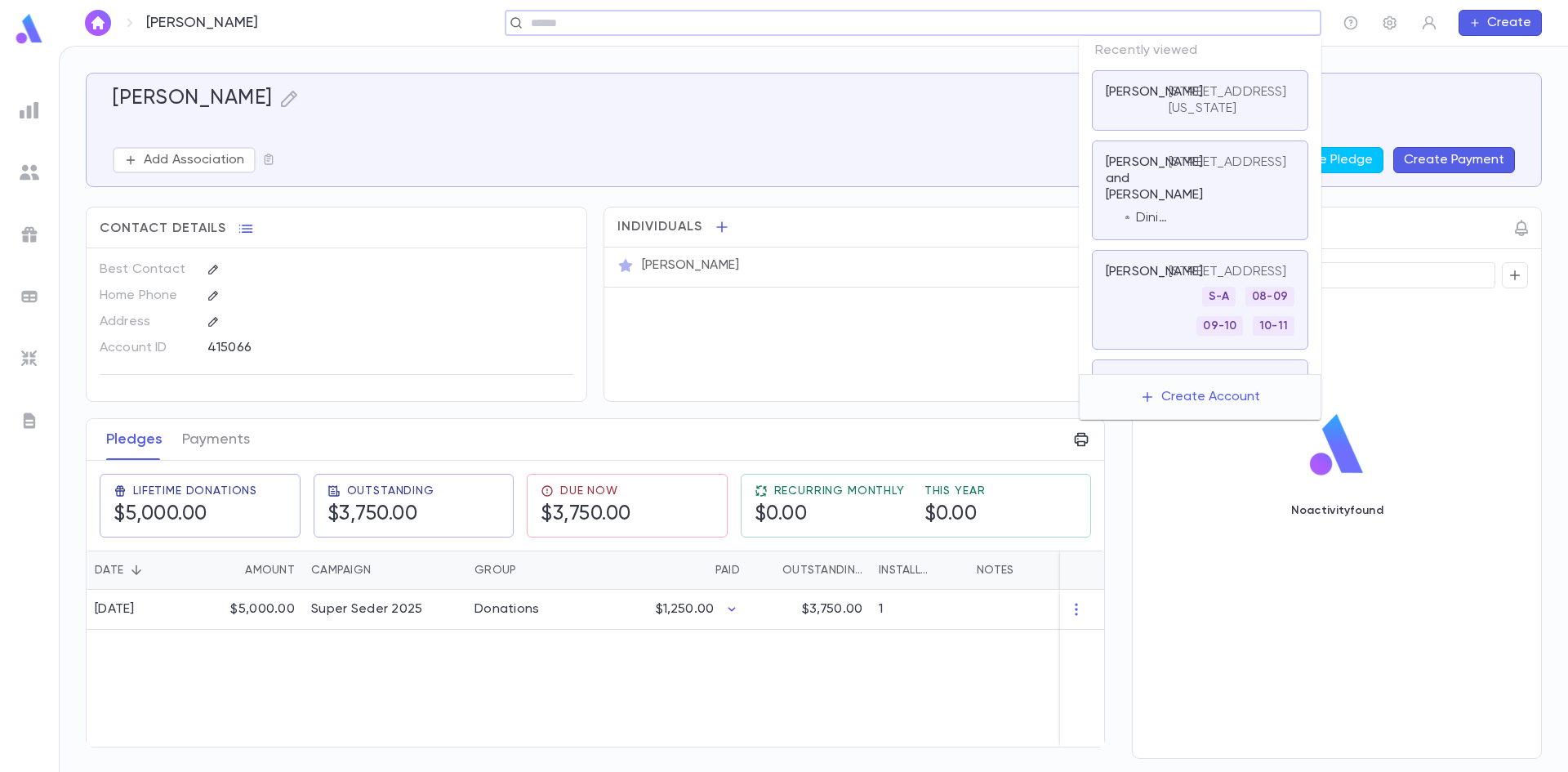
click at [1220, 23] on input "text" at bounding box center [907, 23] width 764 height 16
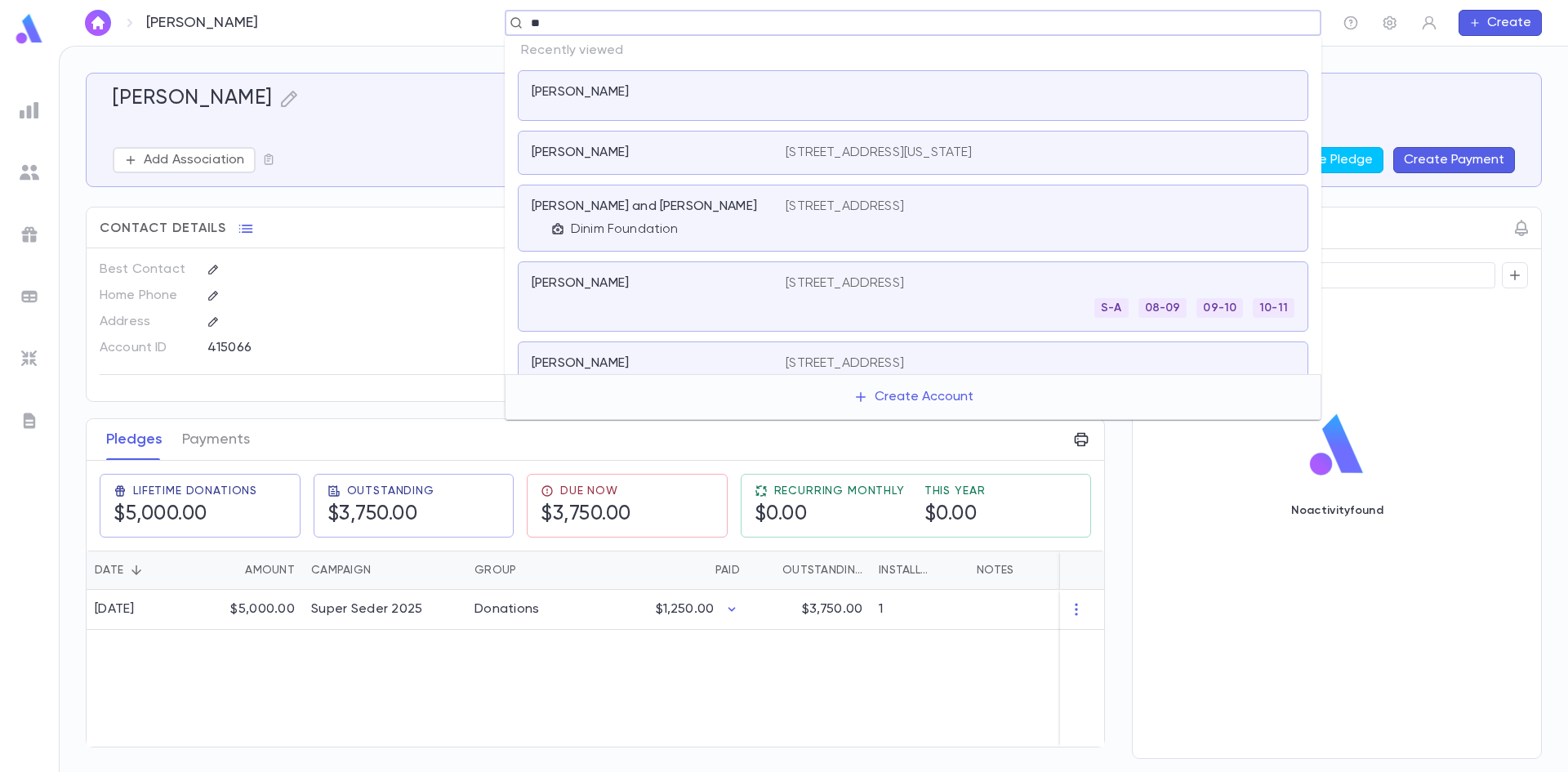
type input "*"
type input "**********"
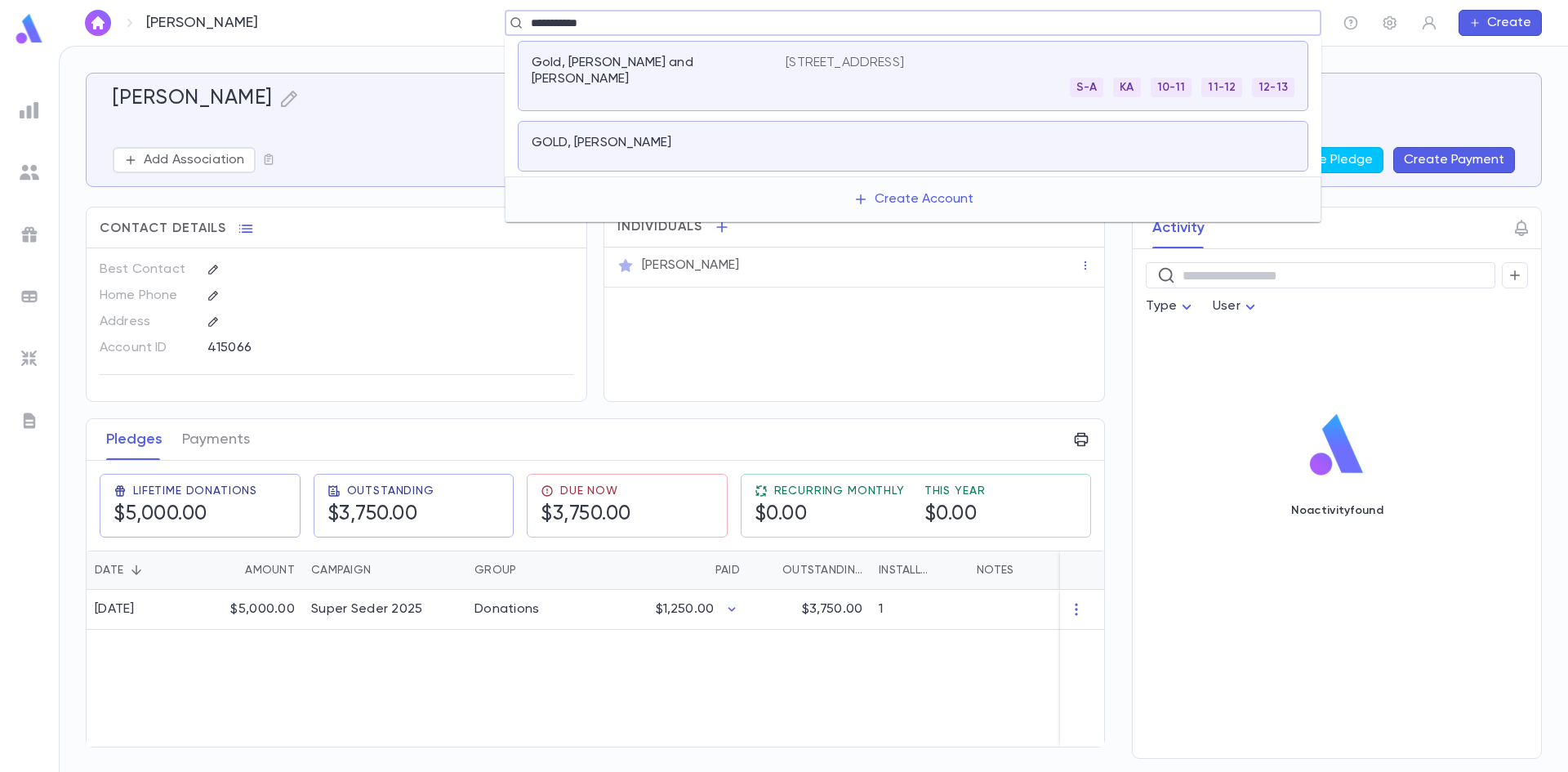
click at [930, 163] on div "GOLD, MOISHE" at bounding box center [913, 146] width 790 height 51
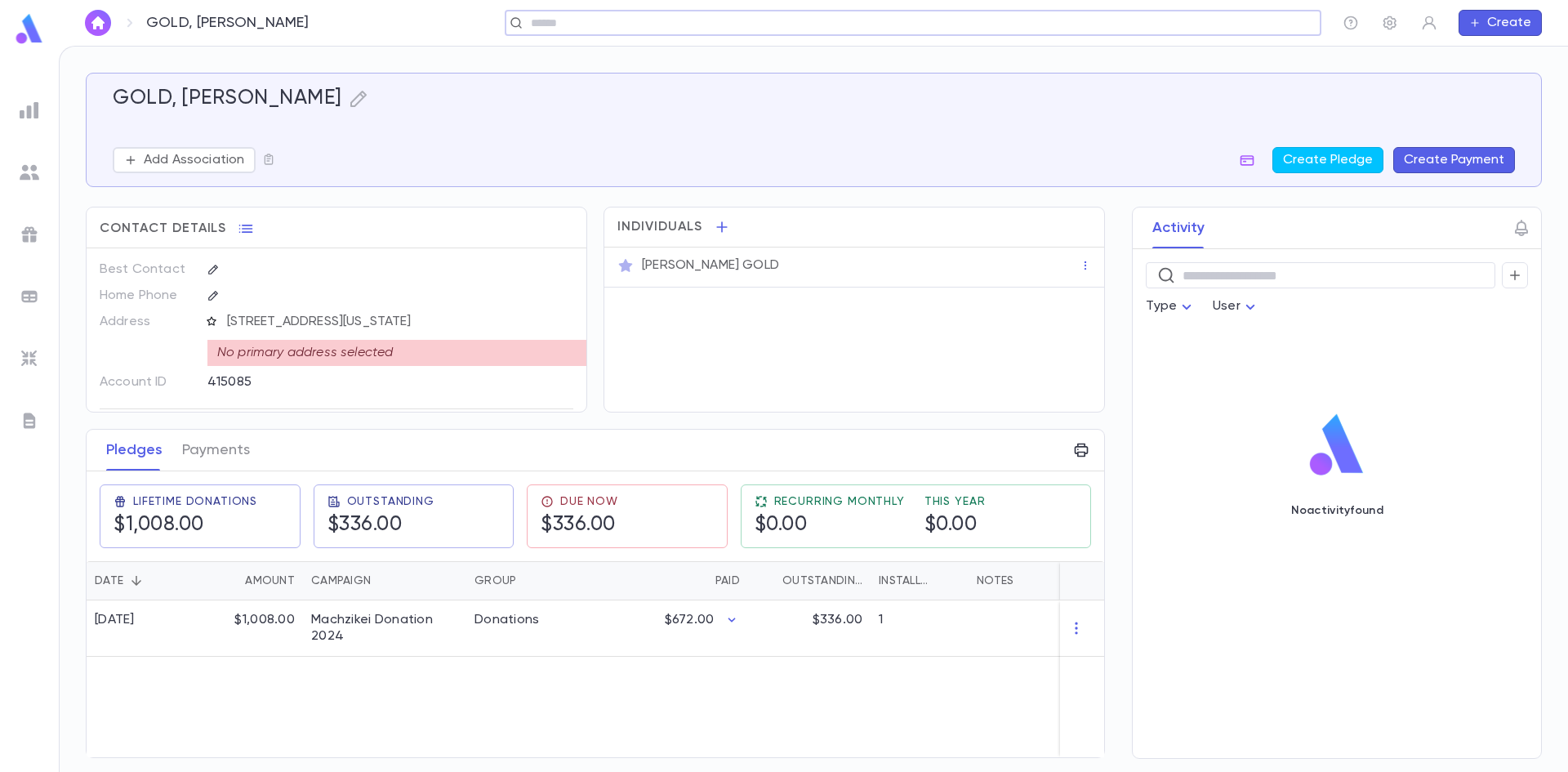
click at [213, 319] on icon "button" at bounding box center [211, 320] width 9 height 9
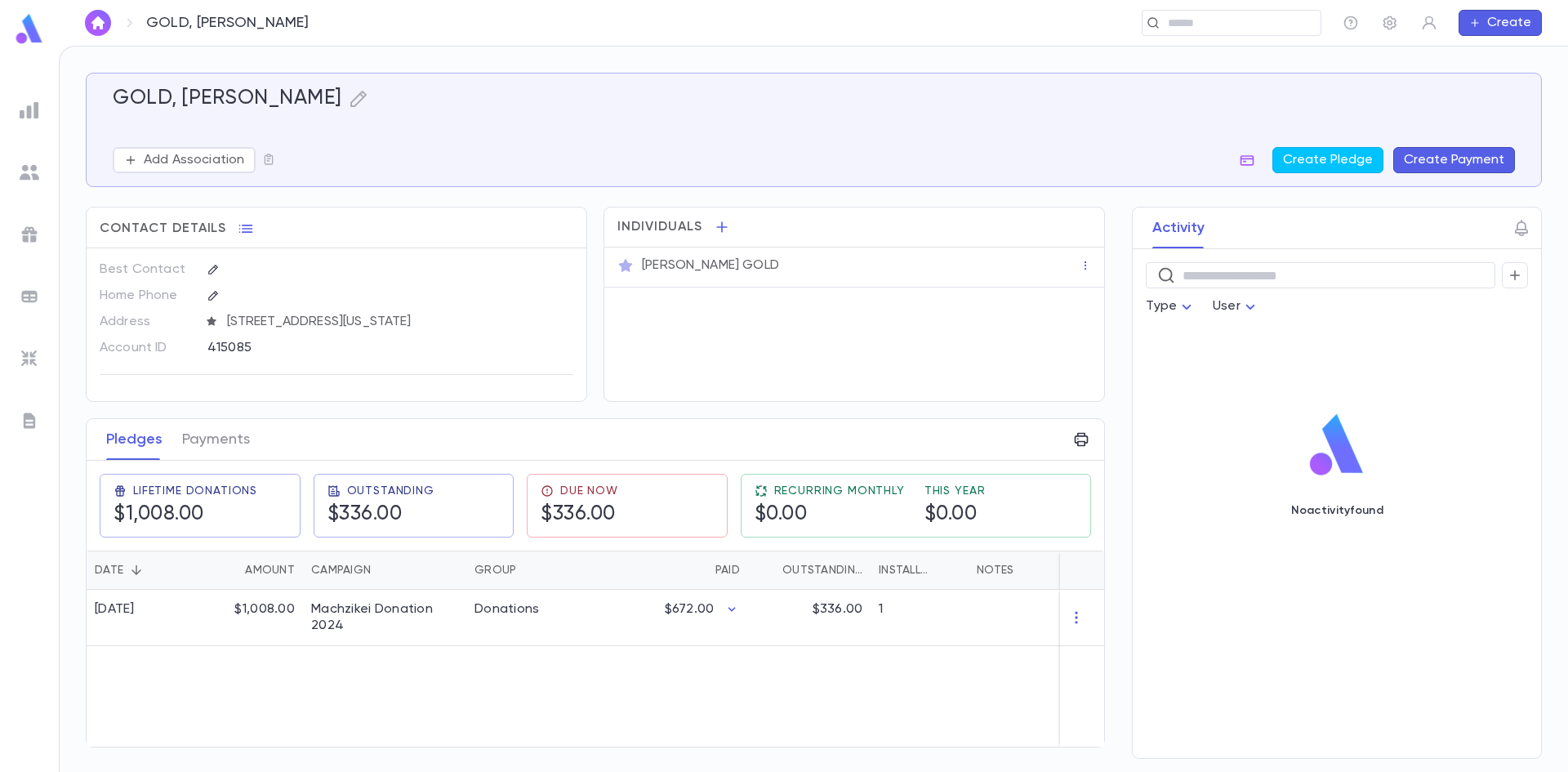
click at [220, 337] on div "415085" at bounding box center [350, 346] width 285 height 24
click at [220, 349] on div "415085" at bounding box center [350, 346] width 285 height 24
click at [219, 348] on div "415085" at bounding box center [350, 346] width 285 height 24
copy div "415085"
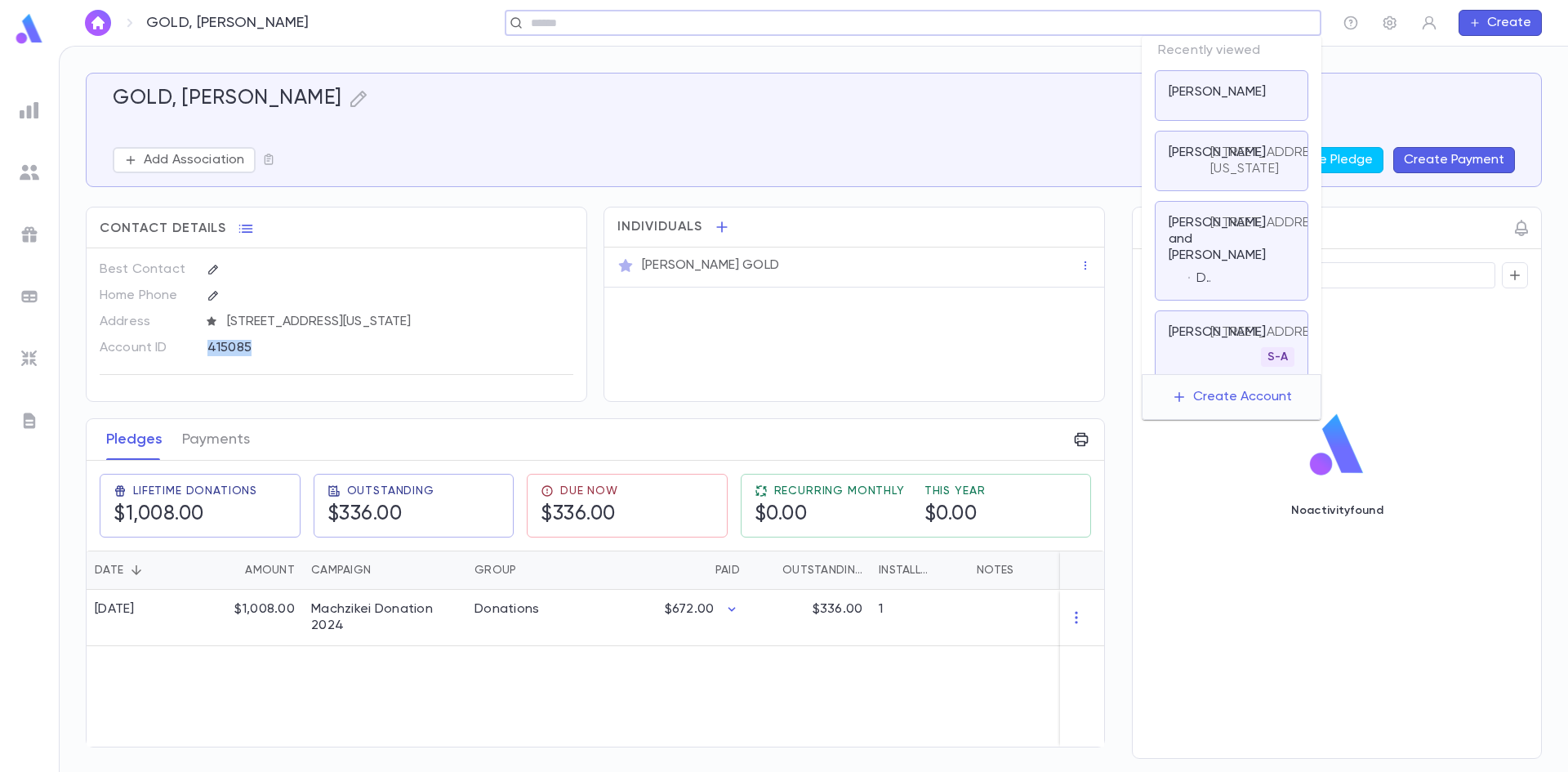
click at [1183, 24] on input "text" at bounding box center [907, 23] width 764 height 16
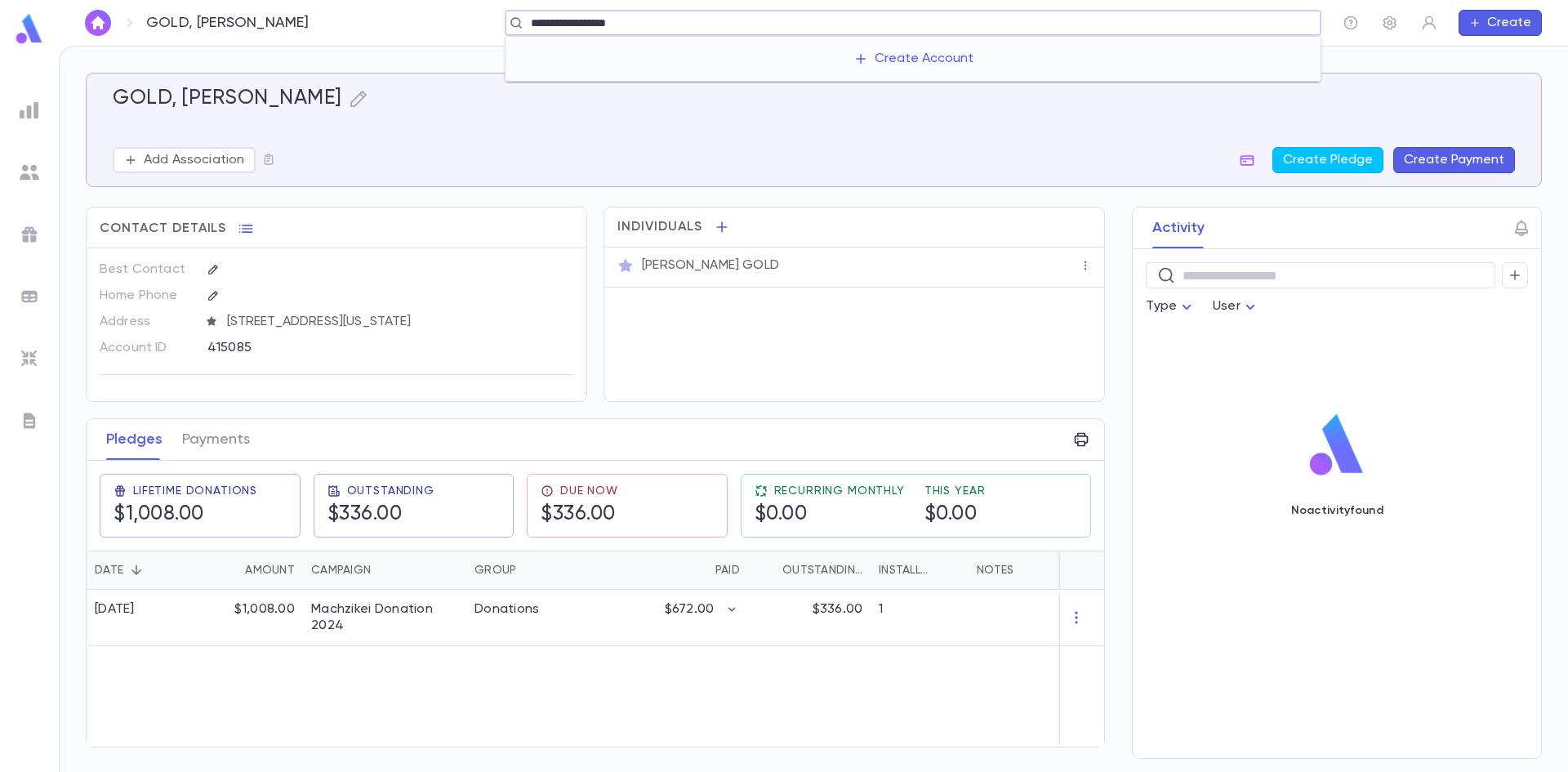
type input "**********"
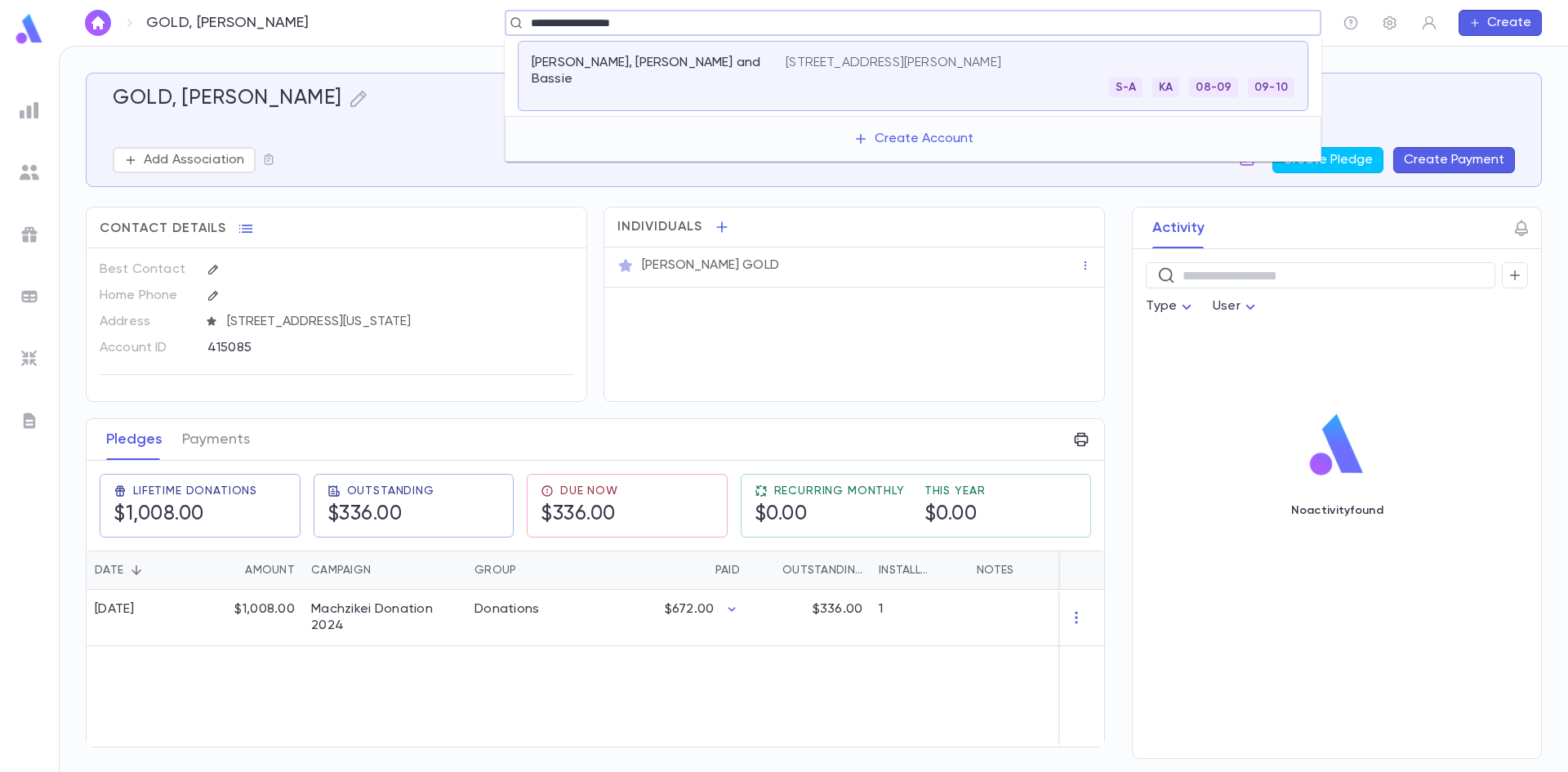
click at [743, 78] on p "Goldfeder, Yeruchem Fishel and Bassie" at bounding box center [649, 70] width 234 height 32
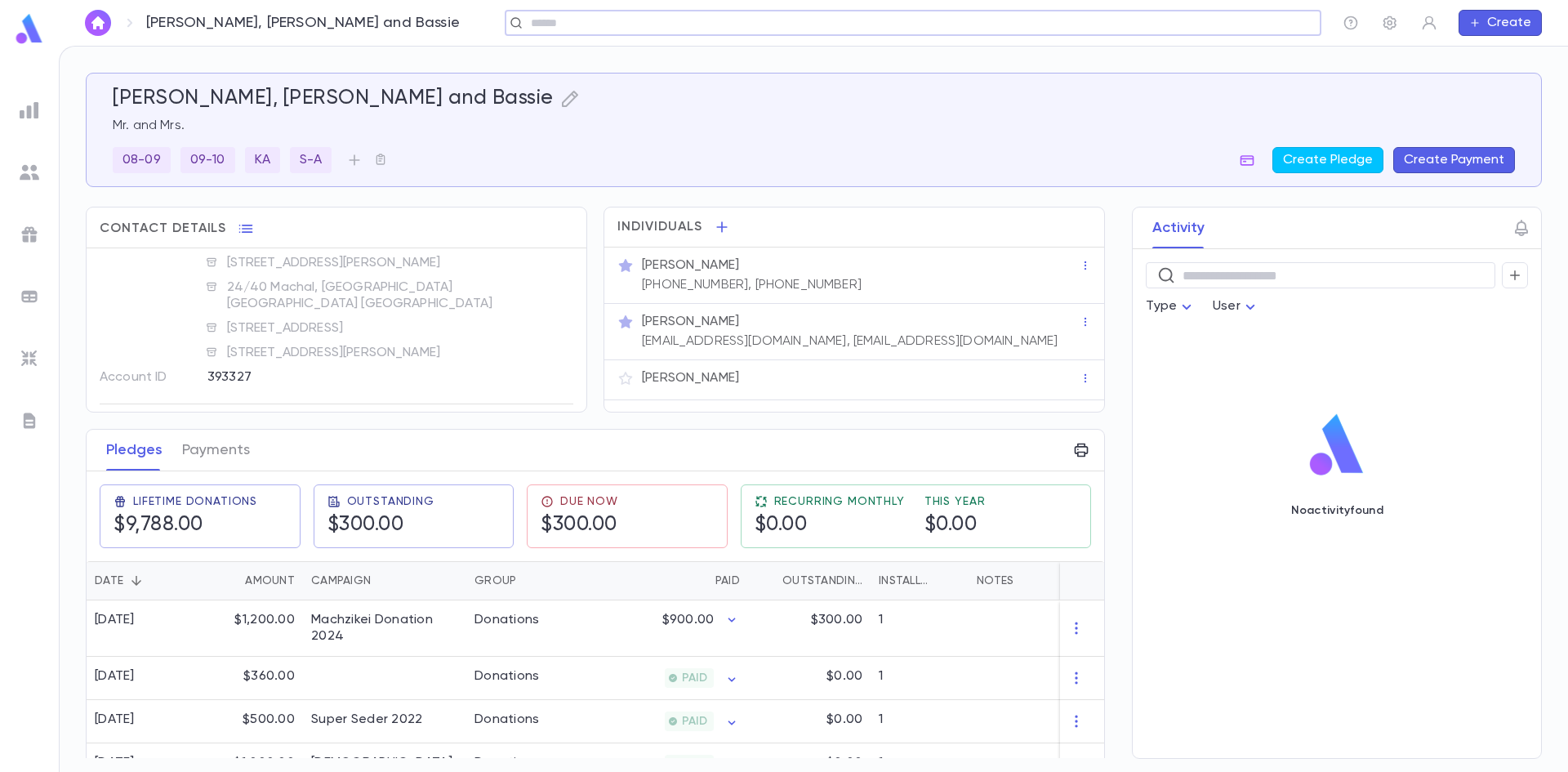
scroll to position [112, 0]
drag, startPoint x: 257, startPoint y: 363, endPoint x: 203, endPoint y: 354, distance: 54.7
click at [203, 362] on div "393327" at bounding box center [382, 374] width 380 height 24
copy div "393327"
click at [1224, 25] on input "text" at bounding box center [1226, 23] width 127 height 16
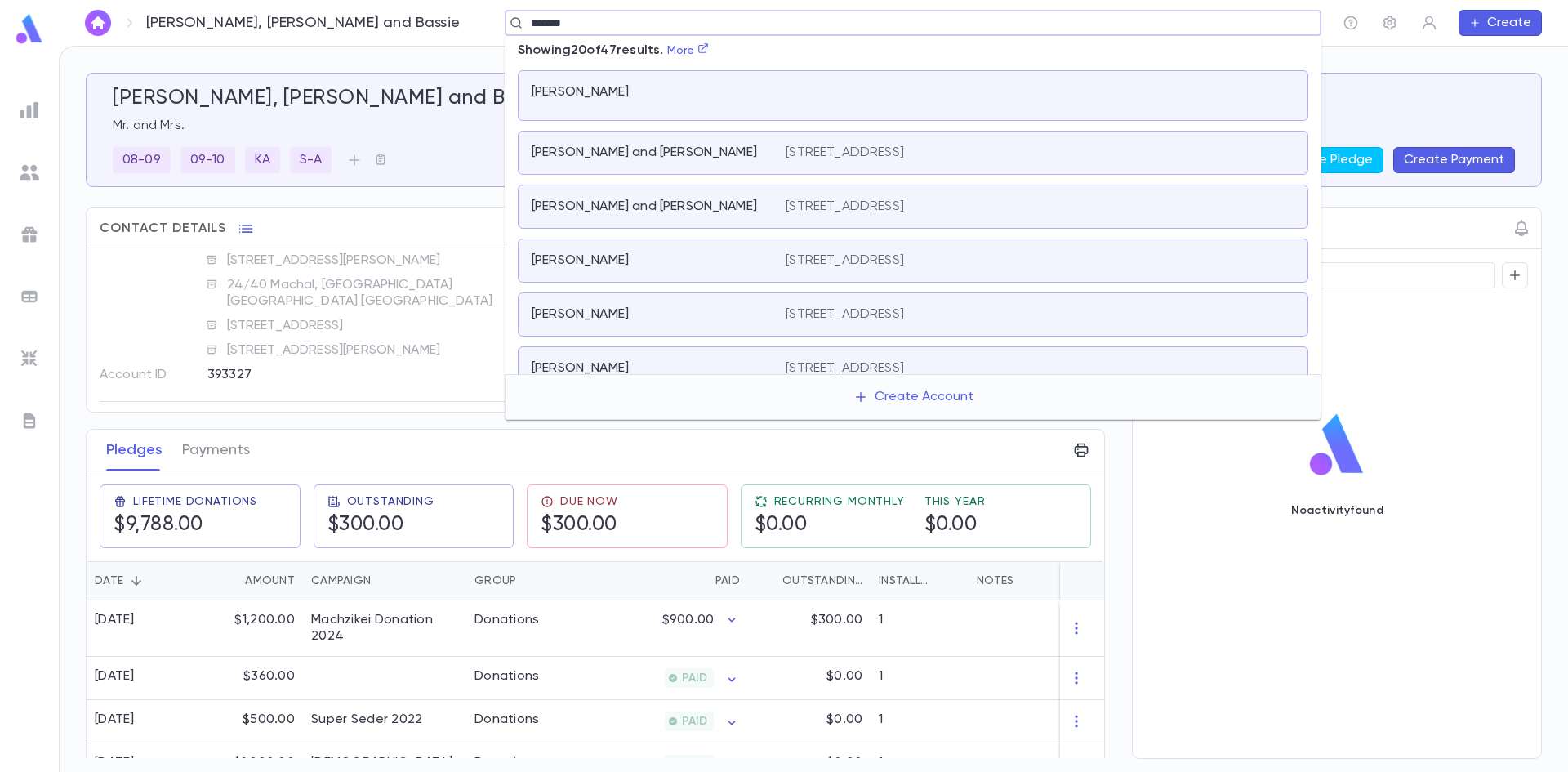
type input "*******"
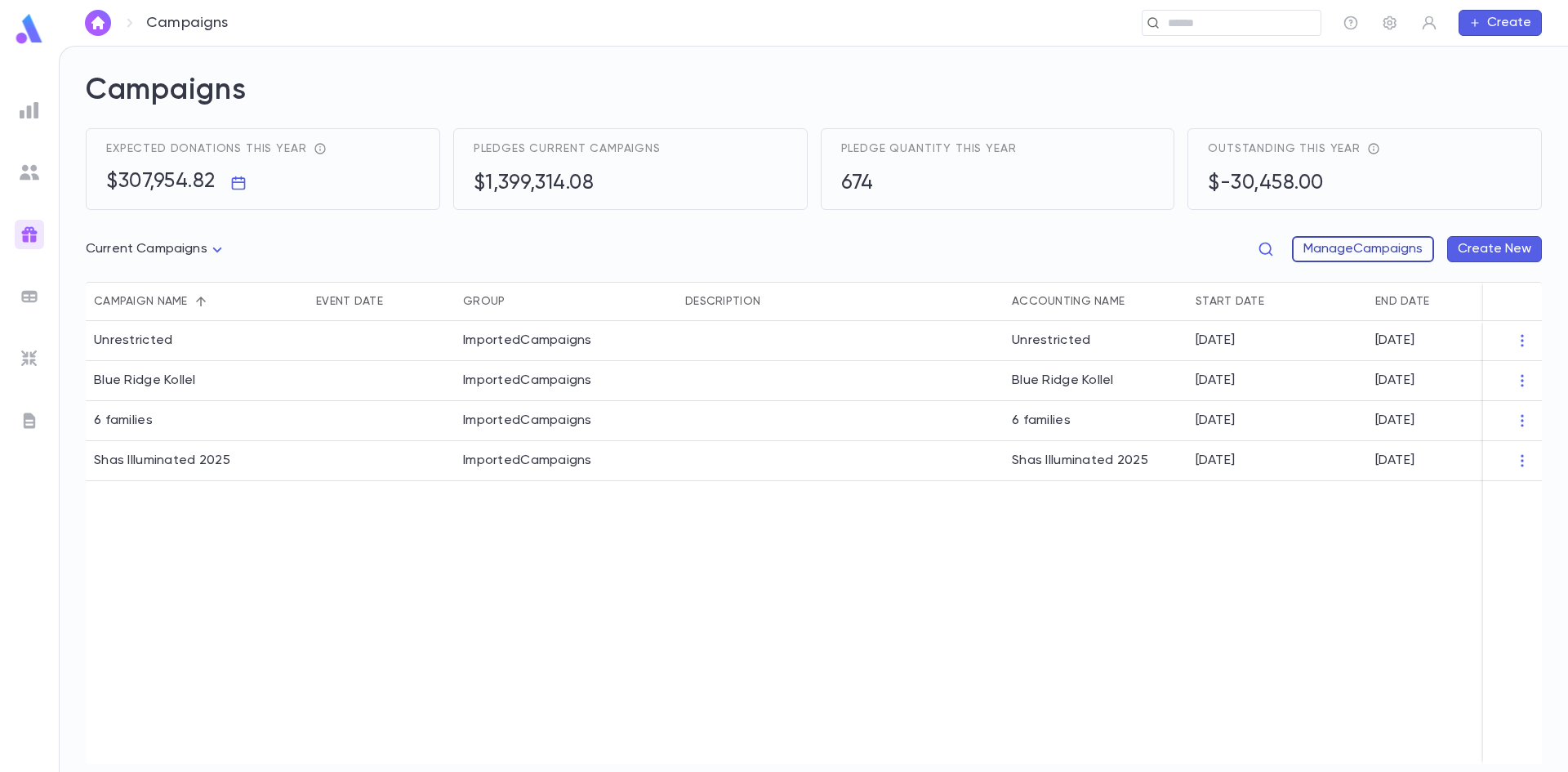
click at [1320, 243] on button "Manage Campaigns" at bounding box center [1363, 249] width 142 height 26
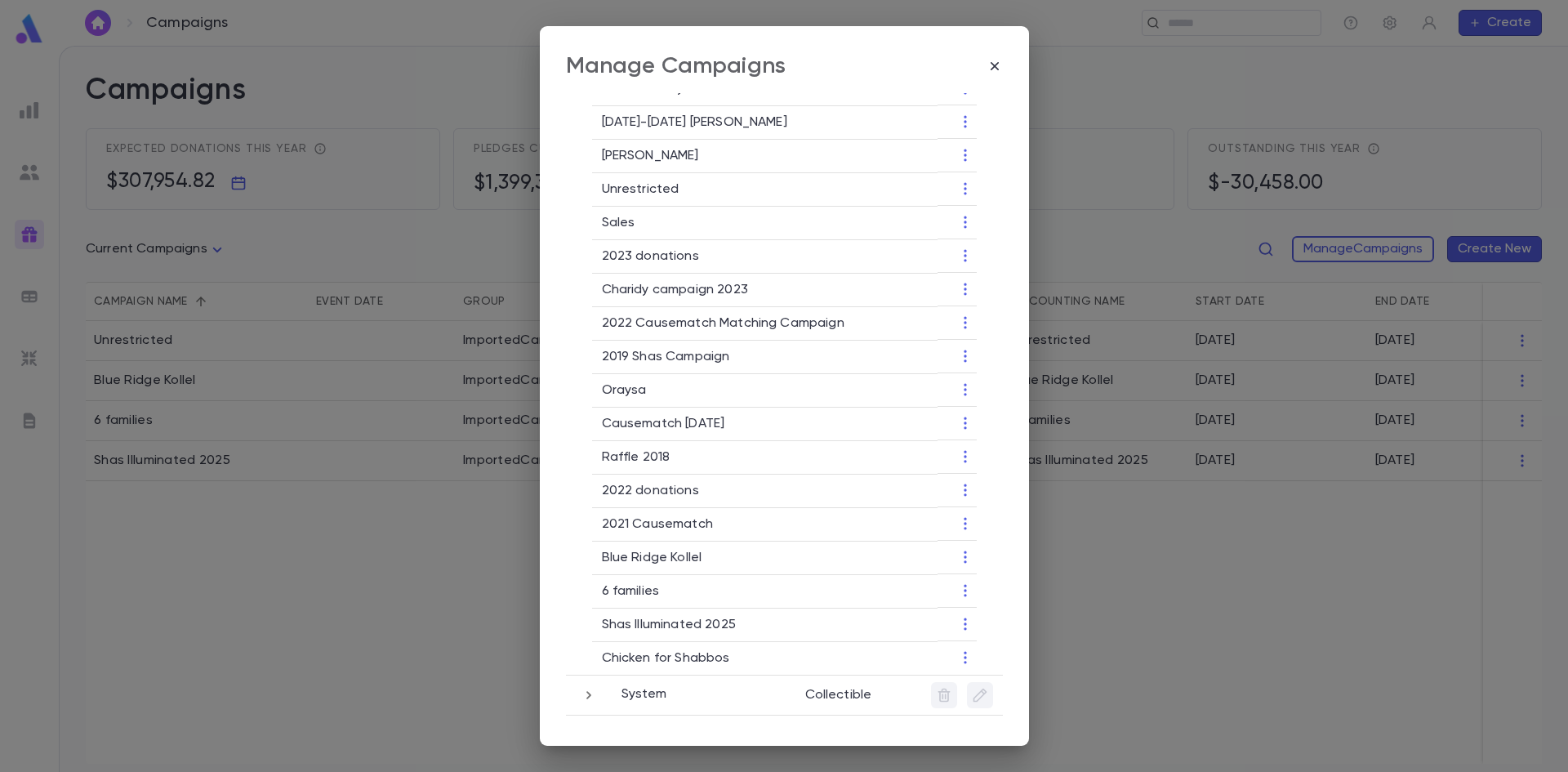
scroll to position [265, 0]
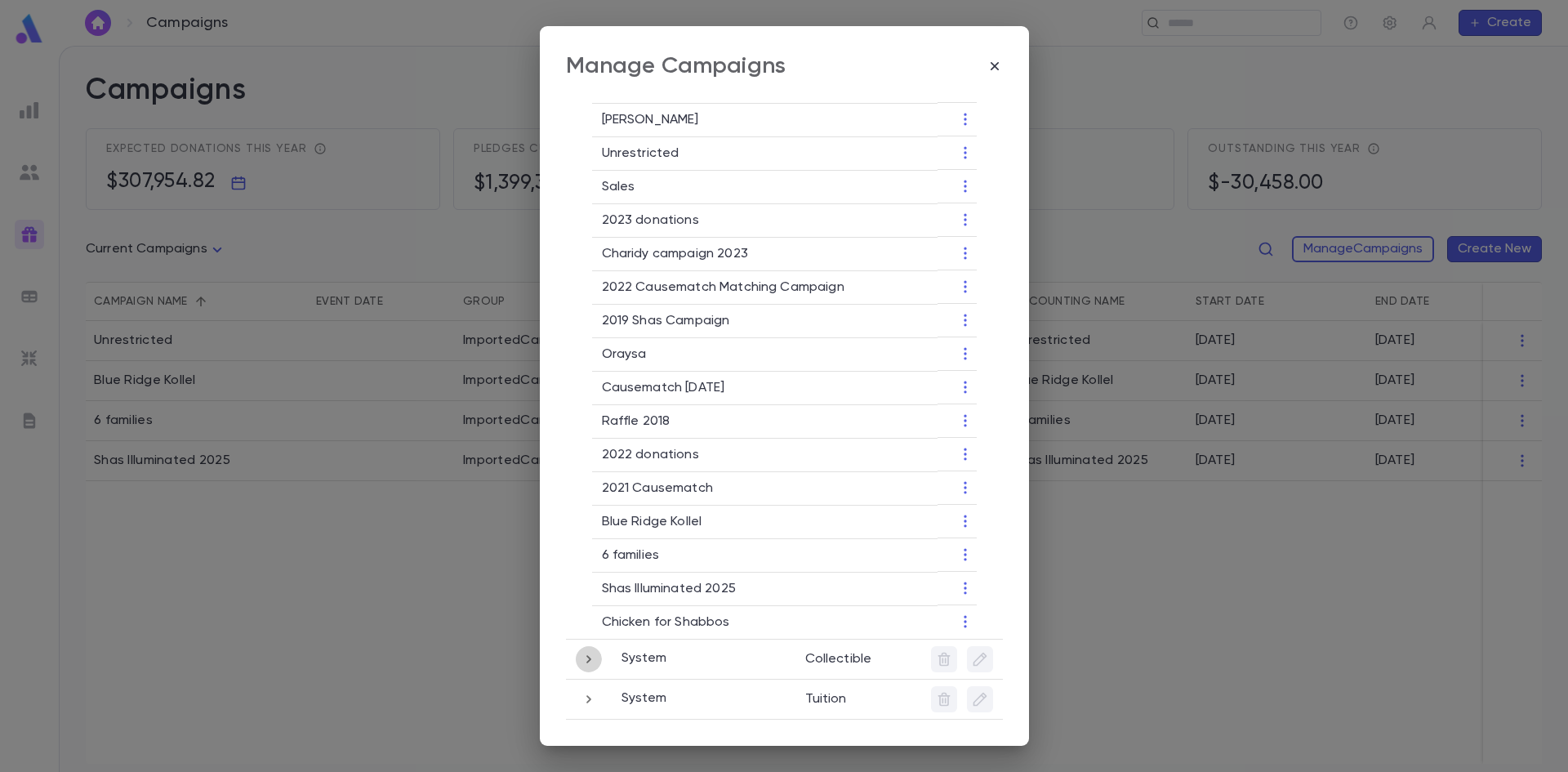
click at [587, 664] on icon "button" at bounding box center [588, 659] width 18 height 20
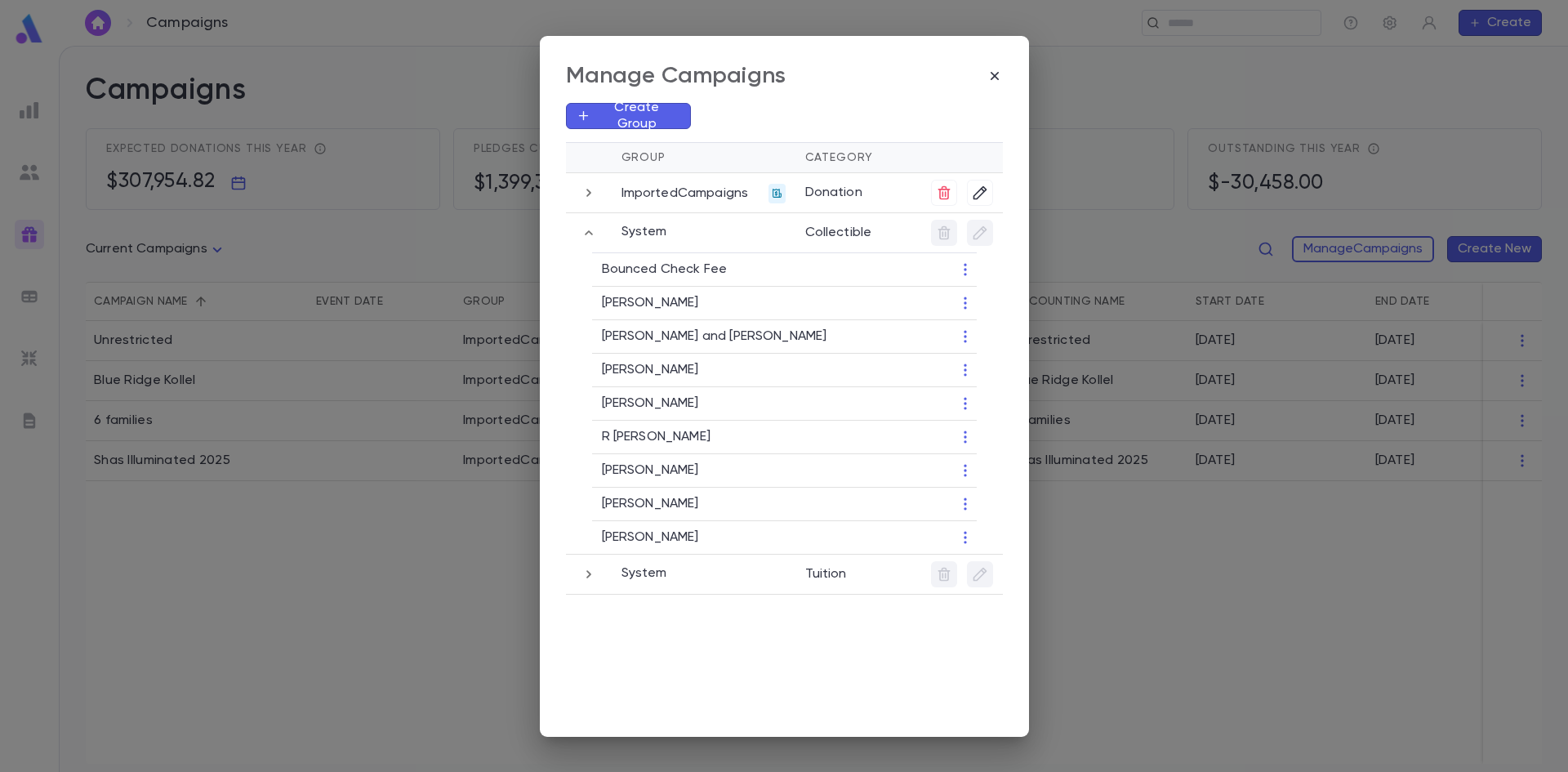
click at [972, 407] on icon "button" at bounding box center [965, 403] width 17 height 17
click at [592, 575] on div at bounding box center [784, 386] width 1568 height 772
click at [590, 577] on icon "button" at bounding box center [588, 574] width 18 height 20
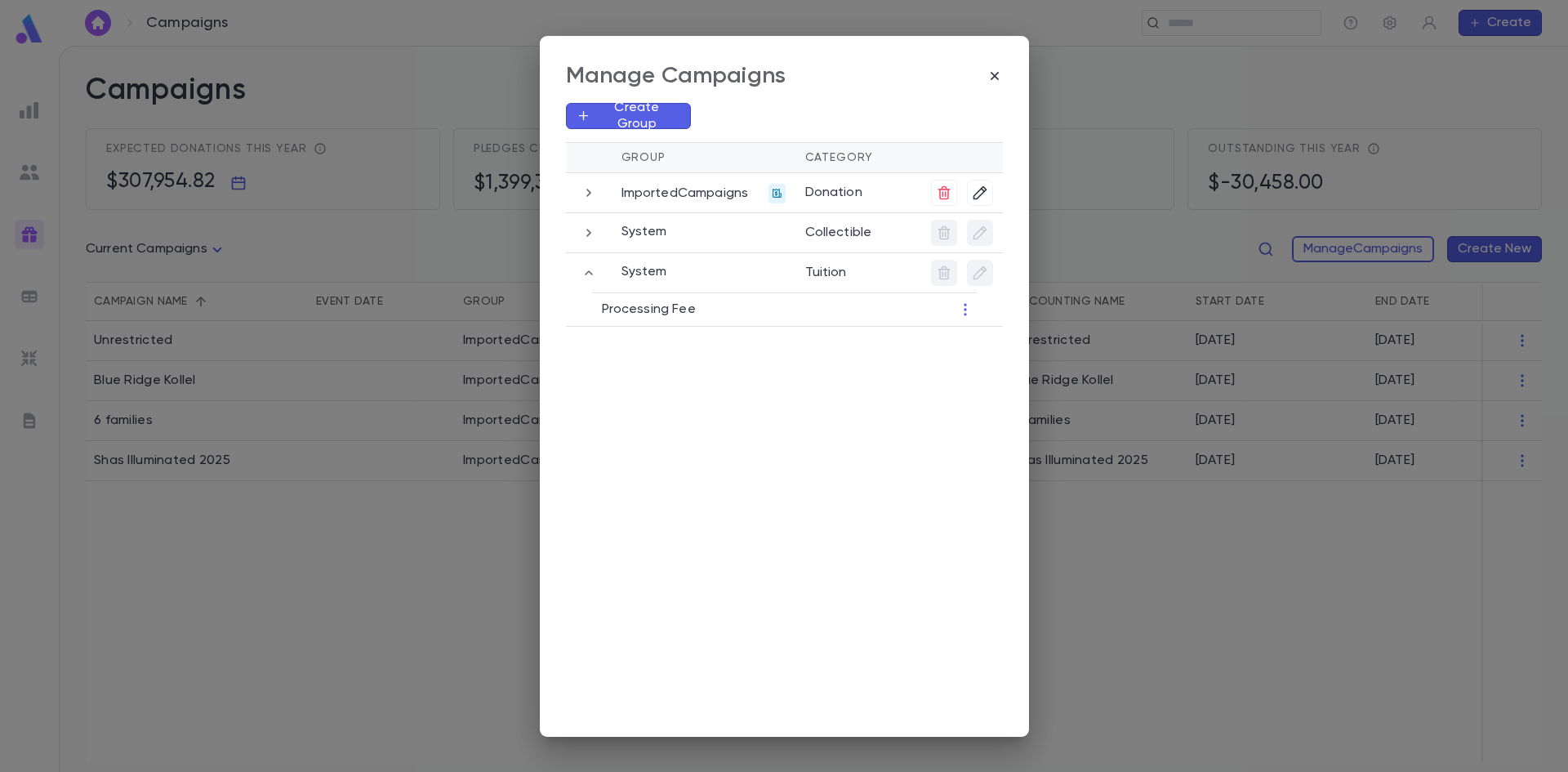
click at [595, 273] on icon "button" at bounding box center [588, 273] width 18 height 20
click at [593, 233] on icon "button" at bounding box center [588, 233] width 18 height 20
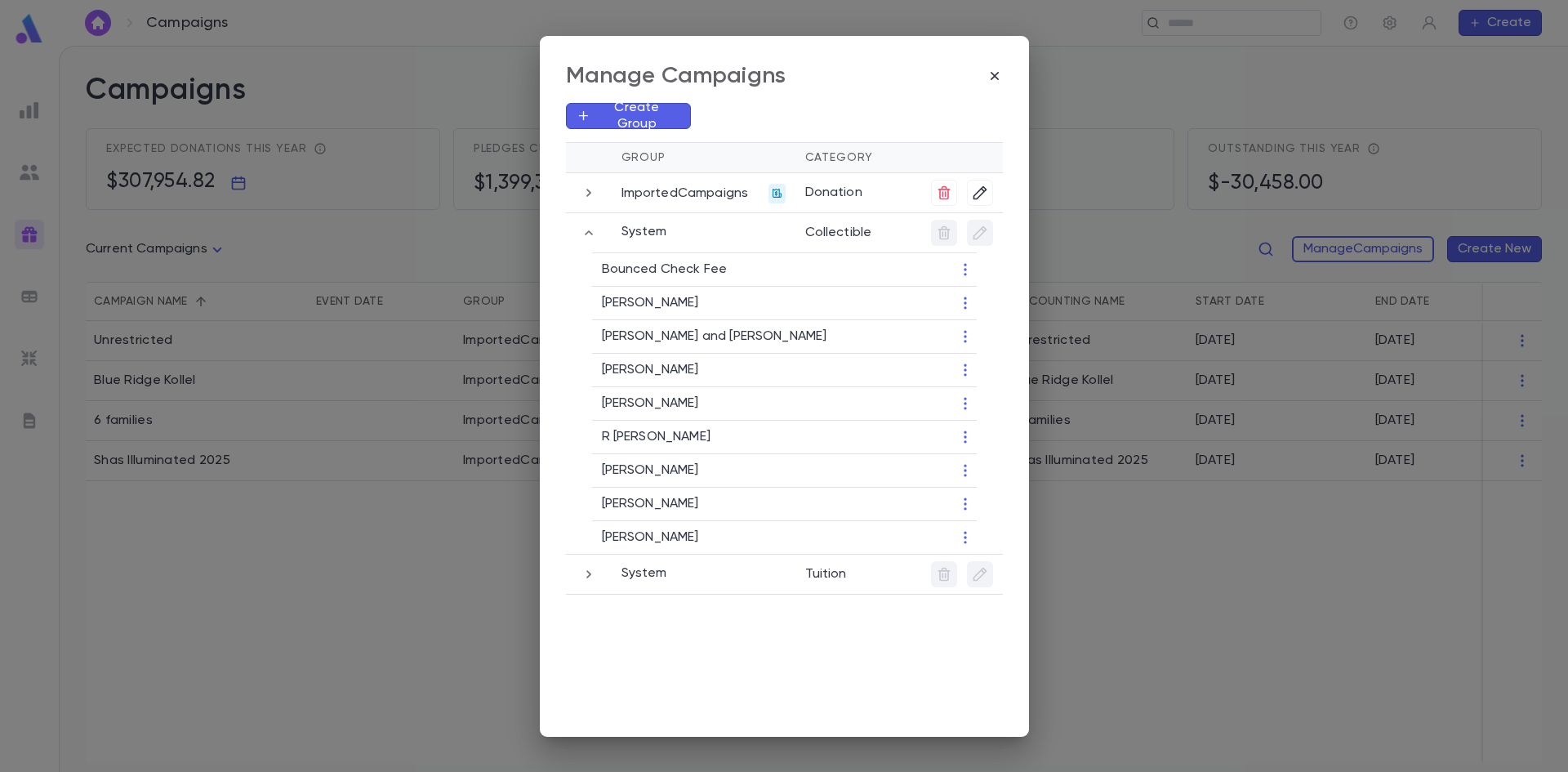
click at [690, 409] on p "Heshy Kahn" at bounding box center [764, 403] width 324 height 17
click at [628, 413] on td "Heshy Kahn" at bounding box center [764, 404] width 343 height 33
click at [967, 404] on icon "button" at bounding box center [965, 403] width 17 height 17
click at [980, 436] on li "Edit" at bounding box center [985, 430] width 50 height 26
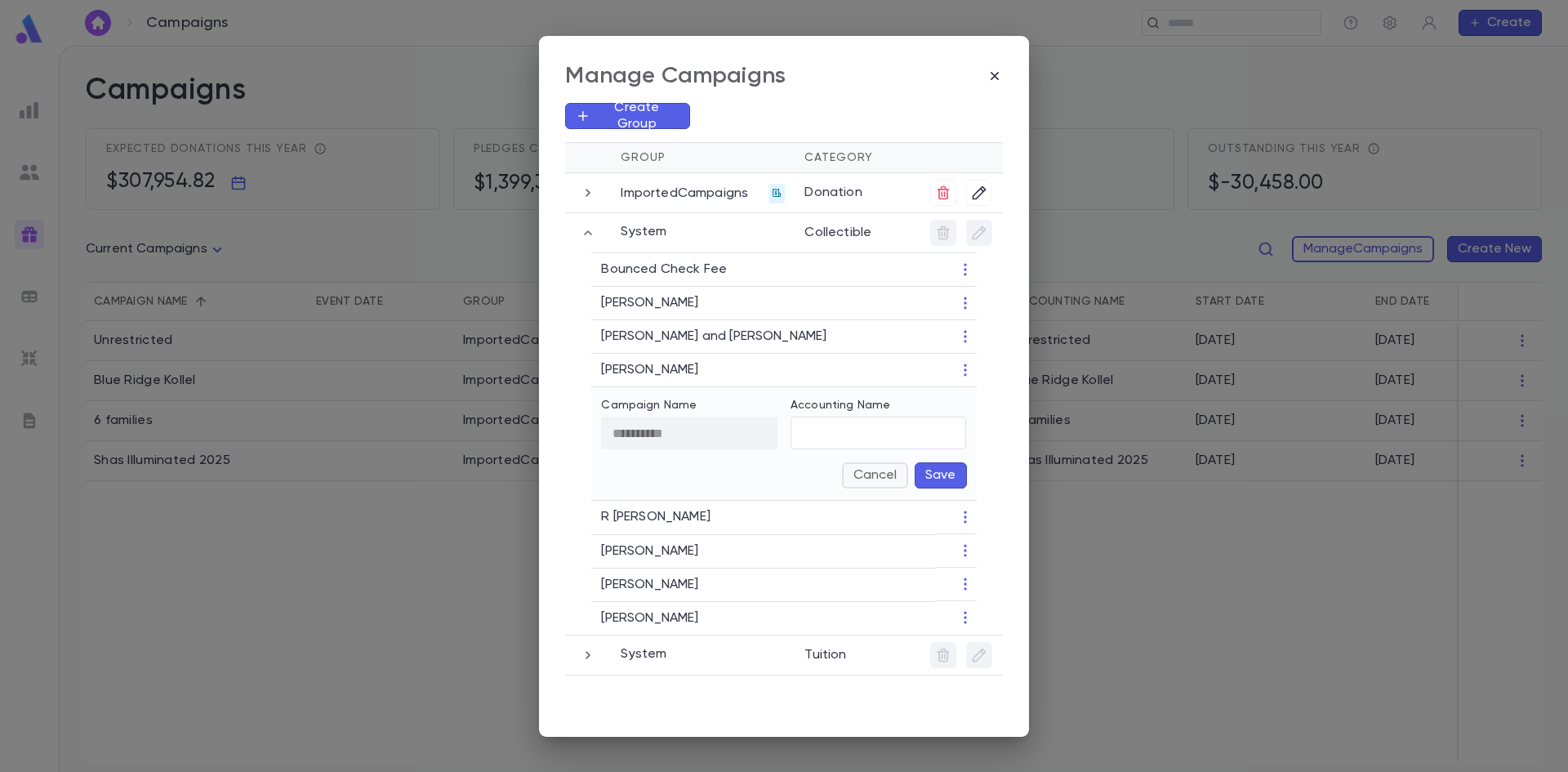
click at [881, 476] on button "Cancel" at bounding box center [875, 475] width 66 height 26
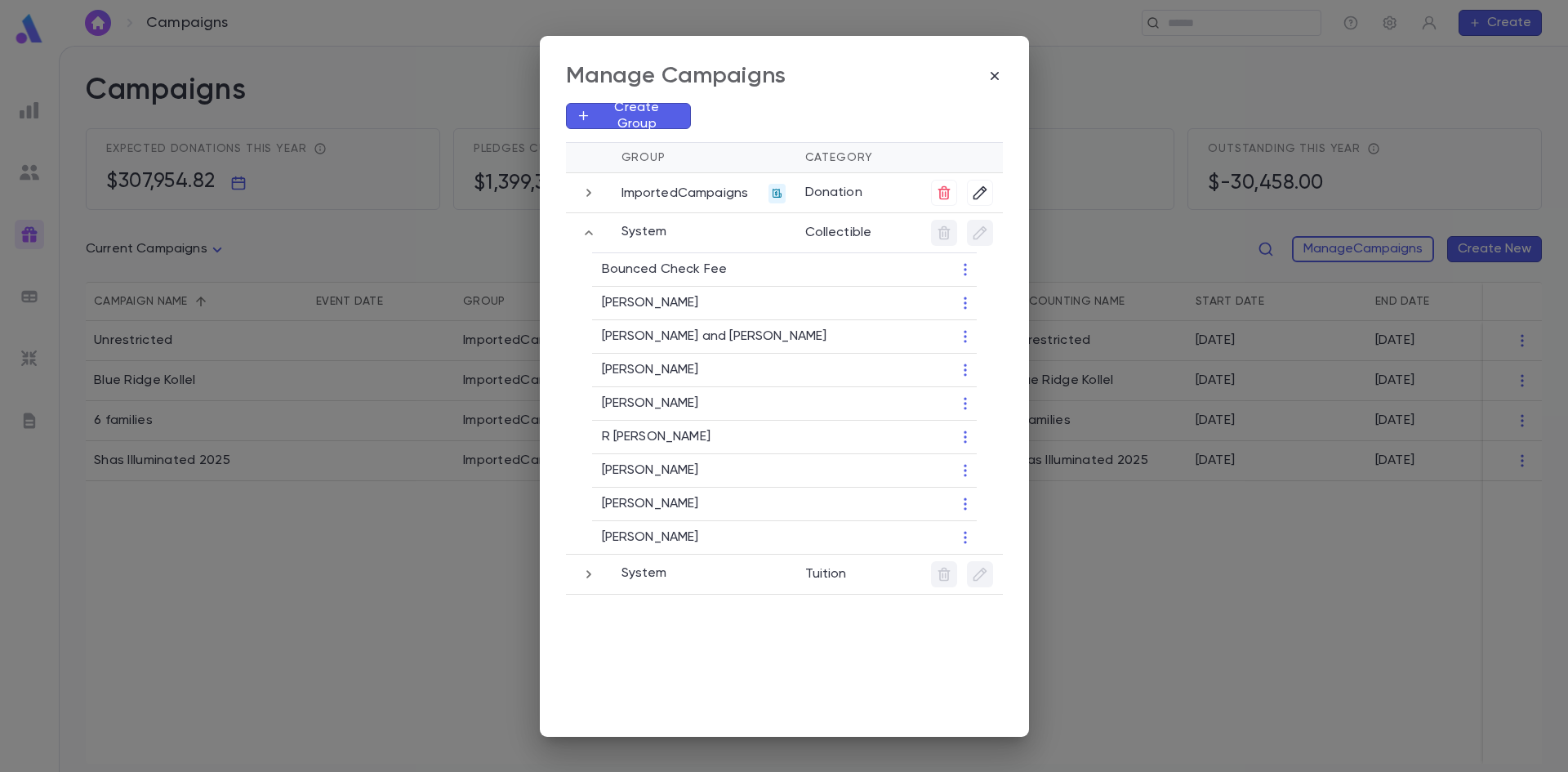
click at [650, 405] on p "Heshy Kahn" at bounding box center [764, 403] width 324 height 17
click at [583, 233] on icon "button" at bounding box center [588, 233] width 18 height 20
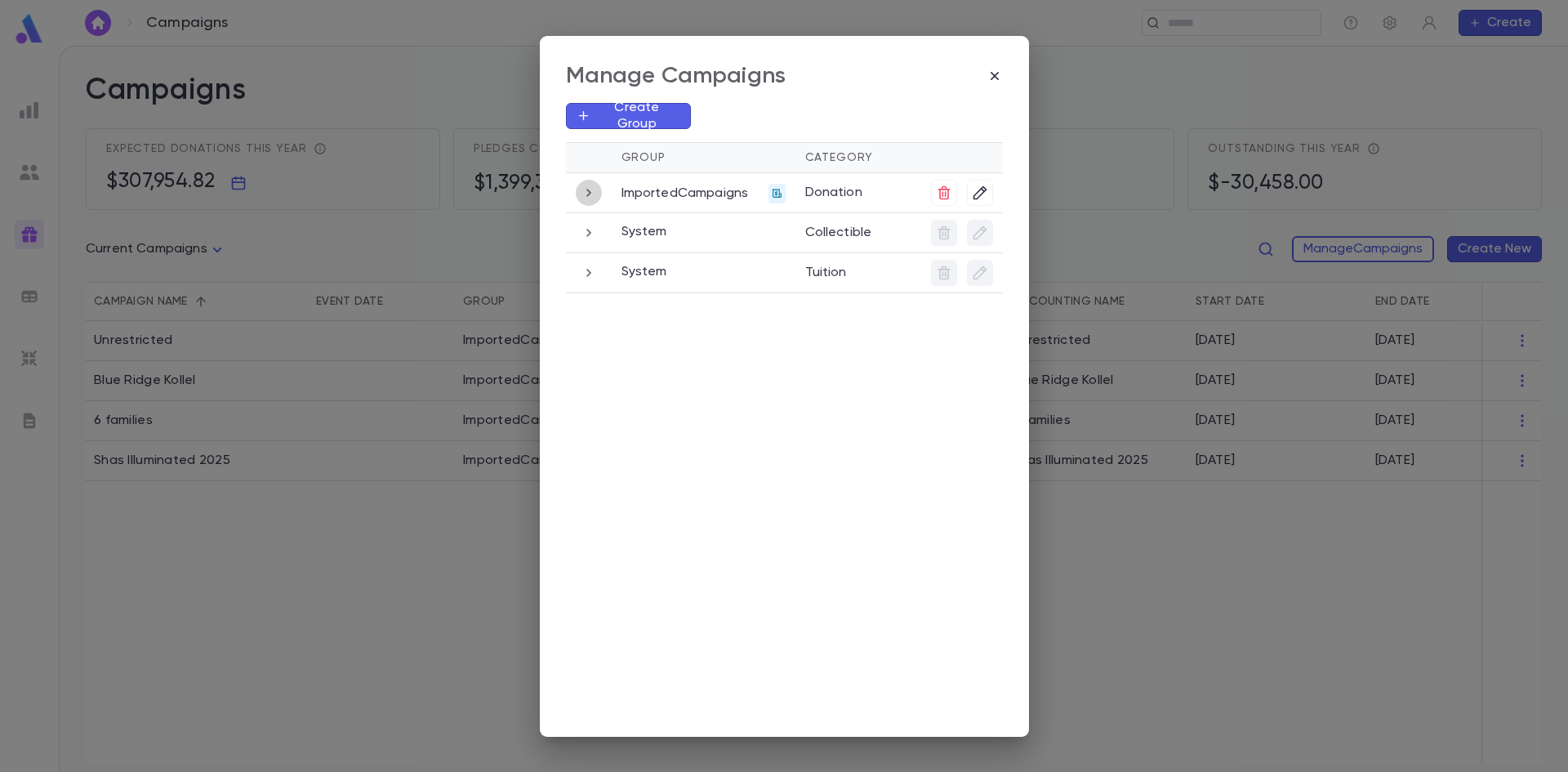
click at [593, 194] on icon "button" at bounding box center [588, 192] width 18 height 20
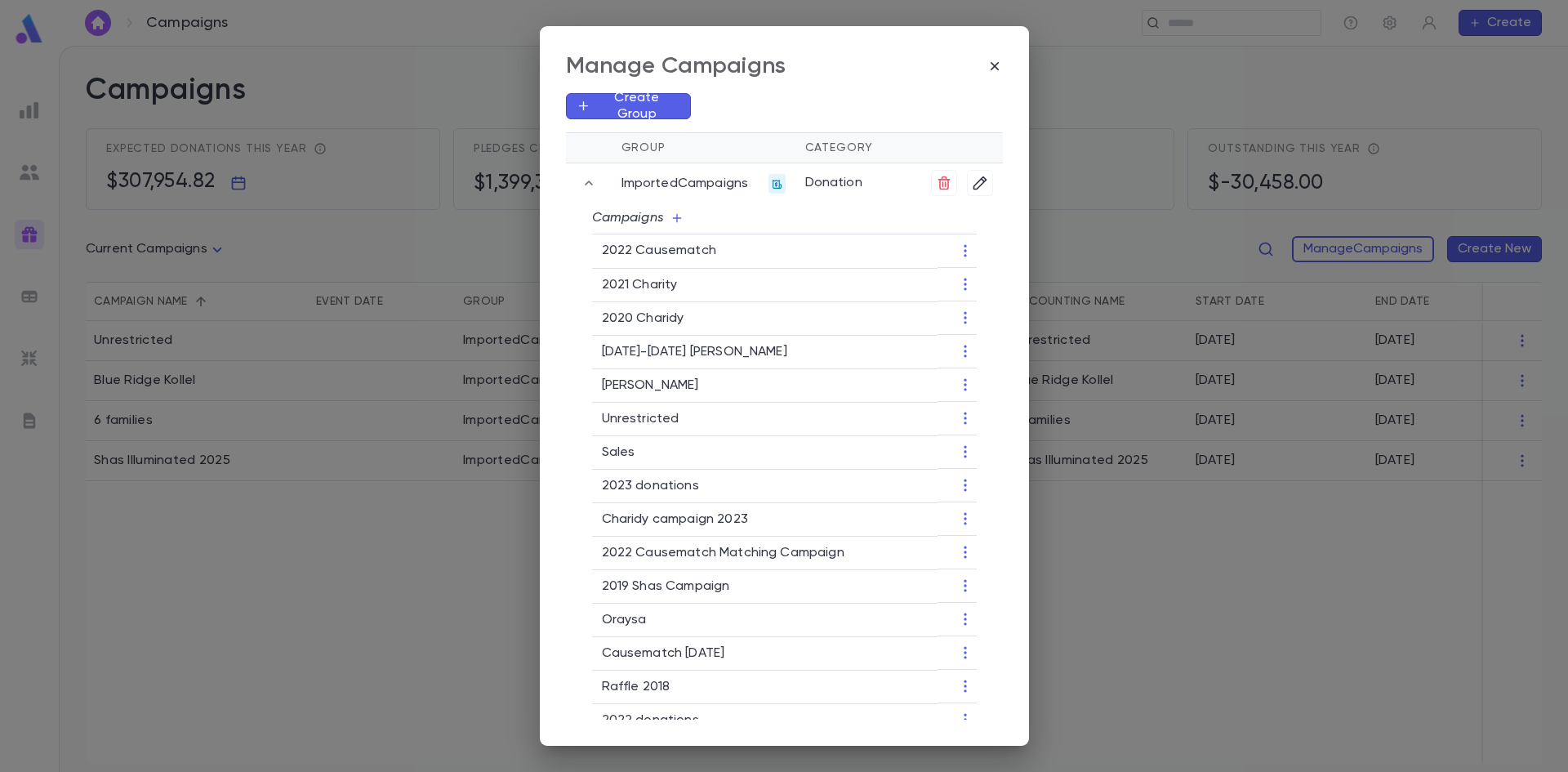
click at [704, 384] on p "Heshy kahan" at bounding box center [765, 386] width 327 height 17
click at [654, 384] on p "Heshy kahan" at bounding box center [765, 386] width 327 height 17
click at [961, 387] on icon "button" at bounding box center [965, 385] width 17 height 17
click at [662, 394] on div at bounding box center [784, 386] width 1568 height 772
click at [1009, 68] on div "Manage Campaigns Create Group Group Category ImportedCampaigns Donation Campaig…" at bounding box center [784, 386] width 489 height 719
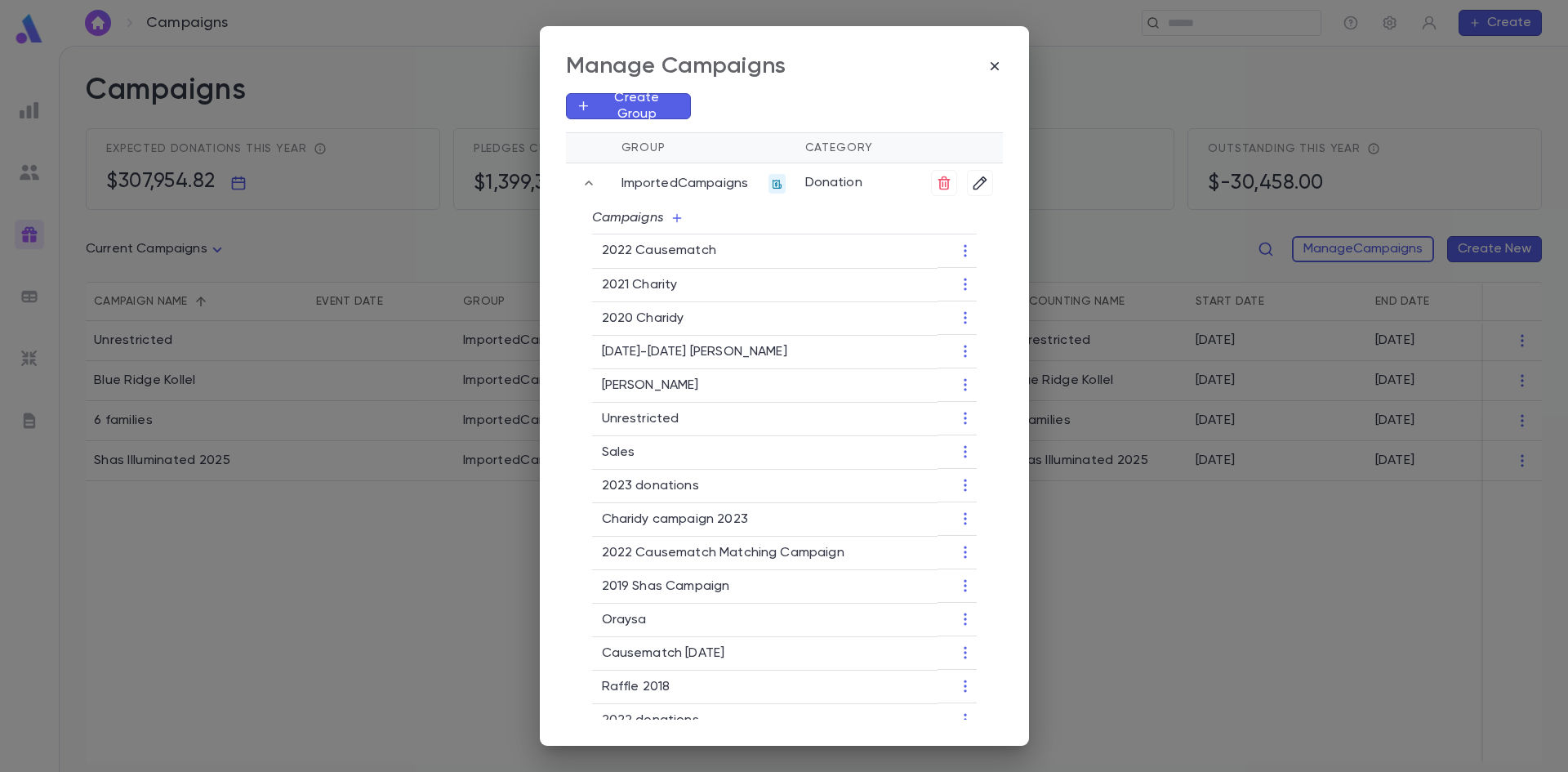
click at [1003, 56] on div "Manage Campaigns" at bounding box center [784, 66] width 437 height 27
click at [991, 67] on icon "button" at bounding box center [994, 65] width 17 height 17
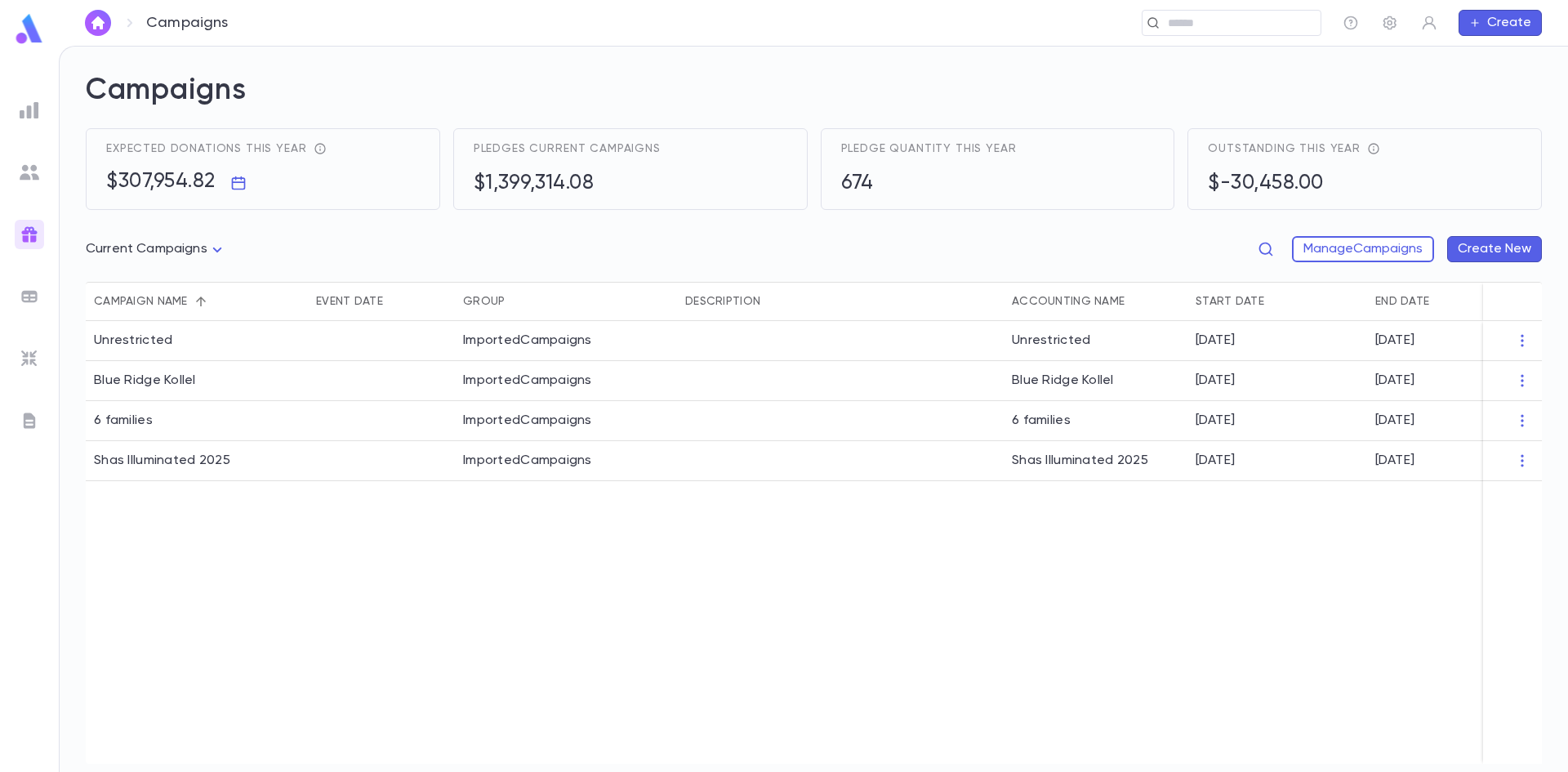
click at [233, 248] on div "Current Campaigns **** Manage Campaigns Create New" at bounding box center [814, 253] width 1456 height 59
click at [213, 252] on body "Campaigns ​ Create Campaigns Expected donations this year $307,954.82 Pledges c…" at bounding box center [784, 409] width 1568 height 726
click at [190, 282] on span "All Campaigns" at bounding box center [159, 284] width 122 height 17
type input "*****"
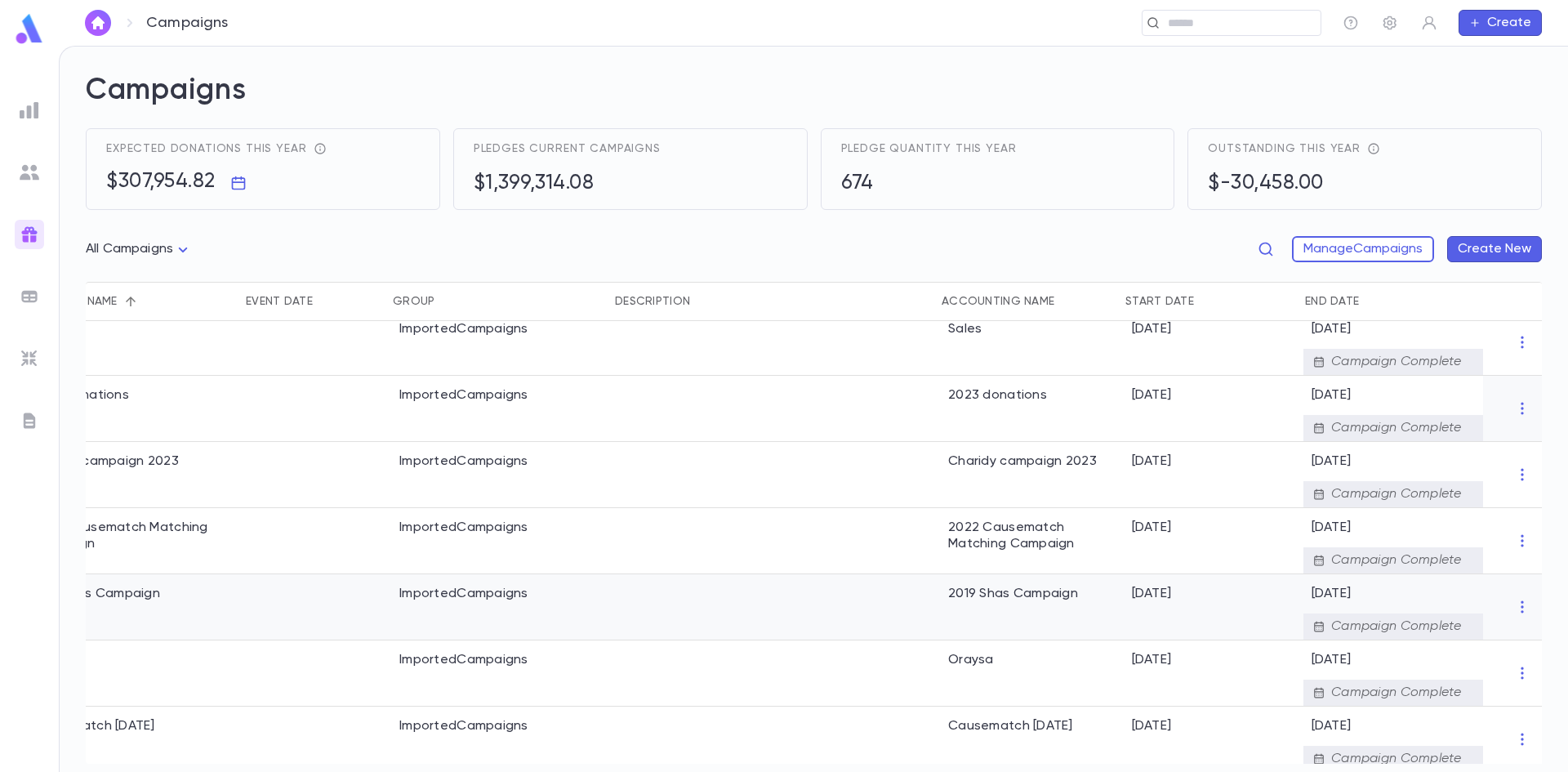
drag, startPoint x: 1315, startPoint y: 755, endPoint x: 1533, endPoint y: 751, distance: 218.0
click at [1533, 751] on div "2021 Charity ImportedCampaigns 2021 Charity 12/31/2020 12/20/2022 Campaign Comp…" at bounding box center [783, 512] width 1520 height 1148
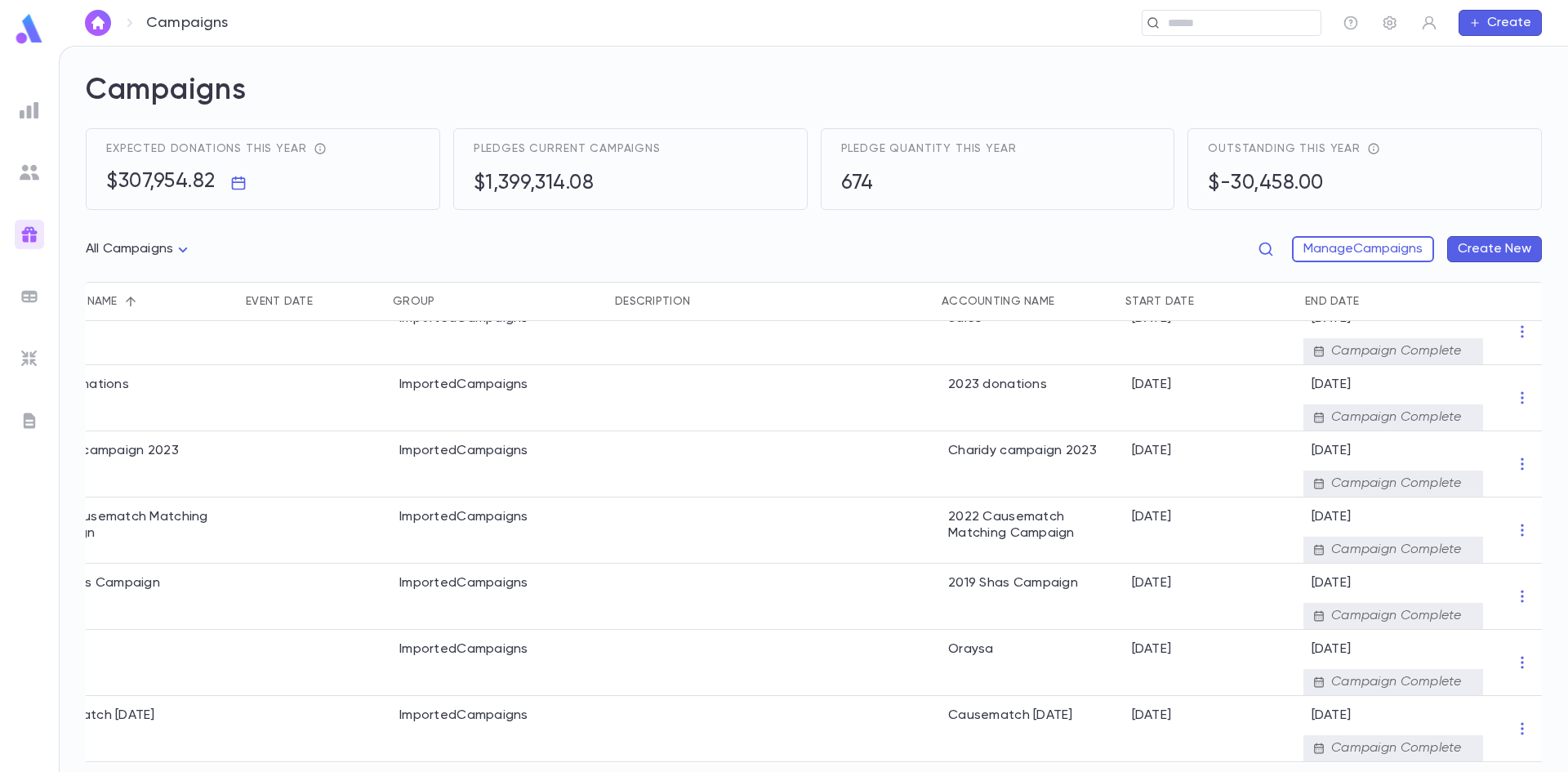
click at [1005, 218] on div "Expected donations this year $307,954.82 Pledges current campaigns $1,399,314.0…" at bounding box center [807, 169] width 1469 height 107
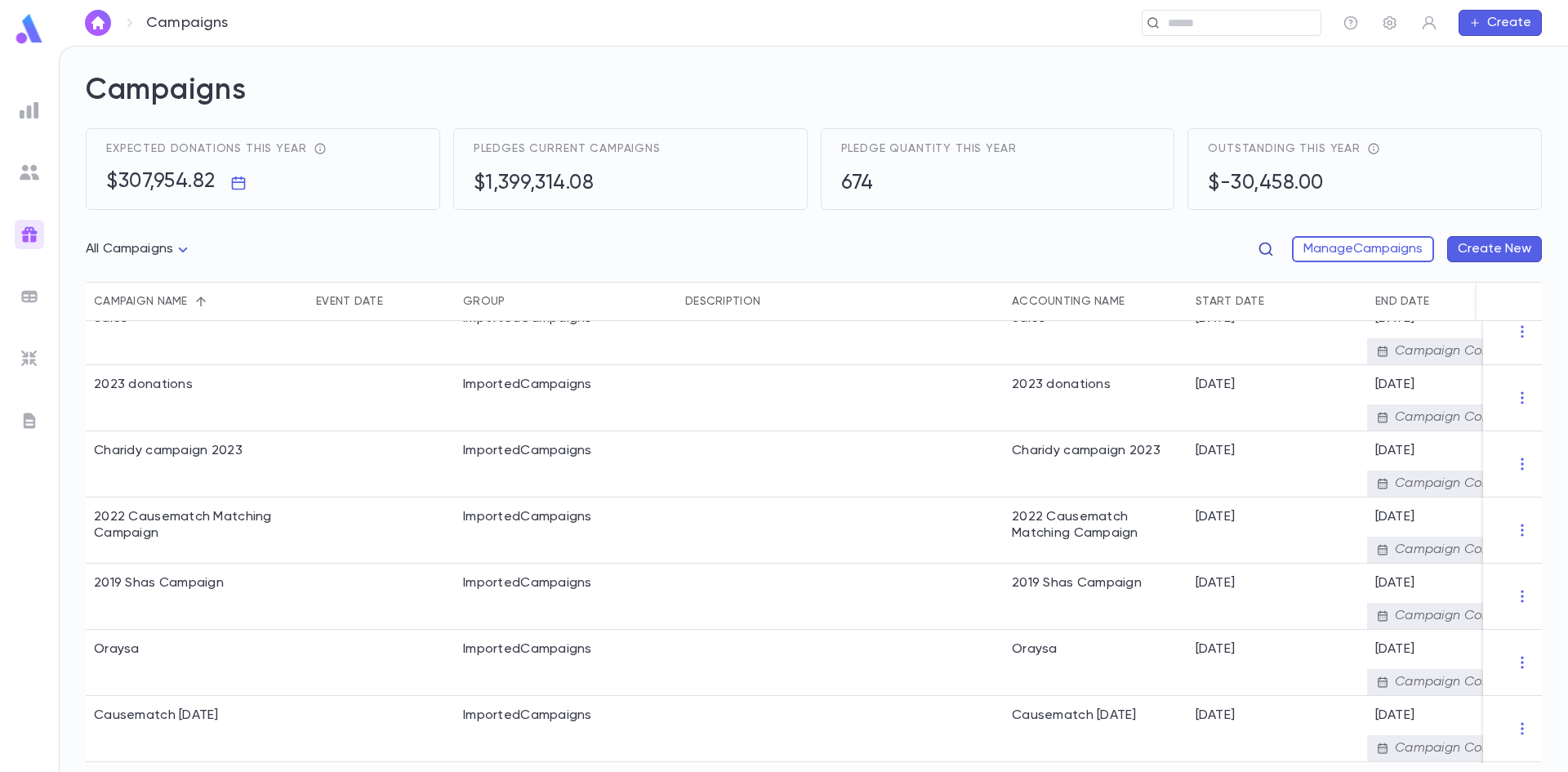
click at [1253, 250] on button "button" at bounding box center [1266, 249] width 26 height 26
type input "*****"
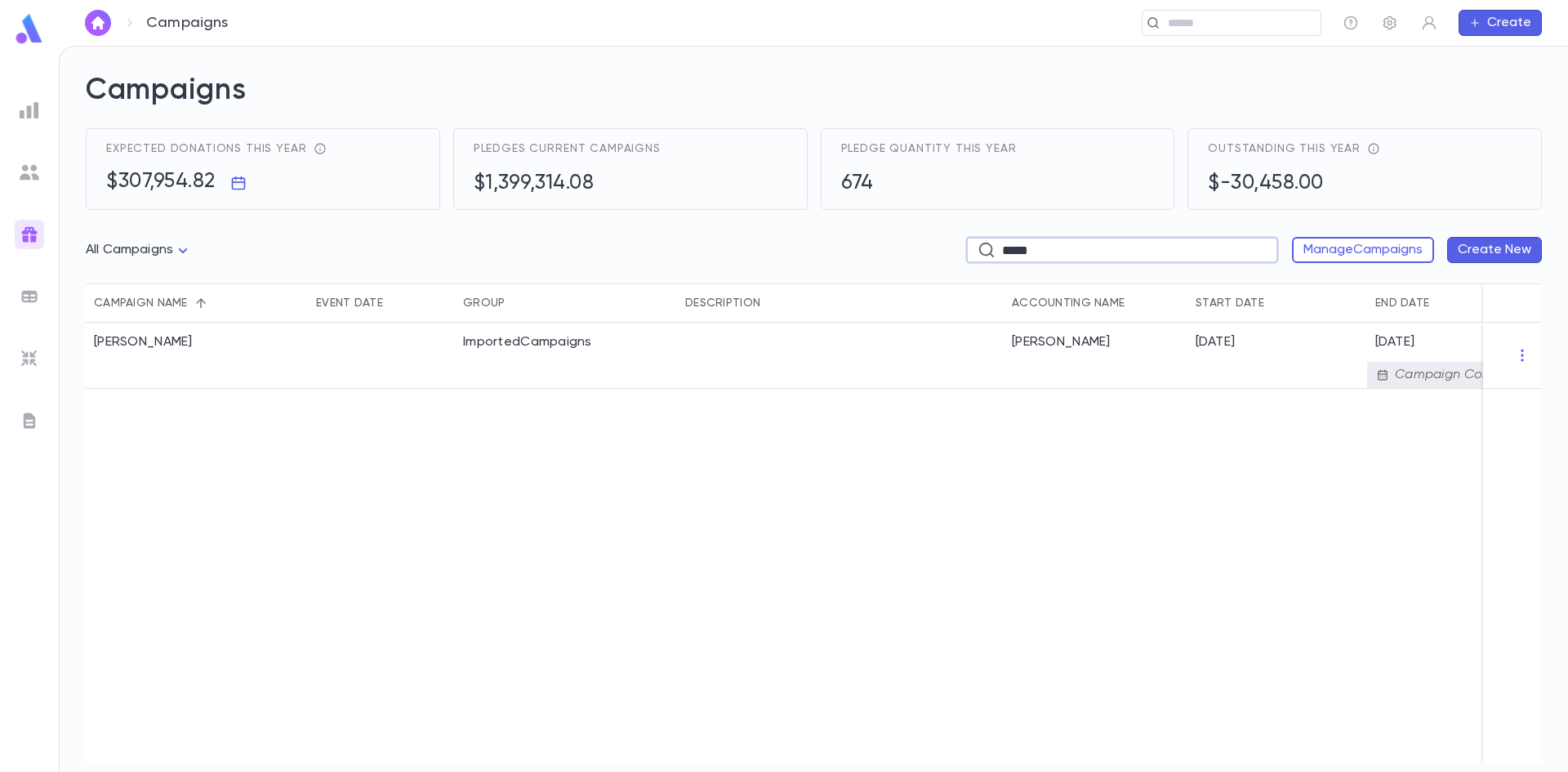
scroll to position [0, 63]
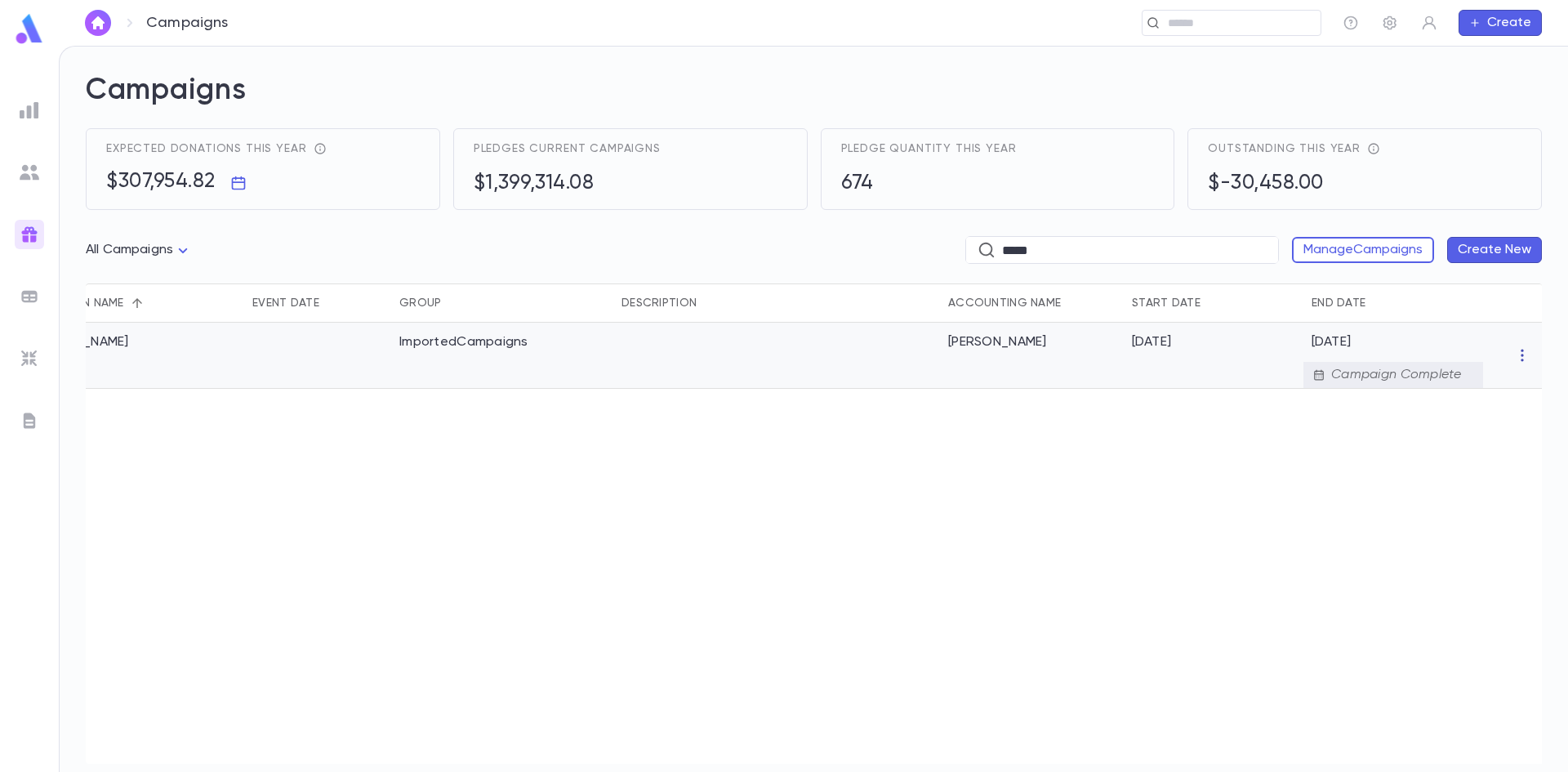
click at [1526, 352] on icon "button" at bounding box center [1522, 355] width 17 height 17
click at [1235, 378] on div at bounding box center [784, 386] width 1568 height 772
click at [1239, 352] on div "2/4/2020" at bounding box center [1214, 356] width 180 height 66
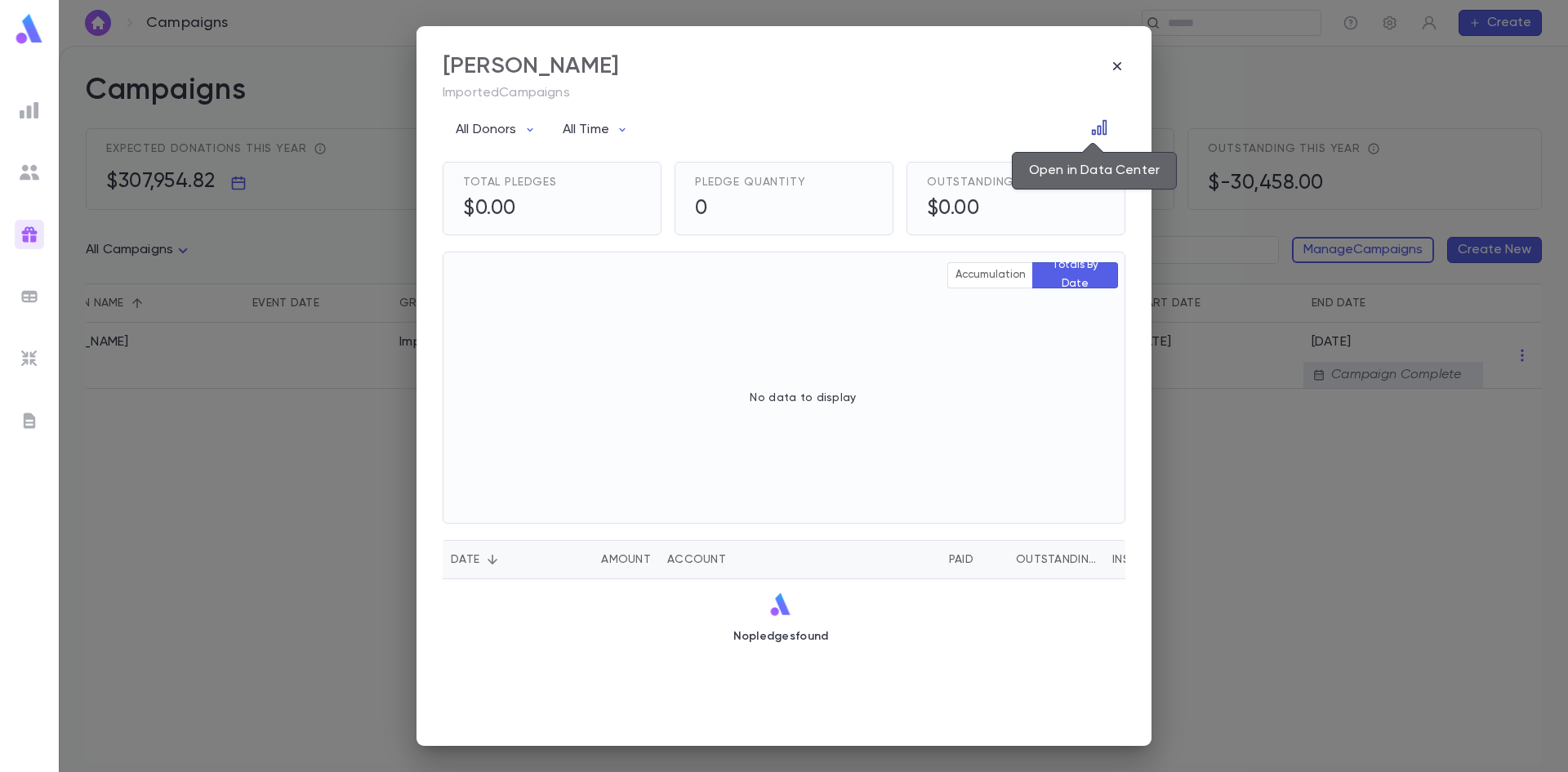
click at [1105, 139] on button "Open in Data Center" at bounding box center [1099, 127] width 26 height 26
click at [1109, 67] on icon "button" at bounding box center [1117, 65] width 17 height 17
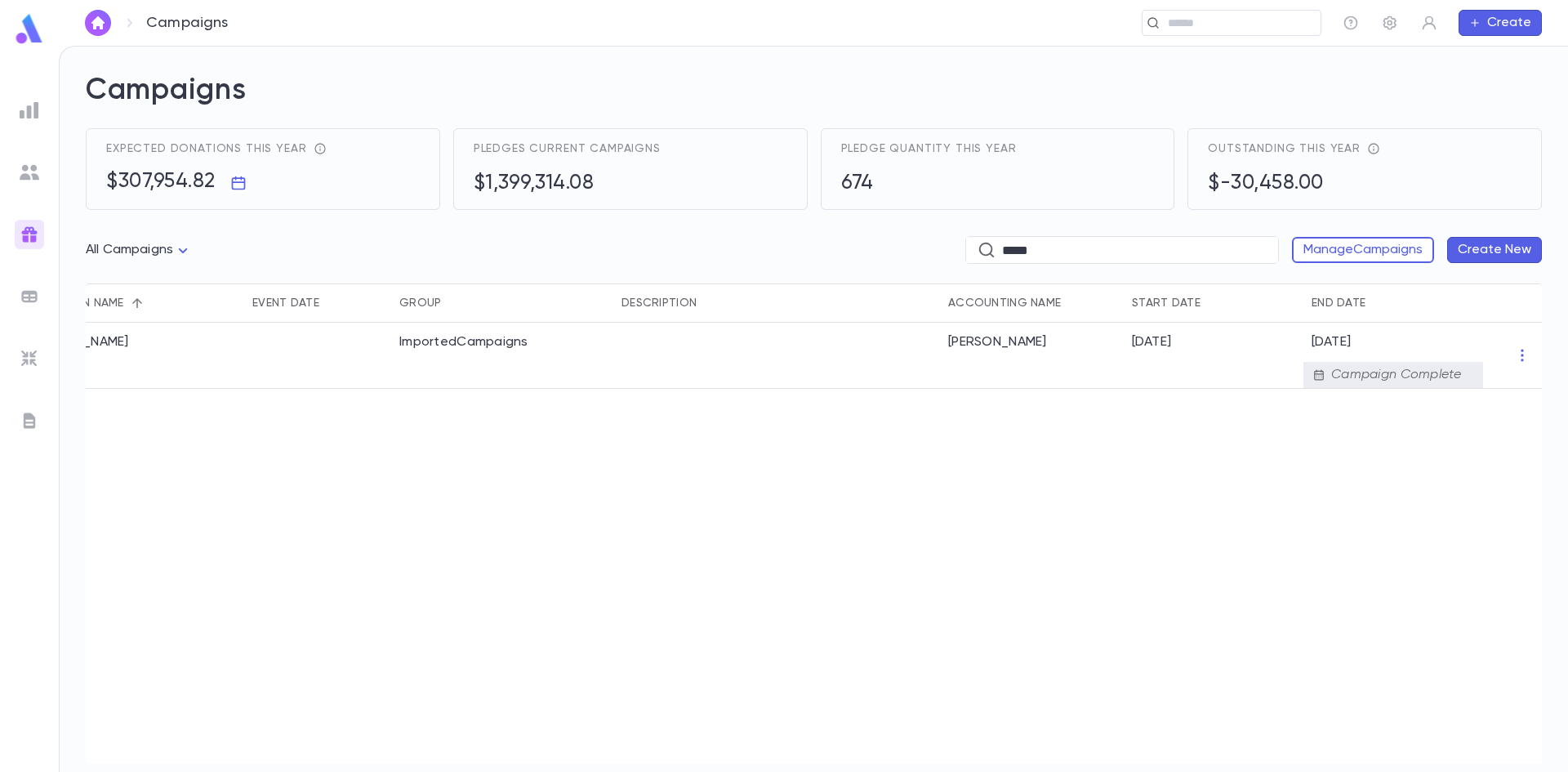
drag, startPoint x: 499, startPoint y: 754, endPoint x: 273, endPoint y: 769, distance: 226.5
click at [273, 769] on form "Campaigns Expected donations this year $307,954.82 Pledges current campaigns $1…" at bounding box center [814, 422] width 1456 height 699
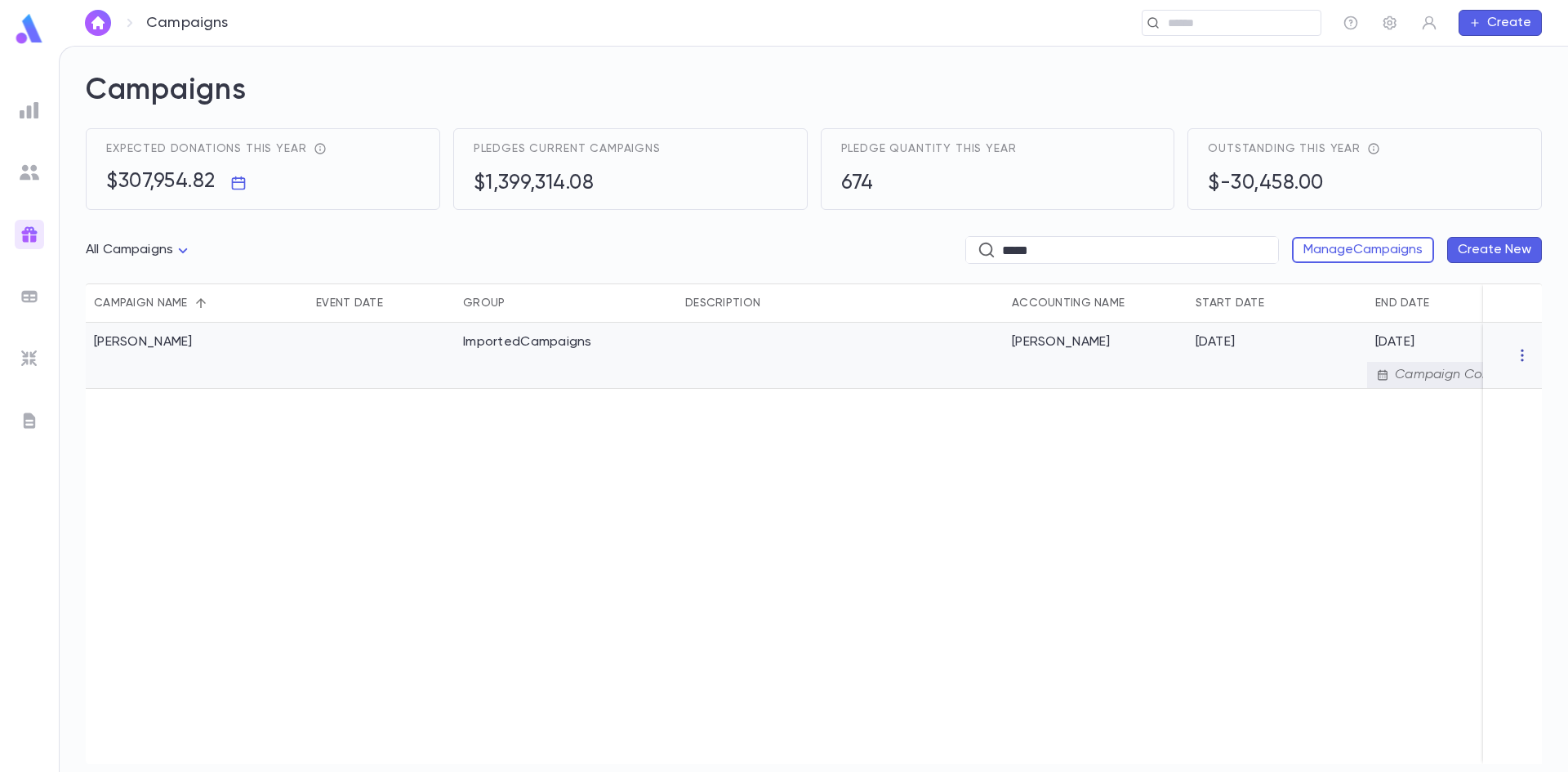
click at [1526, 351] on icon "button" at bounding box center [1522, 355] width 17 height 17
click at [1495, 429] on li "Delete" at bounding box center [1499, 434] width 118 height 26
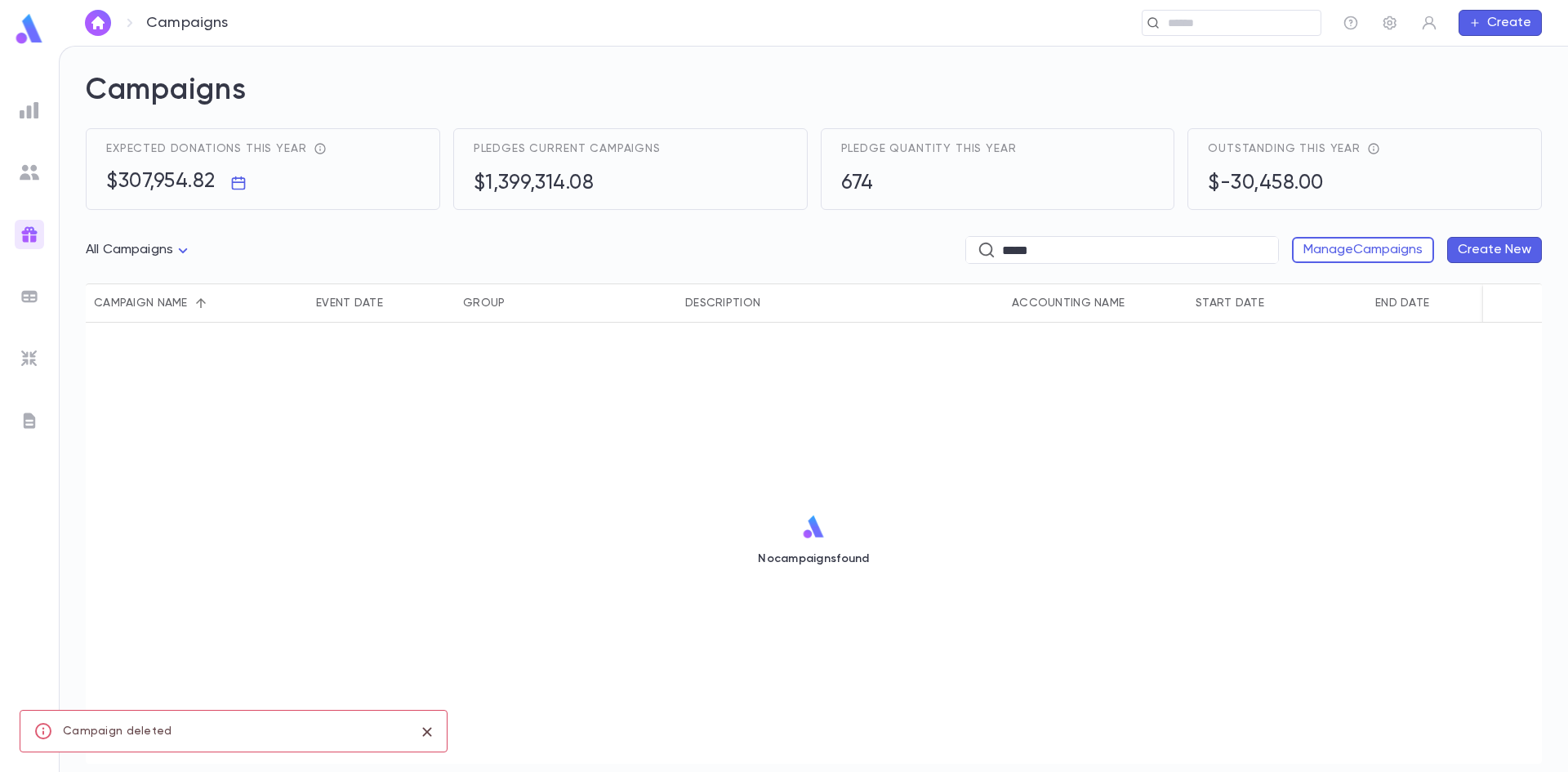
click at [1086, 247] on input "*****" at bounding box center [1134, 251] width 264 height 25
click at [1086, 238] on input "*****" at bounding box center [1134, 251] width 264 height 25
drag, startPoint x: 1047, startPoint y: 248, endPoint x: 844, endPoint y: 250, distance: 203.0
click at [844, 250] on div "All Campaigns ***** ***** ​ Manage Campaigns Create New" at bounding box center [814, 254] width 1456 height 61
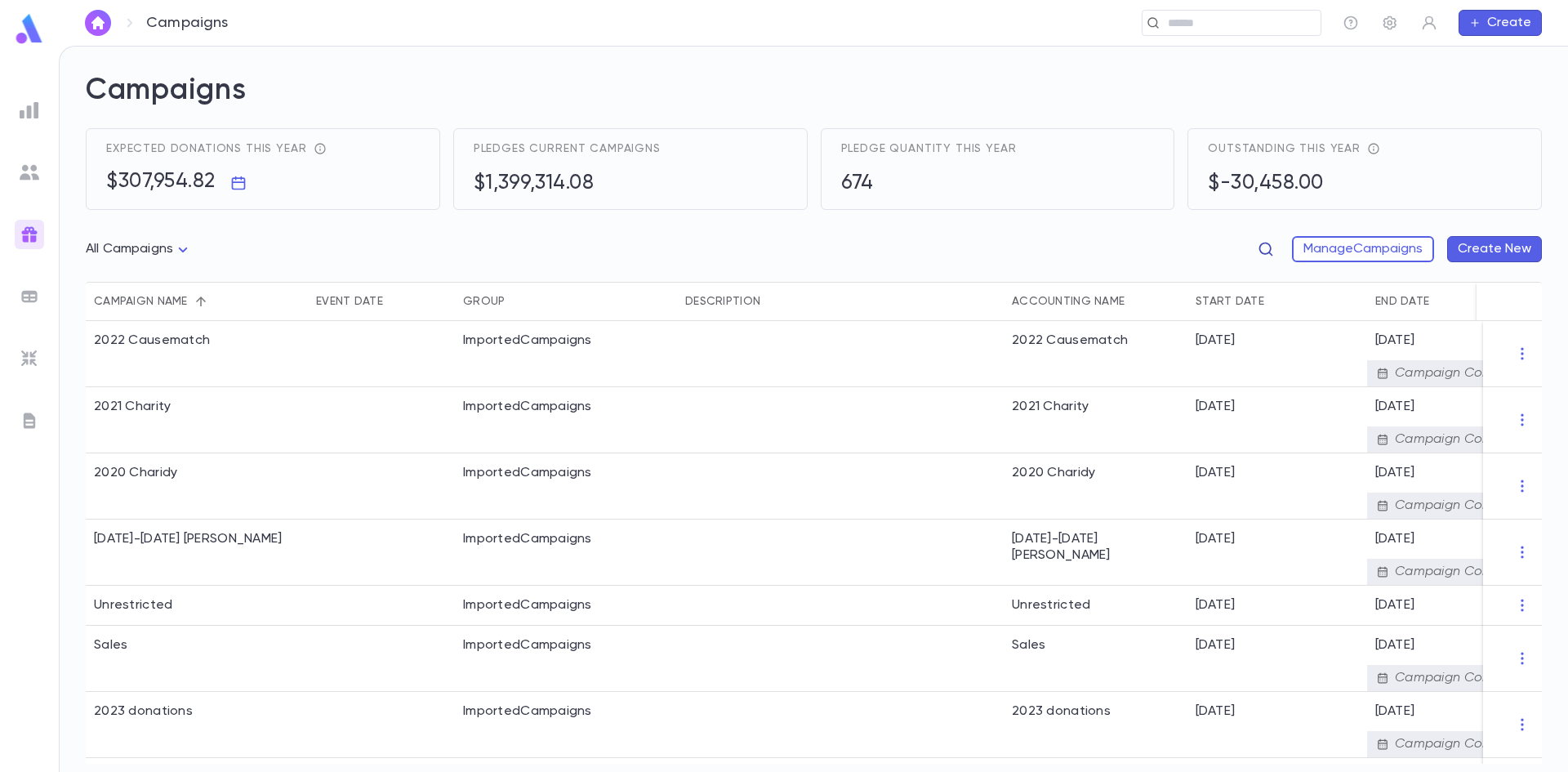
click at [1270, 255] on button "button" at bounding box center [1266, 249] width 26 height 26
type input "****"
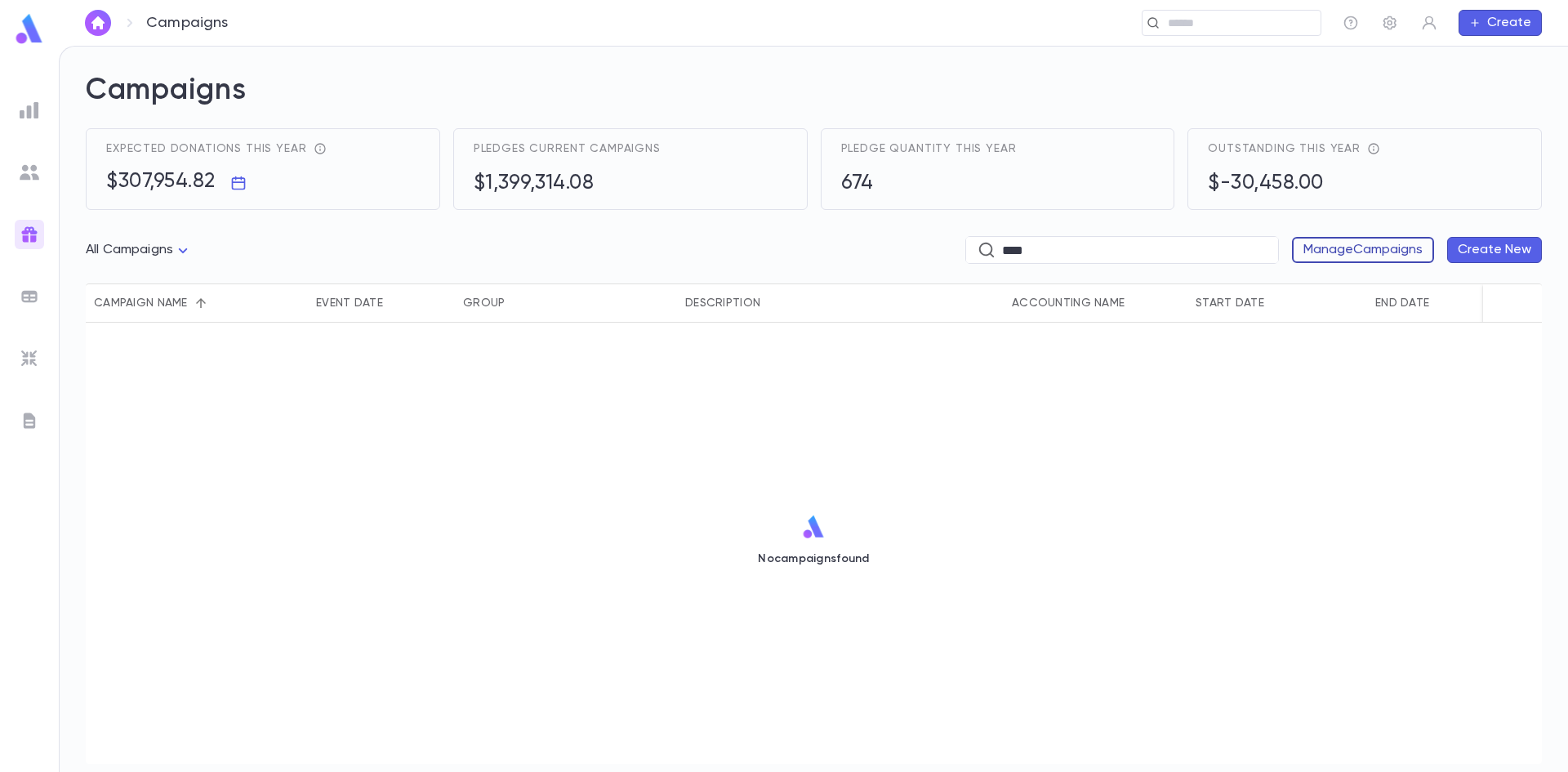
click at [1411, 261] on button "Manage Campaigns" at bounding box center [1363, 250] width 142 height 26
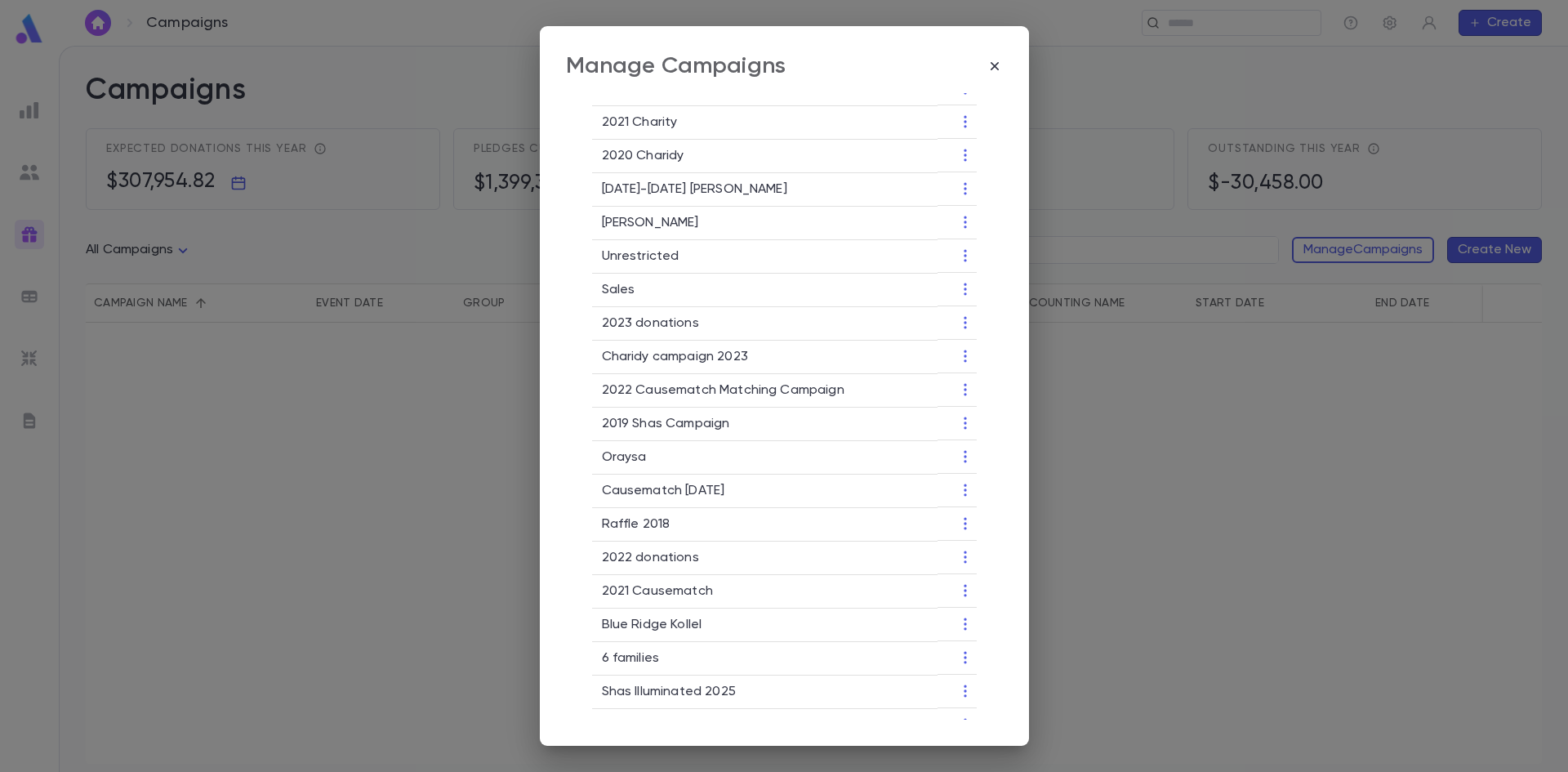
scroll to position [265, 0]
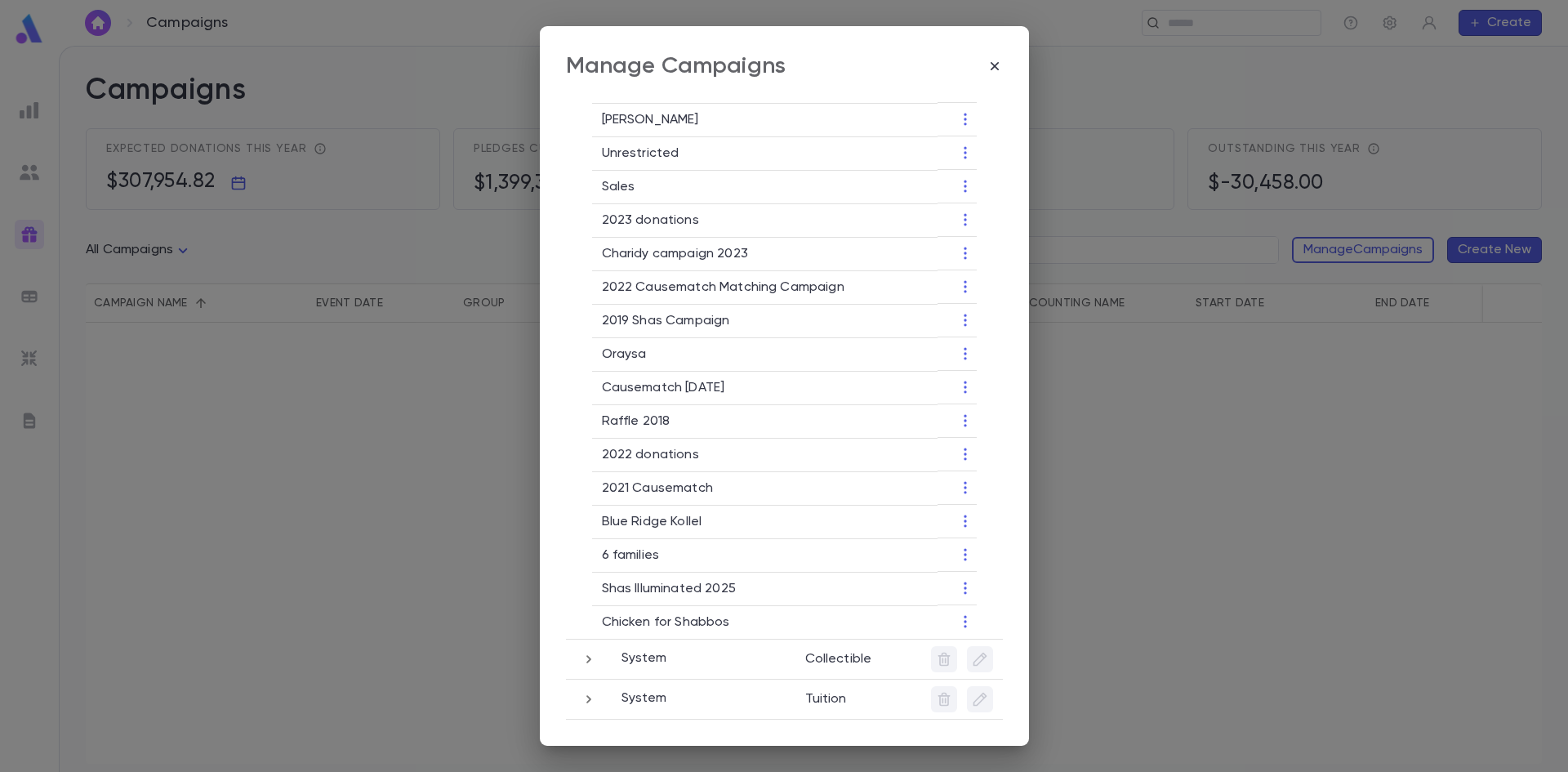
click at [582, 655] on icon "button" at bounding box center [588, 659] width 18 height 20
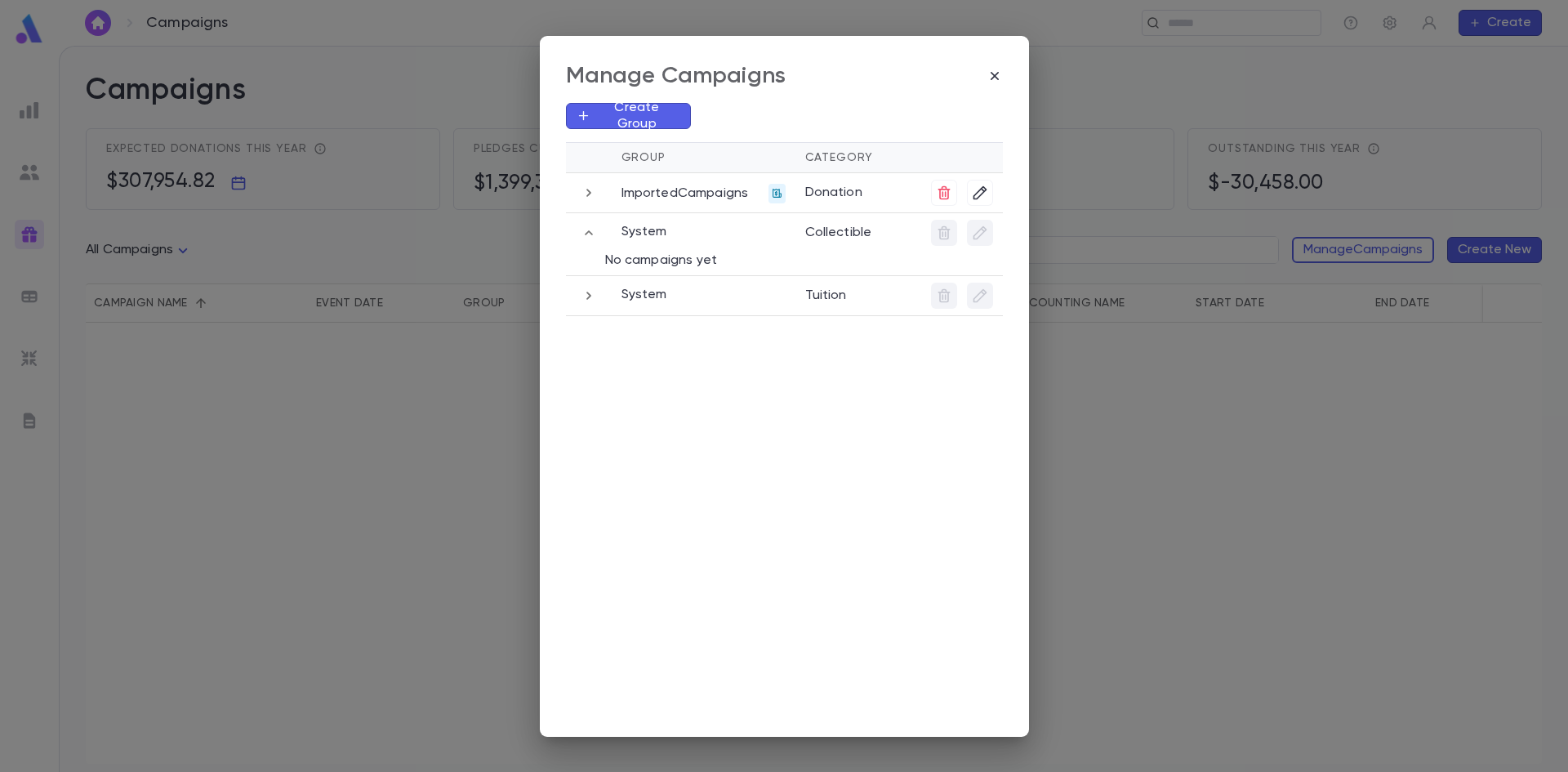
scroll to position [0, 0]
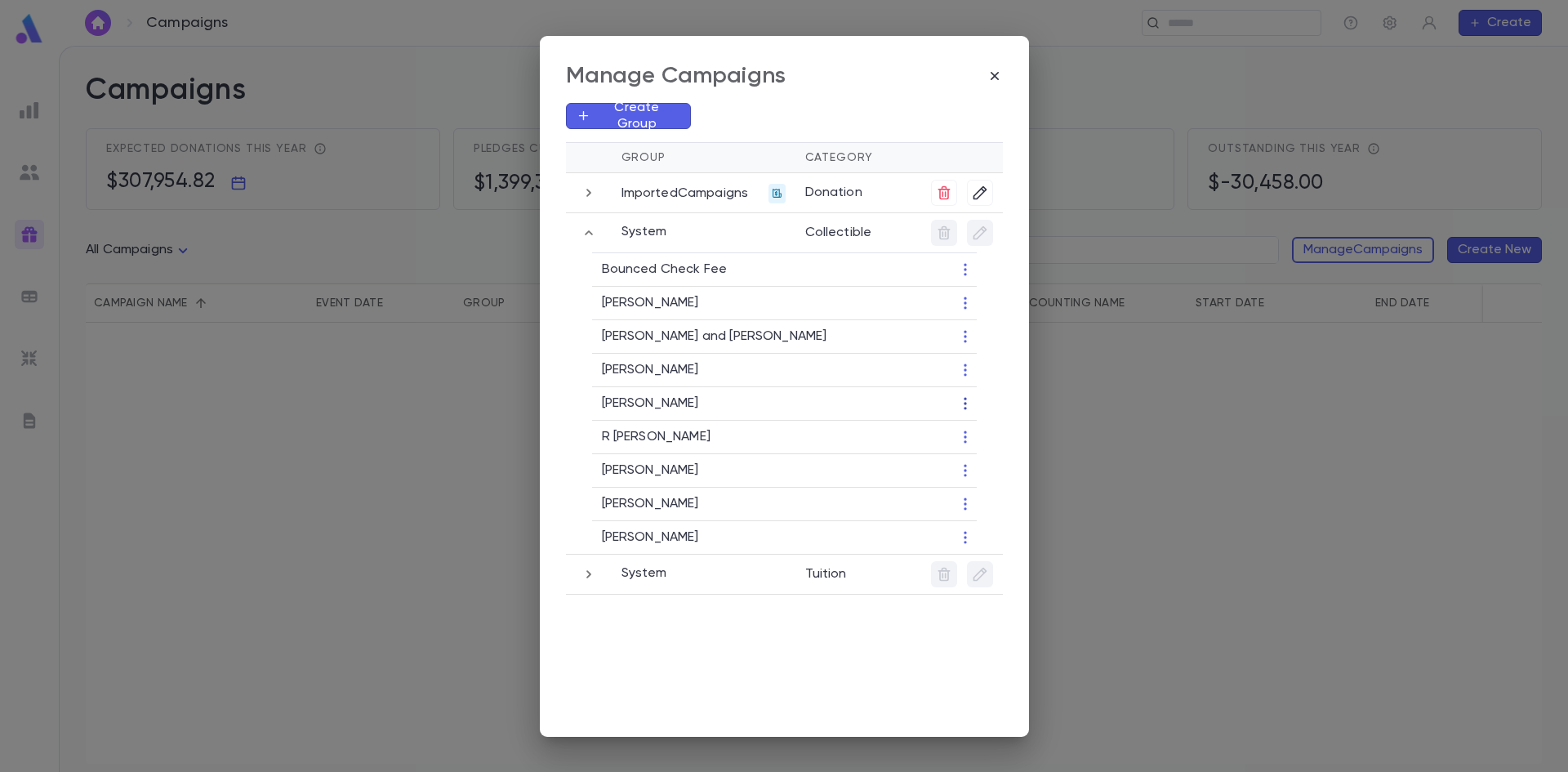
click at [958, 404] on icon "button" at bounding box center [965, 403] width 17 height 17
click at [993, 437] on li "Edit" at bounding box center [985, 430] width 50 height 26
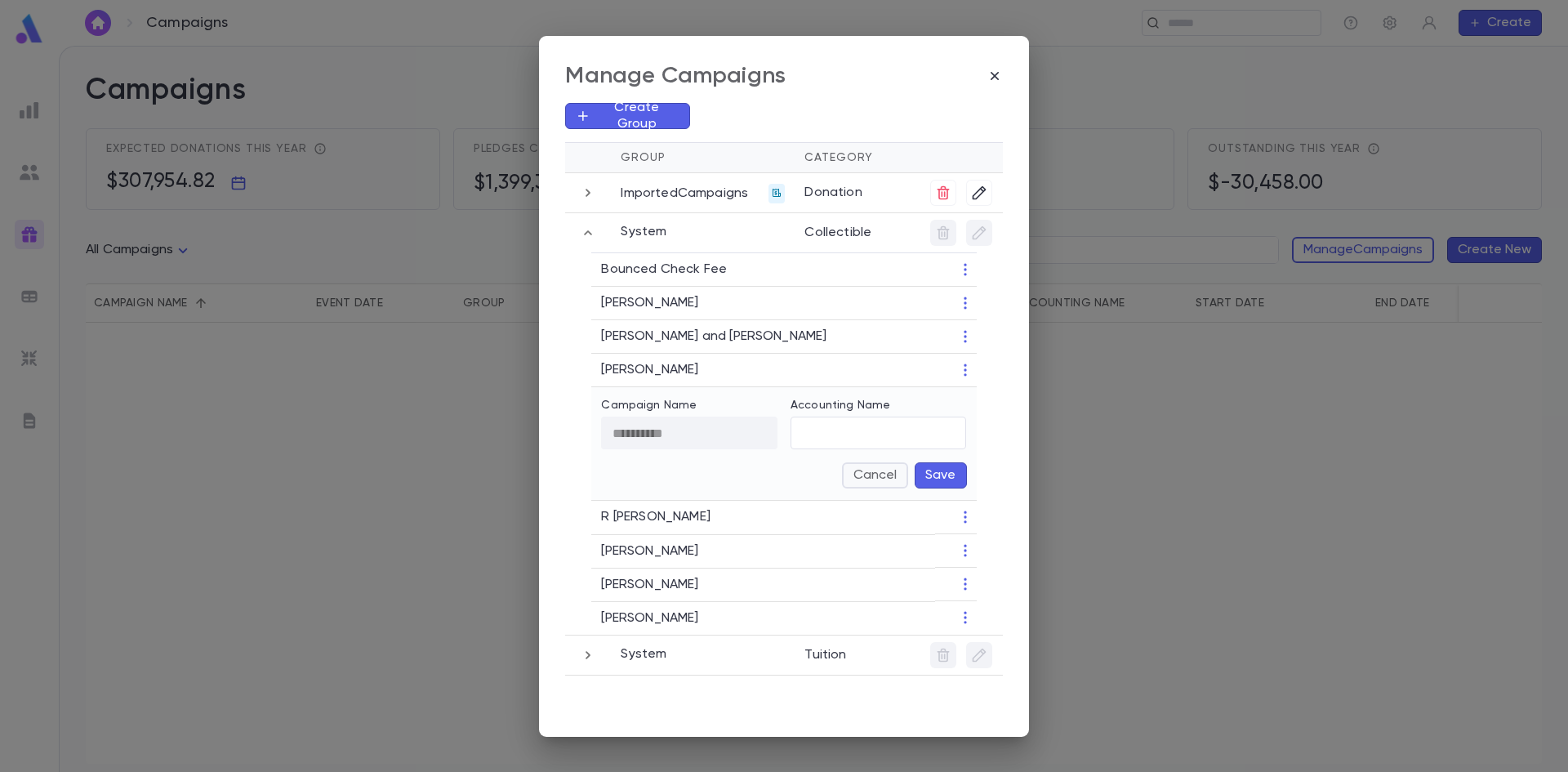
click at [874, 484] on button "Cancel" at bounding box center [875, 475] width 66 height 26
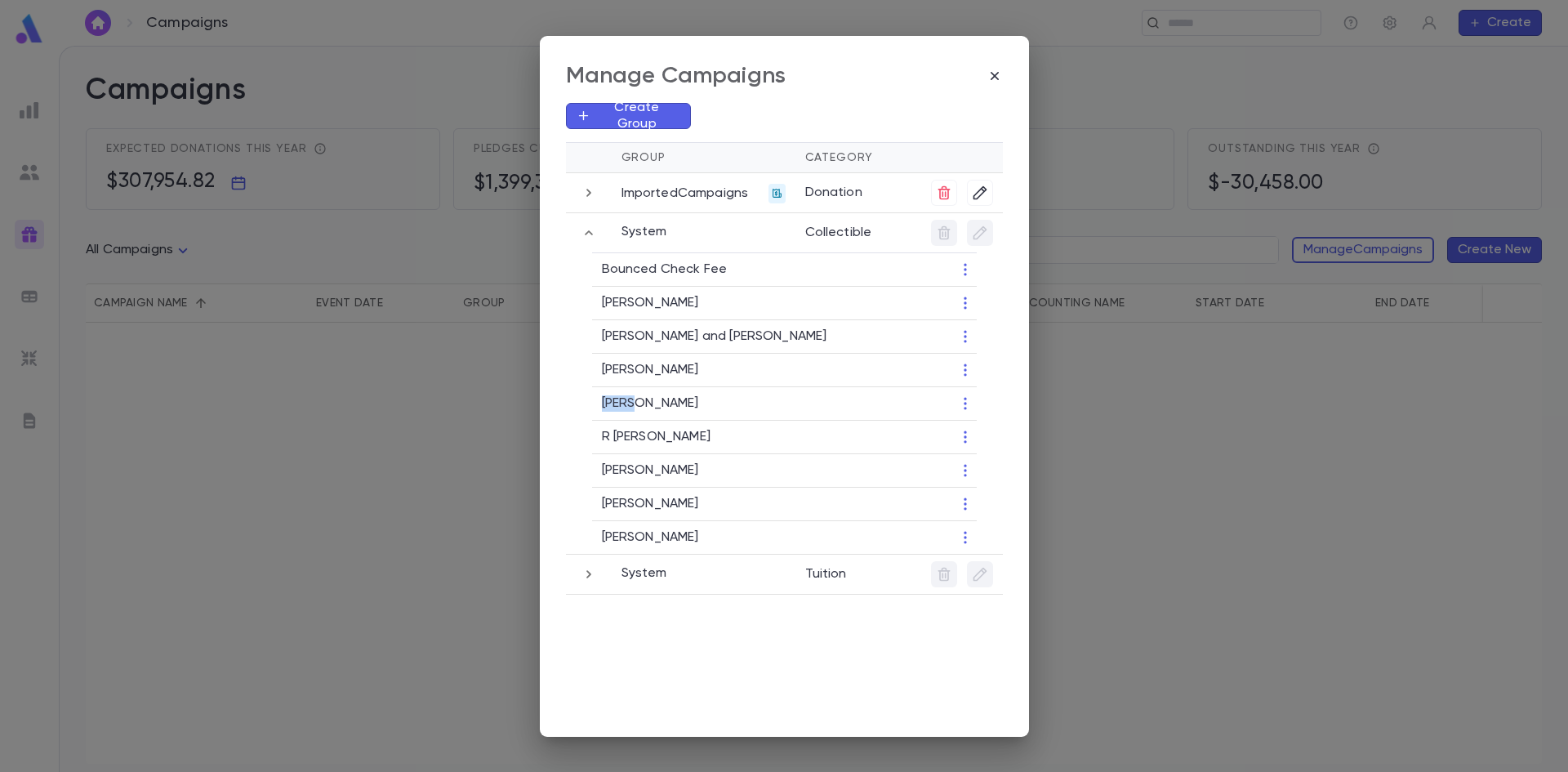
drag, startPoint x: 638, startPoint y: 409, endPoint x: 596, endPoint y: 407, distance: 42.0
click at [596, 407] on td "Heshy Kahn" at bounding box center [764, 404] width 343 height 33
click at [1098, 461] on div "Manage Campaigns Create Group Group Category ImportedCampaigns Donation System …" at bounding box center [784, 386] width 1568 height 772
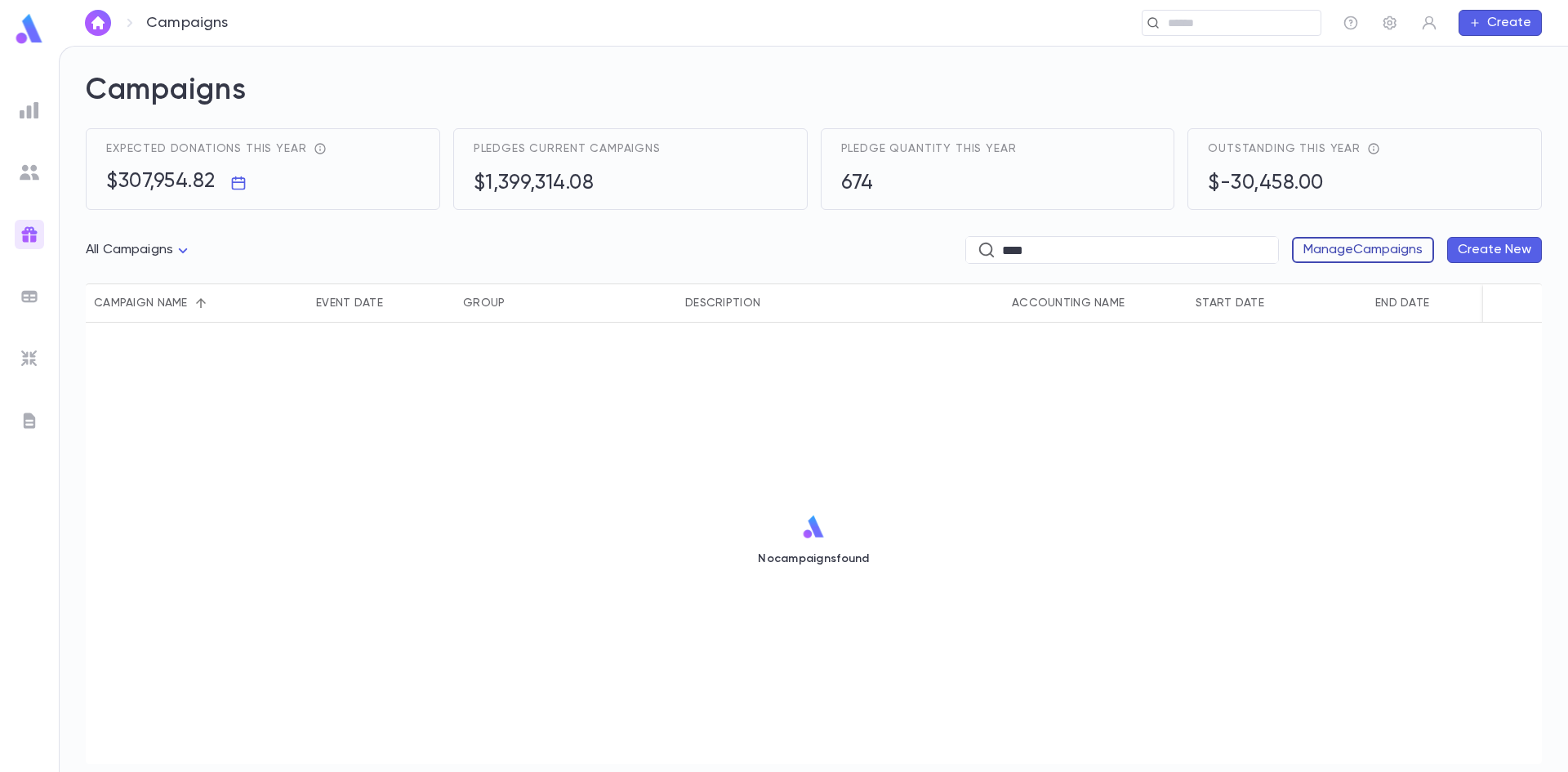
click at [1362, 249] on button "Manage Campaigns" at bounding box center [1363, 250] width 142 height 26
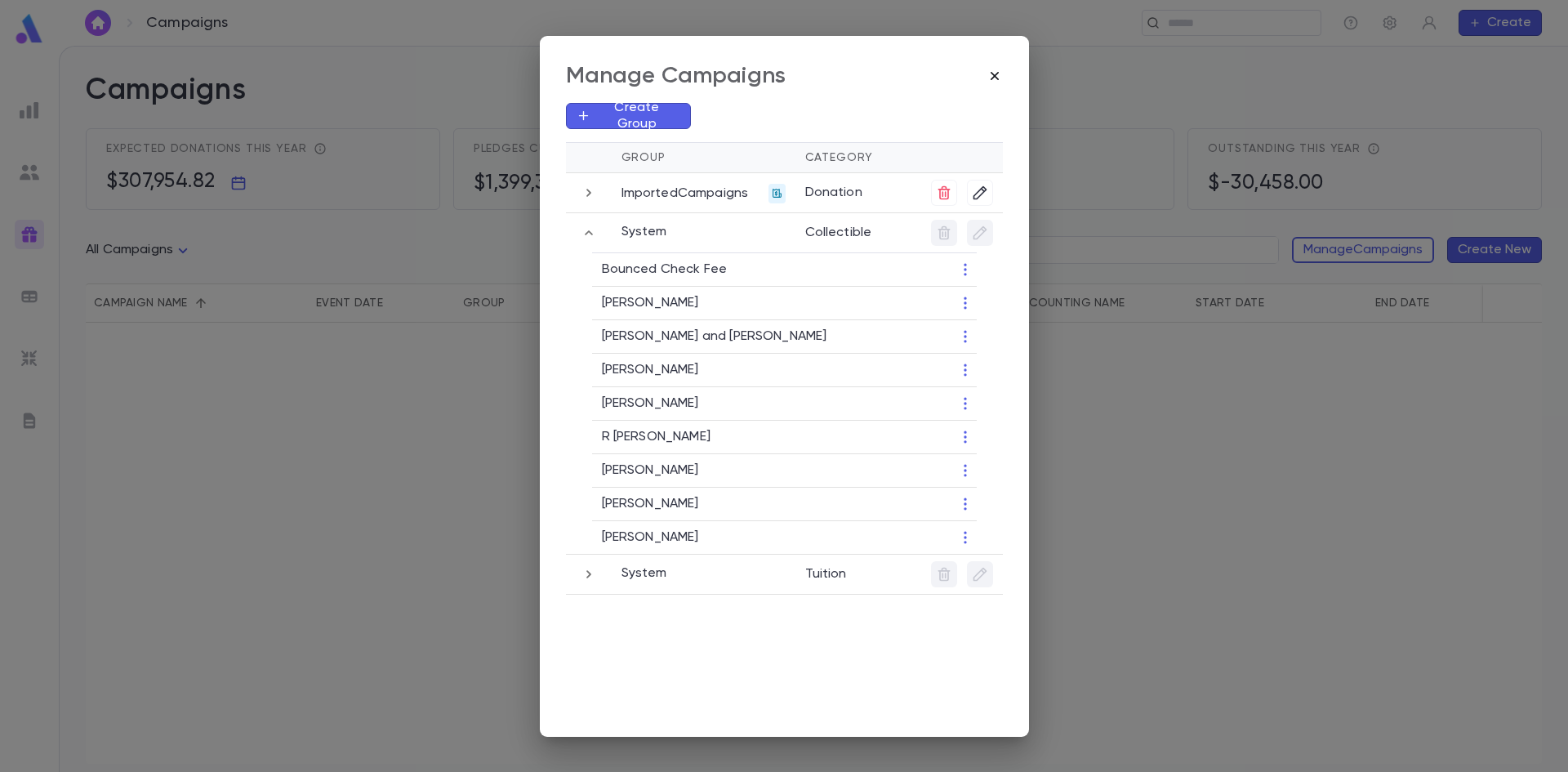
click at [997, 81] on icon "button" at bounding box center [994, 75] width 17 height 17
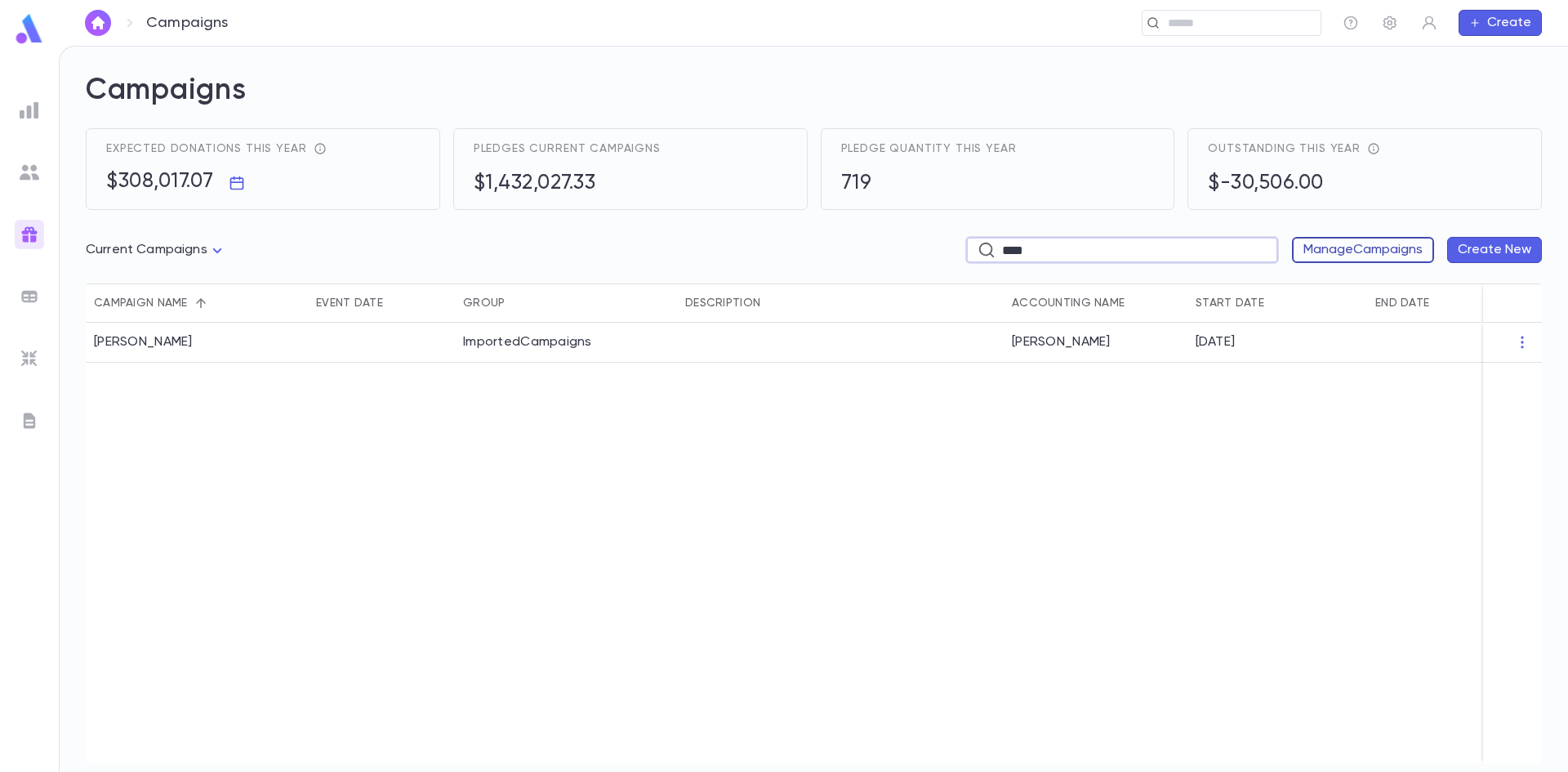
click at [1355, 248] on button "Manage Campaigns" at bounding box center [1363, 250] width 142 height 26
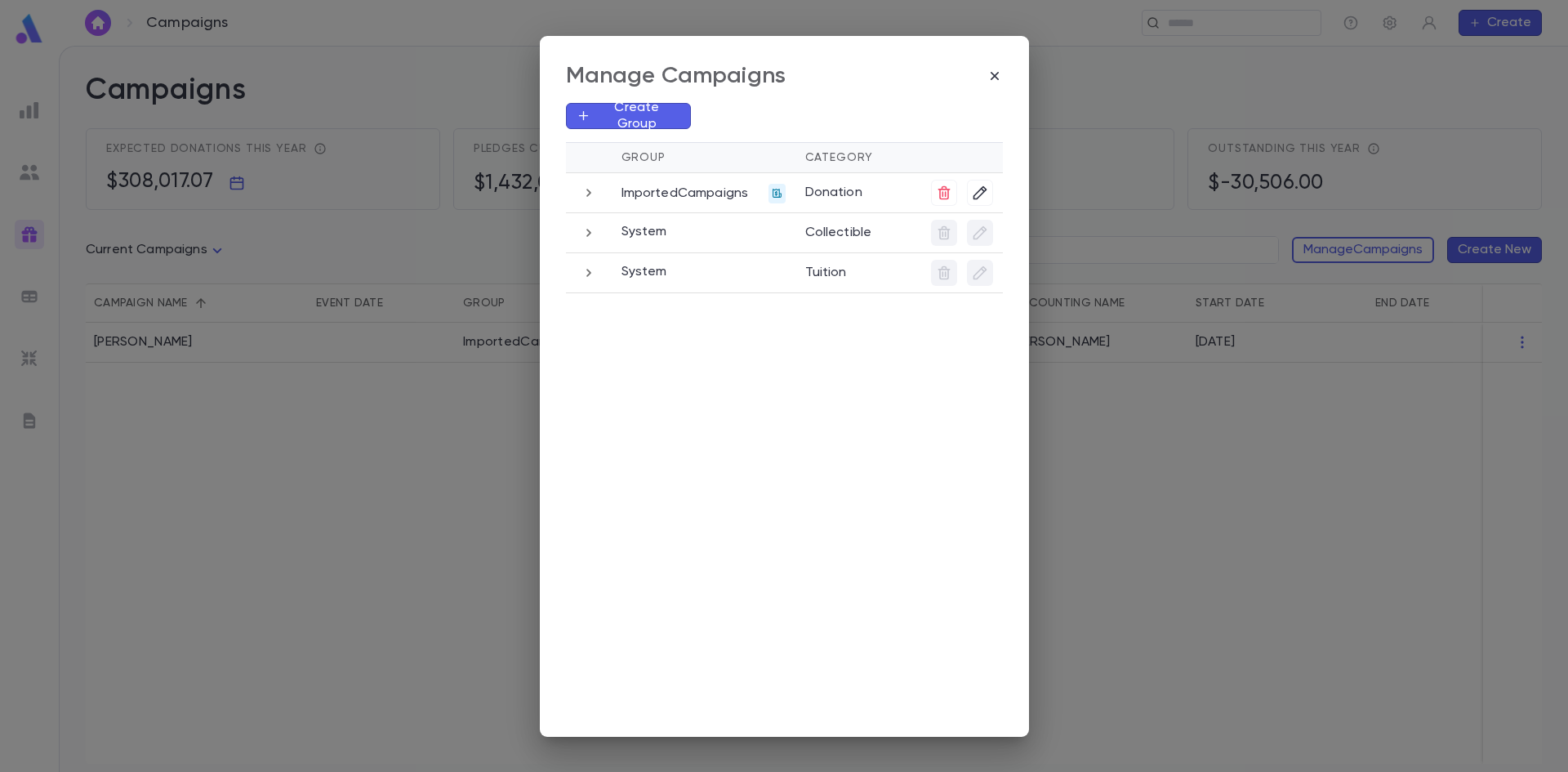
click at [588, 192] on icon "button" at bounding box center [588, 192] width 5 height 8
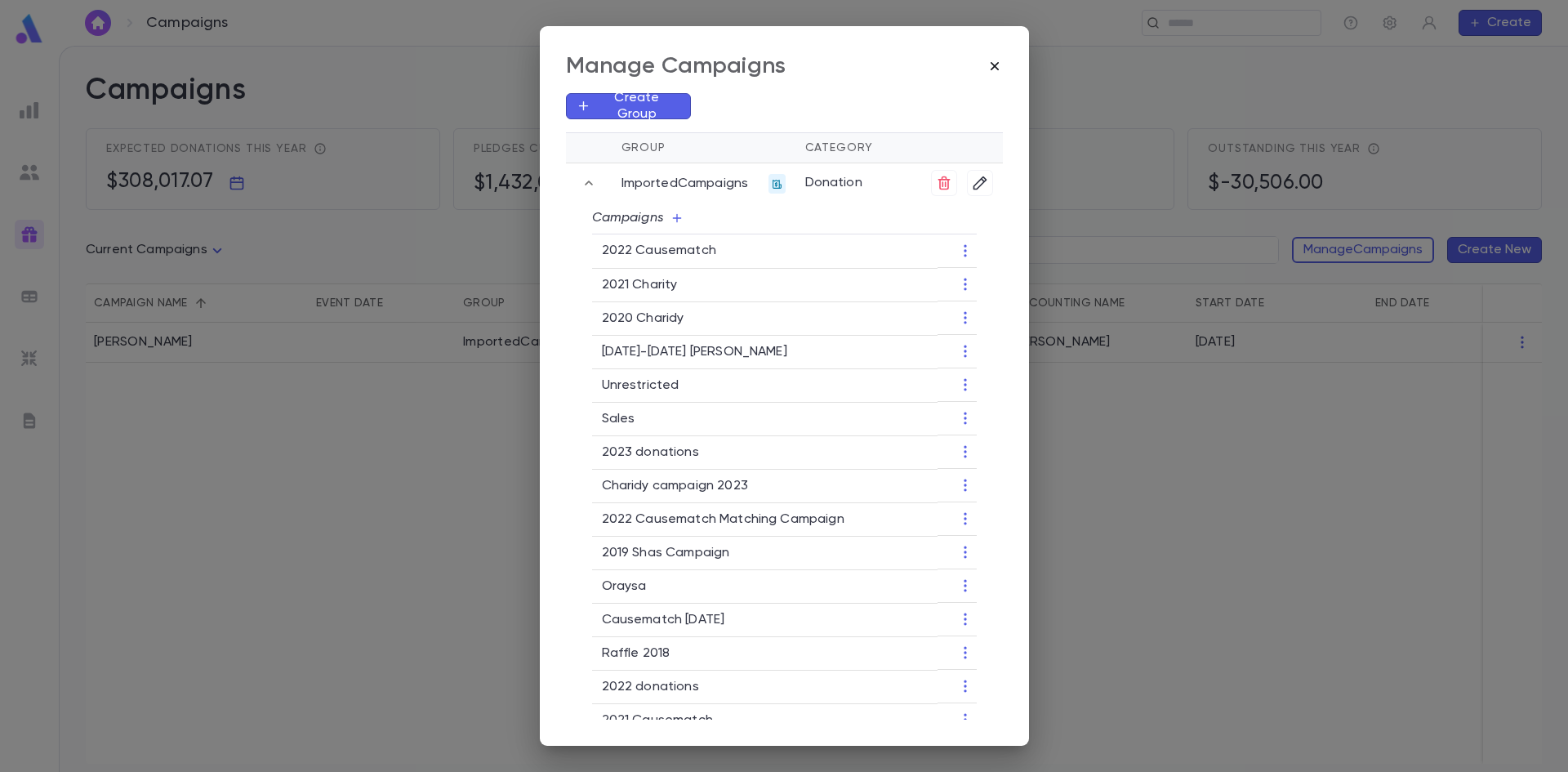
click at [990, 66] on icon "button" at bounding box center [994, 65] width 17 height 17
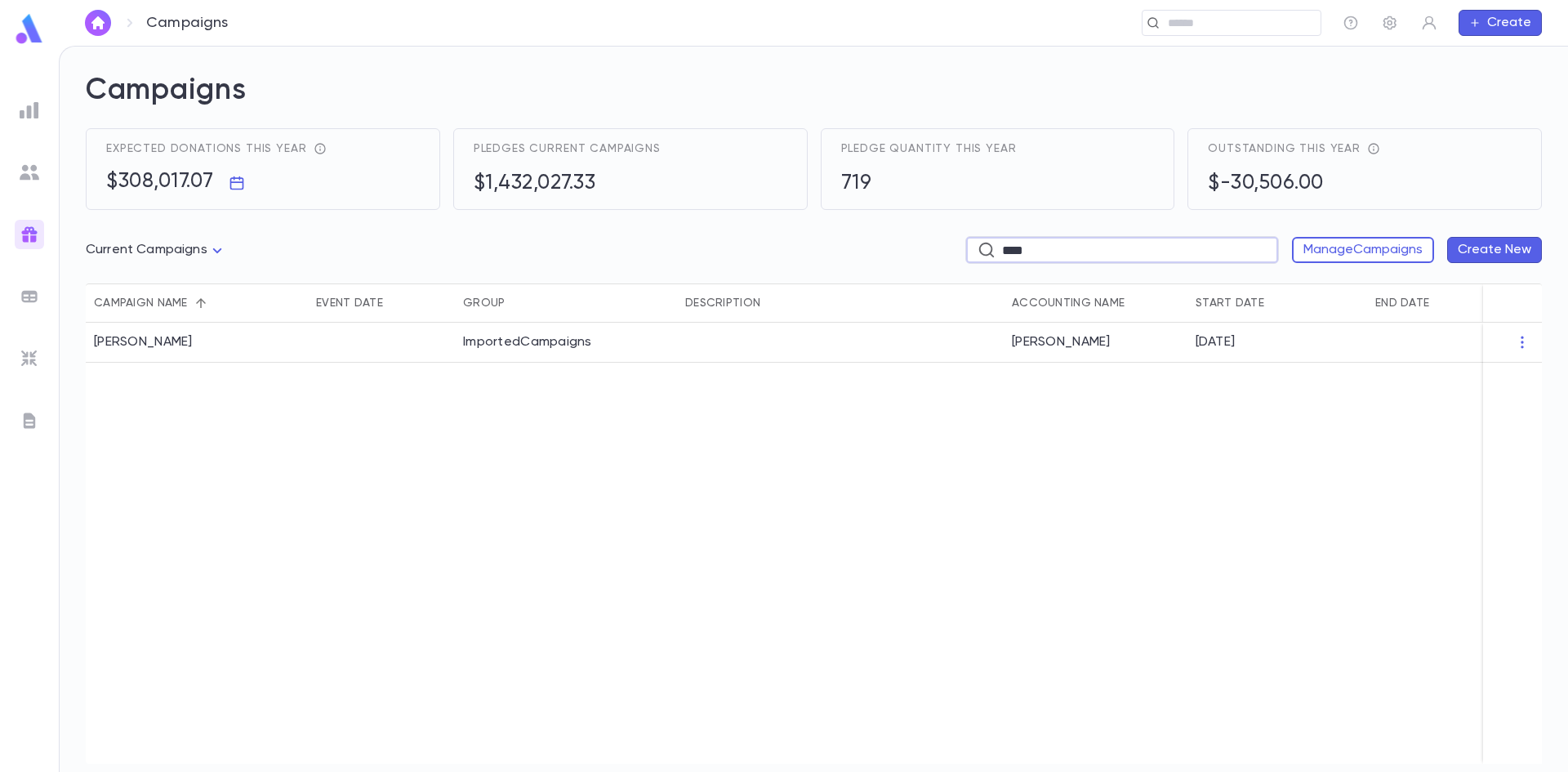
click at [1055, 254] on input "****" at bounding box center [1134, 251] width 264 height 25
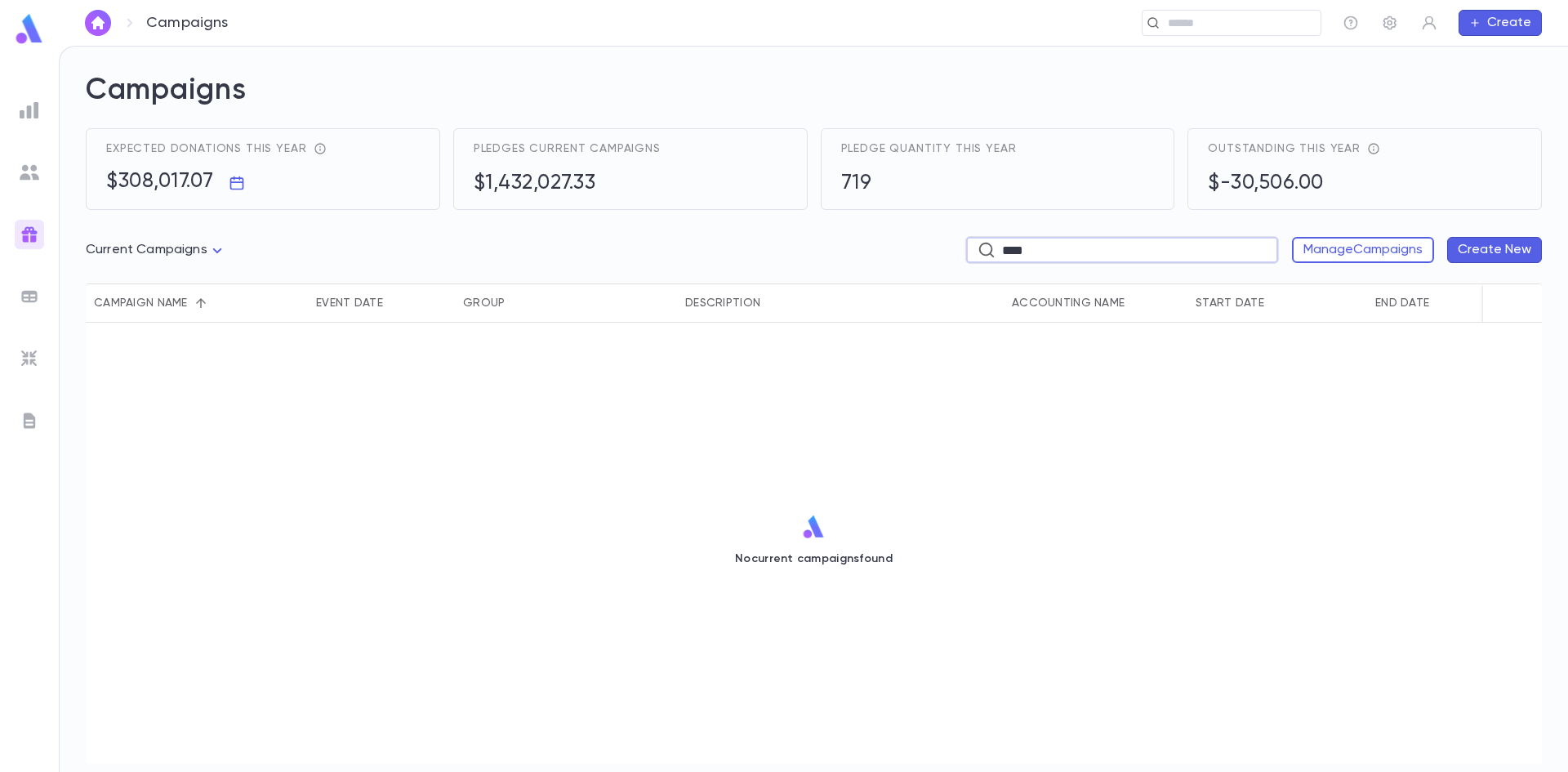
type input "****"
